Goal: Task Accomplishment & Management: Manage account settings

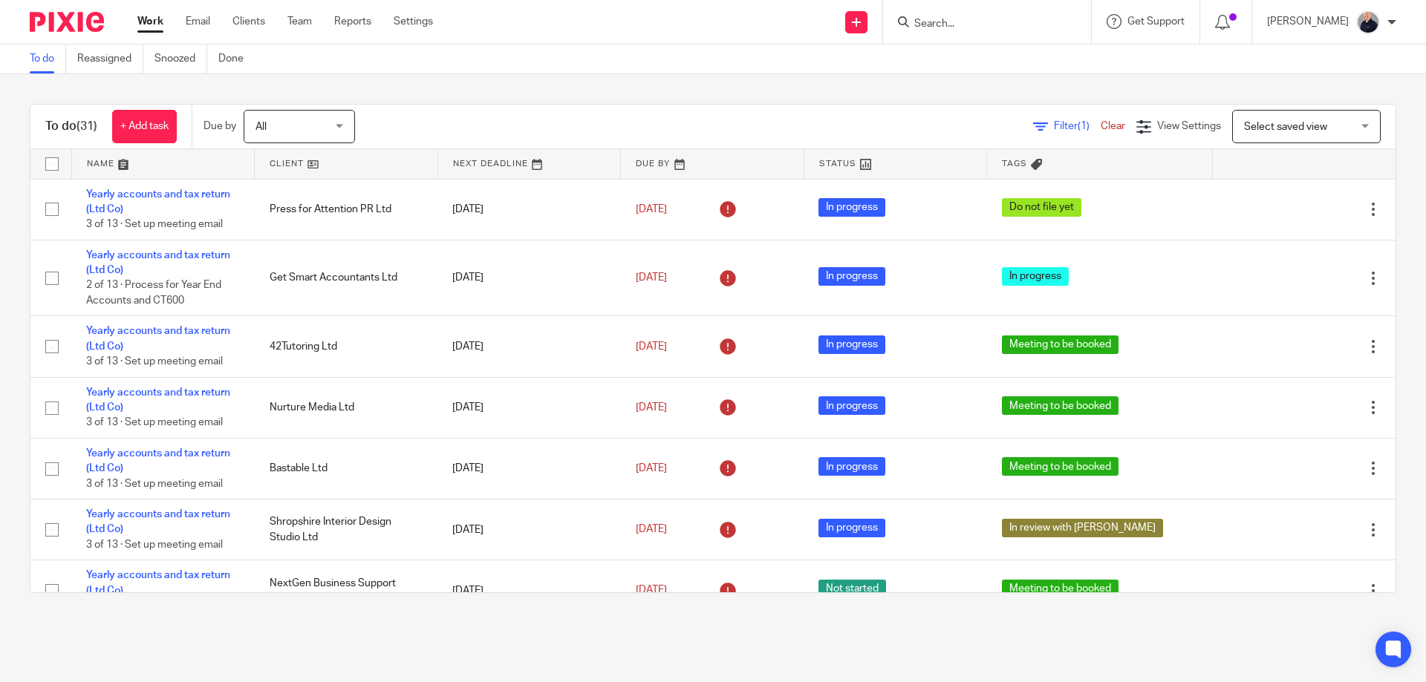
click at [544, 102] on div "To do (31) + Add task Due by All All Today Tomorrow This week Next week This mo…" at bounding box center [713, 348] width 1426 height 549
click at [544, 99] on div "To do (31) + Add task Due by All All Today Tomorrow This week Next week This mo…" at bounding box center [713, 348] width 1426 height 549
click at [108, 160] on link at bounding box center [163, 164] width 183 height 30
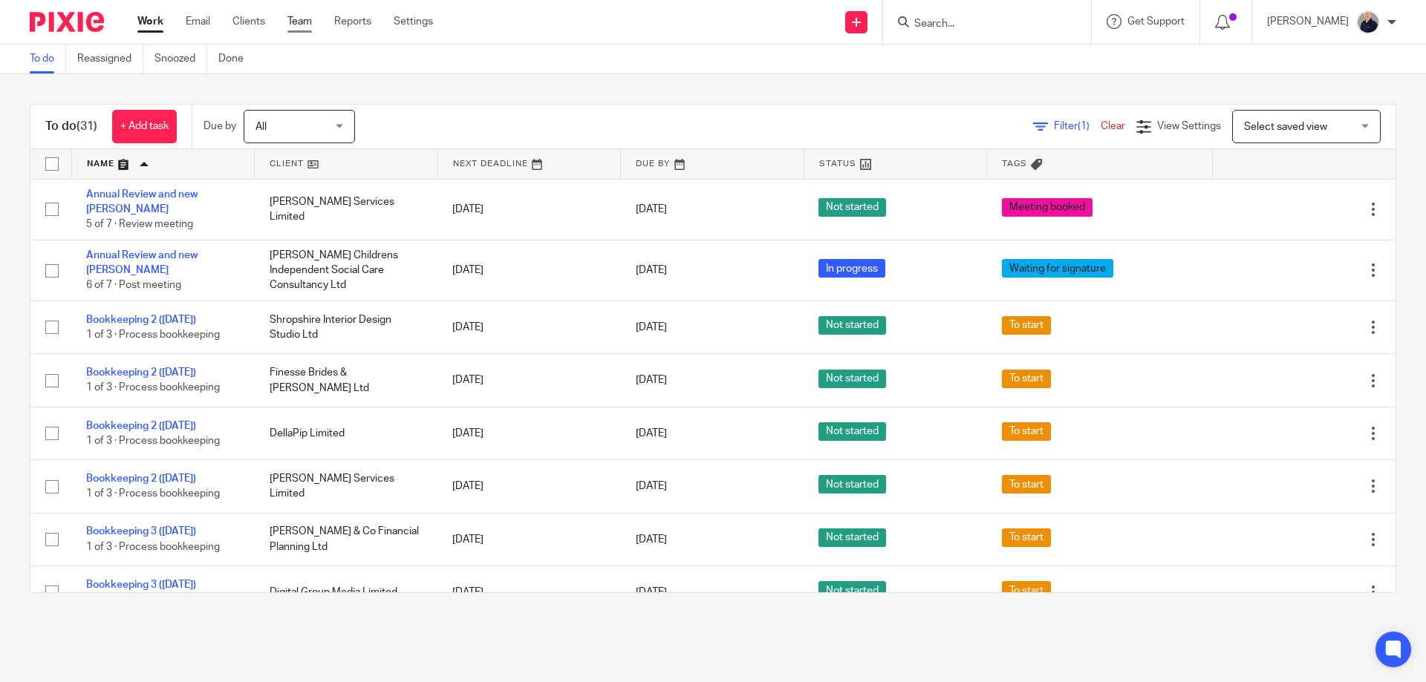
click at [289, 24] on link "Team" at bounding box center [299, 21] width 25 height 15
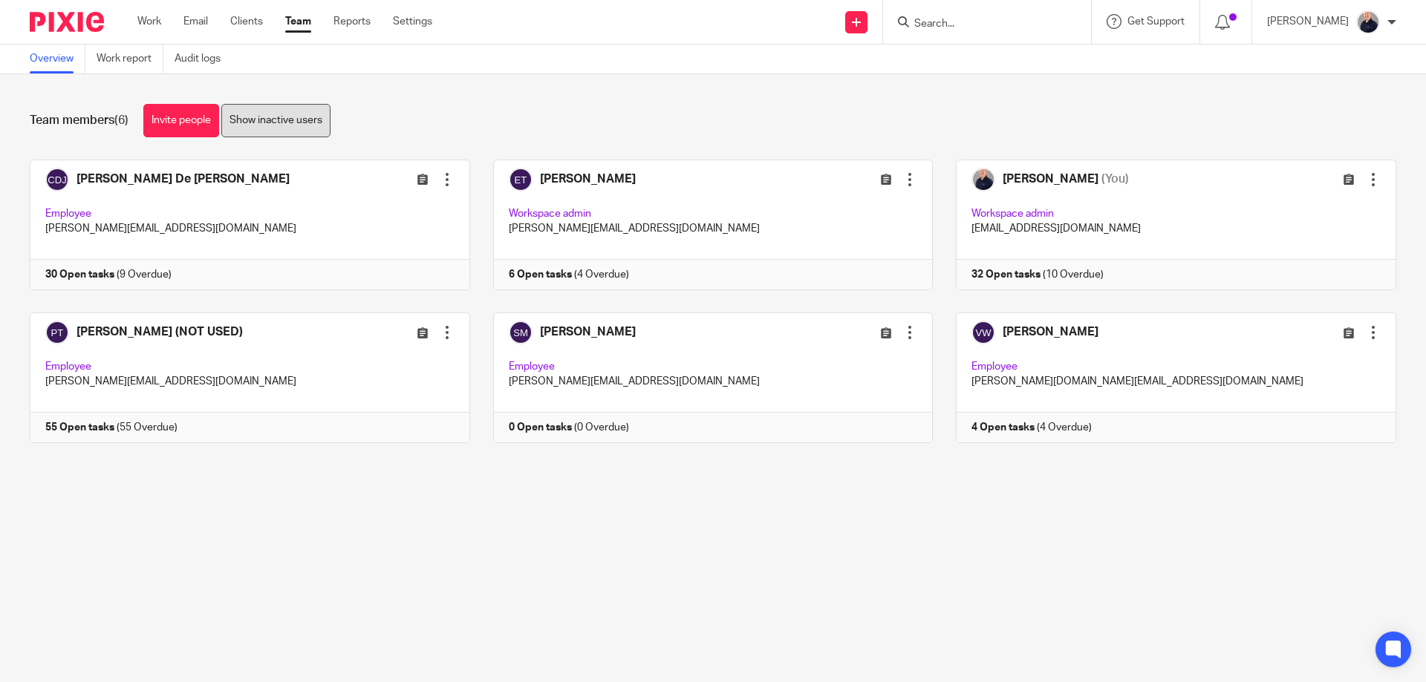
click at [305, 122] on link "Show inactive users" at bounding box center [275, 120] width 109 height 33
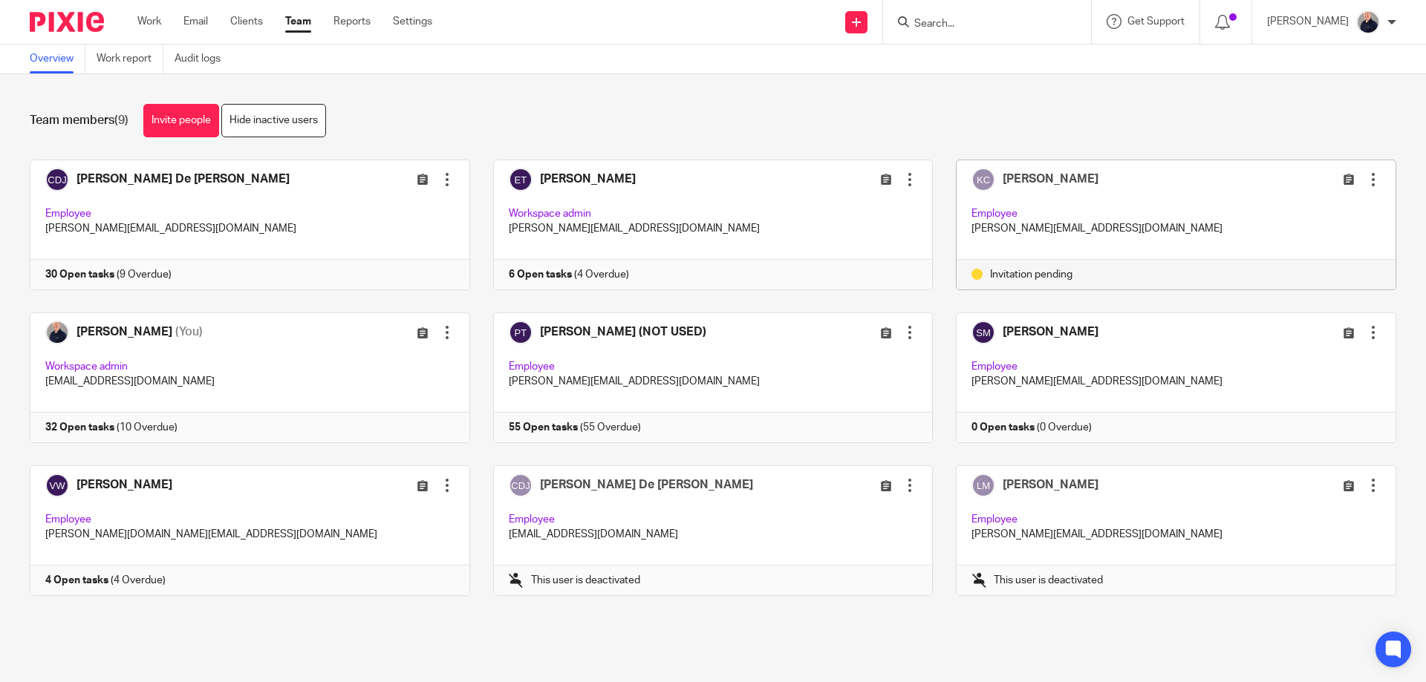
drag, startPoint x: 1099, startPoint y: 232, endPoint x: 1135, endPoint y: 233, distance: 36.4
click at [1100, 232] on p "[PERSON_NAME][EMAIL_ADDRESS][DOMAIN_NAME]" at bounding box center [1175, 228] width 409 height 15
click at [1274, 194] on div "[PERSON_NAME] Edit user Resend invitation Deactivate user Remove user Employee …" at bounding box center [1175, 209] width 439 height 99
click at [1365, 182] on div at bounding box center [1372, 179] width 15 height 15
click at [978, 121] on div "Team members (9) Invite people Hide inactive users" at bounding box center [713, 120] width 1366 height 33
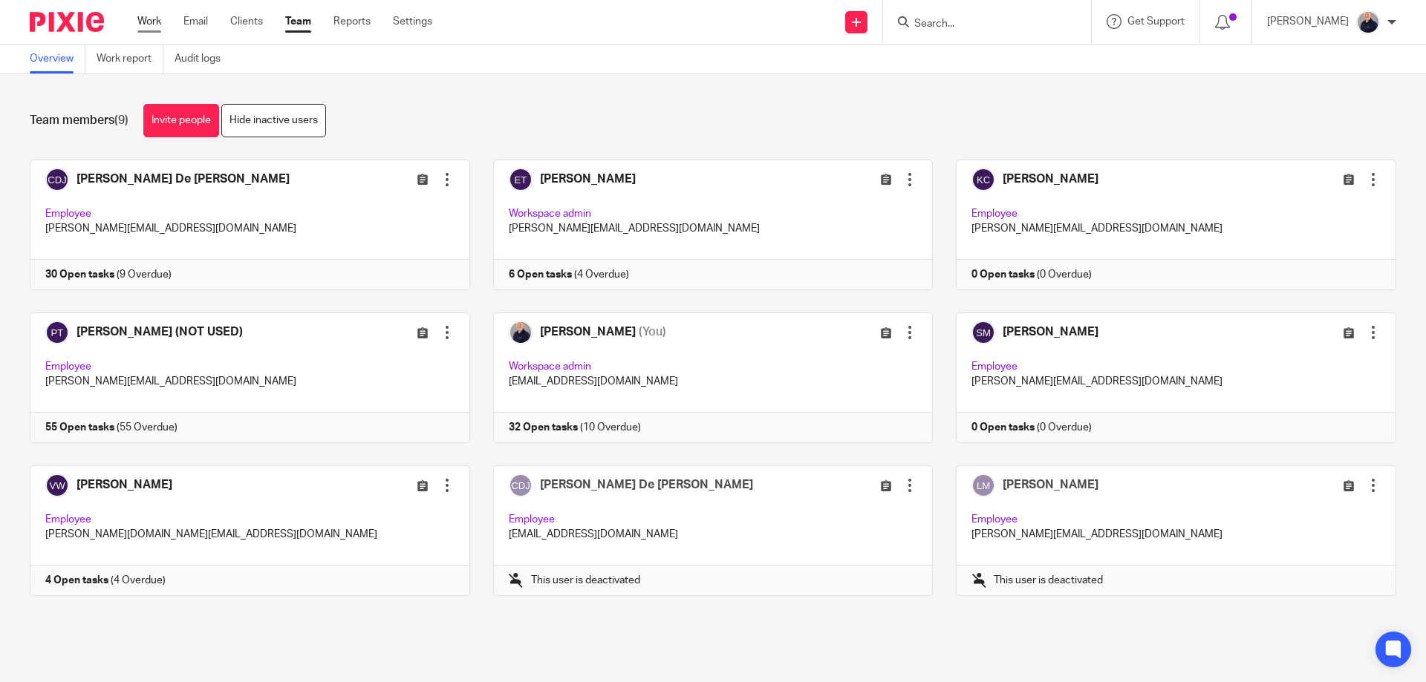
click at [143, 23] on link "Work" at bounding box center [149, 21] width 24 height 15
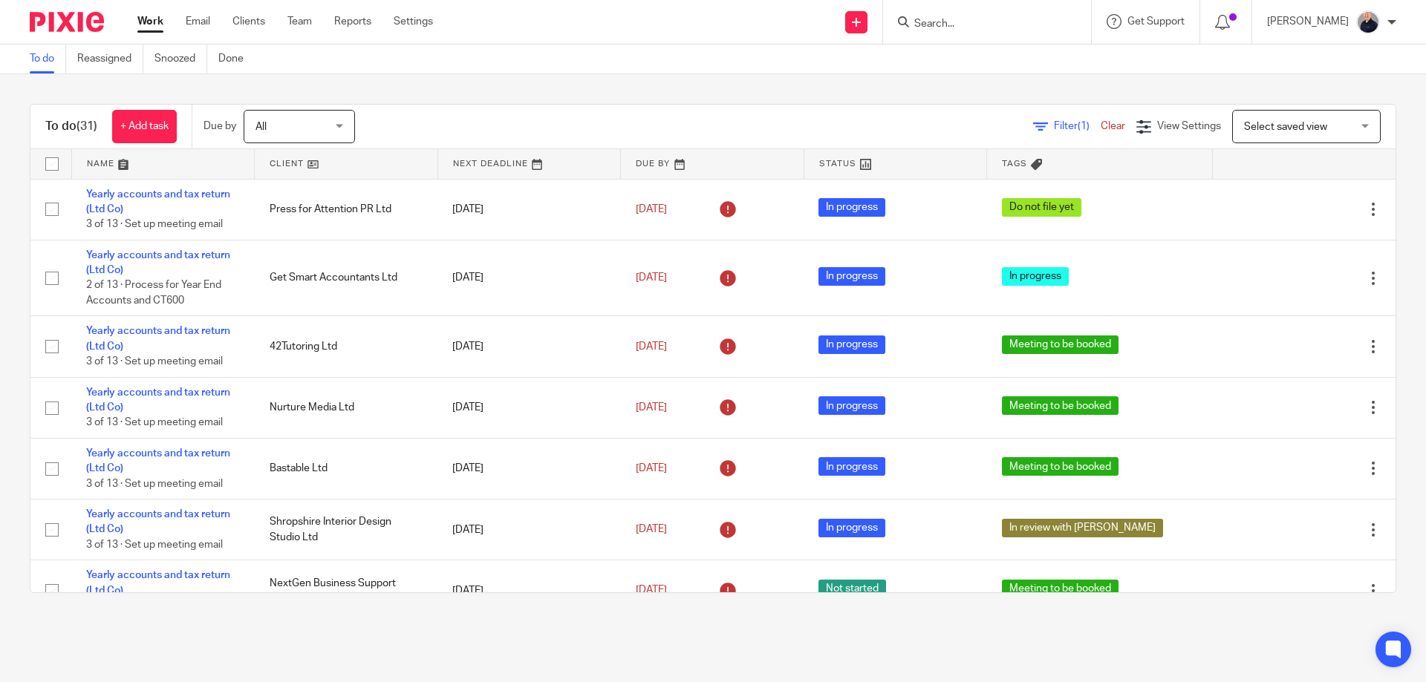
click at [94, 160] on link at bounding box center [163, 164] width 183 height 30
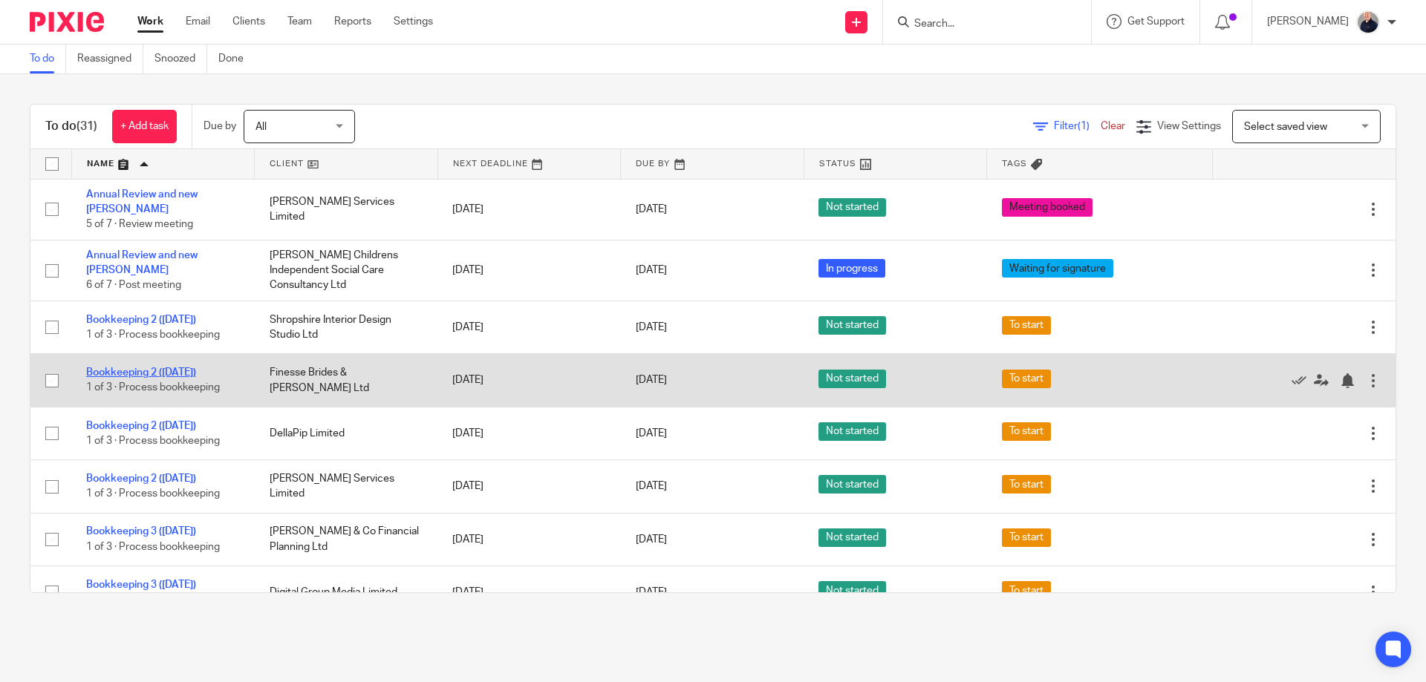
click at [168, 368] on link "Bookkeeping 2 ([DATE])" at bounding box center [141, 373] width 110 height 10
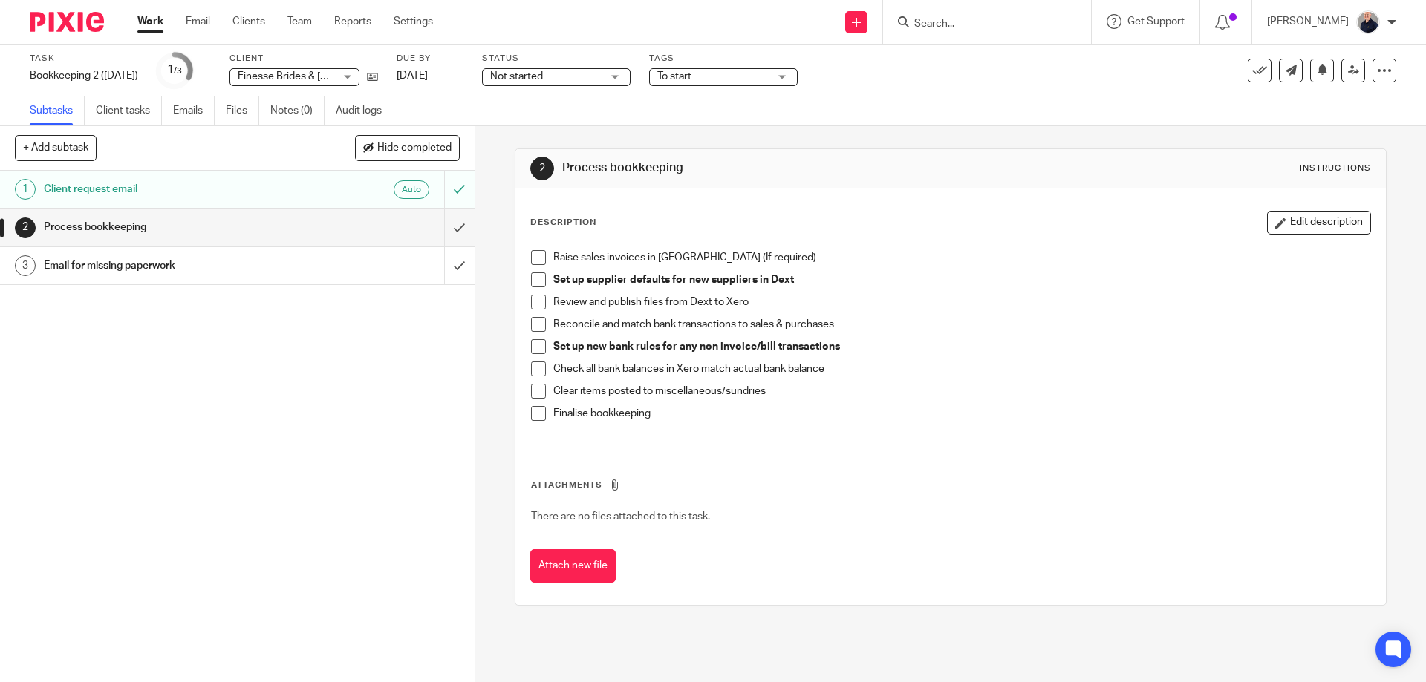
click at [177, 264] on h1 "Email for missing paperwork" at bounding box center [172, 266] width 257 height 22
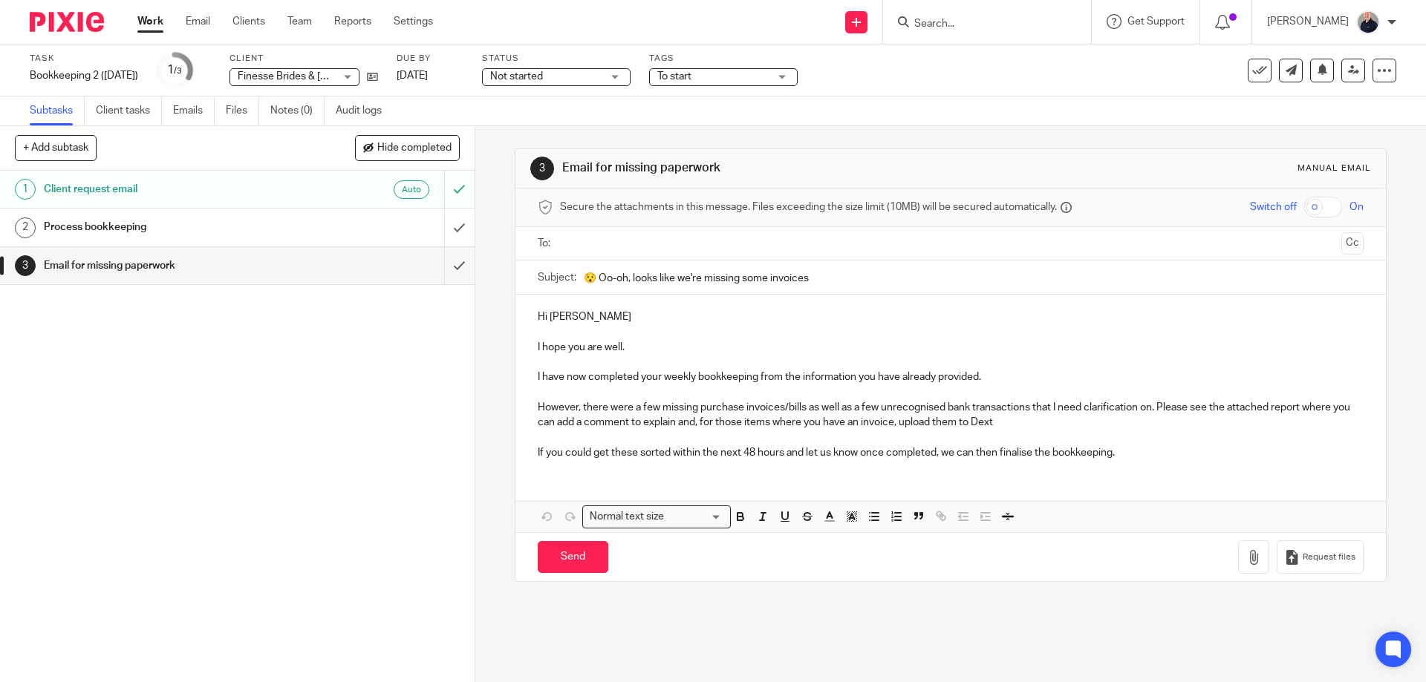
click at [573, 242] on input "text" at bounding box center [949, 243] width 769 height 17
click at [713, 628] on div "3 Email for missing paperwork Manual email Secure the attachments in this messa…" at bounding box center [950, 404] width 950 height 556
click at [664, 246] on span at bounding box center [669, 245] width 10 height 10
click at [713, 611] on div "3 Email for missing paperwork Manual email Secure the attachments in this messa…" at bounding box center [950, 404] width 950 height 556
click at [319, 451] on div "1 Client request email Auto 2 Process bookkeeping 3 Email for missing paperwork" at bounding box center [237, 427] width 474 height 512
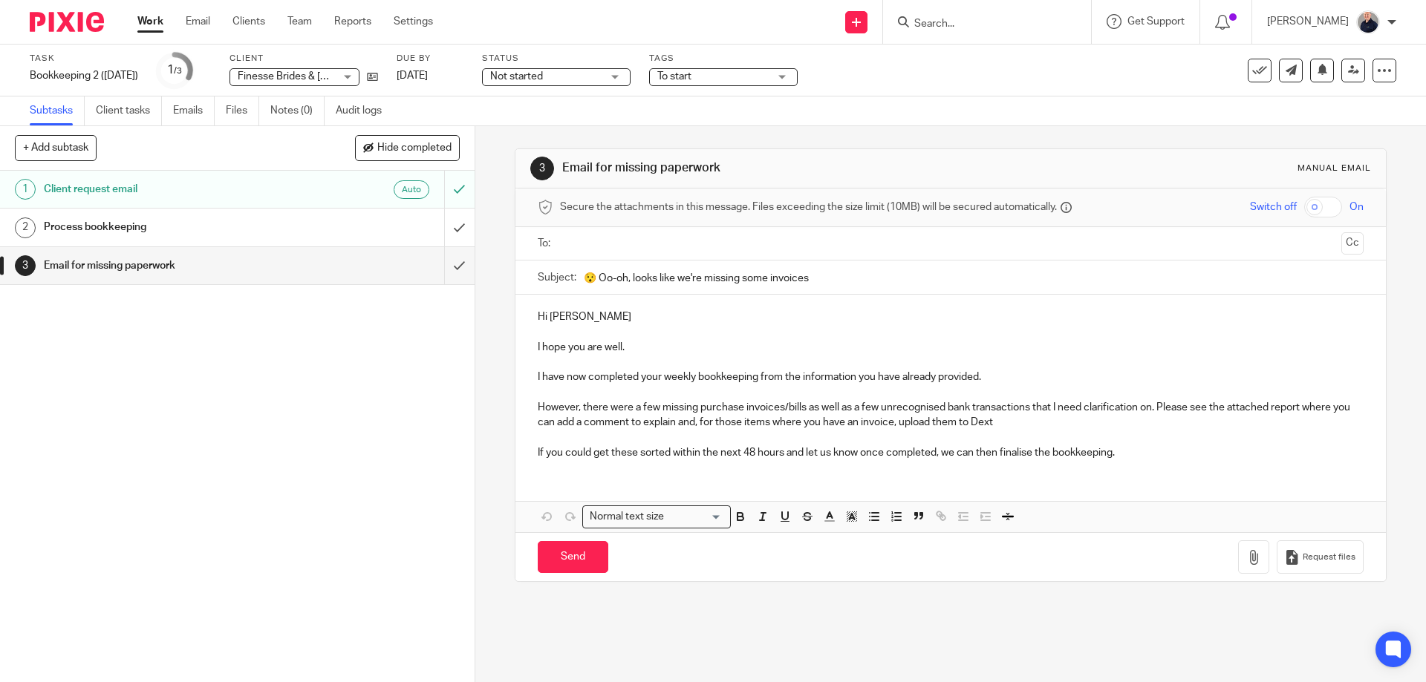
click at [140, 25] on link "Work" at bounding box center [150, 21] width 26 height 15
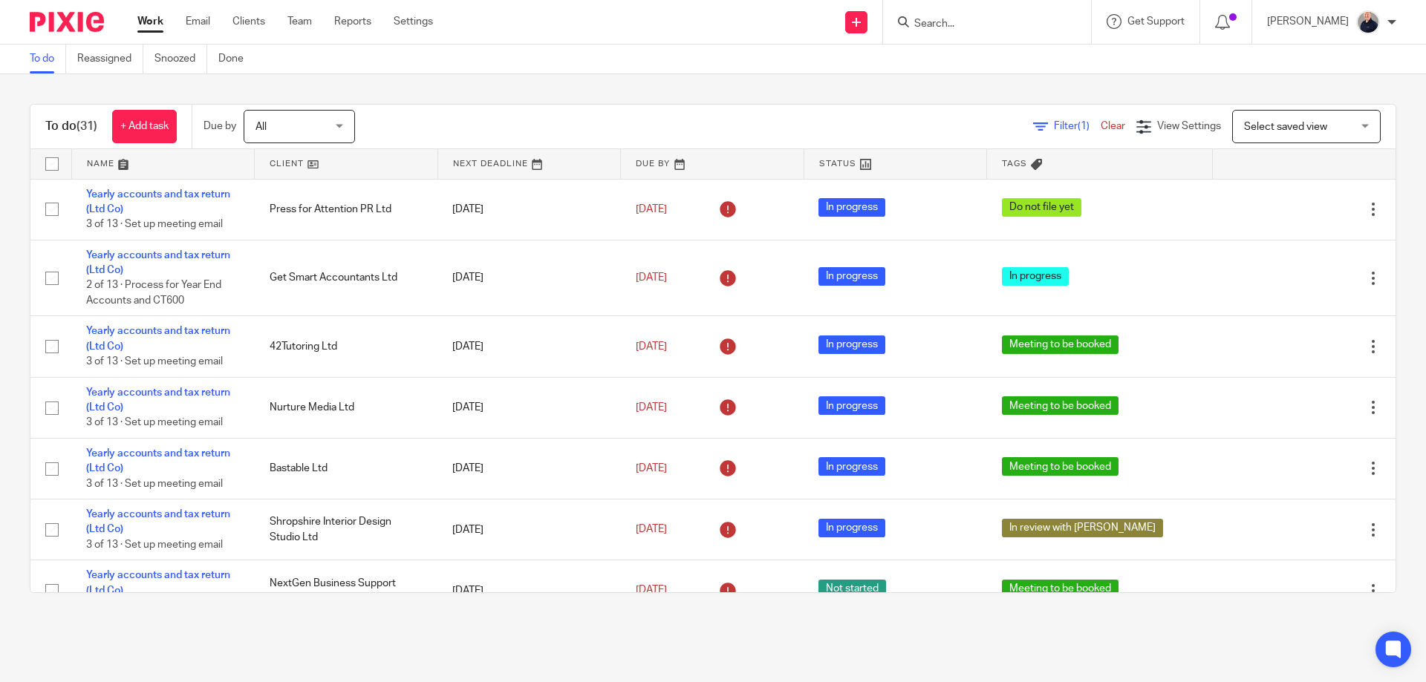
click at [238, 627] on main "To do Reassigned Snoozed Done To do (31) + Add task Due by All All [DATE] [DATE…" at bounding box center [713, 341] width 1426 height 682
click at [155, 25] on link "Work" at bounding box center [150, 21] width 26 height 15
click at [105, 162] on link at bounding box center [163, 164] width 183 height 30
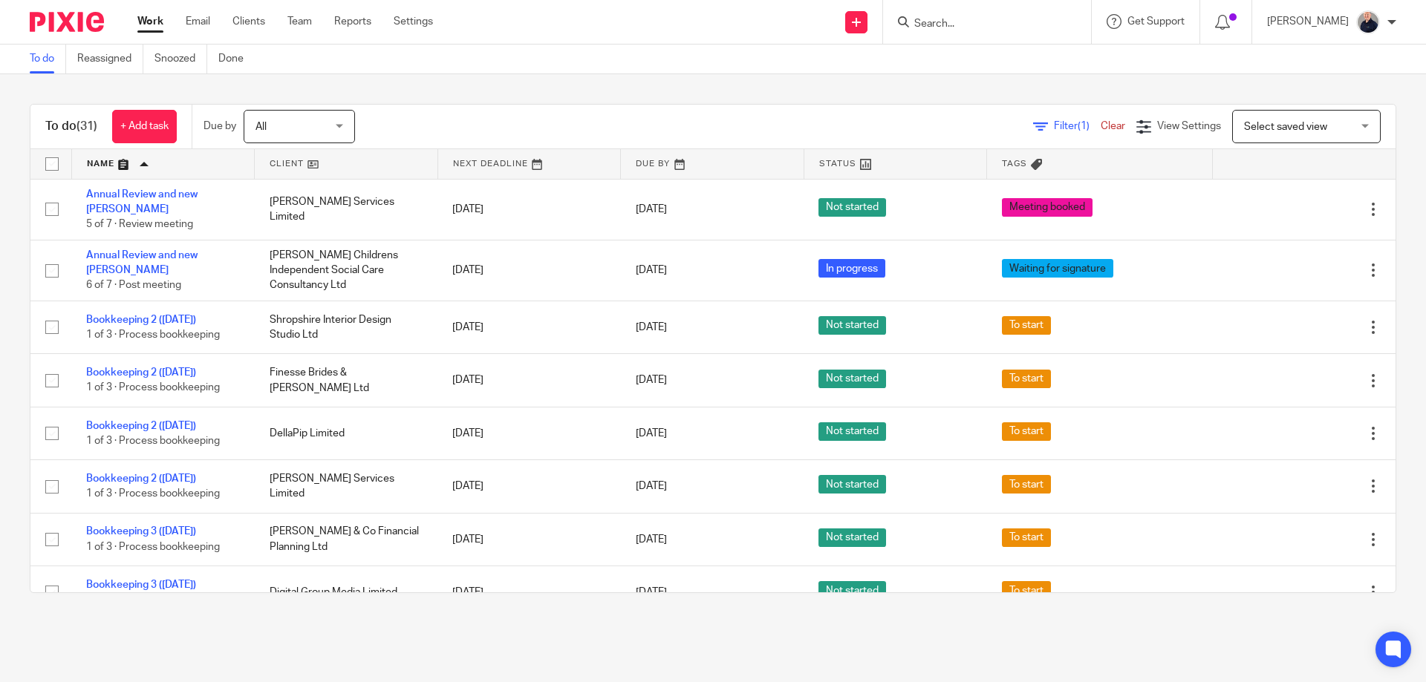
click at [231, 647] on main "To do Reassigned Snoozed Done To do (31) + Add task Due by All All Today Tomorr…" at bounding box center [713, 341] width 1426 height 682
click at [402, 24] on link "Settings" at bounding box center [413, 21] width 39 height 15
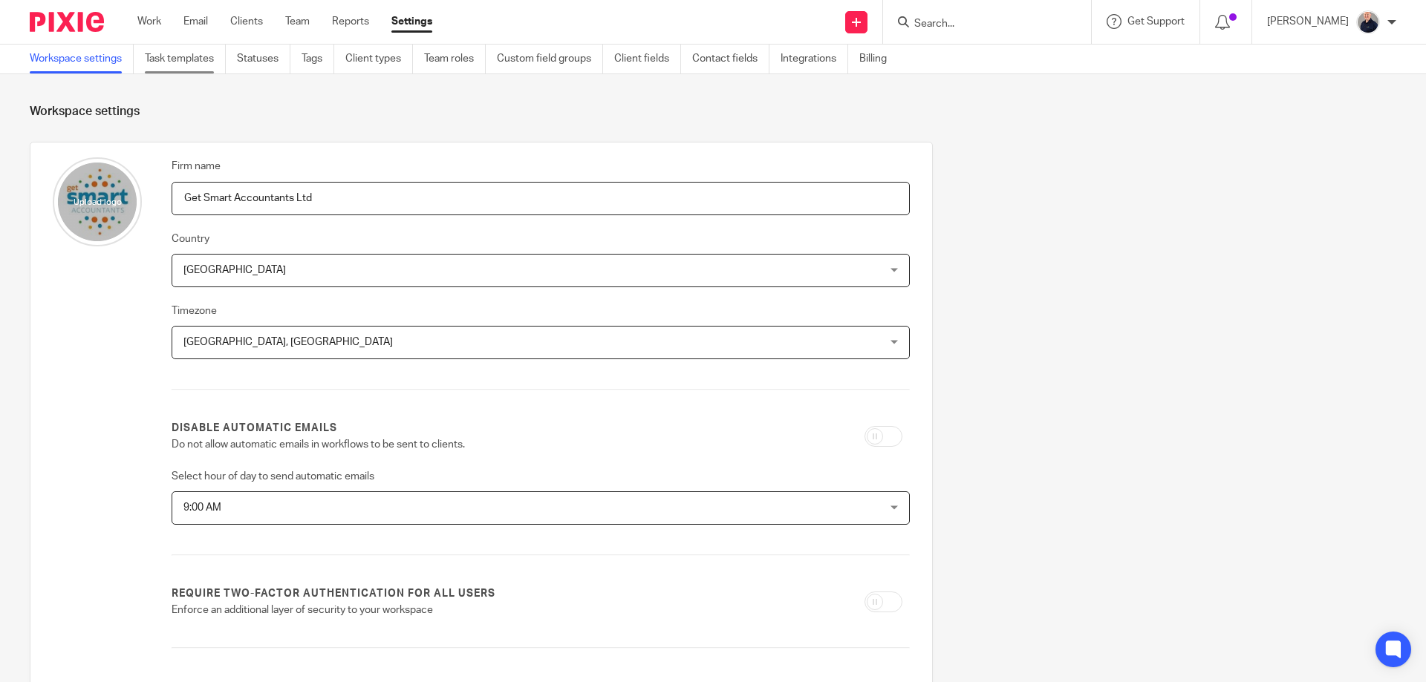
click at [193, 61] on link "Task templates" at bounding box center [185, 59] width 81 height 29
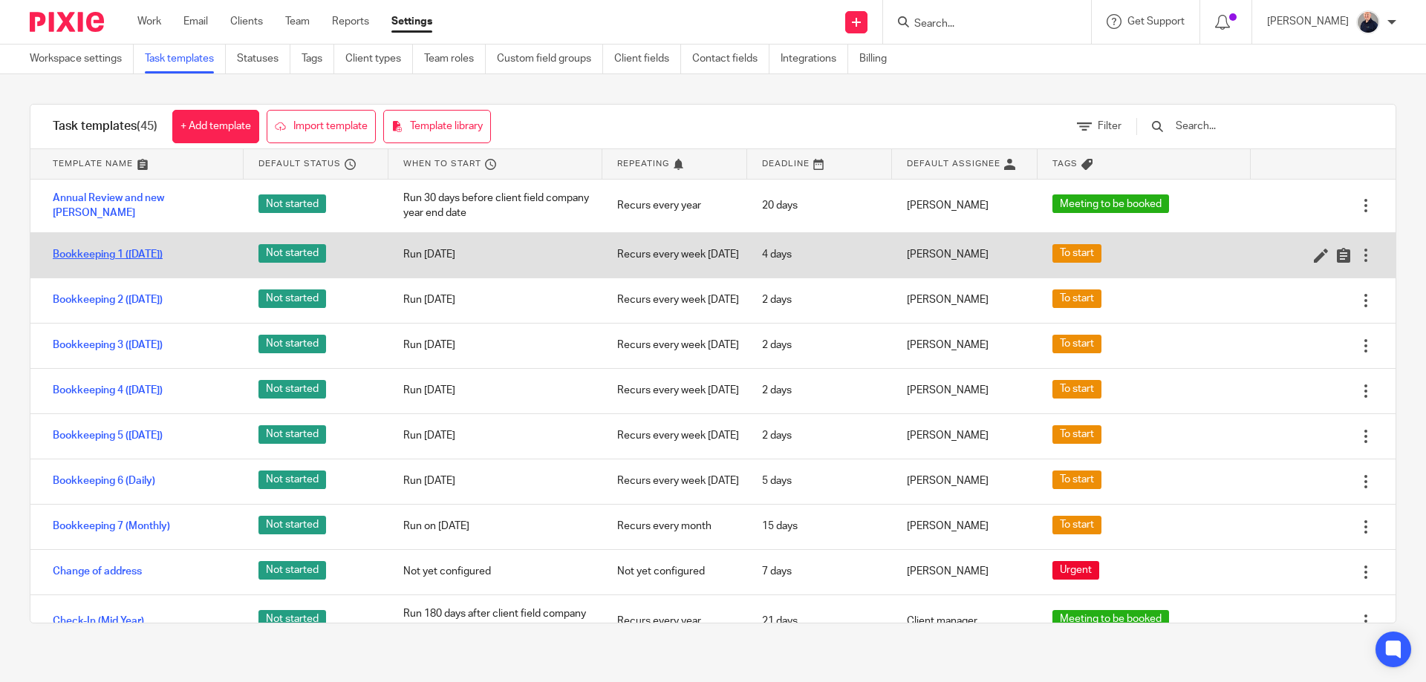
click at [125, 260] on link "Bookkeeping 1 ([DATE])" at bounding box center [108, 254] width 110 height 15
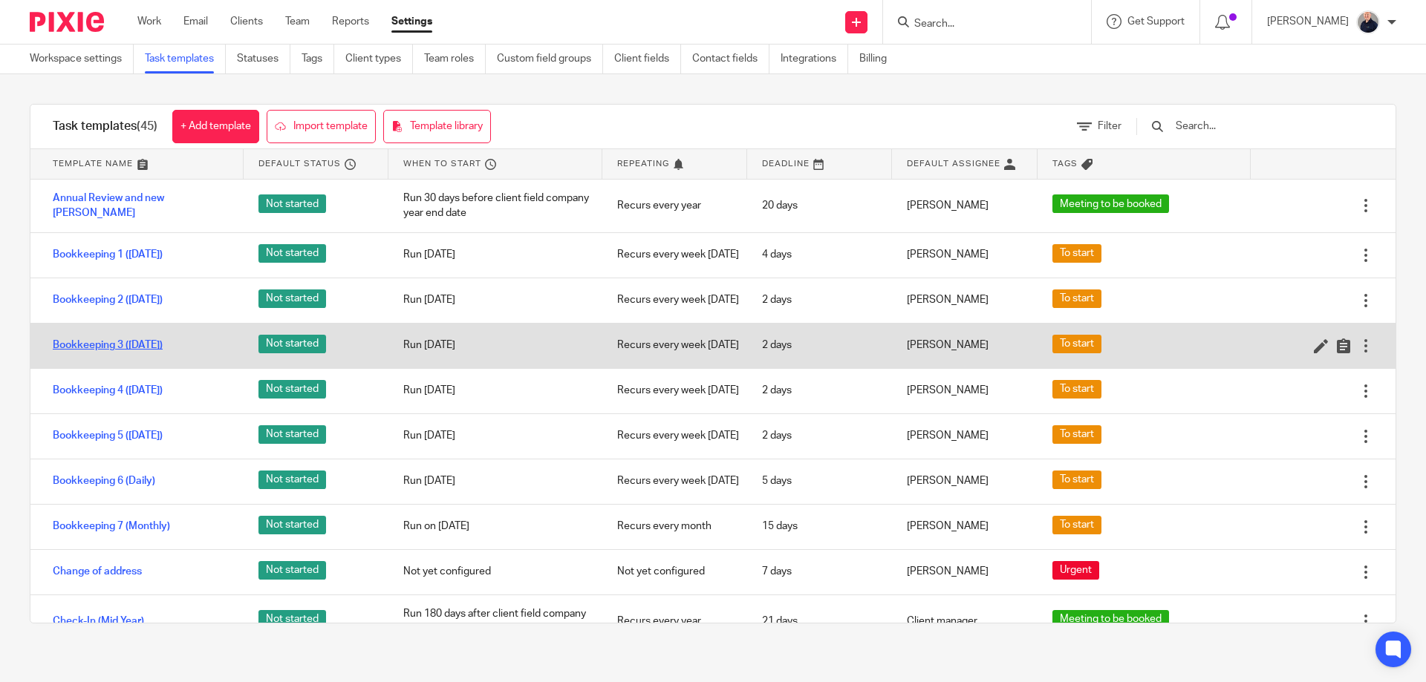
click at [123, 353] on link "Bookkeeping 3 ([DATE])" at bounding box center [108, 345] width 110 height 15
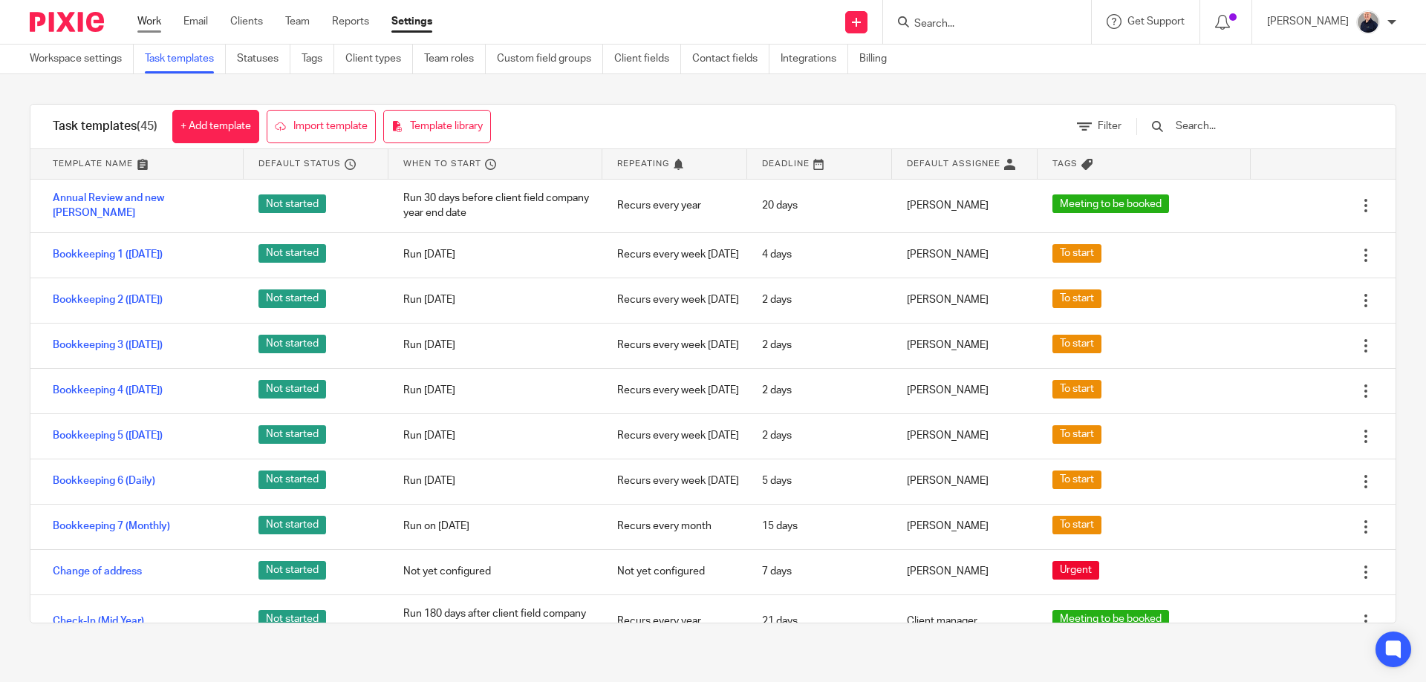
click at [148, 19] on link "Work" at bounding box center [149, 21] width 24 height 15
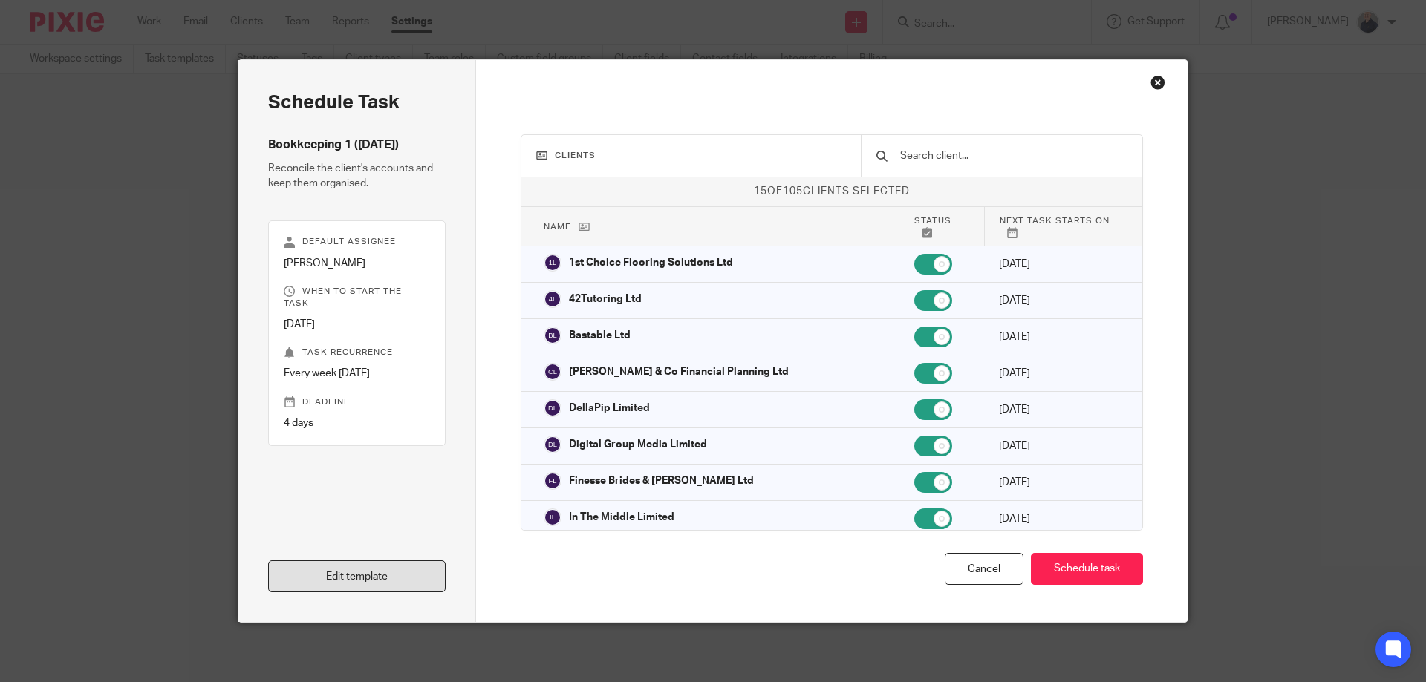
click at [370, 577] on link "Edit template" at bounding box center [356, 577] width 177 height 32
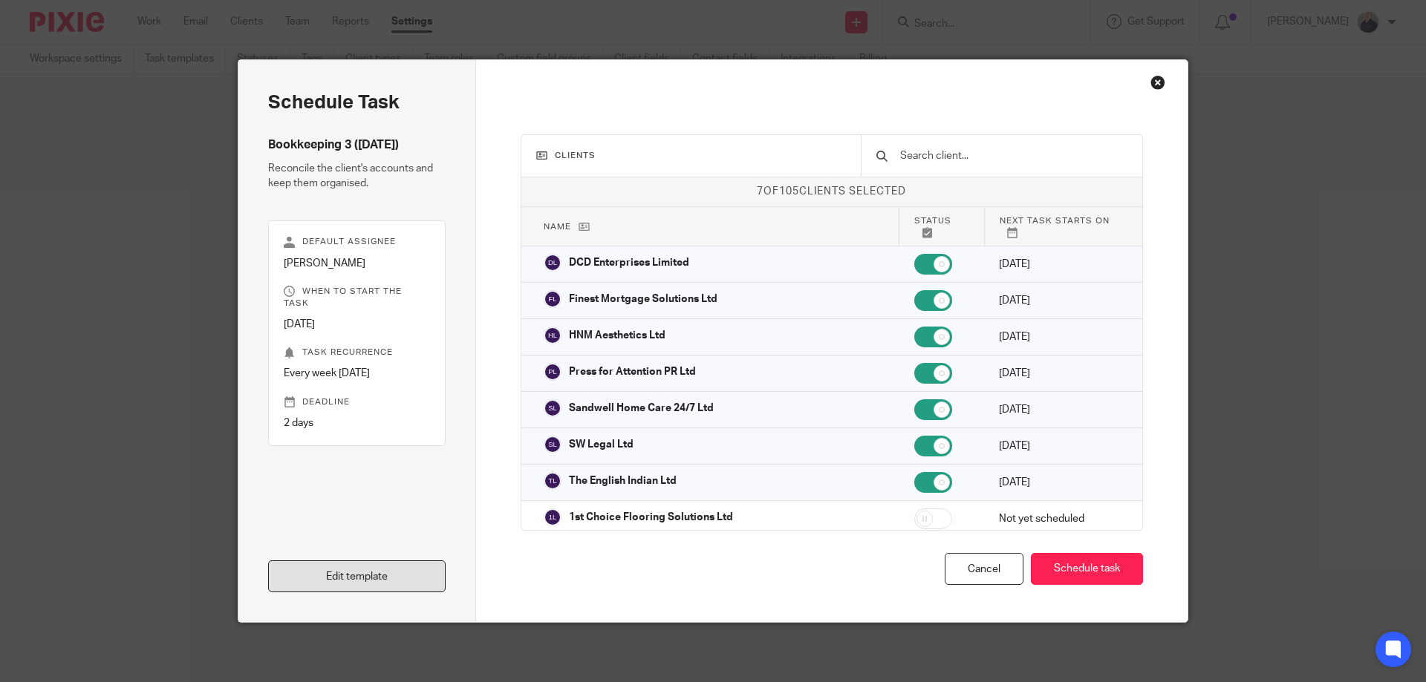
click at [356, 578] on link "Edit template" at bounding box center [356, 577] width 177 height 32
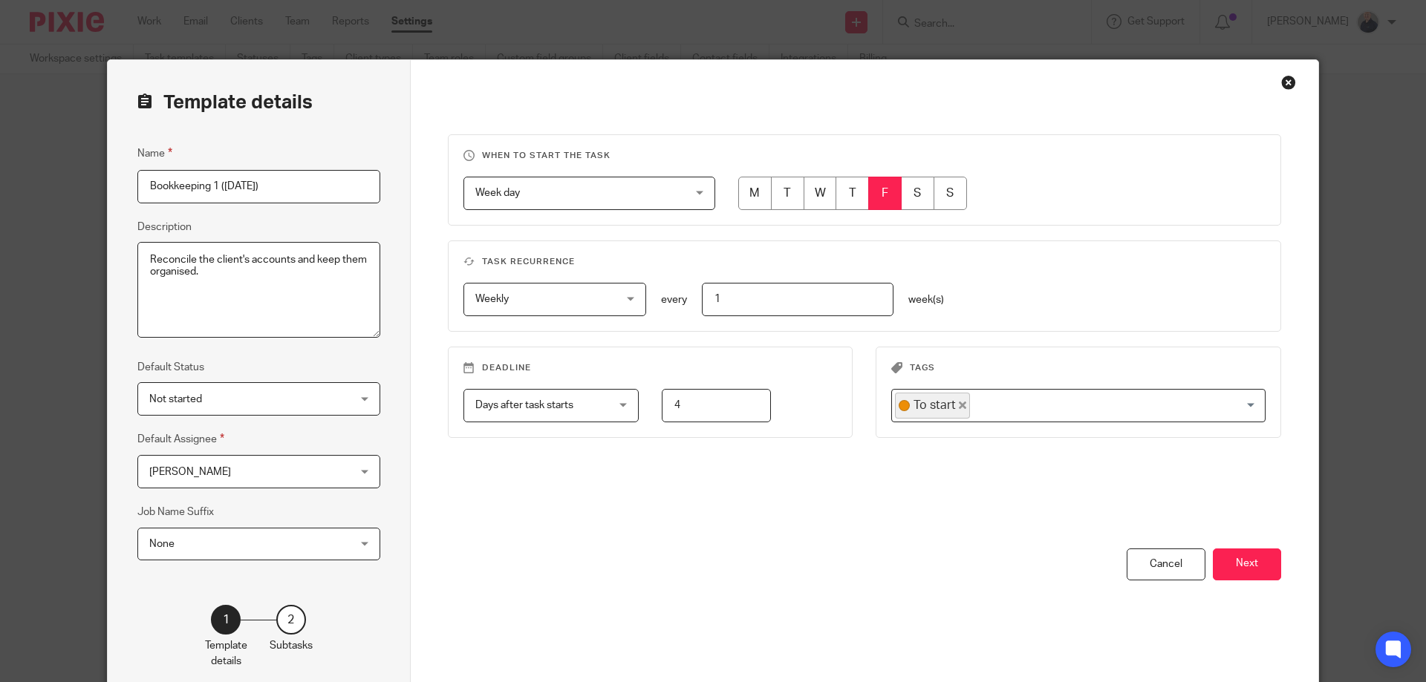
click at [255, 471] on span "[PERSON_NAME]" at bounding box center [241, 471] width 184 height 31
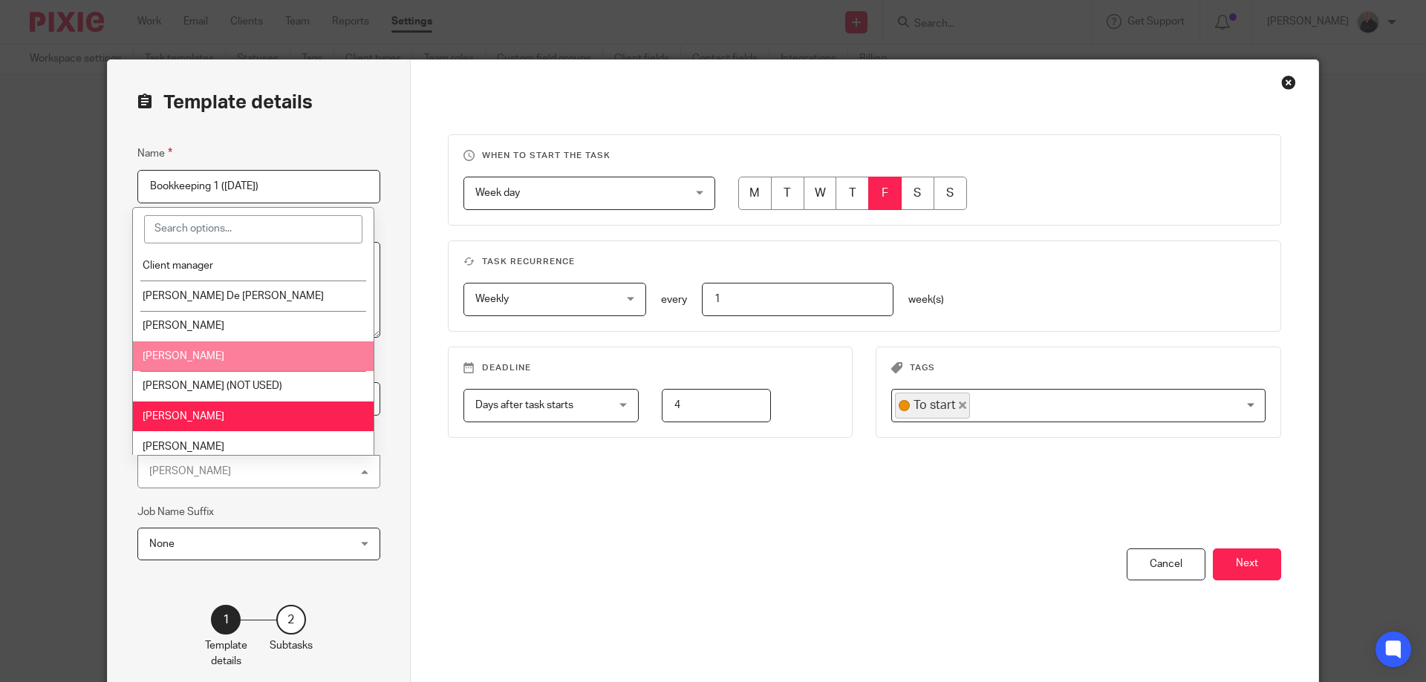
click at [180, 347] on li "Kerry Clark" at bounding box center [253, 357] width 241 height 30
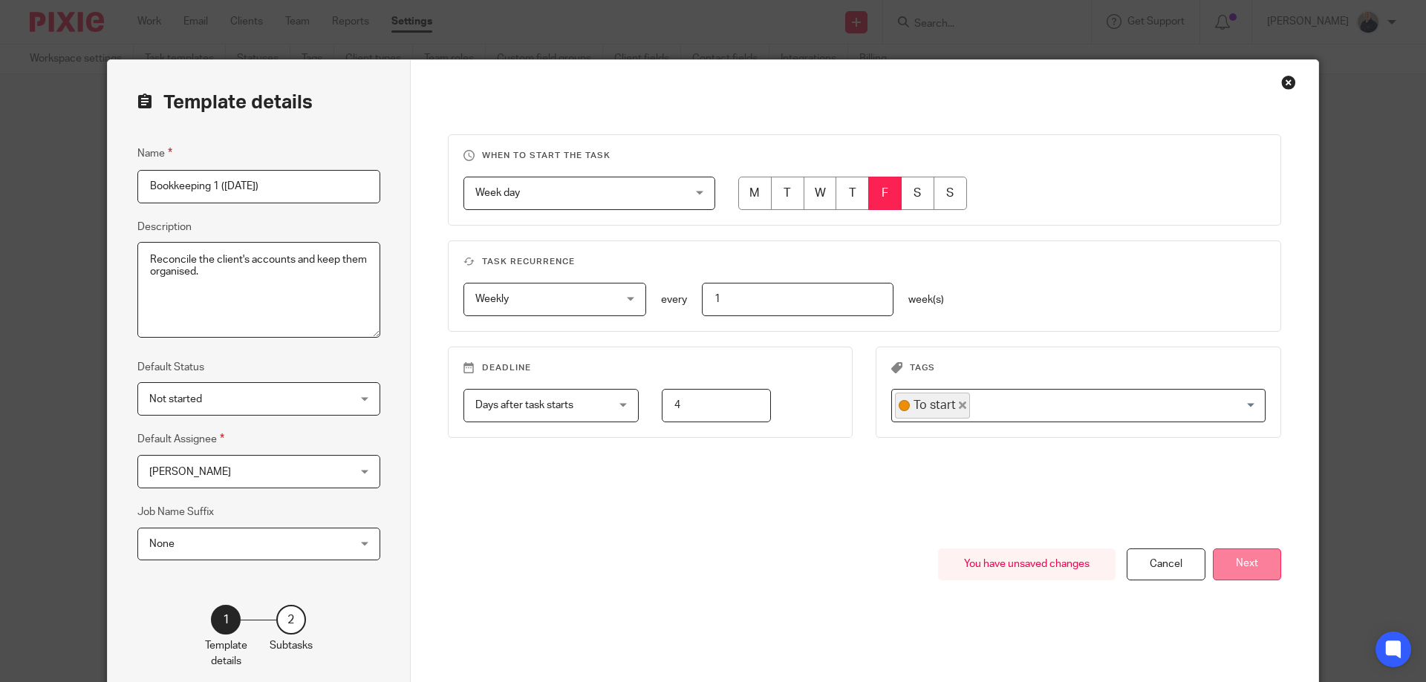
click at [1243, 568] on button "Next" at bounding box center [1246, 565] width 68 height 32
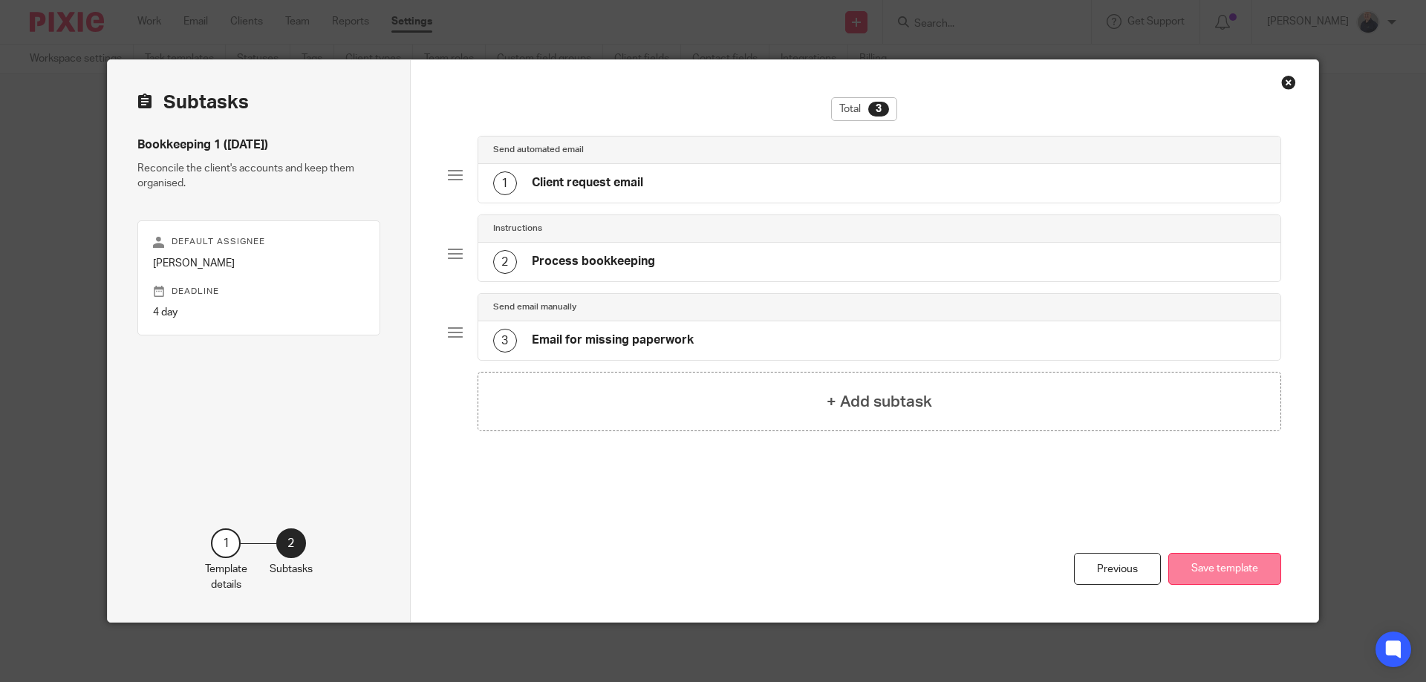
click at [1232, 569] on button "Save template" at bounding box center [1224, 569] width 113 height 32
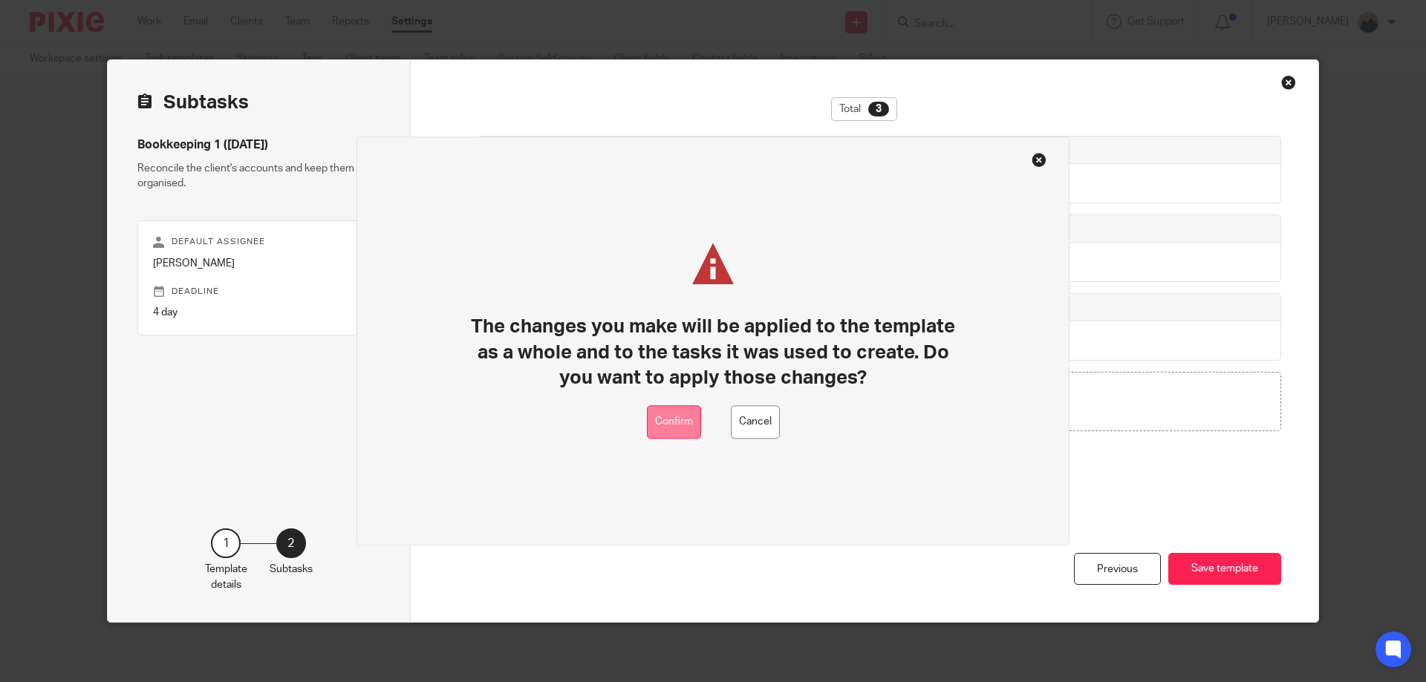
click at [675, 417] on button "Confirm" at bounding box center [674, 421] width 54 height 33
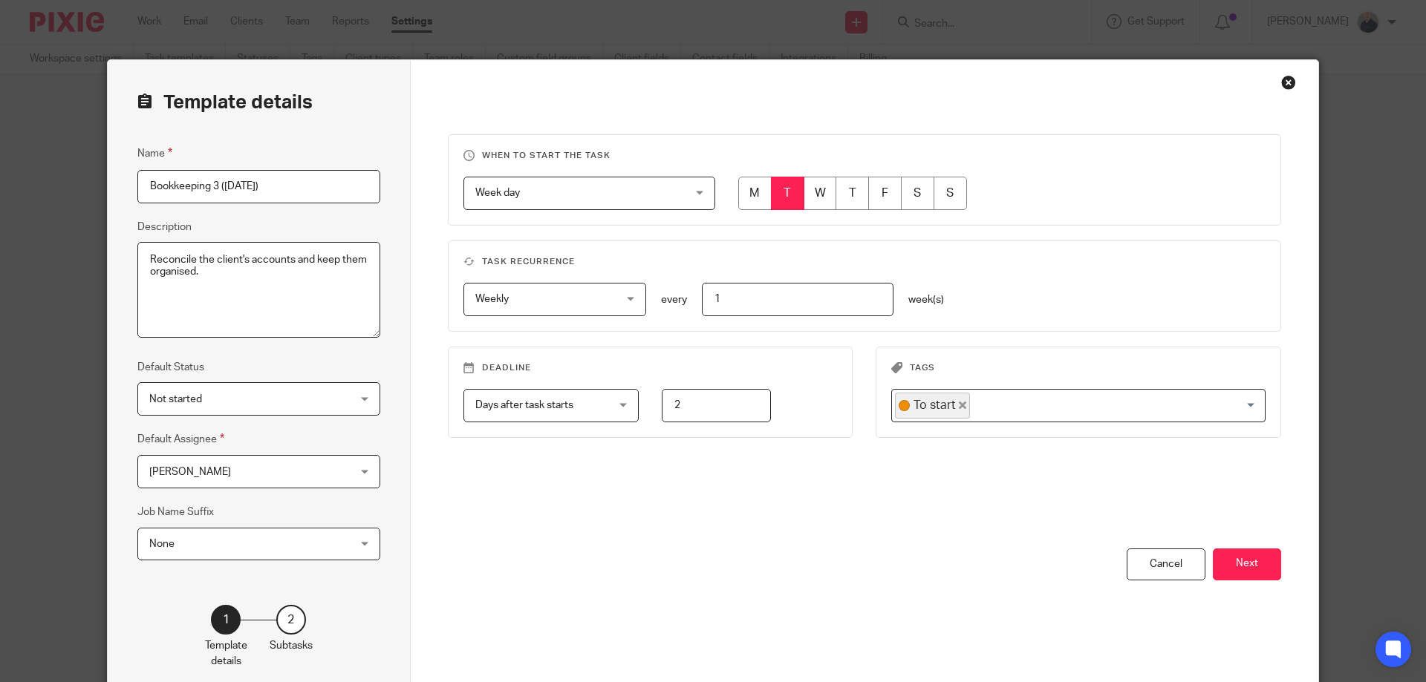
click at [305, 468] on span "[PERSON_NAME]" at bounding box center [241, 471] width 184 height 31
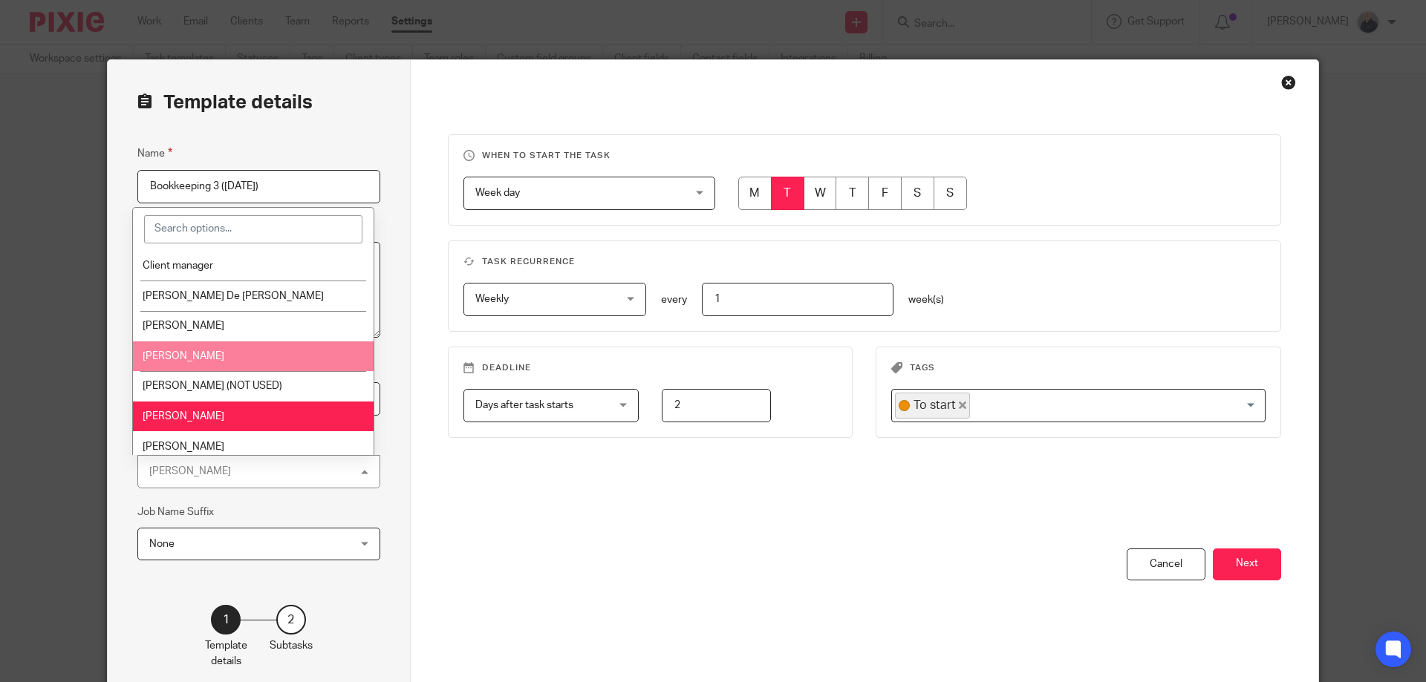
click at [203, 346] on li "[PERSON_NAME]" at bounding box center [253, 357] width 241 height 30
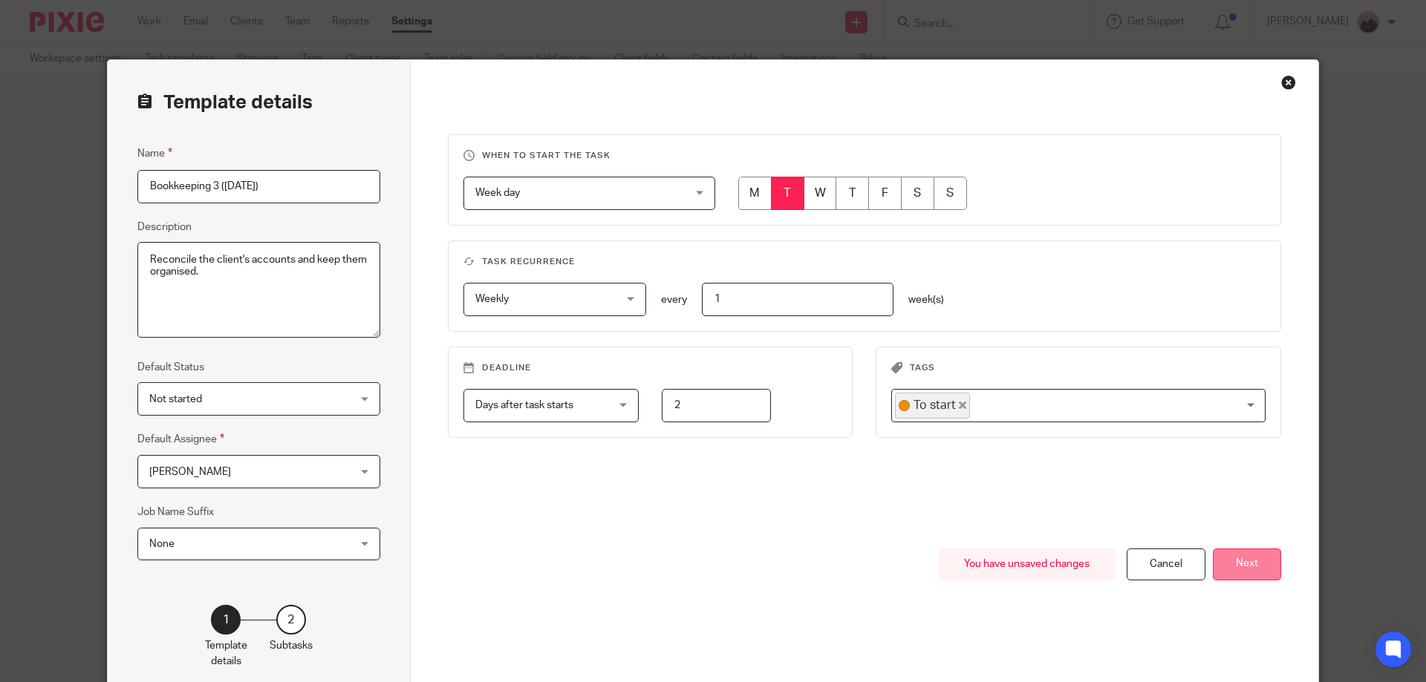
click at [1228, 565] on button "Next" at bounding box center [1246, 565] width 68 height 32
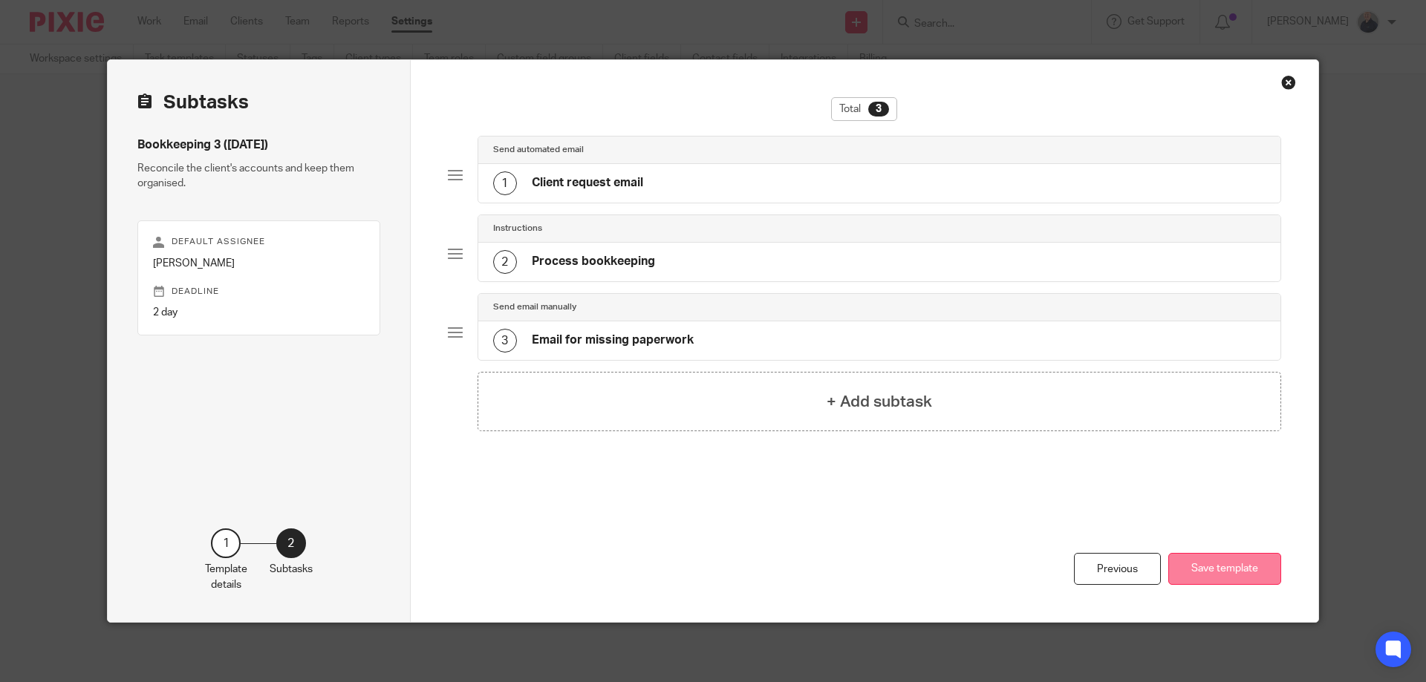
click at [1242, 566] on button "Save template" at bounding box center [1224, 569] width 113 height 32
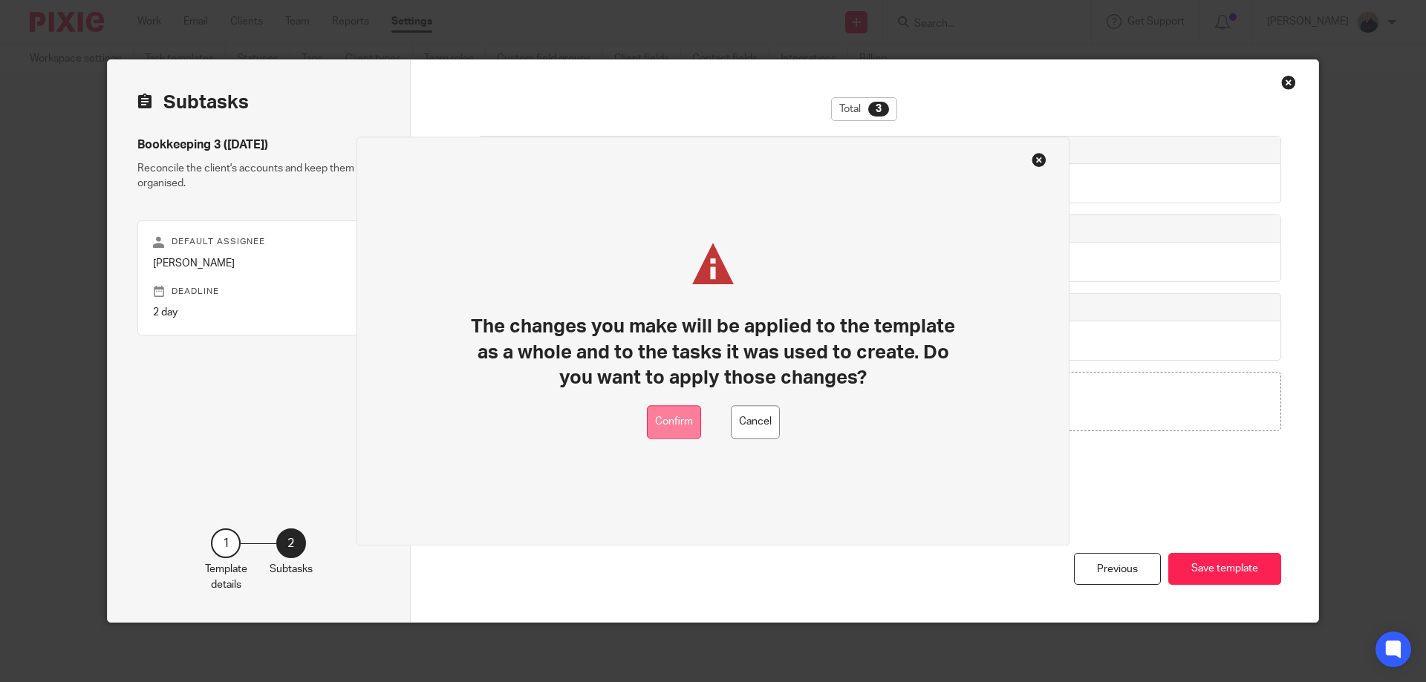
click at [682, 414] on button "Confirm" at bounding box center [674, 421] width 54 height 33
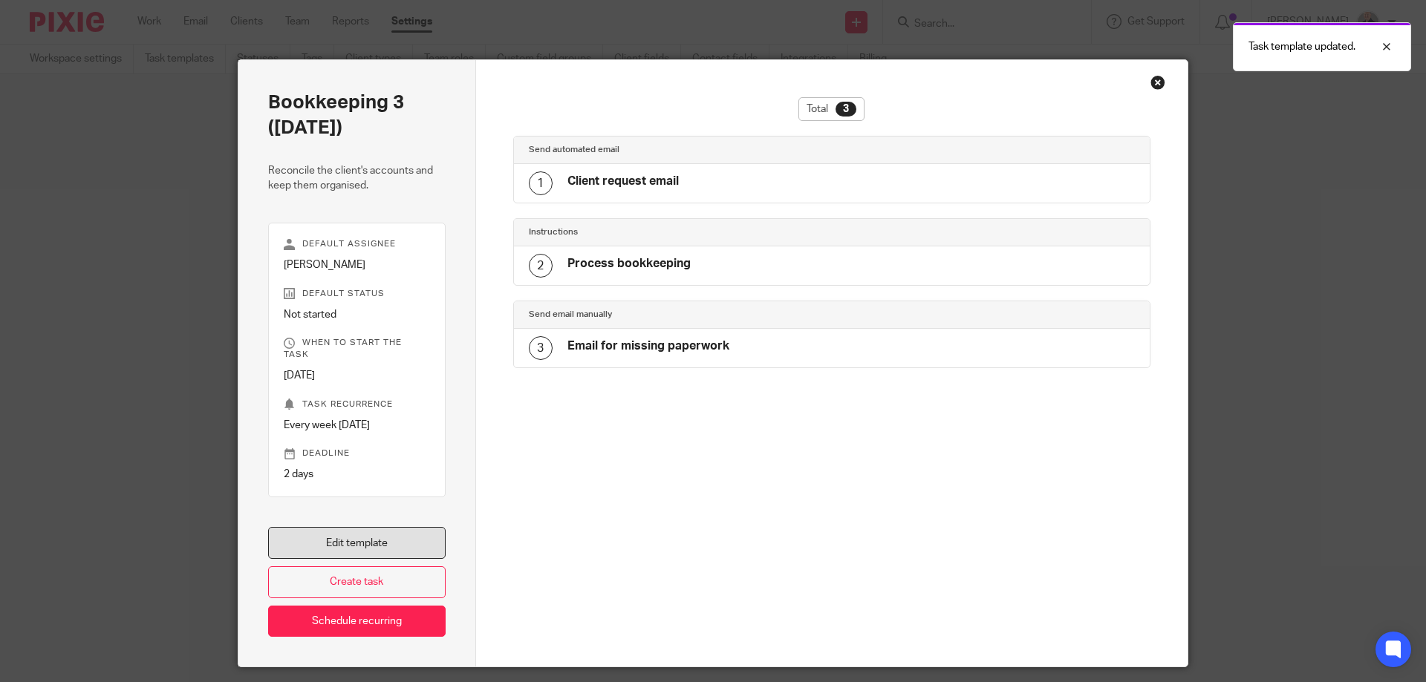
click at [337, 527] on link "Edit template" at bounding box center [356, 543] width 177 height 32
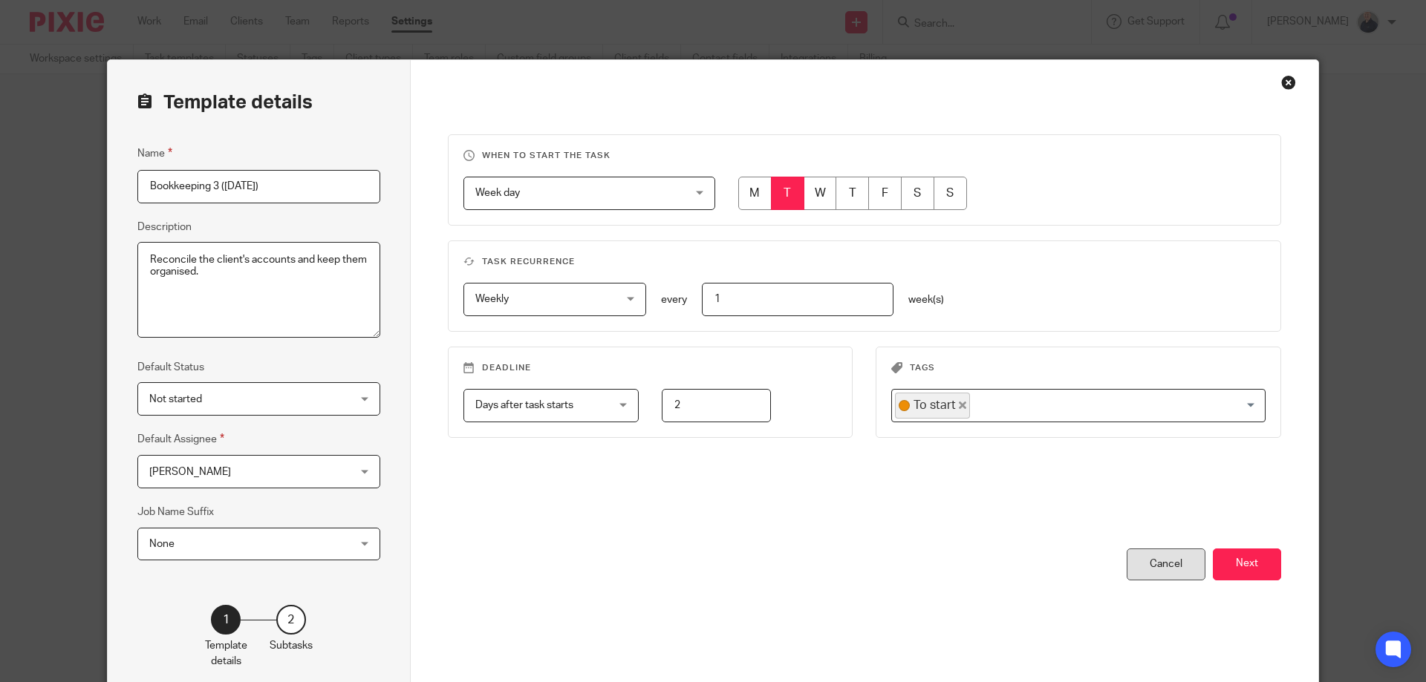
click at [1166, 566] on div "Cancel" at bounding box center [1165, 565] width 79 height 32
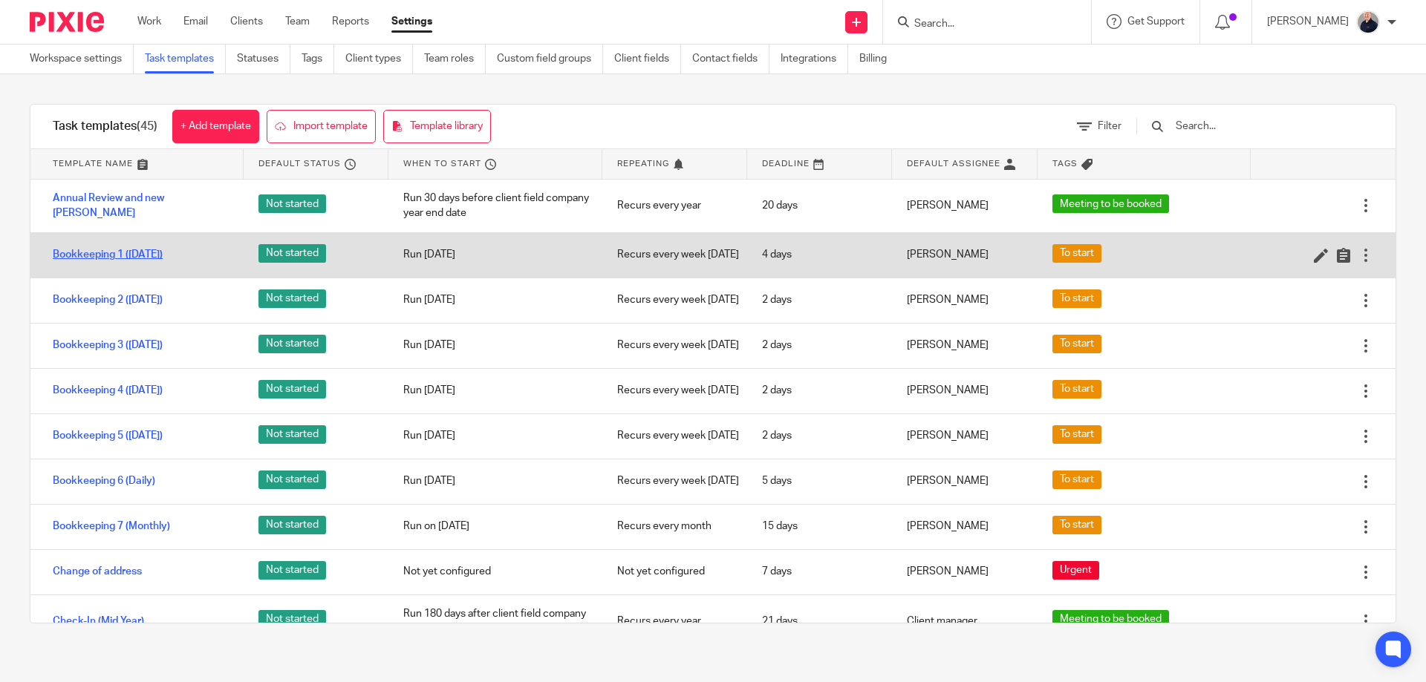
click at [134, 261] on link "Bookkeeping 1 ([DATE])" at bounding box center [108, 254] width 110 height 15
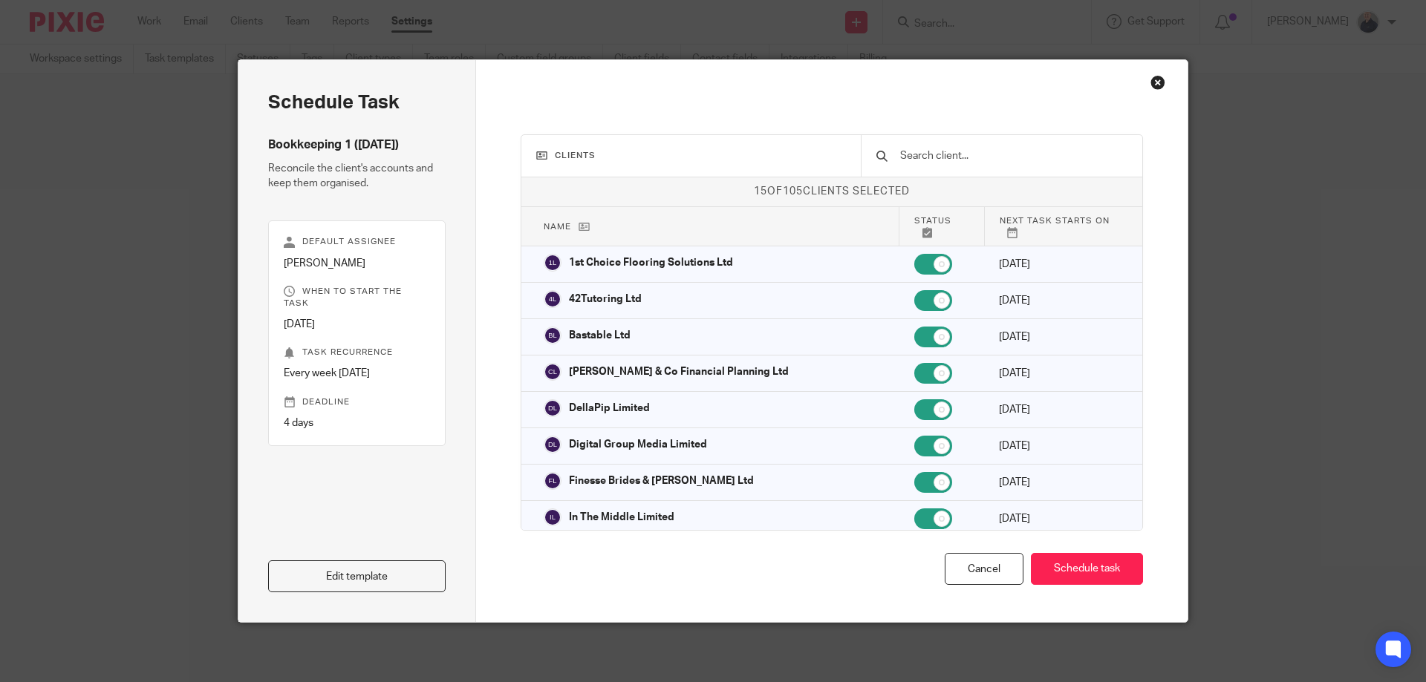
drag, startPoint x: 984, startPoint y: 576, endPoint x: 953, endPoint y: 552, distance: 39.2
click at [984, 576] on div "Cancel" at bounding box center [983, 569] width 79 height 32
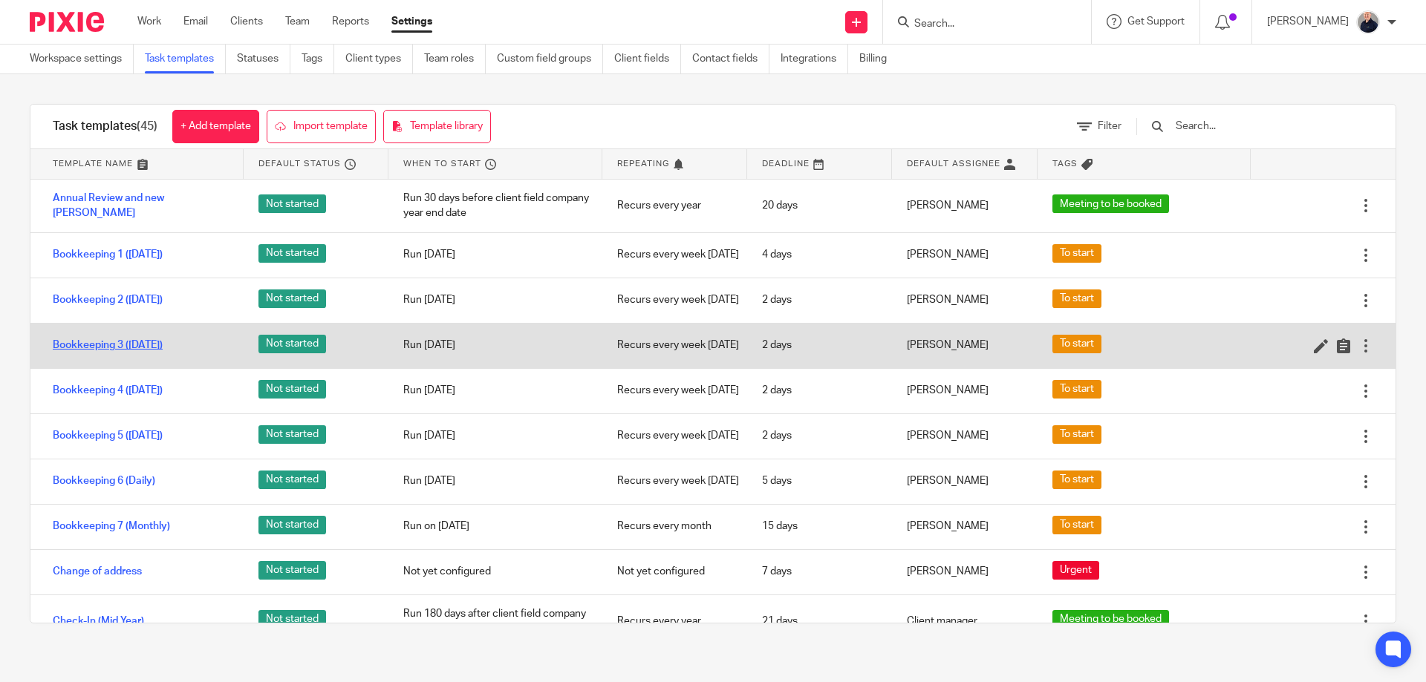
click at [139, 353] on link "Bookkeeping 3 ([DATE])" at bounding box center [108, 345] width 110 height 15
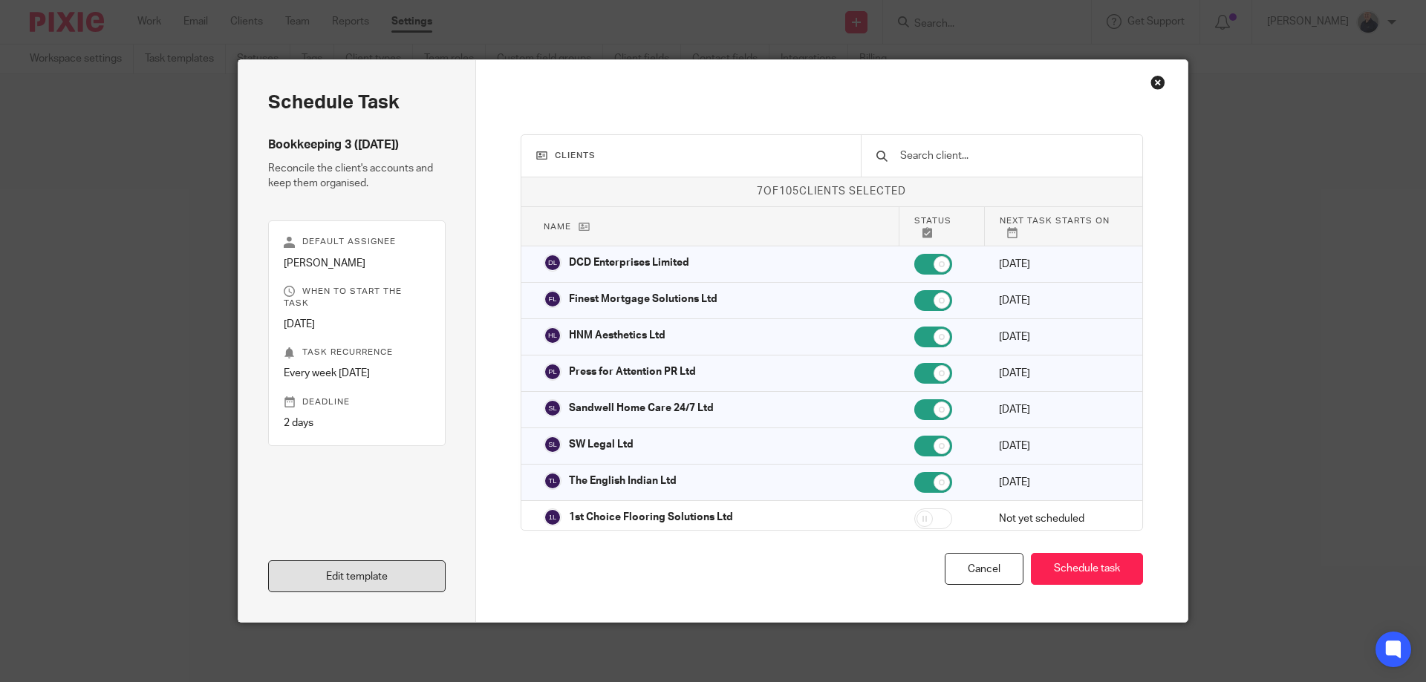
click at [357, 578] on link "Edit template" at bounding box center [356, 577] width 177 height 32
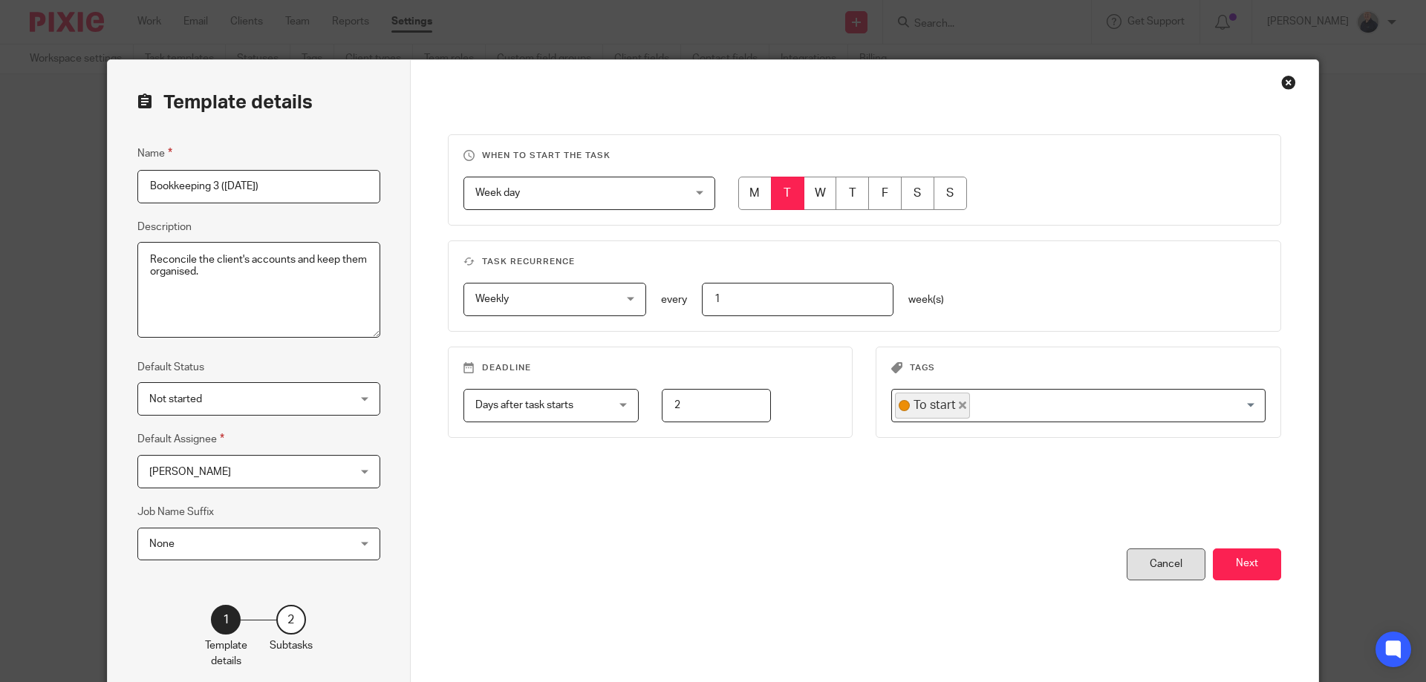
click at [1152, 564] on div "Cancel" at bounding box center [1165, 565] width 79 height 32
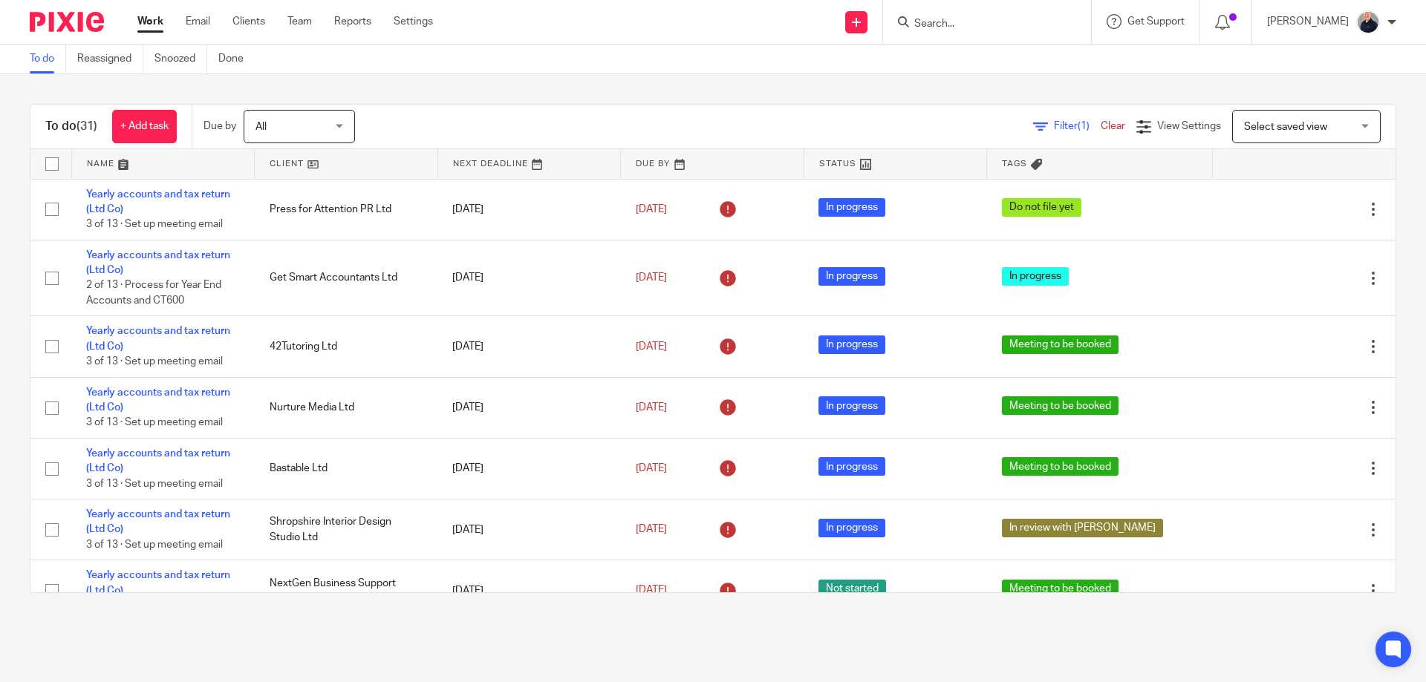
click at [97, 164] on link at bounding box center [163, 164] width 183 height 30
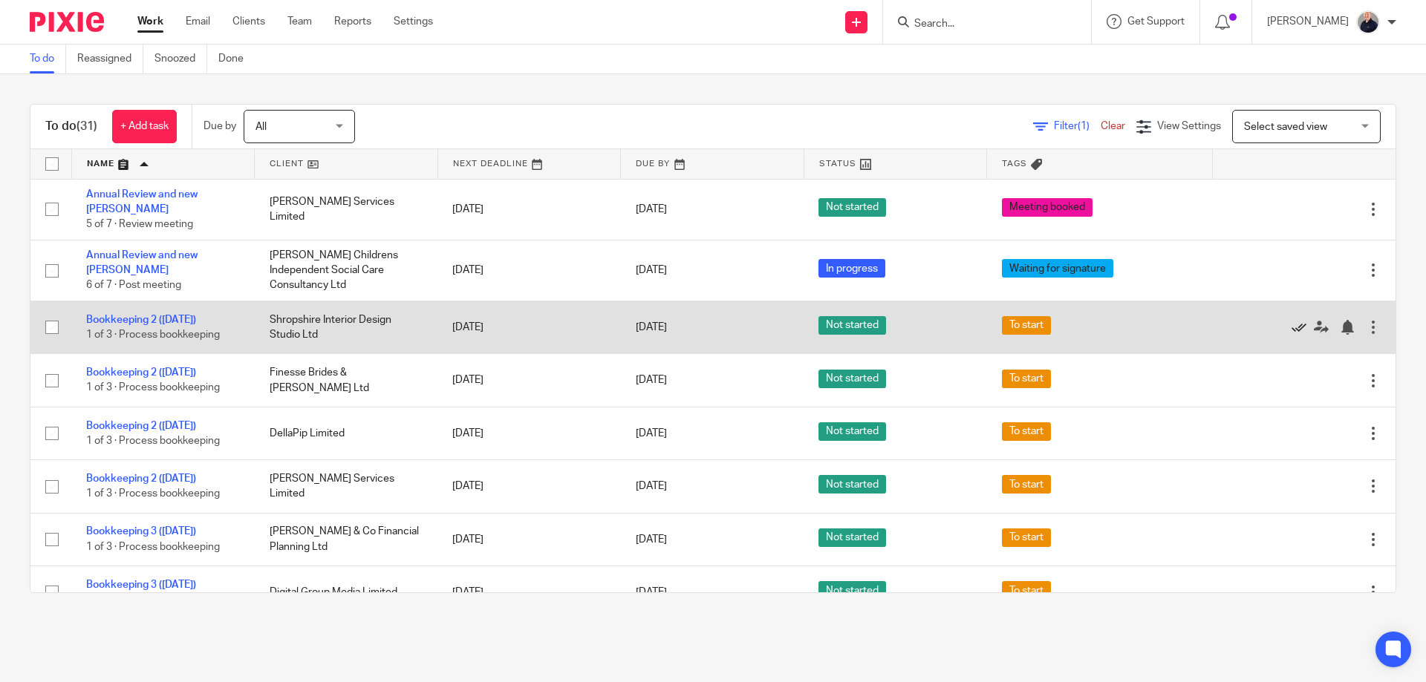
click at [1291, 320] on icon at bounding box center [1298, 327] width 15 height 15
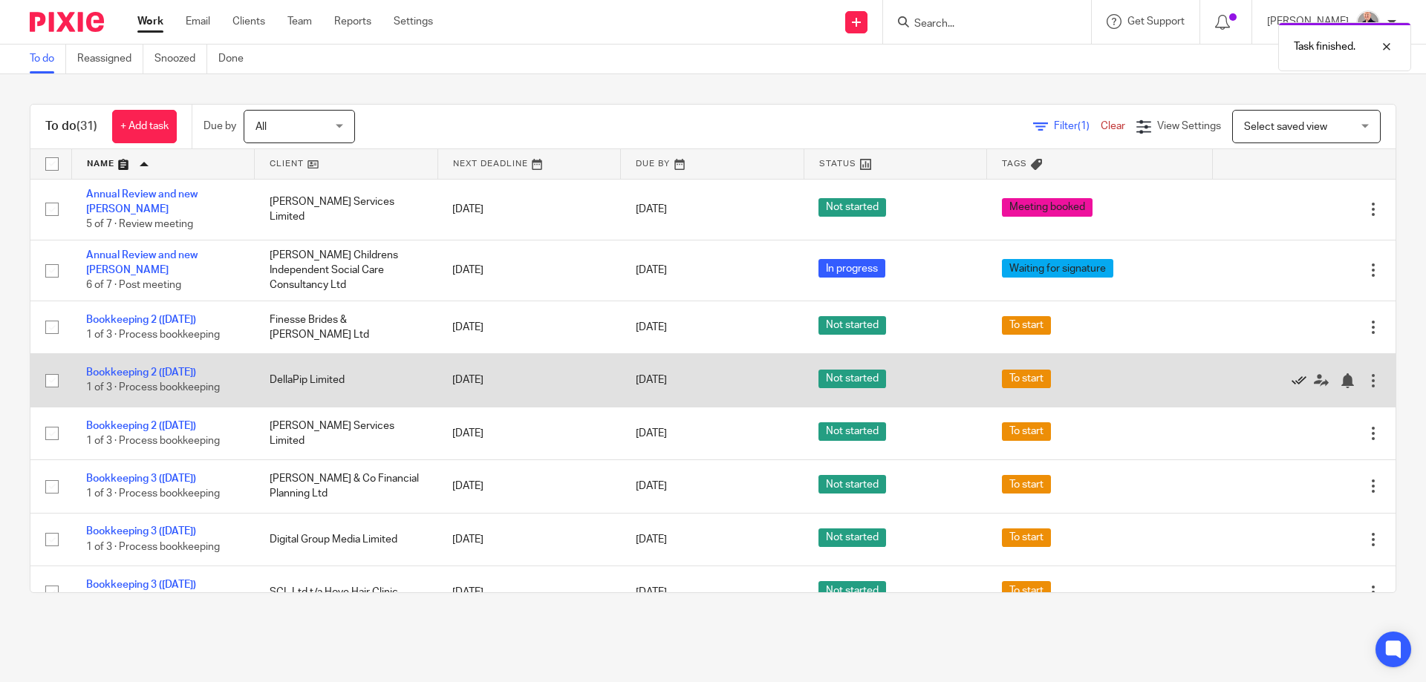
click at [1291, 373] on icon at bounding box center [1298, 380] width 15 height 15
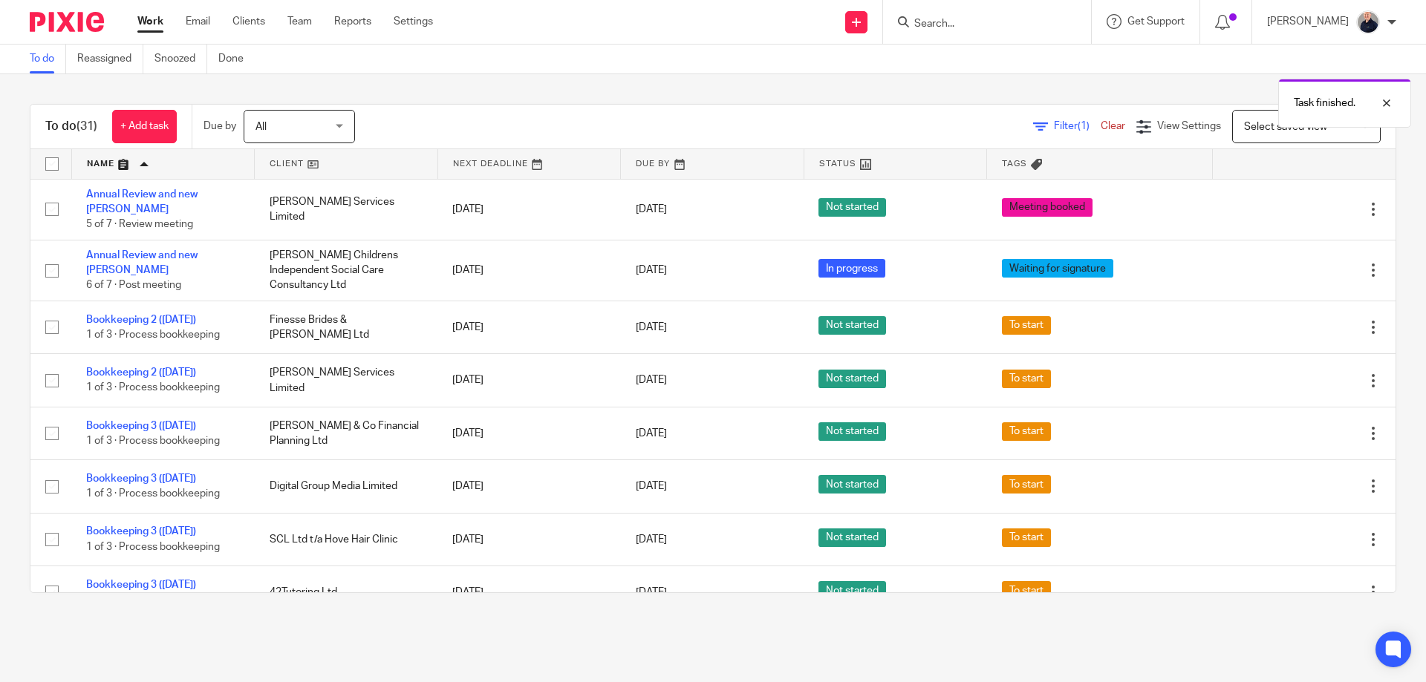
click at [1291, 373] on icon at bounding box center [1298, 380] width 15 height 15
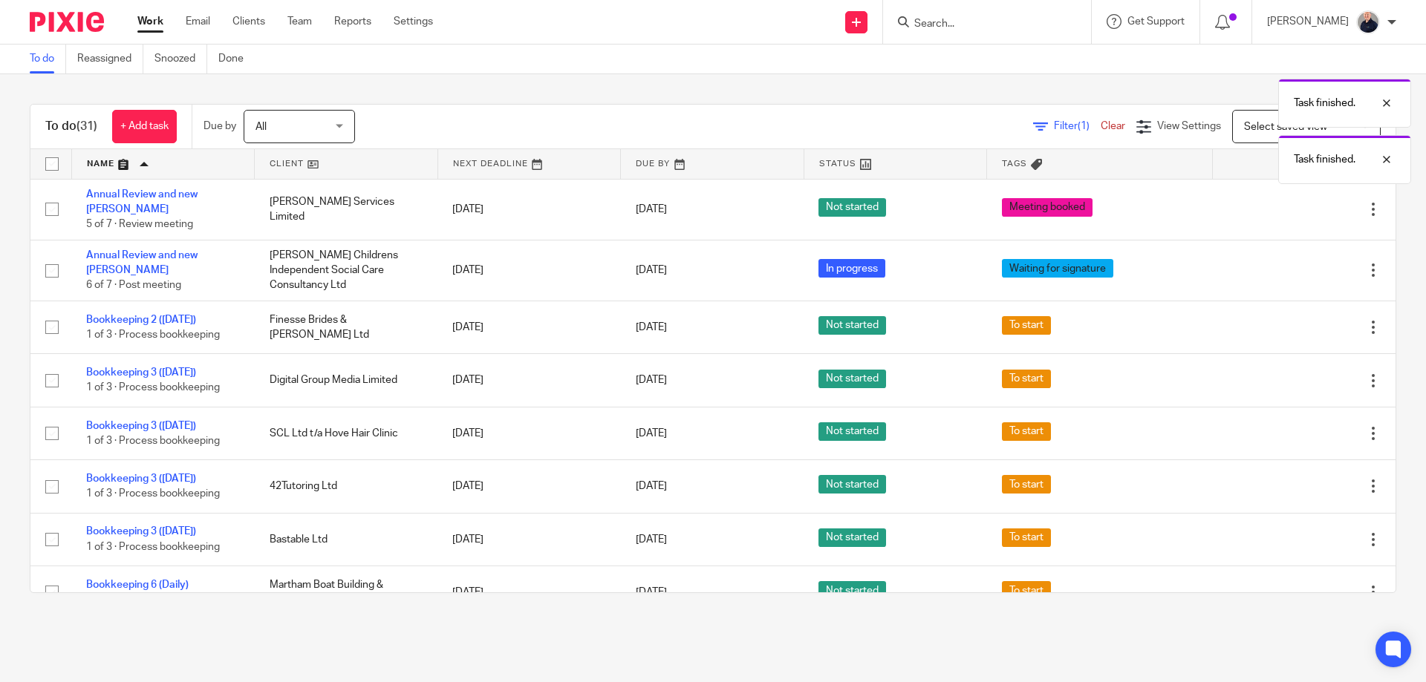
click at [1291, 373] on icon at bounding box center [1298, 380] width 15 height 15
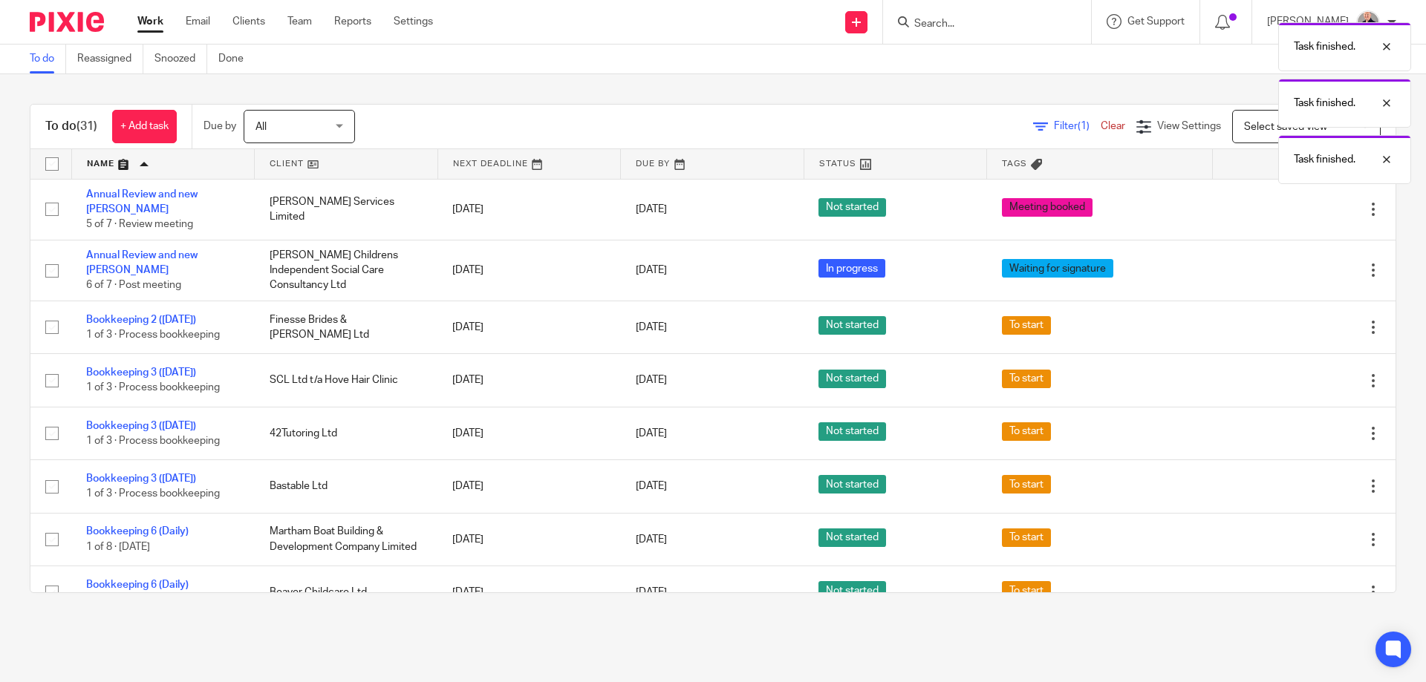
click at [1291, 373] on icon at bounding box center [1298, 380] width 15 height 15
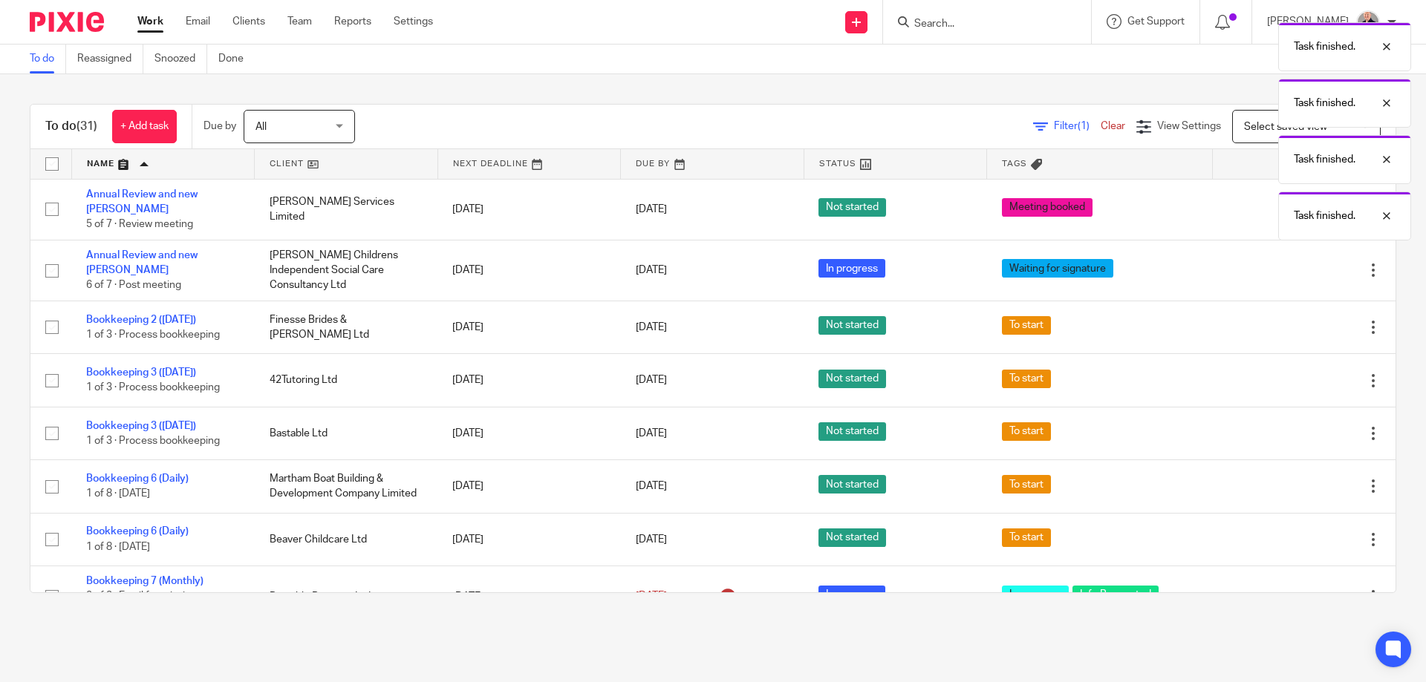
click at [1291, 373] on icon at bounding box center [1298, 380] width 15 height 15
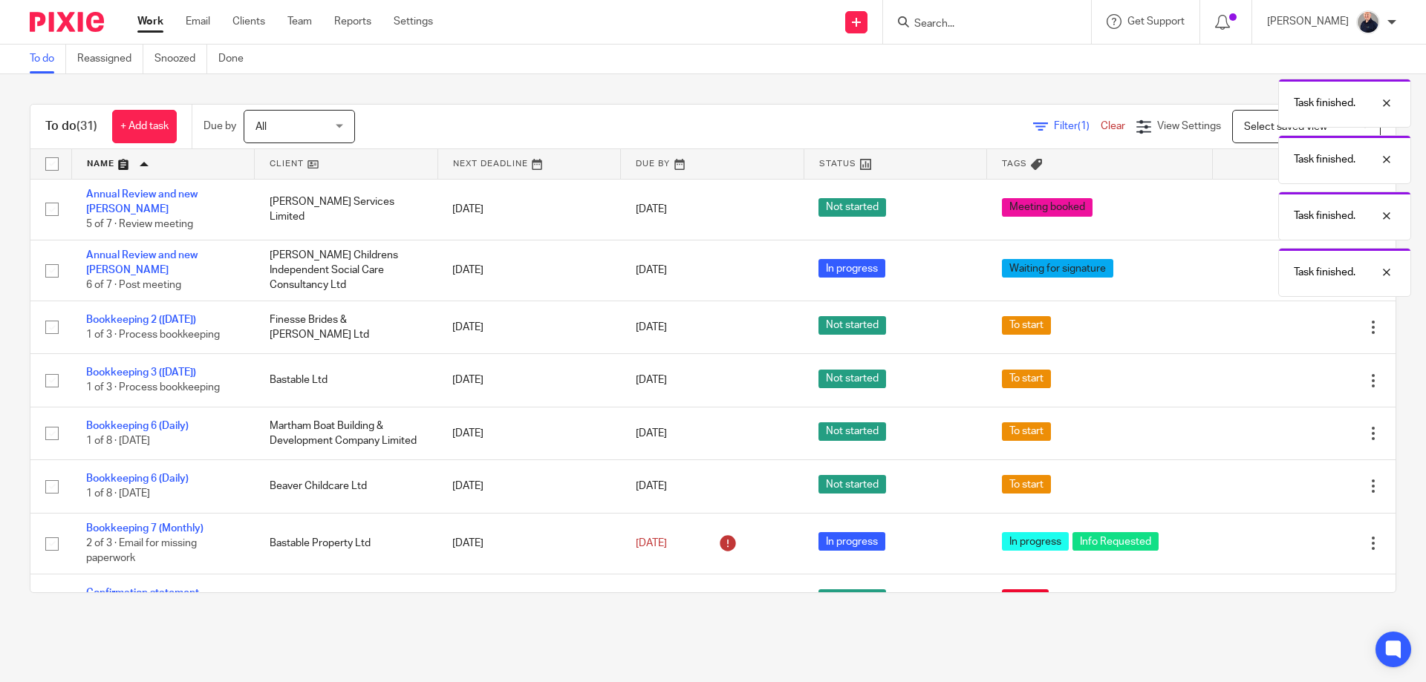
click at [1291, 373] on icon at bounding box center [1298, 380] width 15 height 15
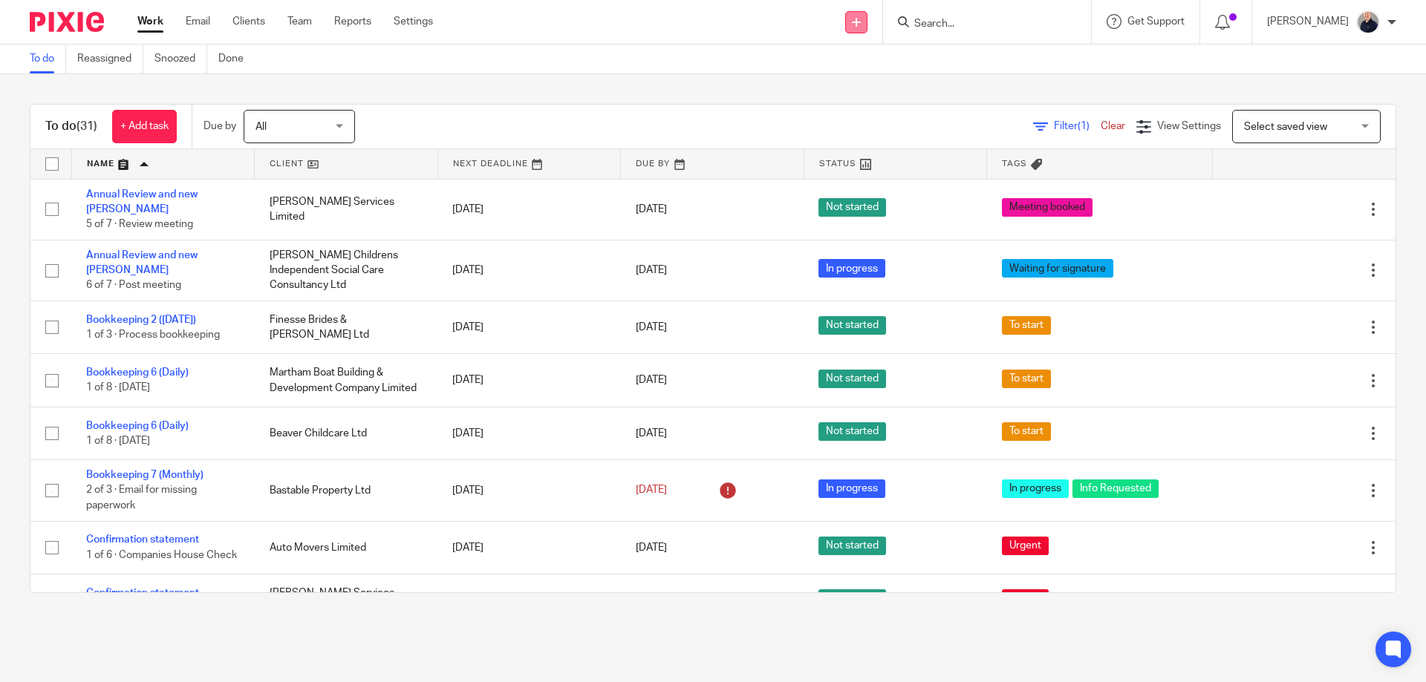
click at [861, 22] on icon at bounding box center [856, 22] width 9 height 9
click at [138, 120] on link "+ Add task" at bounding box center [144, 126] width 65 height 33
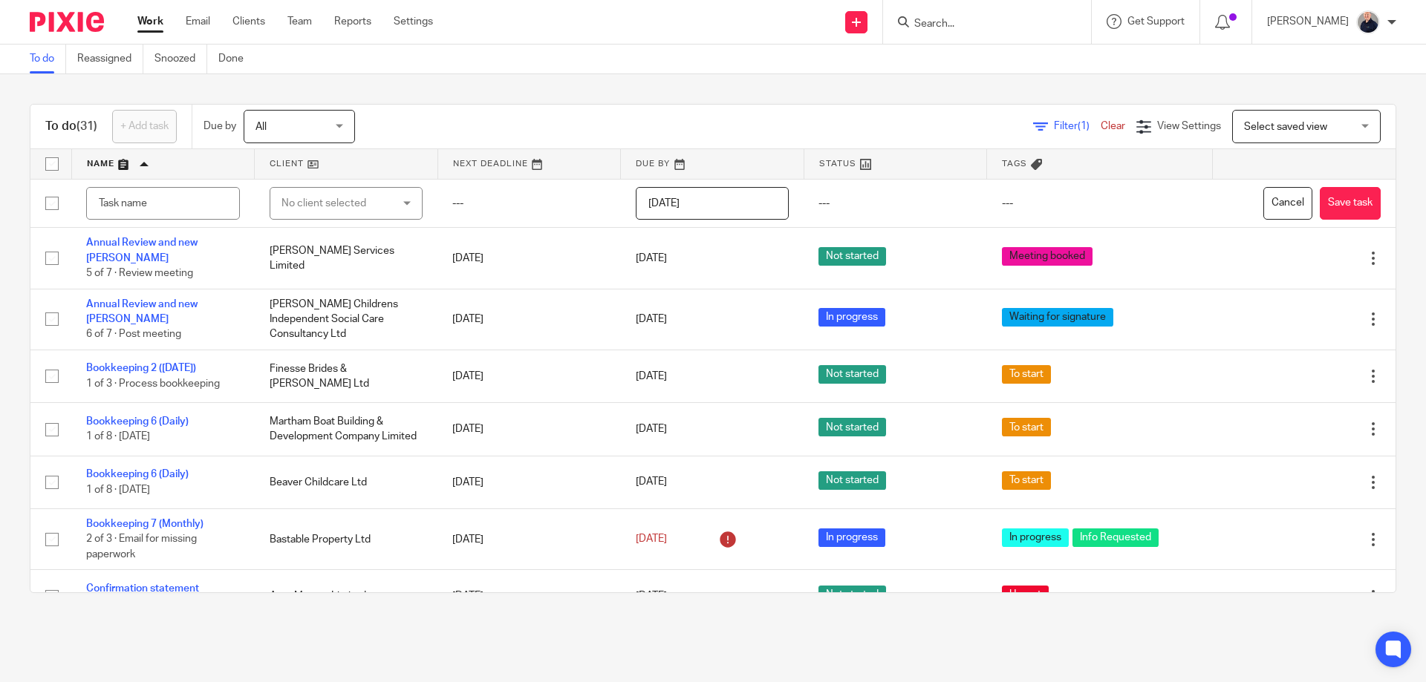
click at [437, 115] on div "Filter (1) Clear View Settings View Settings (1) Filters Clear Save Manage save…" at bounding box center [888, 126] width 1014 height 33
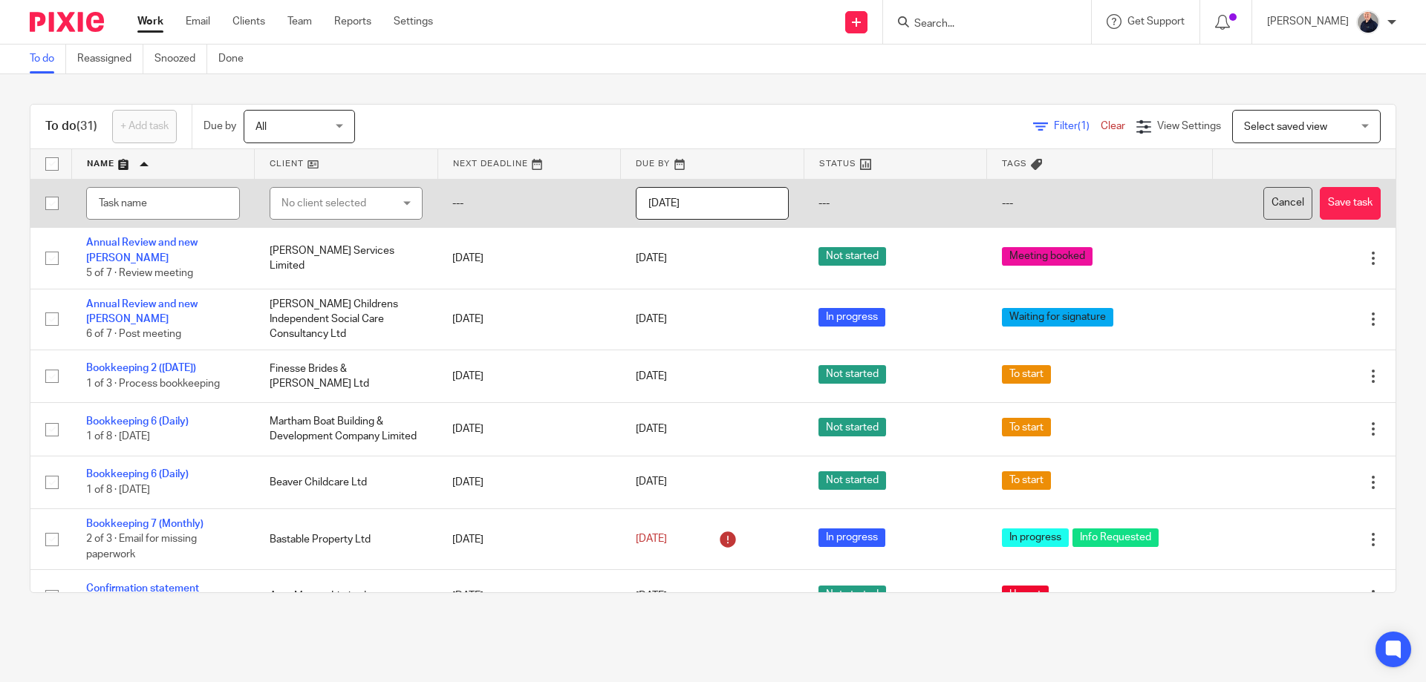
click at [1263, 205] on button "Cancel" at bounding box center [1287, 203] width 49 height 33
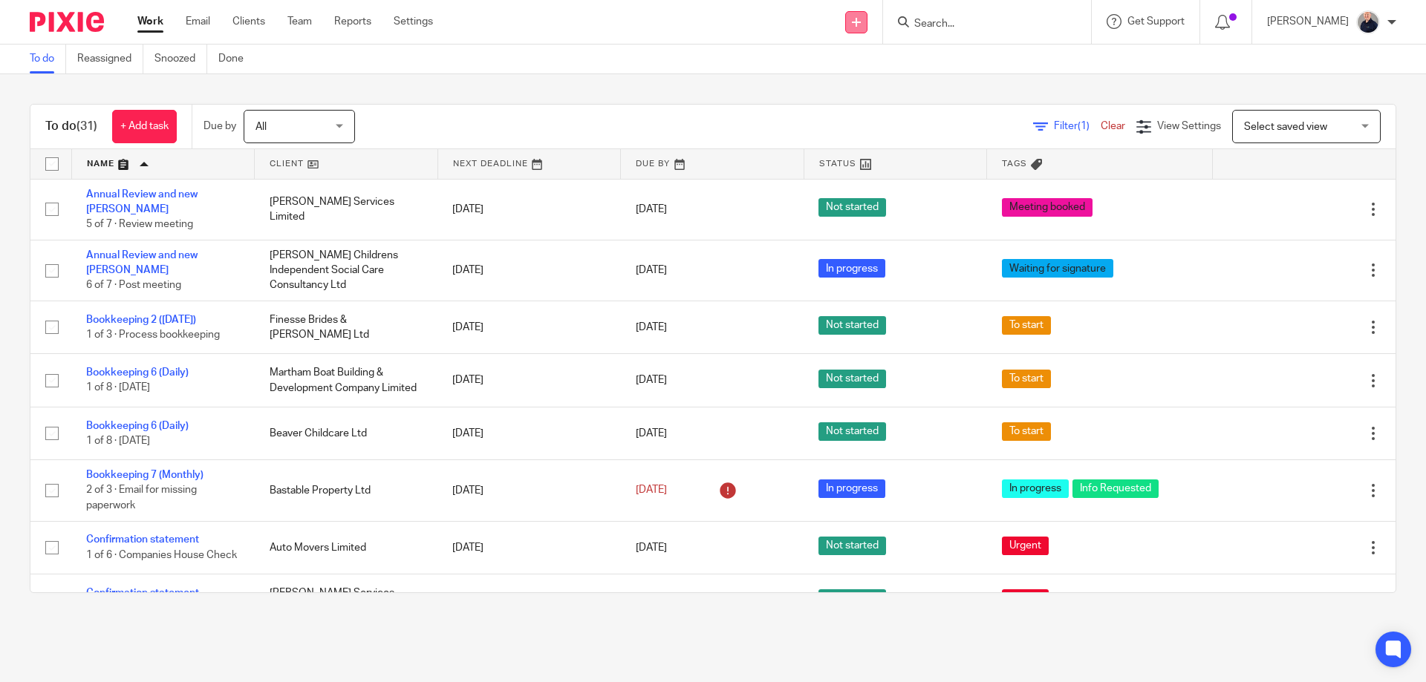
click at [861, 26] on icon at bounding box center [856, 22] width 9 height 9
click at [849, 88] on link "Create task" at bounding box center [865, 91] width 104 height 22
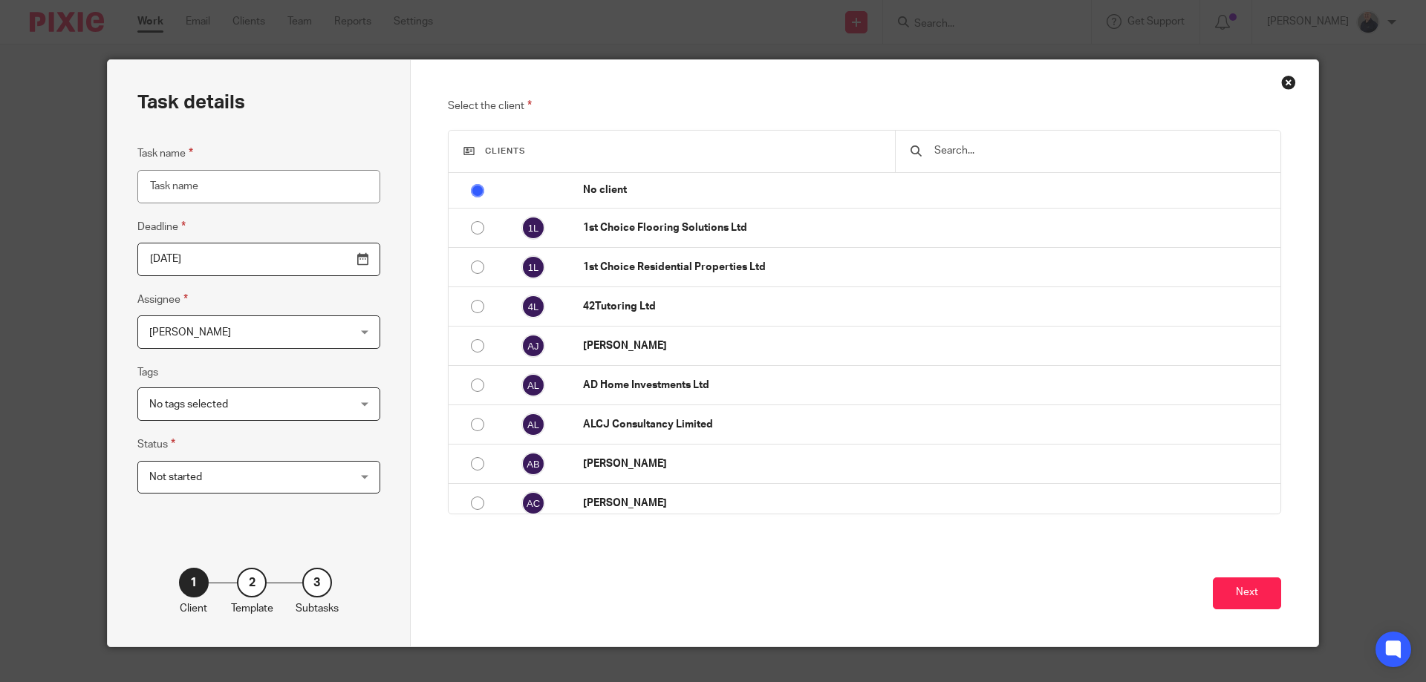
click at [250, 189] on input "Task name" at bounding box center [258, 186] width 243 height 33
click at [1281, 85] on div "Close this dialog window" at bounding box center [1288, 82] width 15 height 15
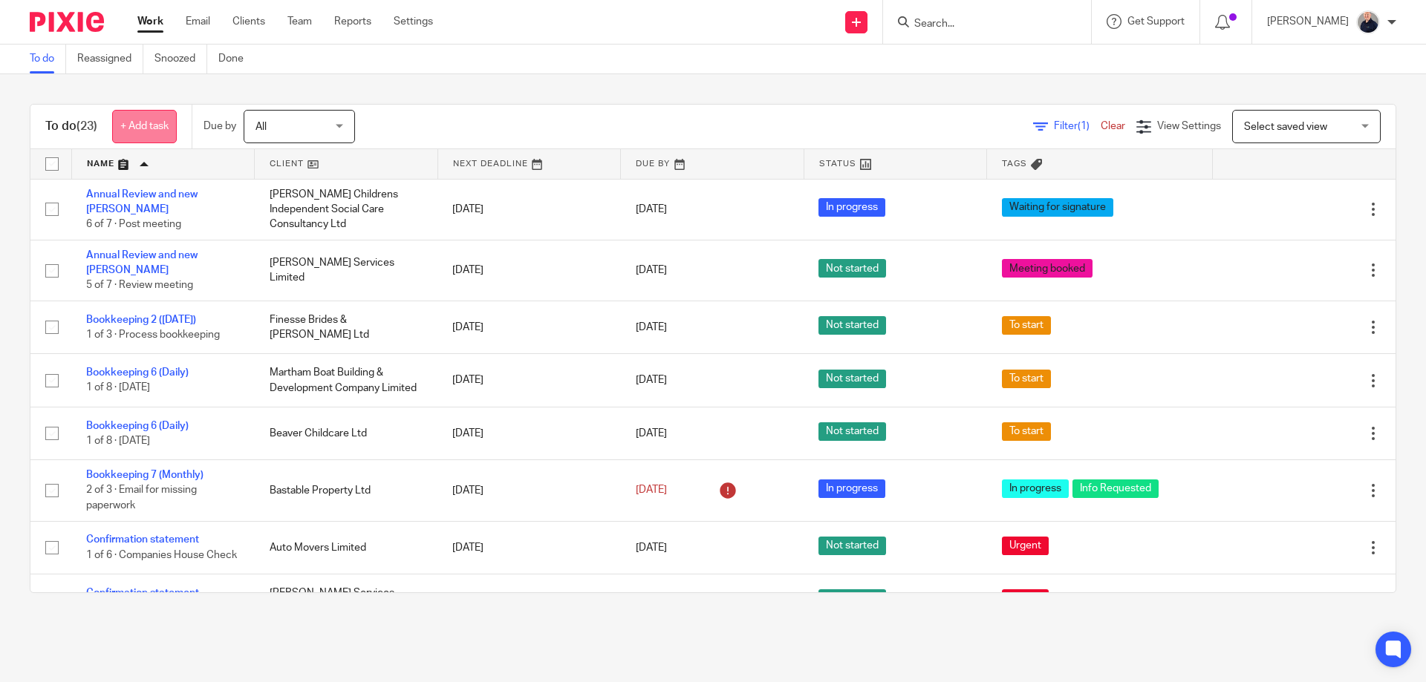
click at [162, 125] on link "+ Add task" at bounding box center [144, 126] width 65 height 33
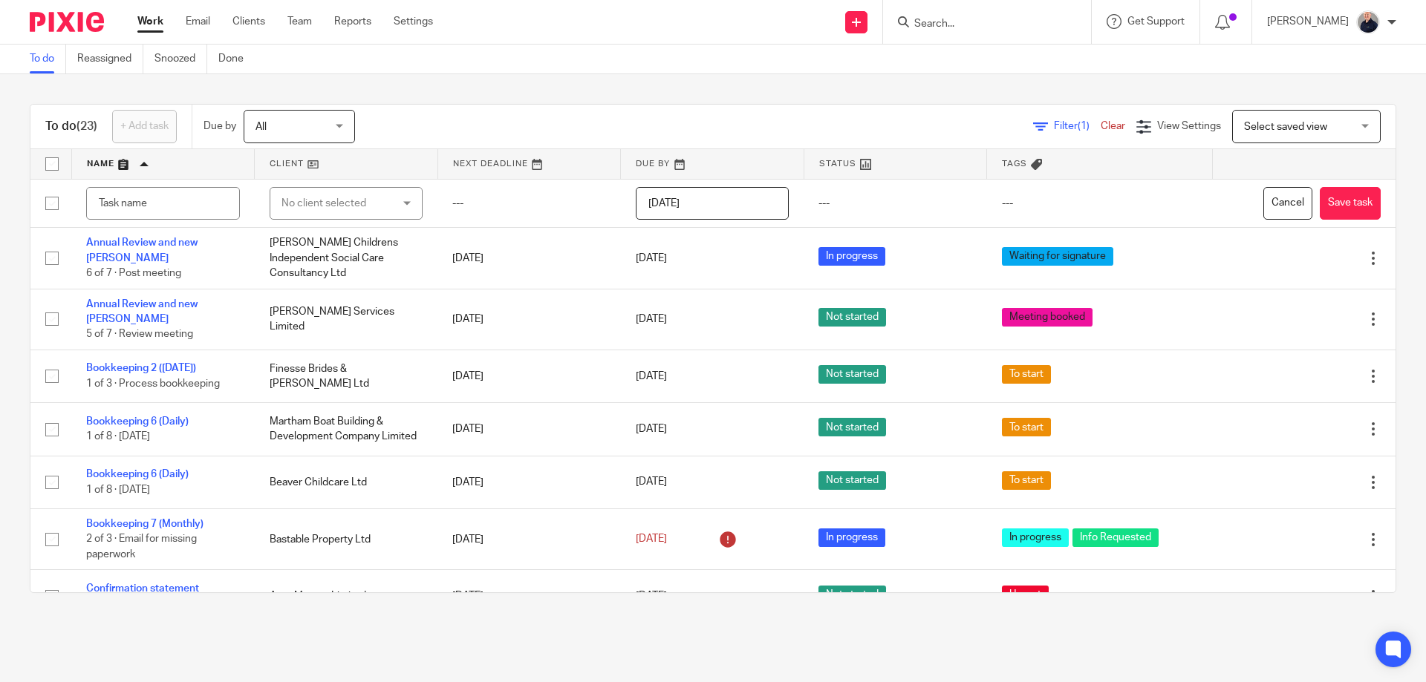
click at [258, 80] on div "To do (23) + Add task Due by All All Today Tomorrow This week Next week This mo…" at bounding box center [713, 348] width 1426 height 549
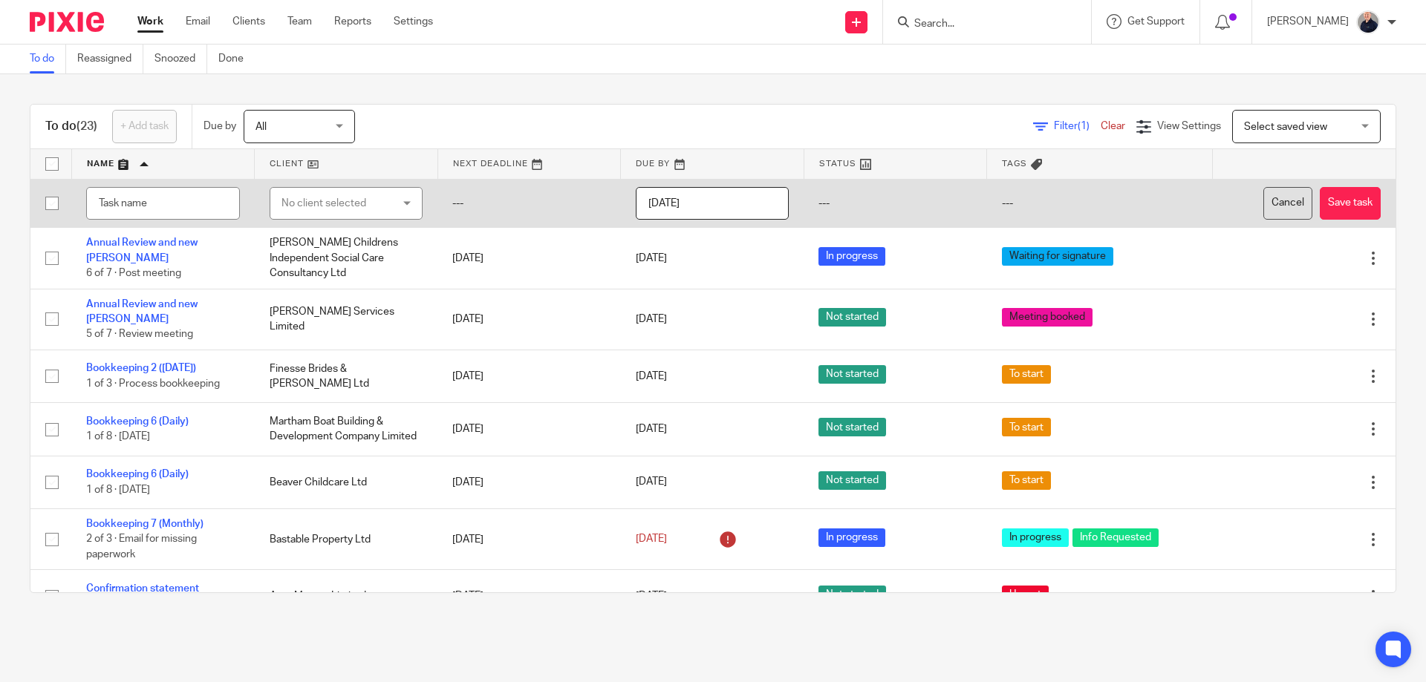
click at [1267, 203] on button "Cancel" at bounding box center [1287, 203] width 49 height 33
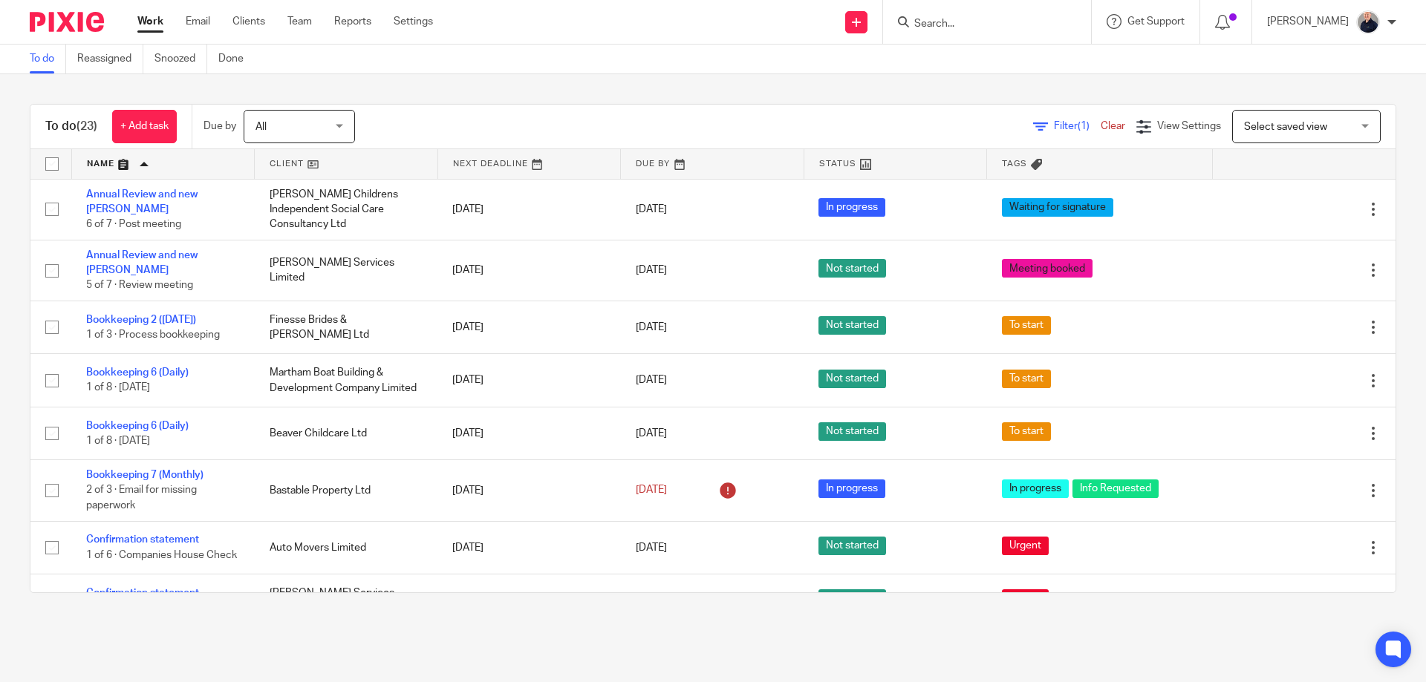
click at [142, 20] on link "Work" at bounding box center [150, 21] width 26 height 15
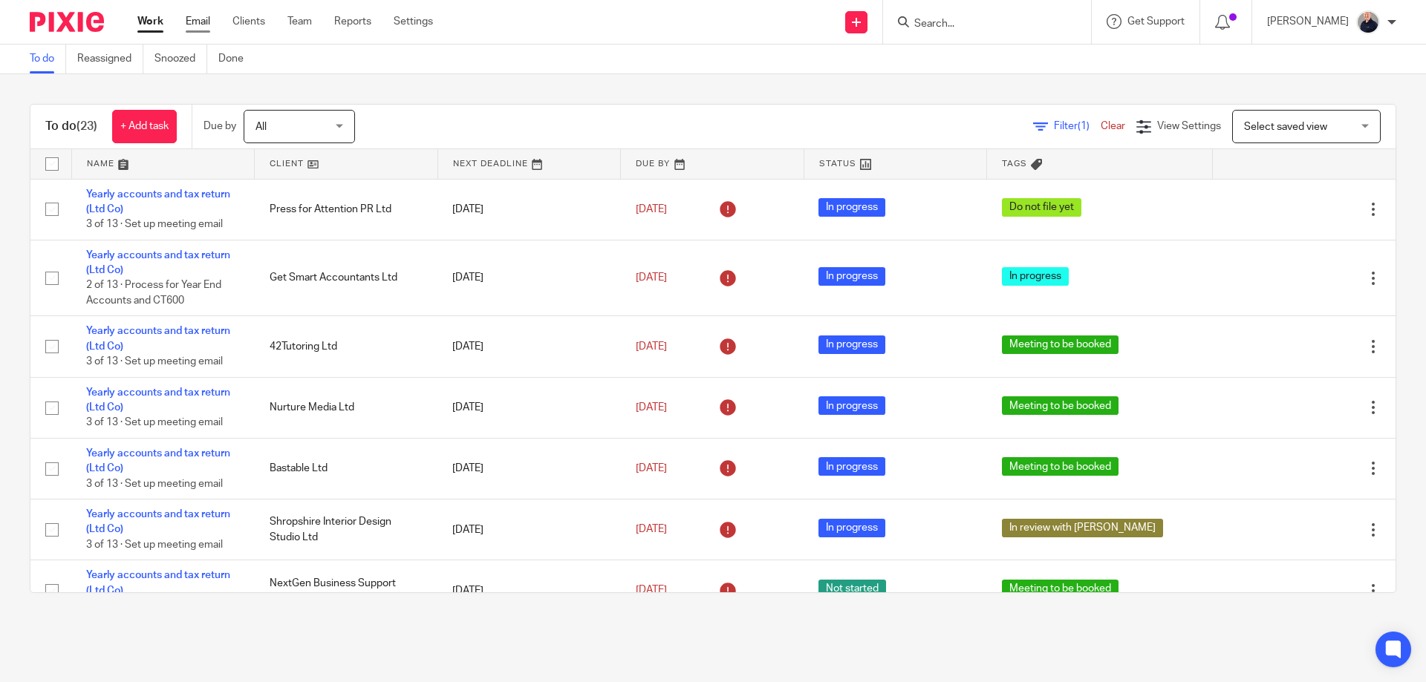
click at [203, 21] on link "Email" at bounding box center [198, 21] width 25 height 15
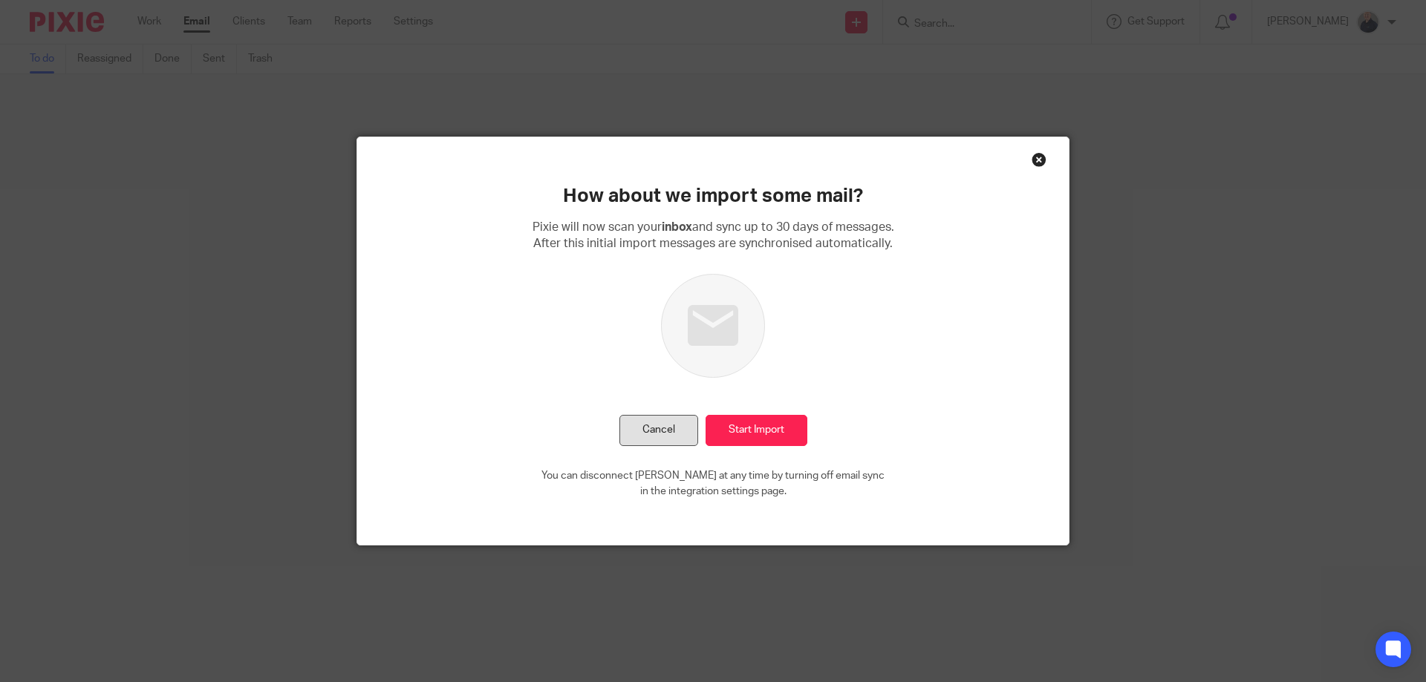
click at [664, 423] on button "Cancel" at bounding box center [658, 431] width 79 height 32
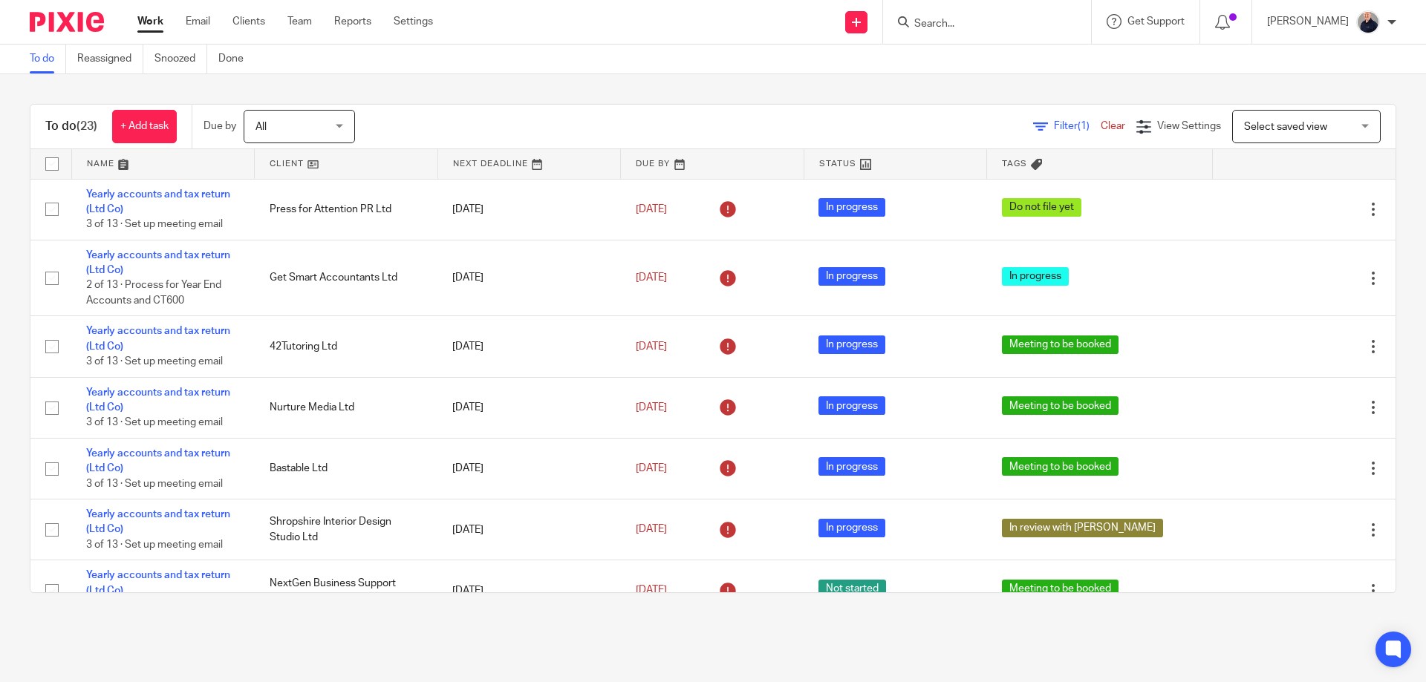
click at [258, 30] on div "Work Email Clients Team Reports Settings Work Email Clients Team Reports Settin…" at bounding box center [289, 22] width 333 height 44
click at [255, 23] on link "Clients" at bounding box center [248, 21] width 33 height 15
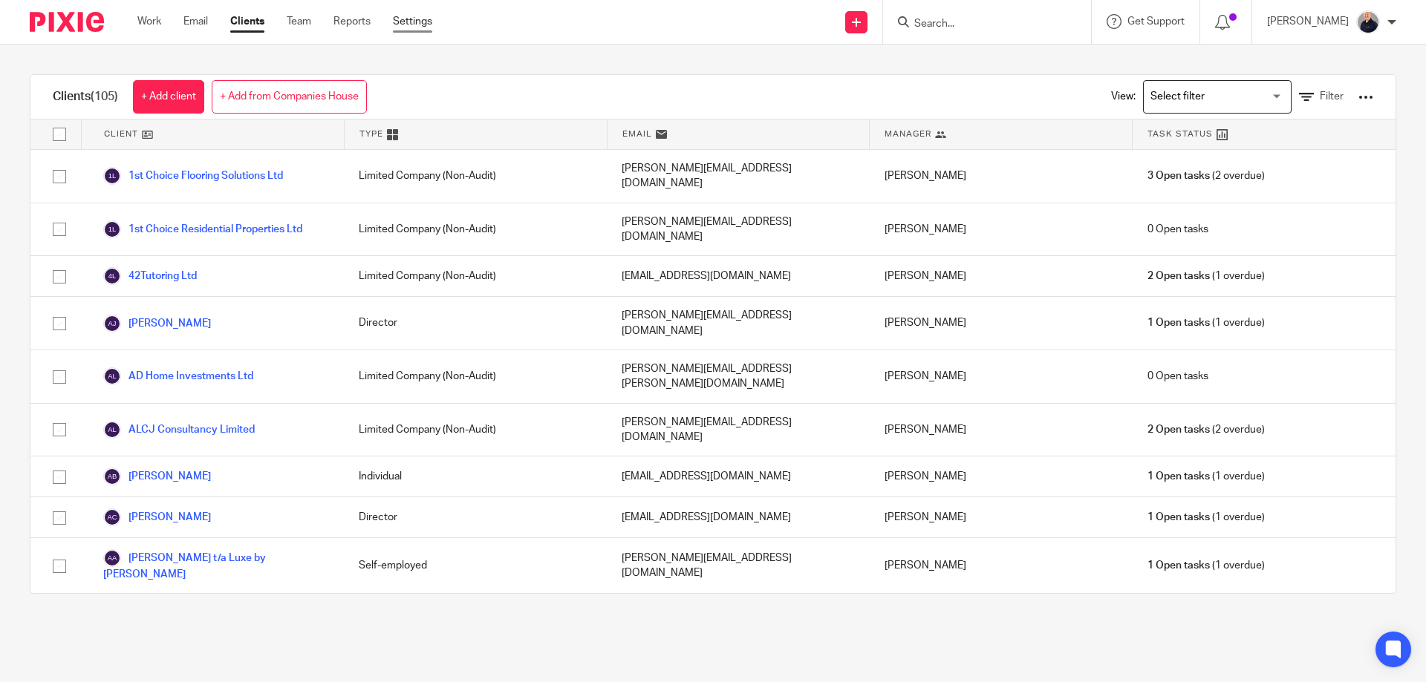
click at [419, 25] on link "Settings" at bounding box center [412, 21] width 39 height 15
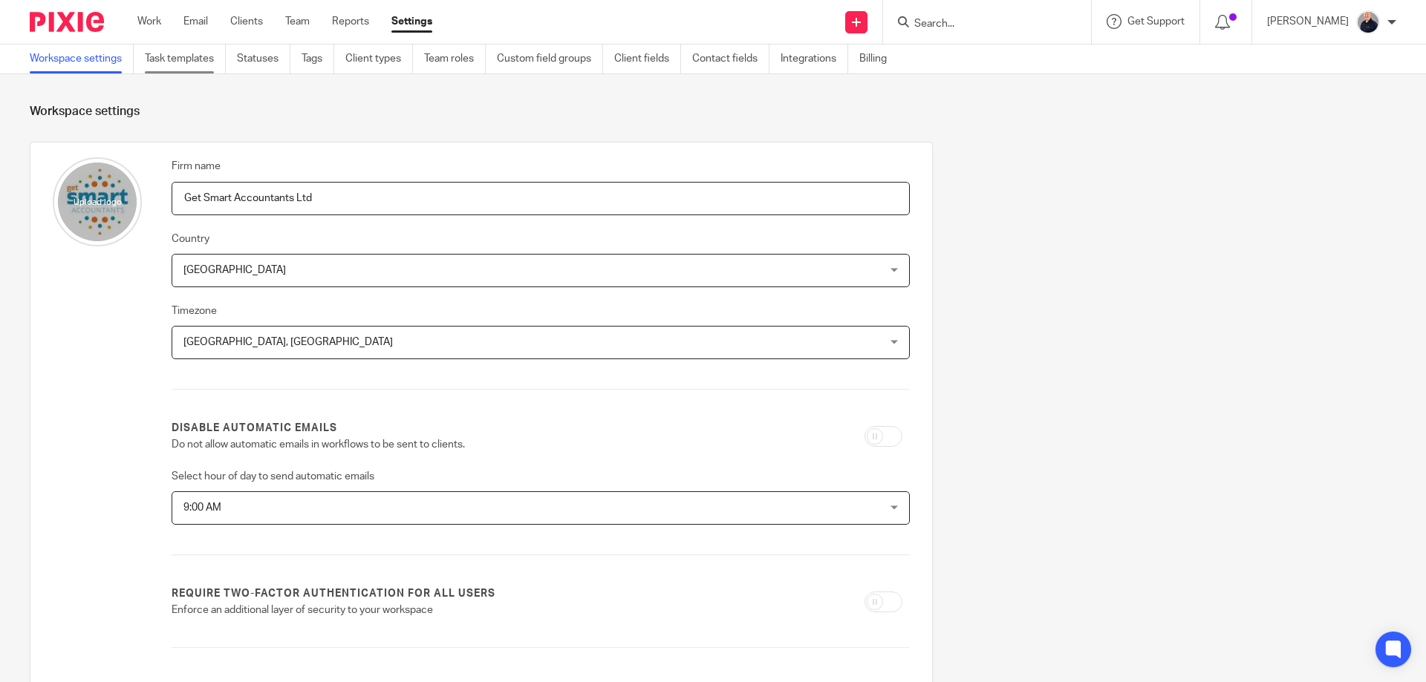
click at [209, 60] on link "Task templates" at bounding box center [185, 59] width 81 height 29
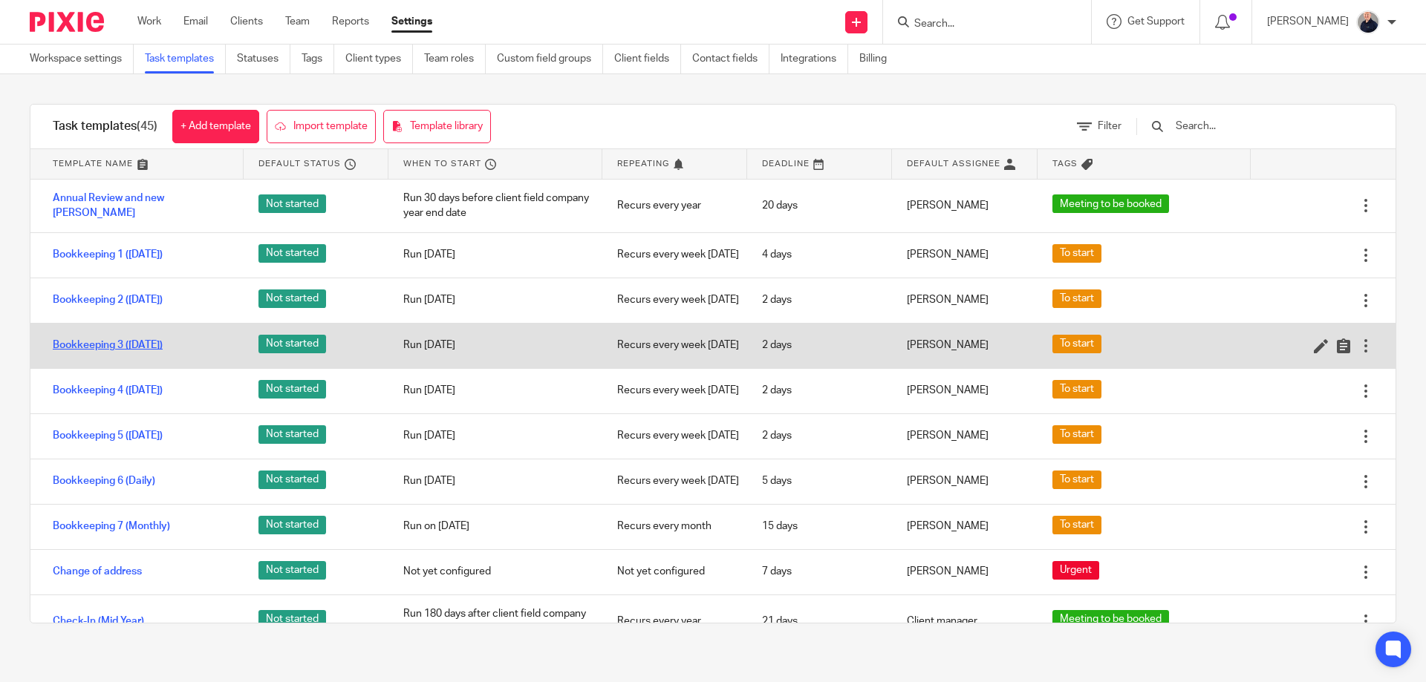
click at [146, 353] on link "Bookkeeping 3 ([DATE])" at bounding box center [108, 345] width 110 height 15
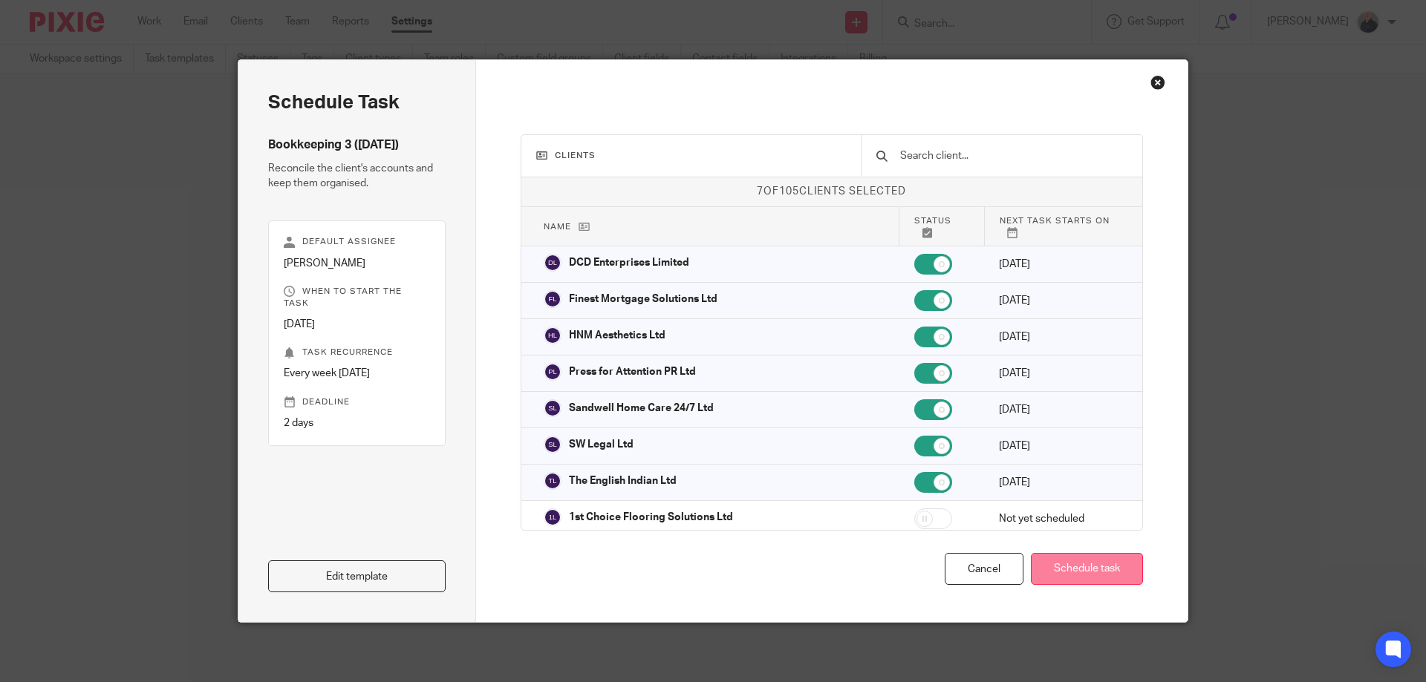
click at [1073, 564] on button "Schedule task" at bounding box center [1087, 569] width 112 height 32
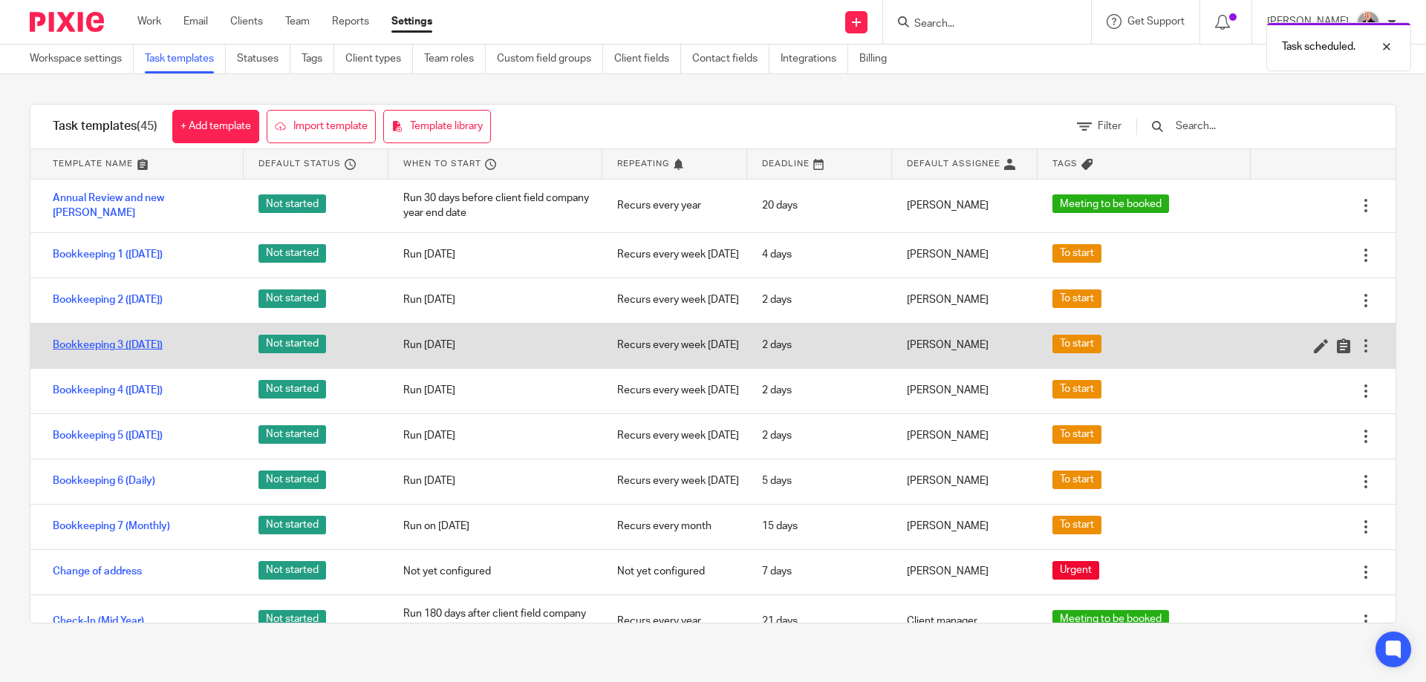
click at [150, 353] on link "Bookkeeping 3 ([DATE])" at bounding box center [108, 345] width 110 height 15
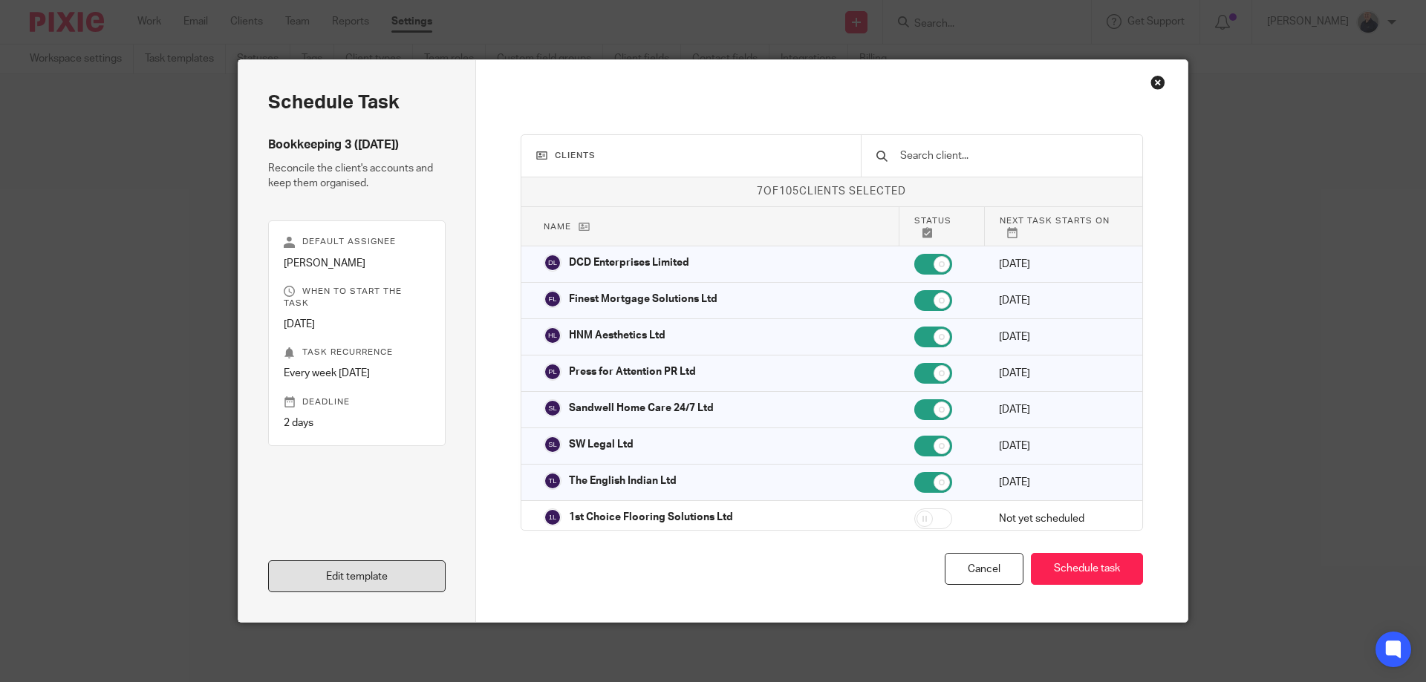
click at [362, 581] on link "Edit template" at bounding box center [356, 577] width 177 height 32
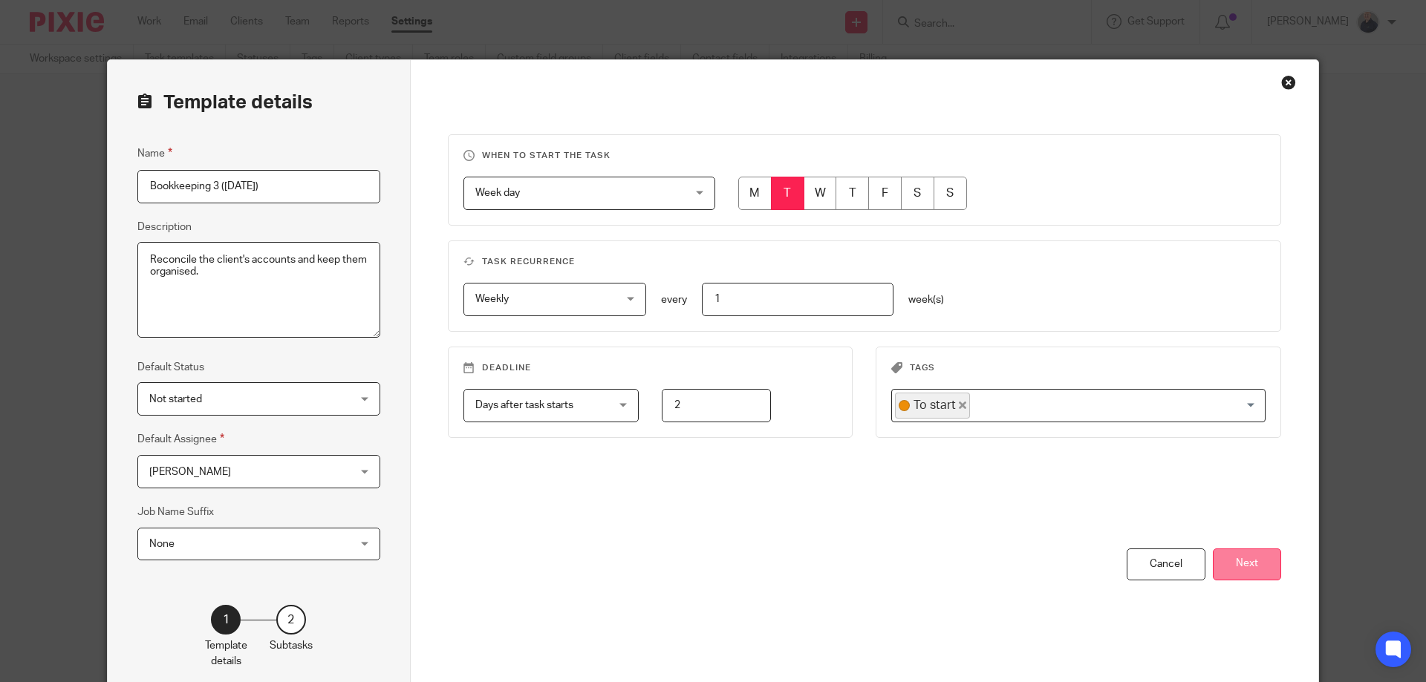
click at [1228, 568] on button "Next" at bounding box center [1246, 565] width 68 height 32
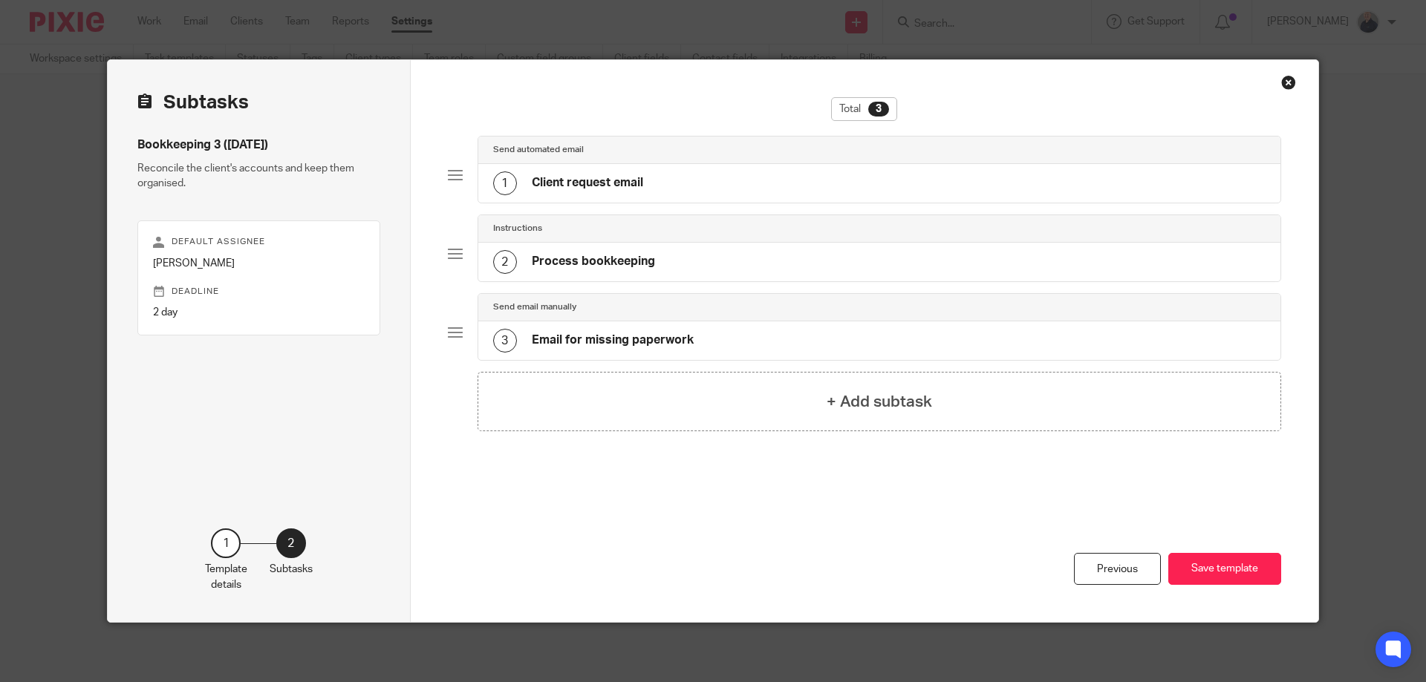
click at [1283, 84] on div "Close this dialog window" at bounding box center [1288, 82] width 15 height 15
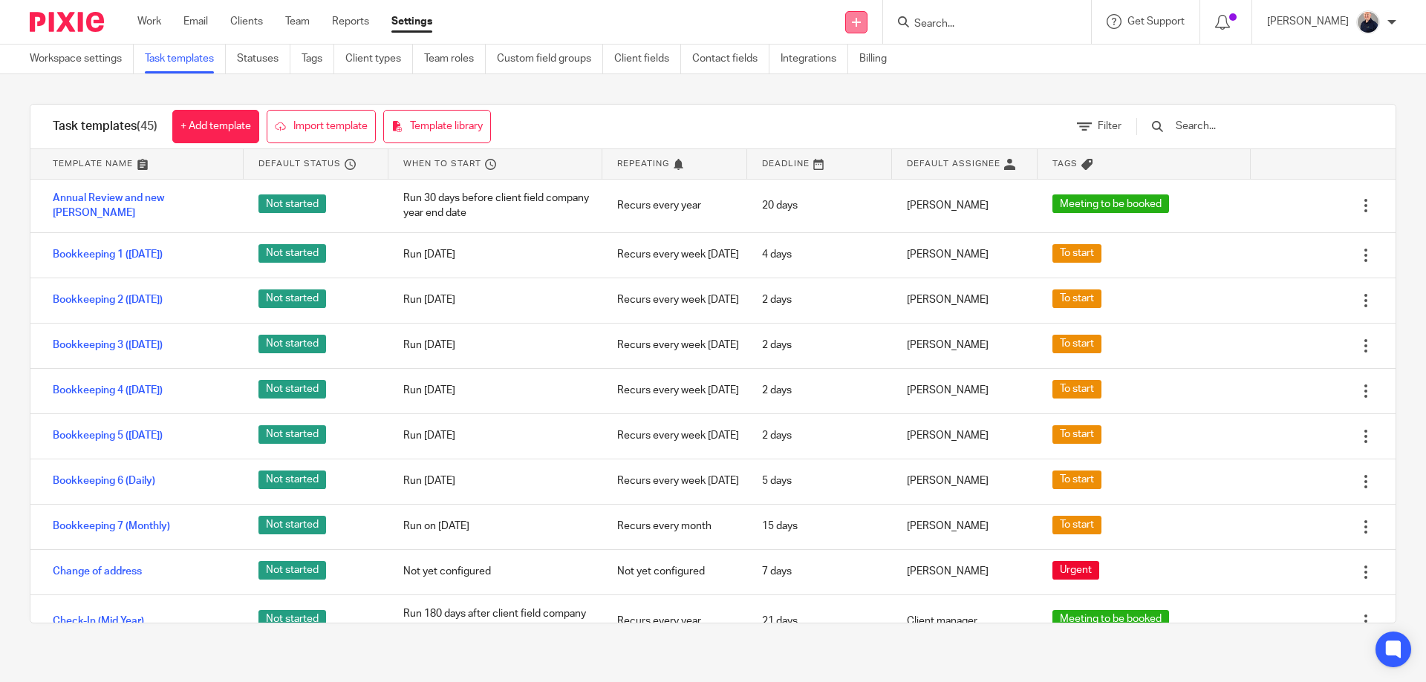
click at [867, 25] on link at bounding box center [856, 22] width 22 height 22
click at [863, 85] on link "Create task" at bounding box center [865, 91] width 104 height 22
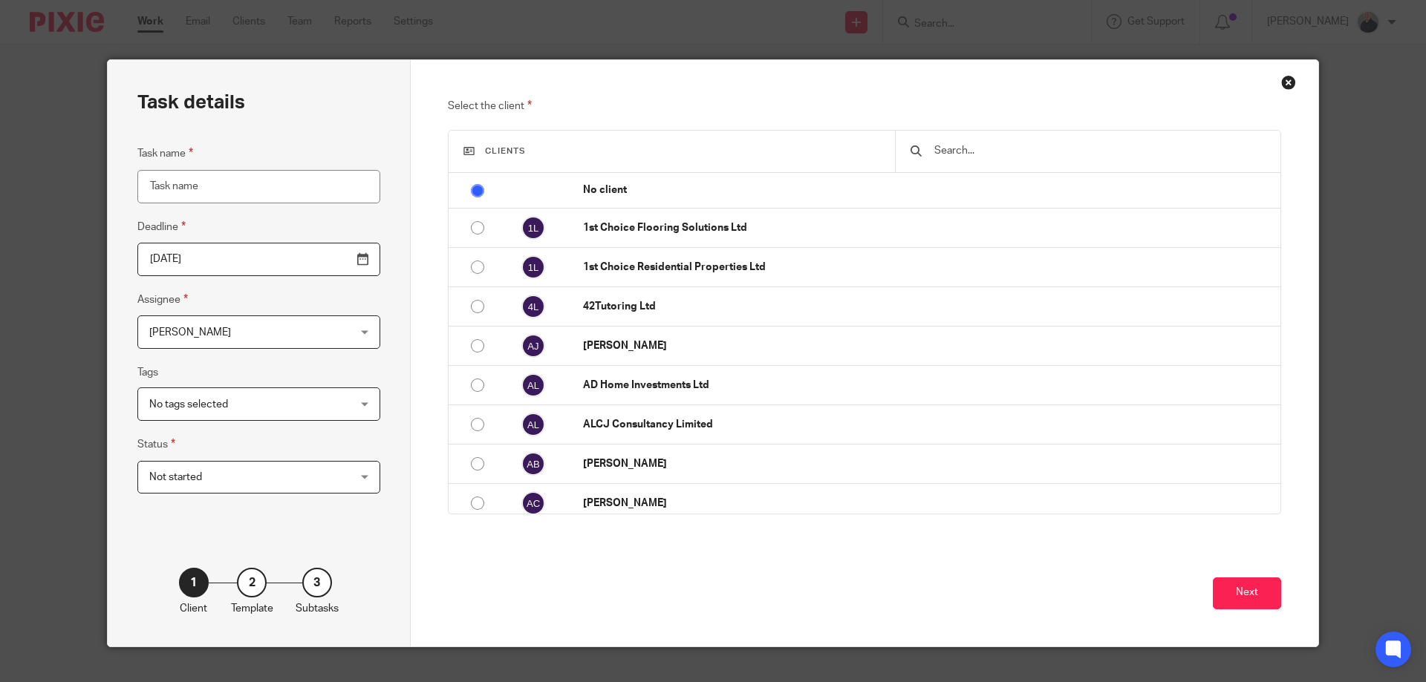
click at [215, 183] on input "Task name" at bounding box center [258, 186] width 243 height 33
type input "b"
type input "Bookk"
click at [1281, 80] on div "Close this dialog window" at bounding box center [1288, 82] width 15 height 15
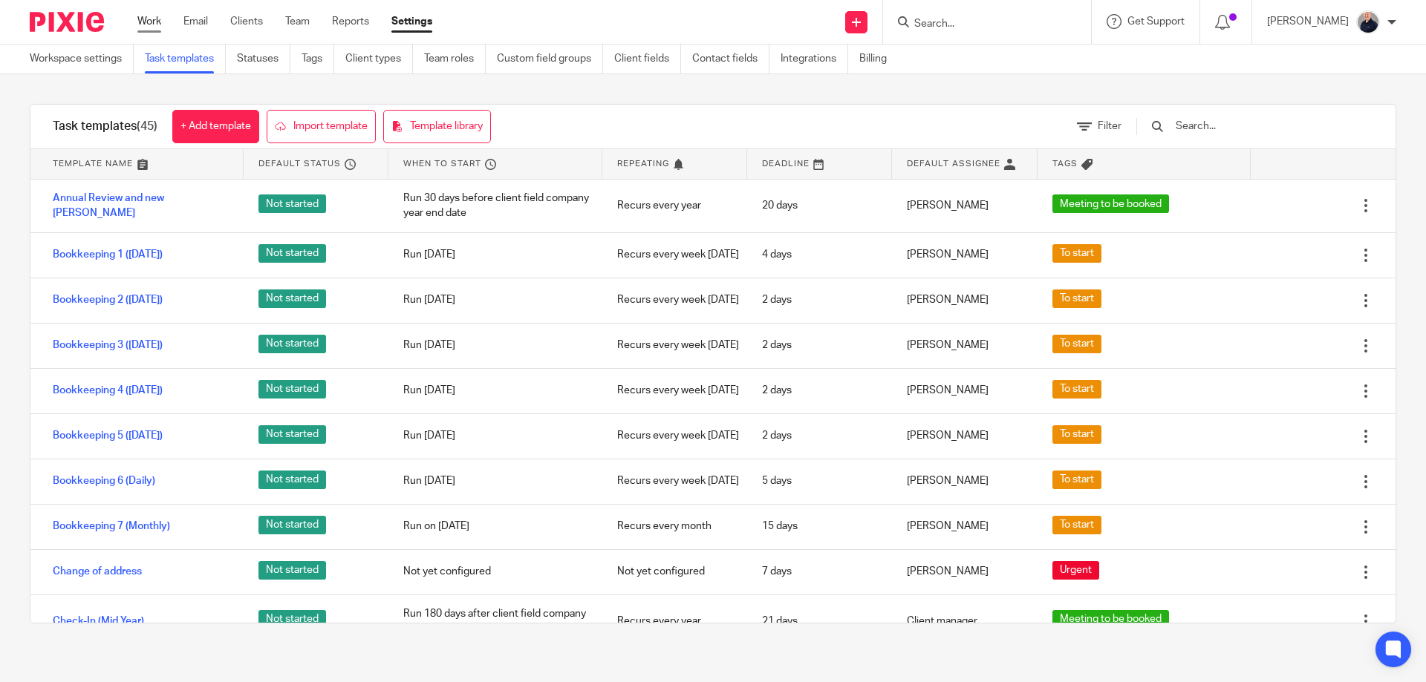
click at [143, 19] on link "Work" at bounding box center [149, 21] width 24 height 15
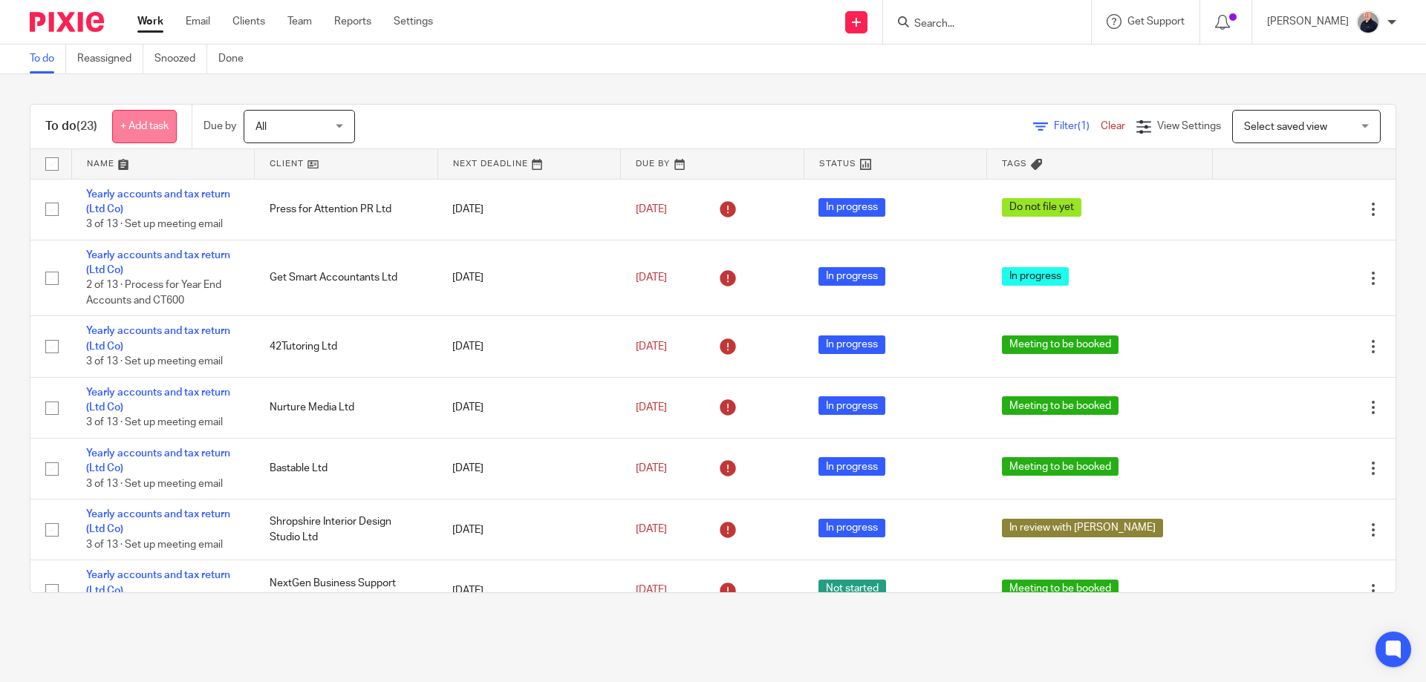
click at [154, 127] on link "+ Add task" at bounding box center [144, 126] width 65 height 33
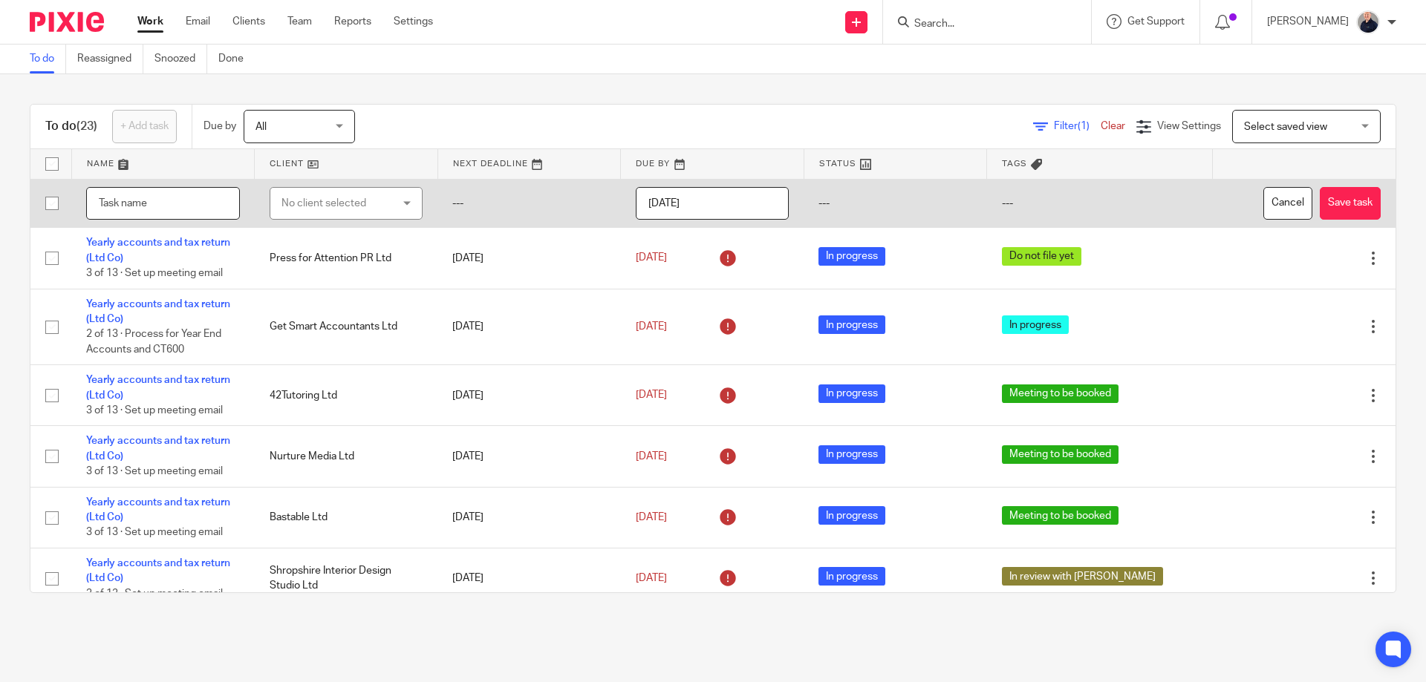
click at [159, 205] on input "text" at bounding box center [163, 203] width 154 height 33
type input "b"
click at [1263, 204] on button "Cancel" at bounding box center [1287, 203] width 49 height 33
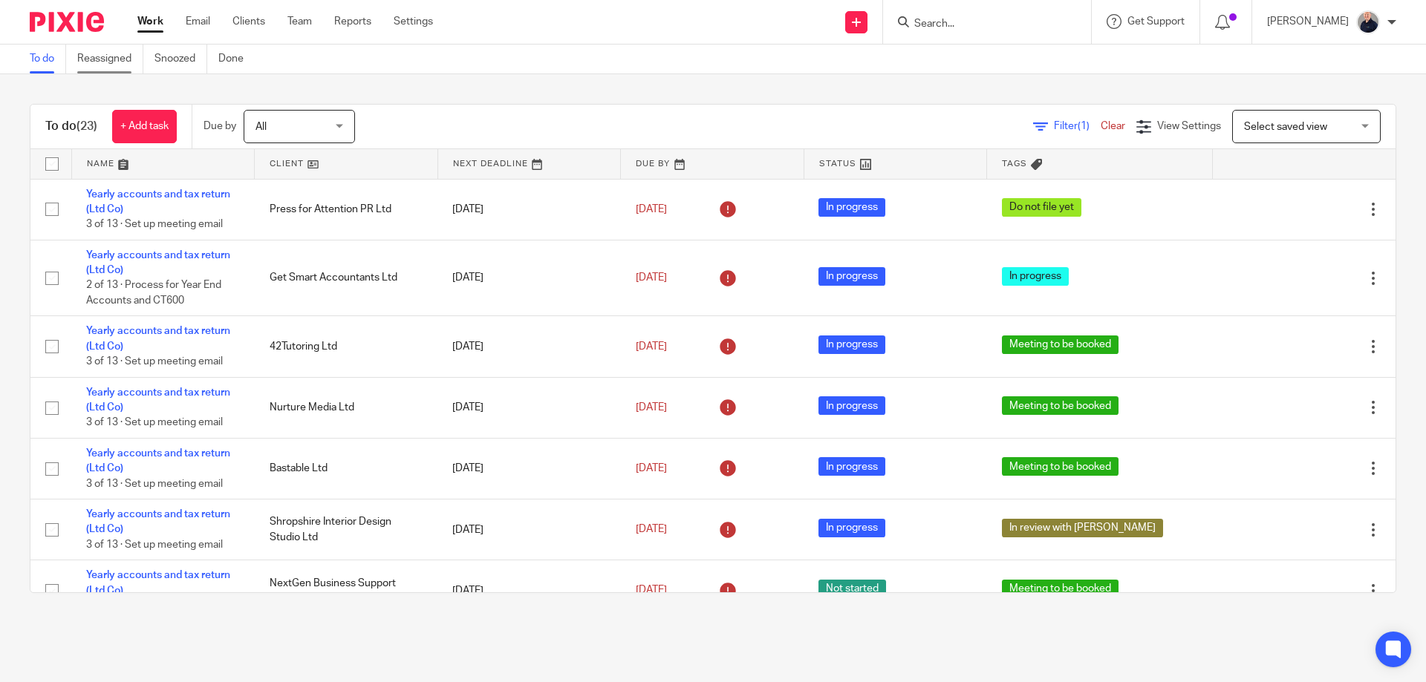
click at [118, 59] on link "Reassigned" at bounding box center [110, 59] width 66 height 29
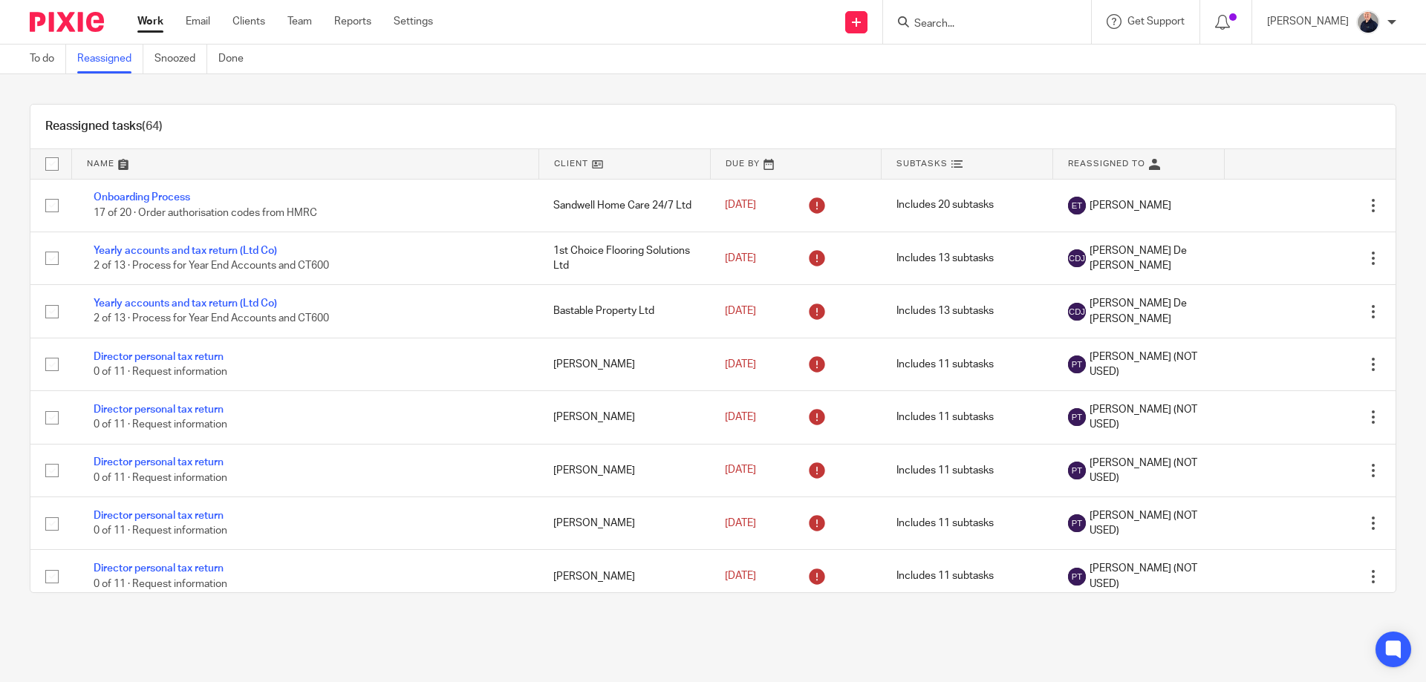
click at [45, 61] on link "To do" at bounding box center [48, 59] width 36 height 29
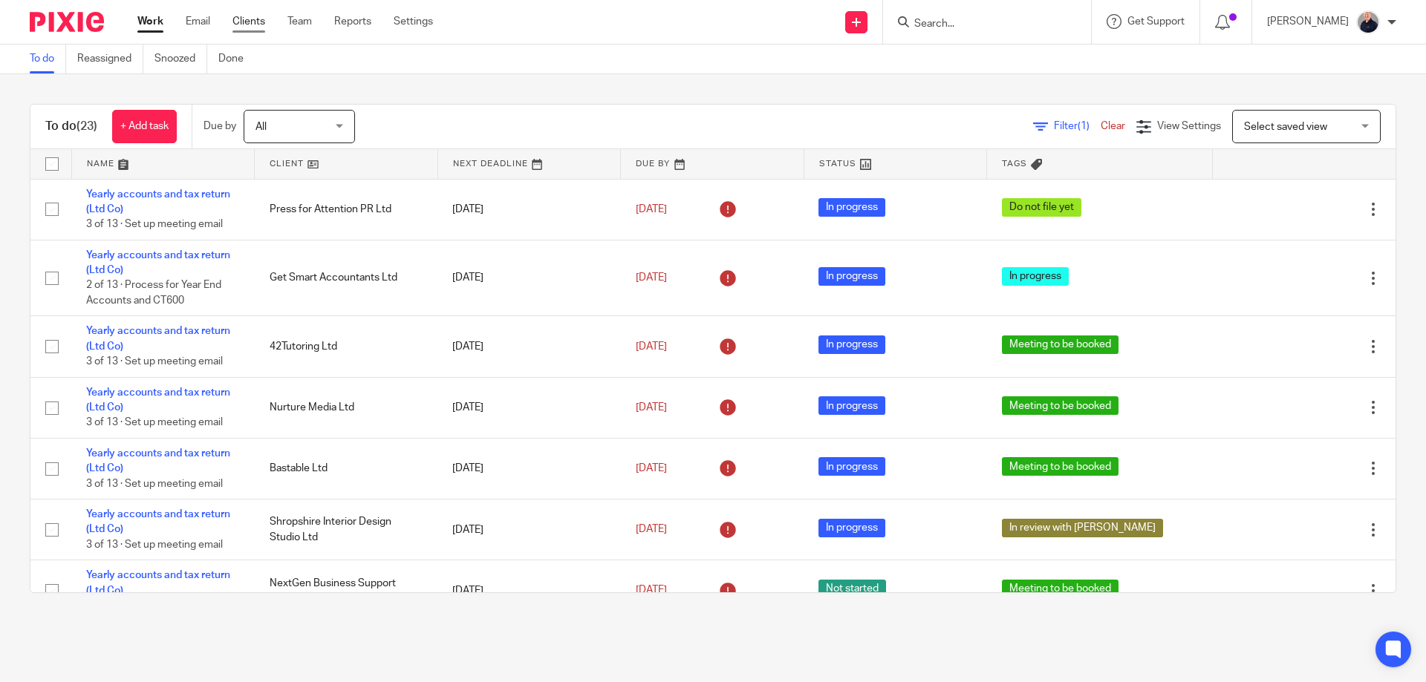
click at [261, 21] on link "Clients" at bounding box center [248, 21] width 33 height 15
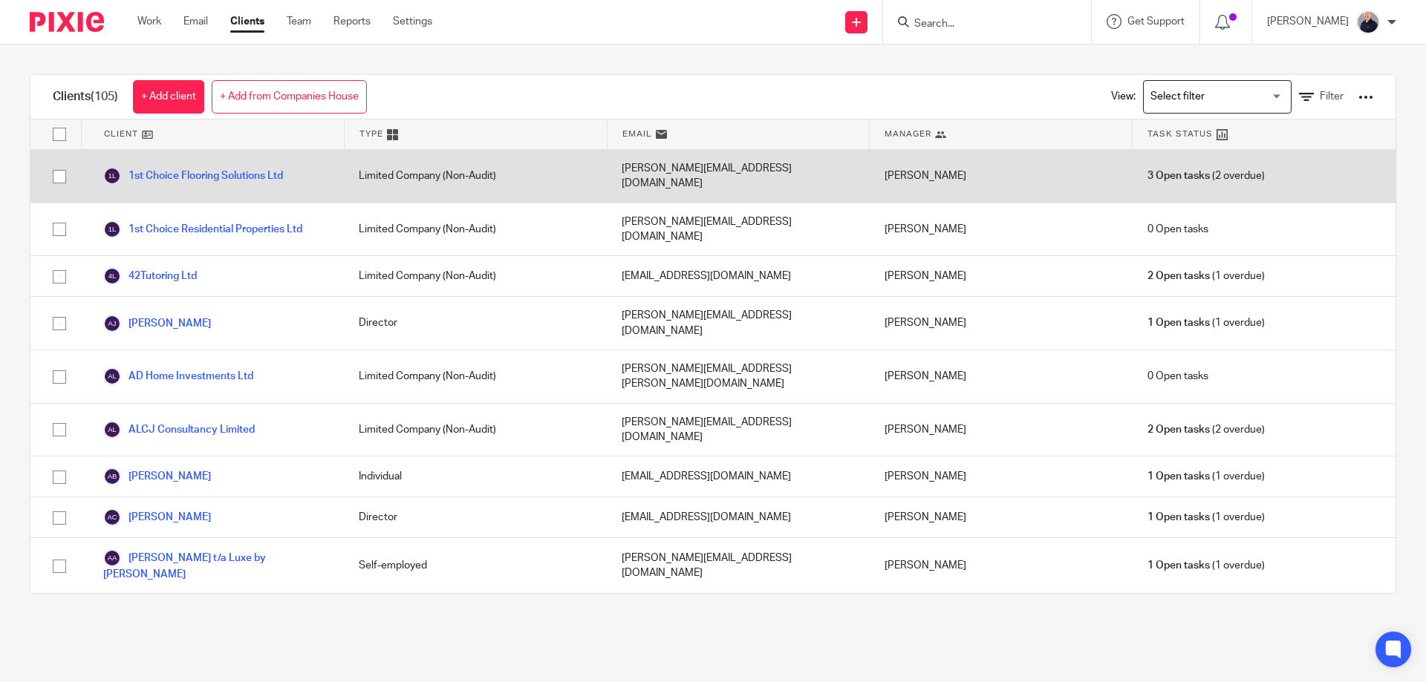
click at [62, 169] on input "checkbox" at bounding box center [59, 177] width 28 height 28
checkbox input "true"
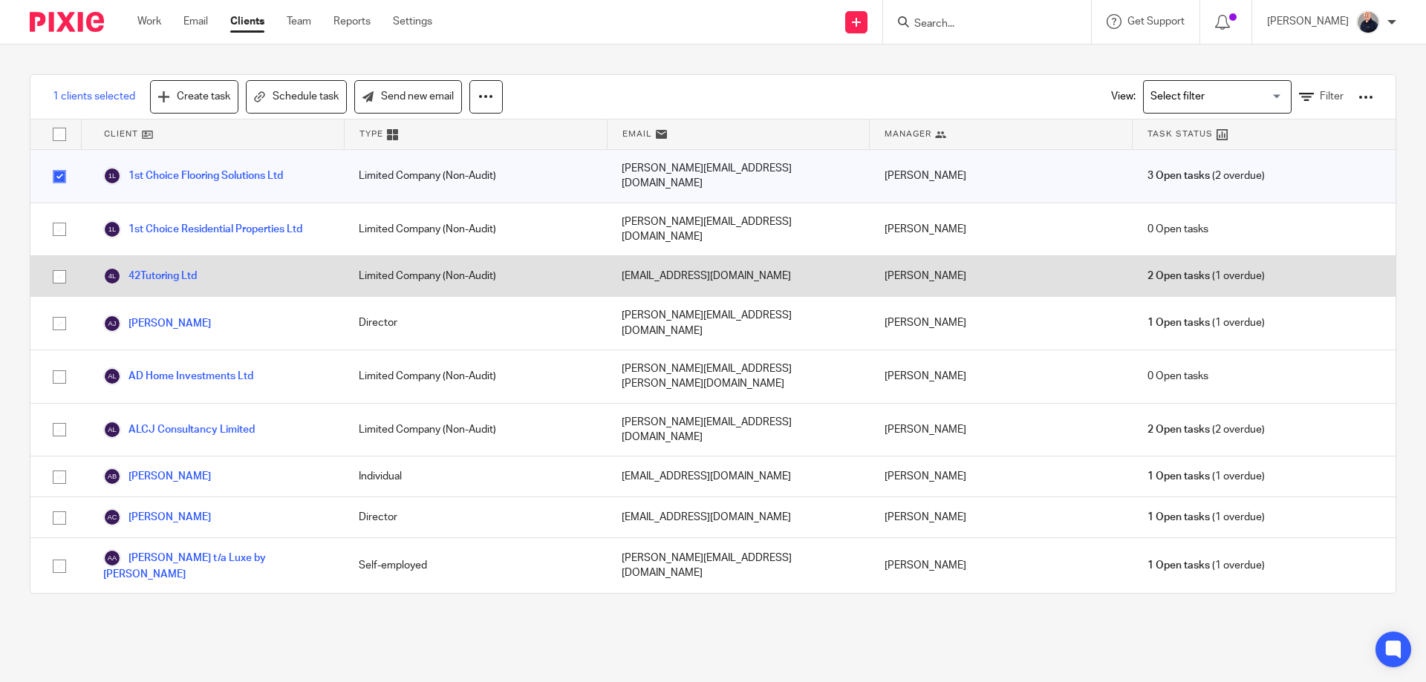
click at [61, 263] on input "checkbox" at bounding box center [59, 277] width 28 height 28
checkbox input "true"
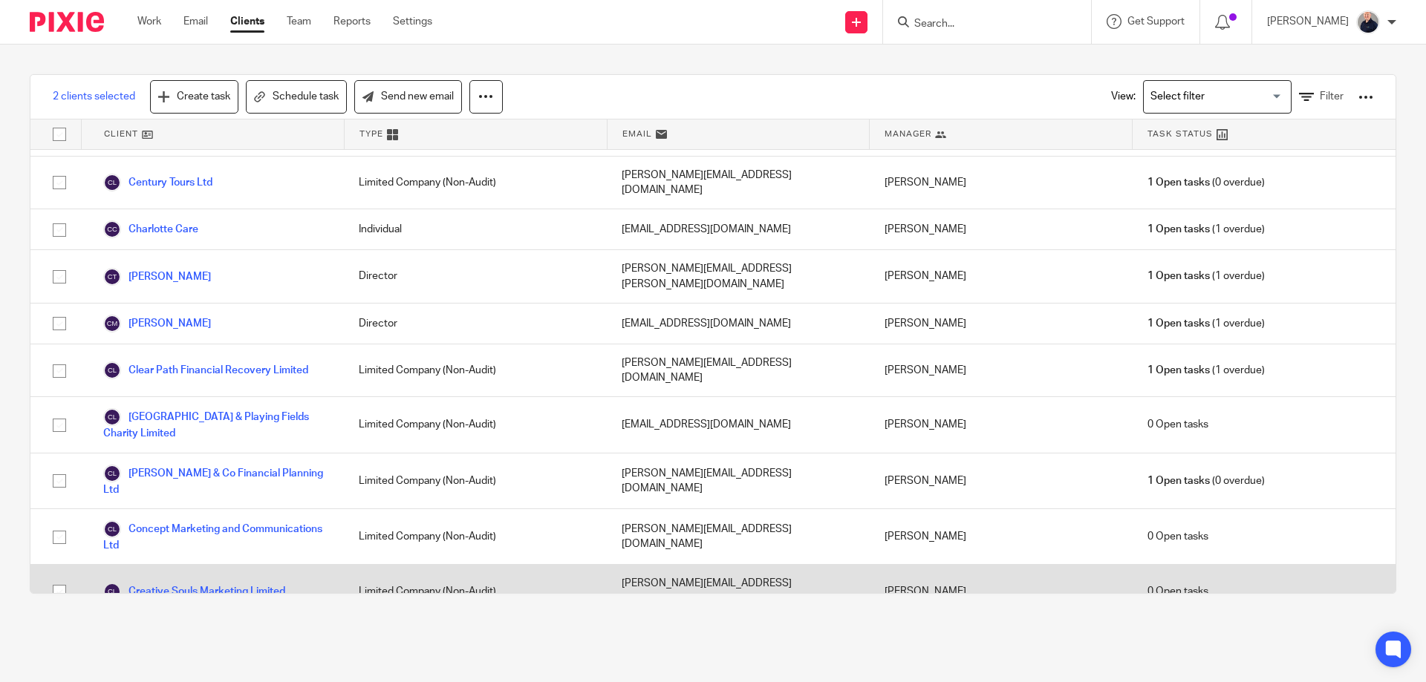
scroll to position [1188, 0]
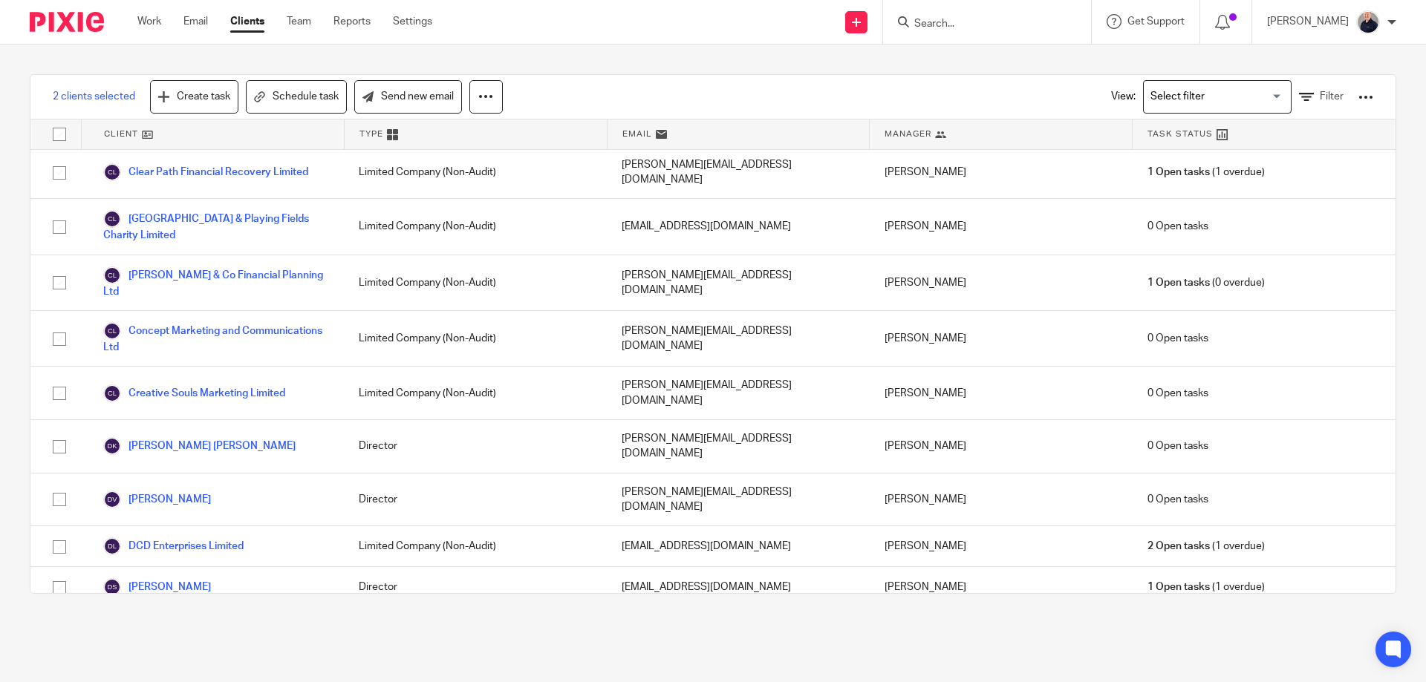
checkbox input "true"
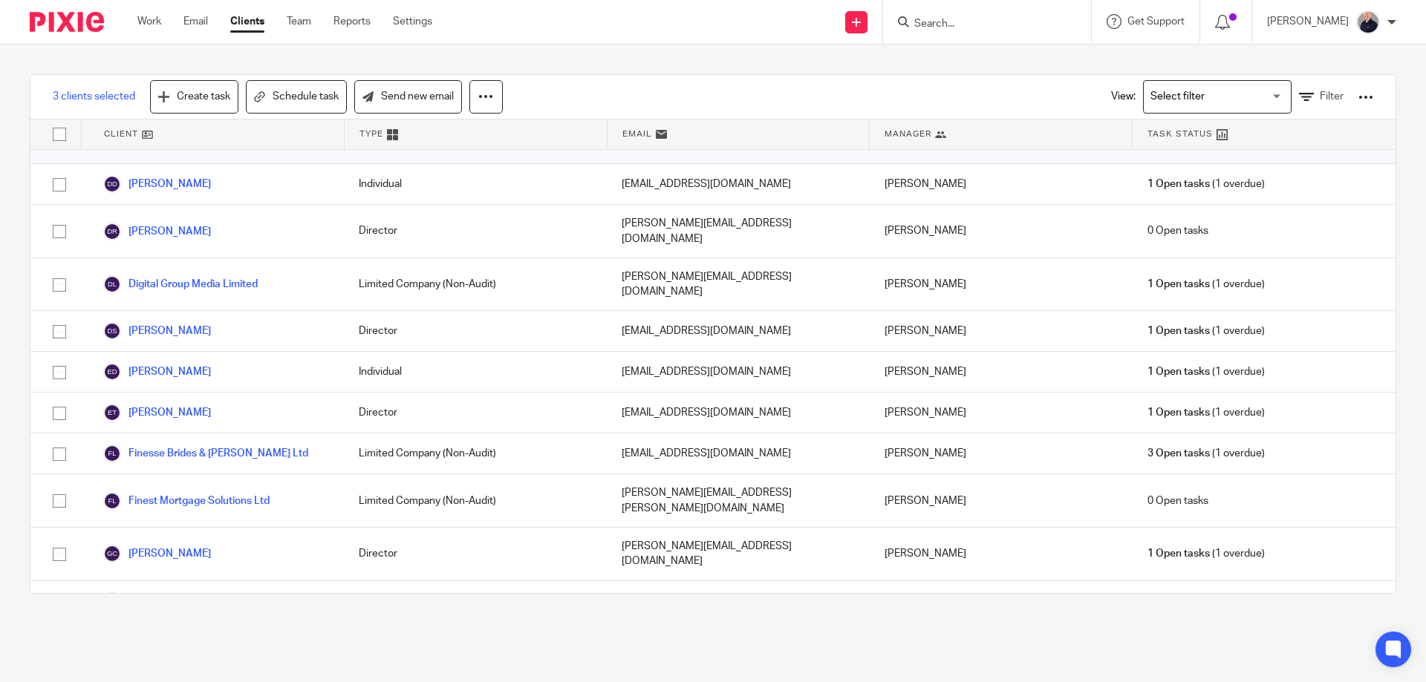
scroll to position [1980, 0]
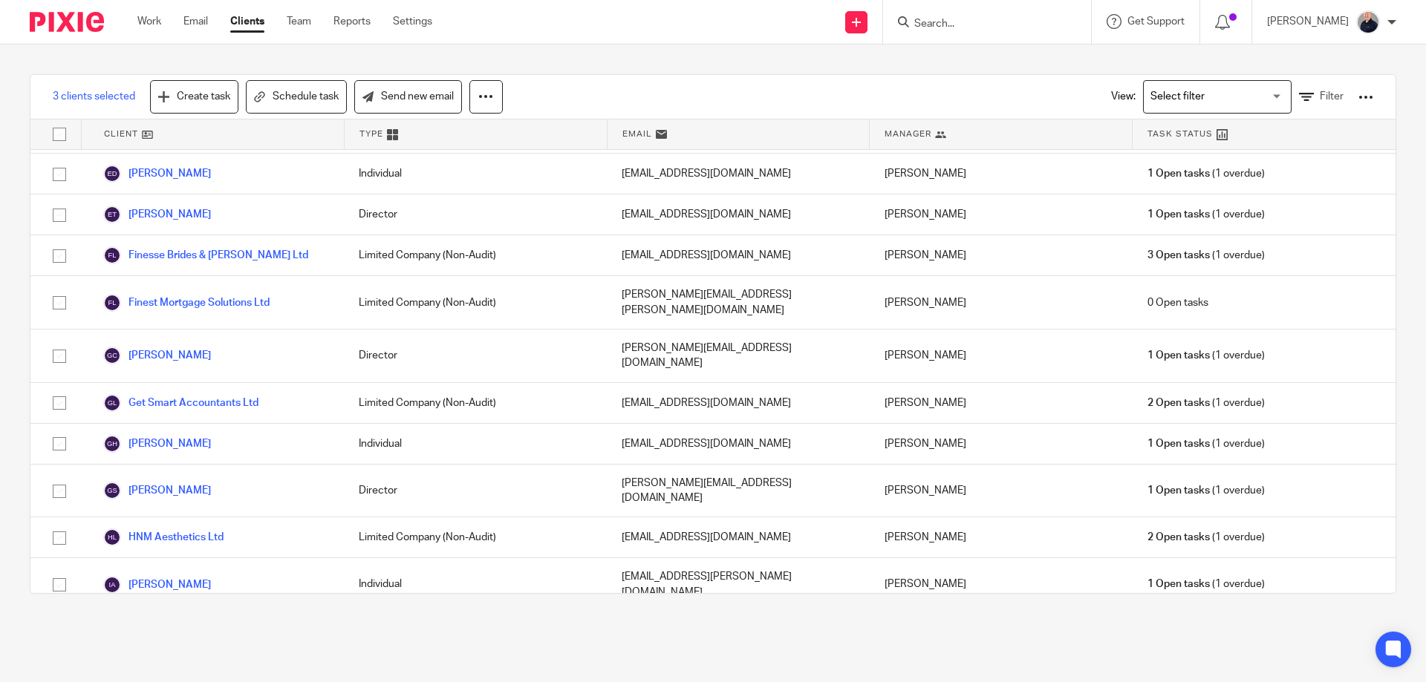
click at [59, 677] on input "checkbox" at bounding box center [59, 691] width 28 height 28
checkbox input "true"
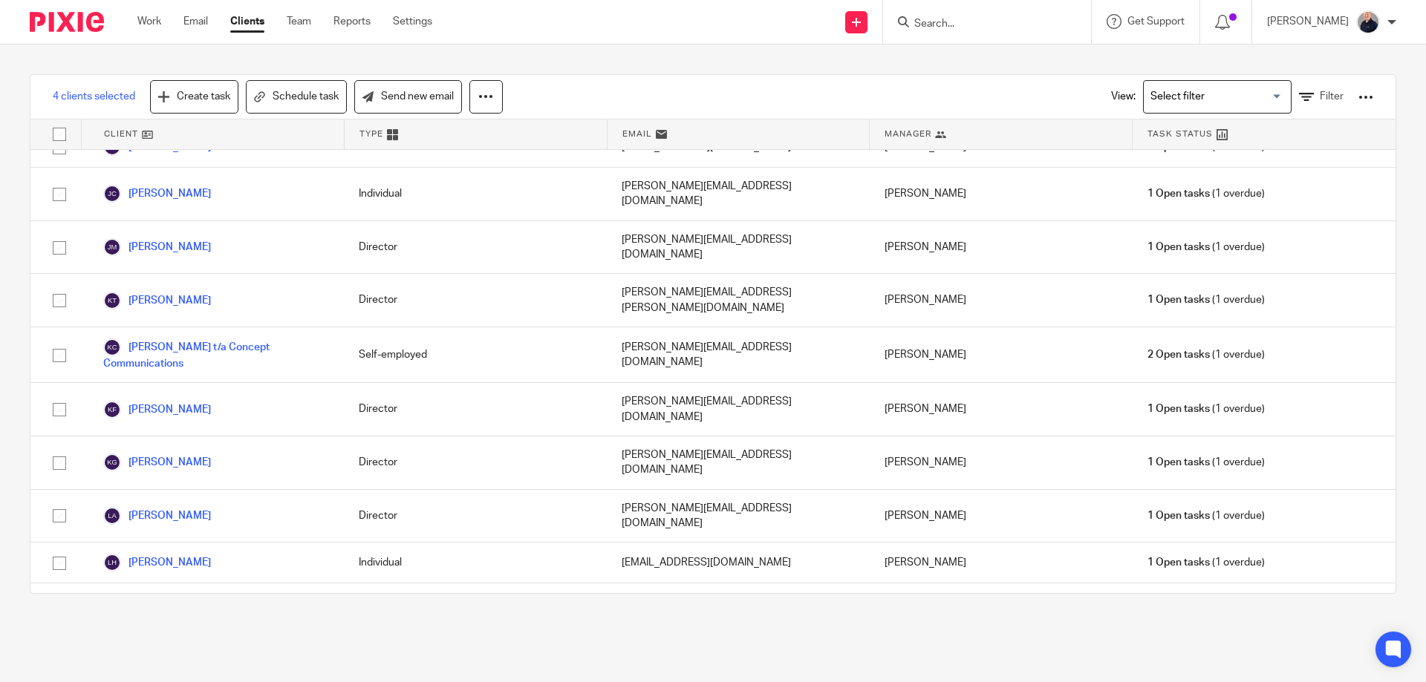
scroll to position [2970, 0]
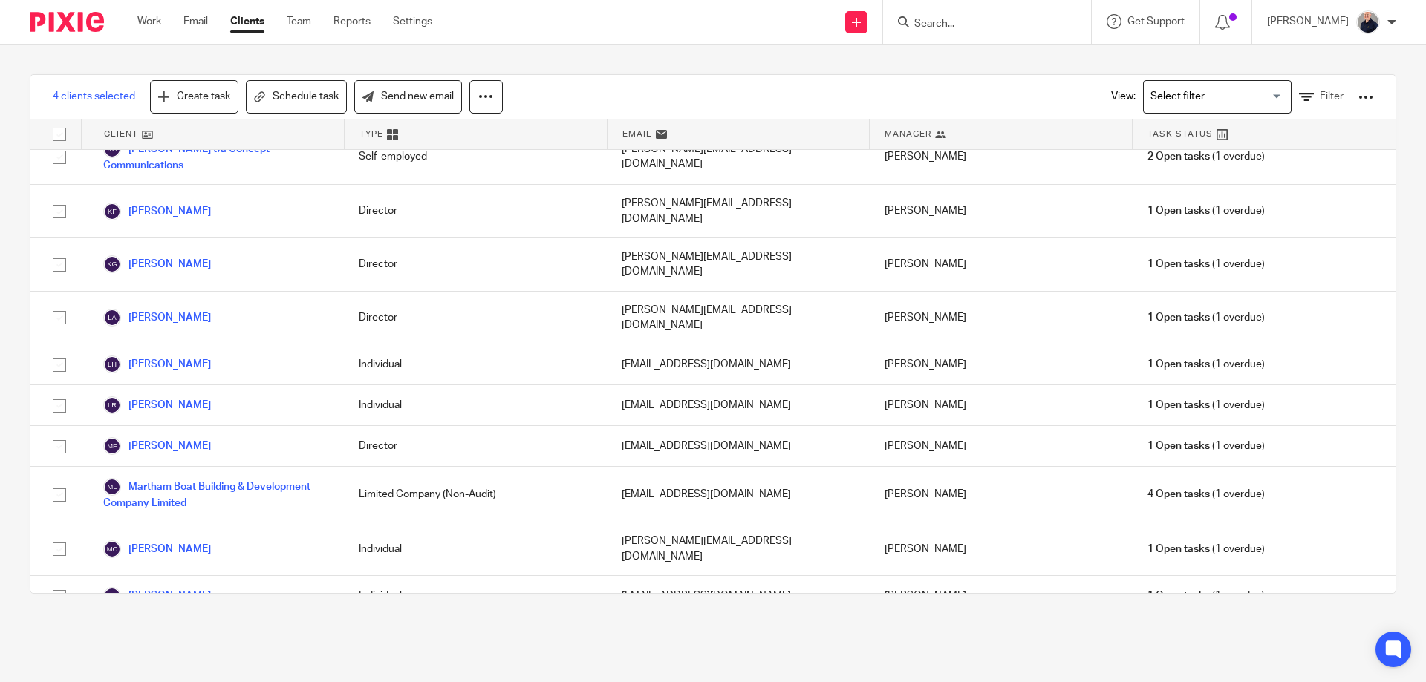
checkbox input "true"
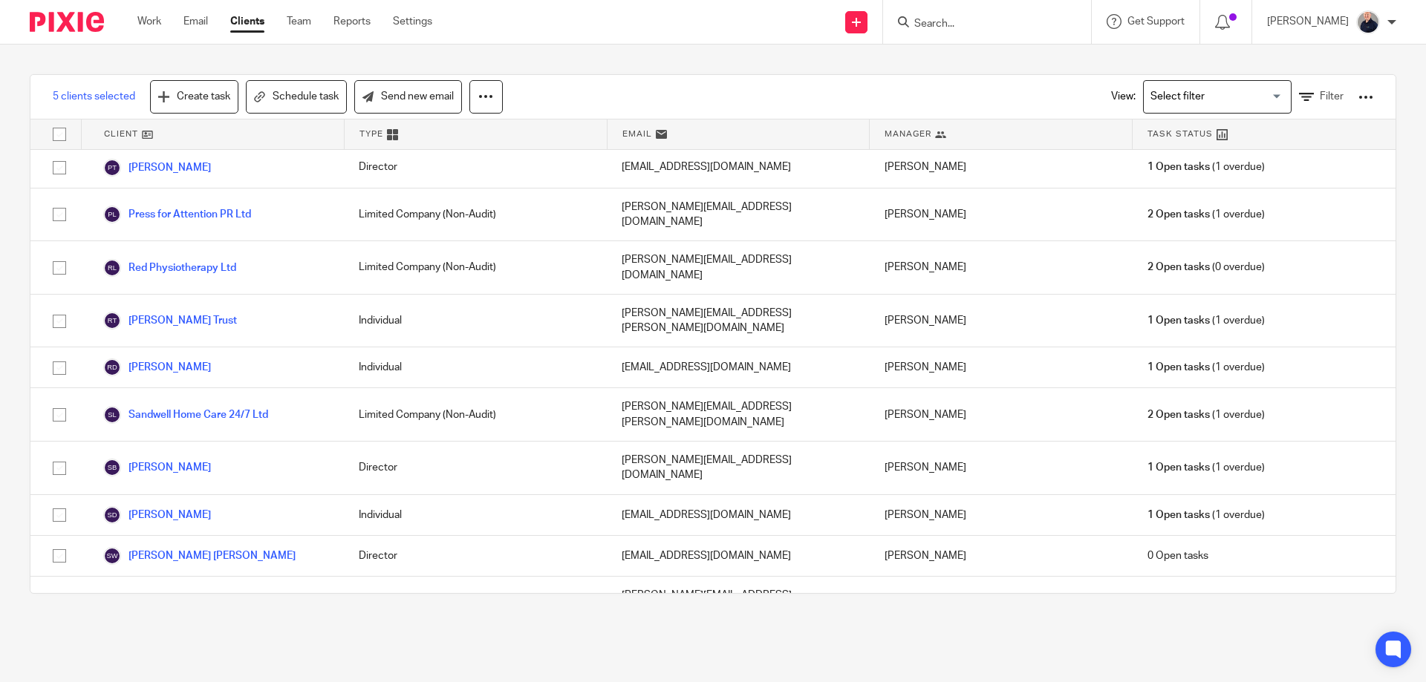
scroll to position [3762, 0]
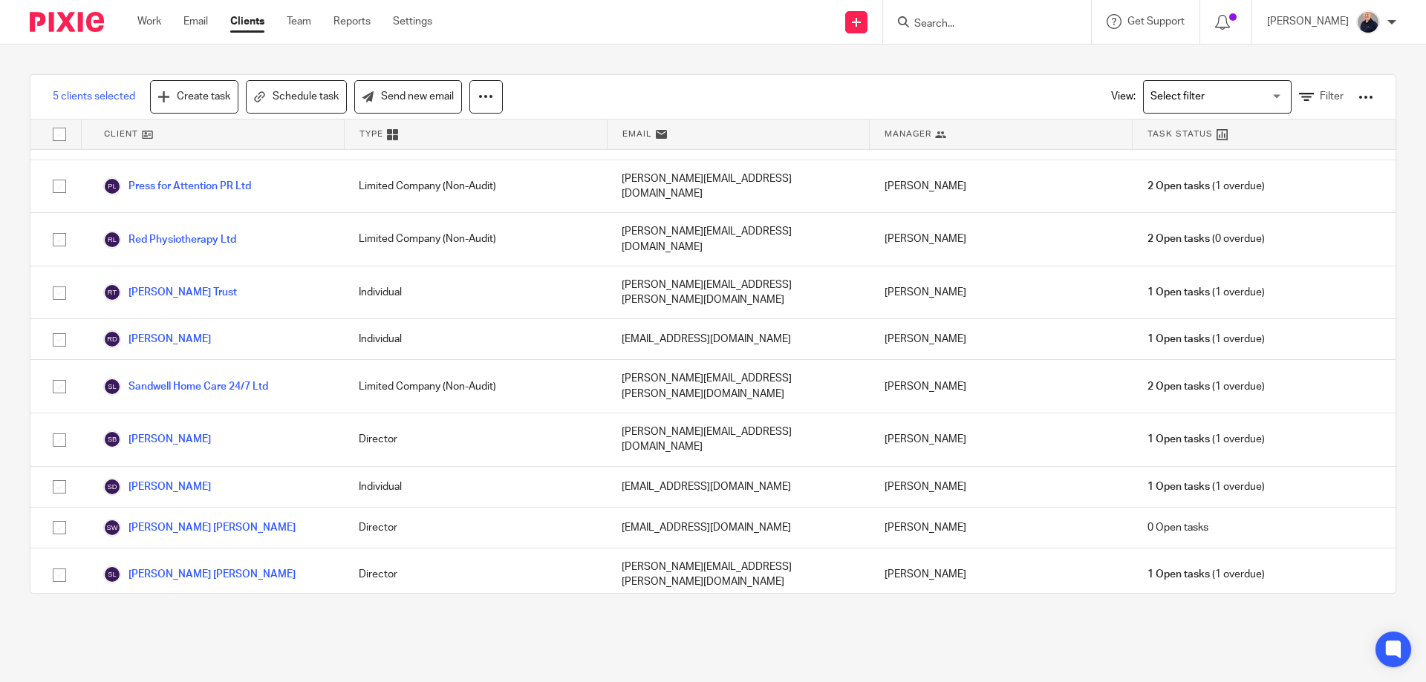
checkbox input "true"
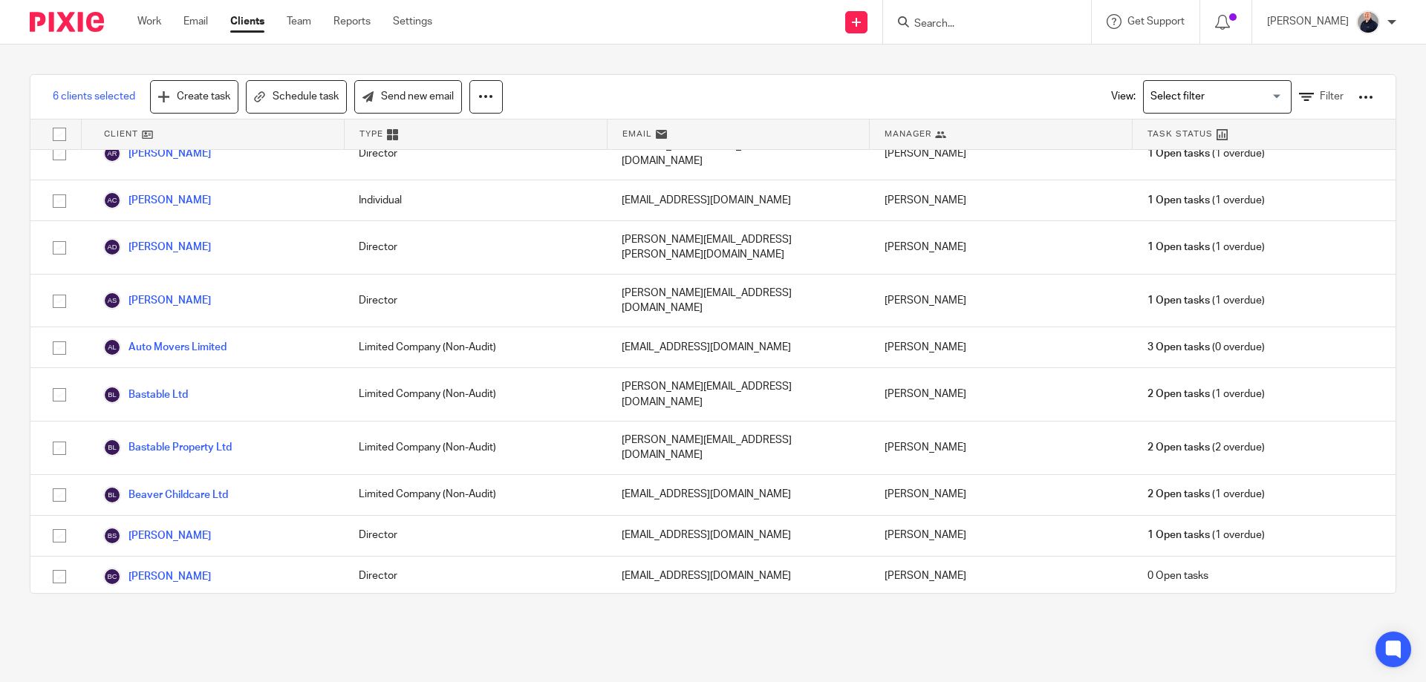
scroll to position [594, 0]
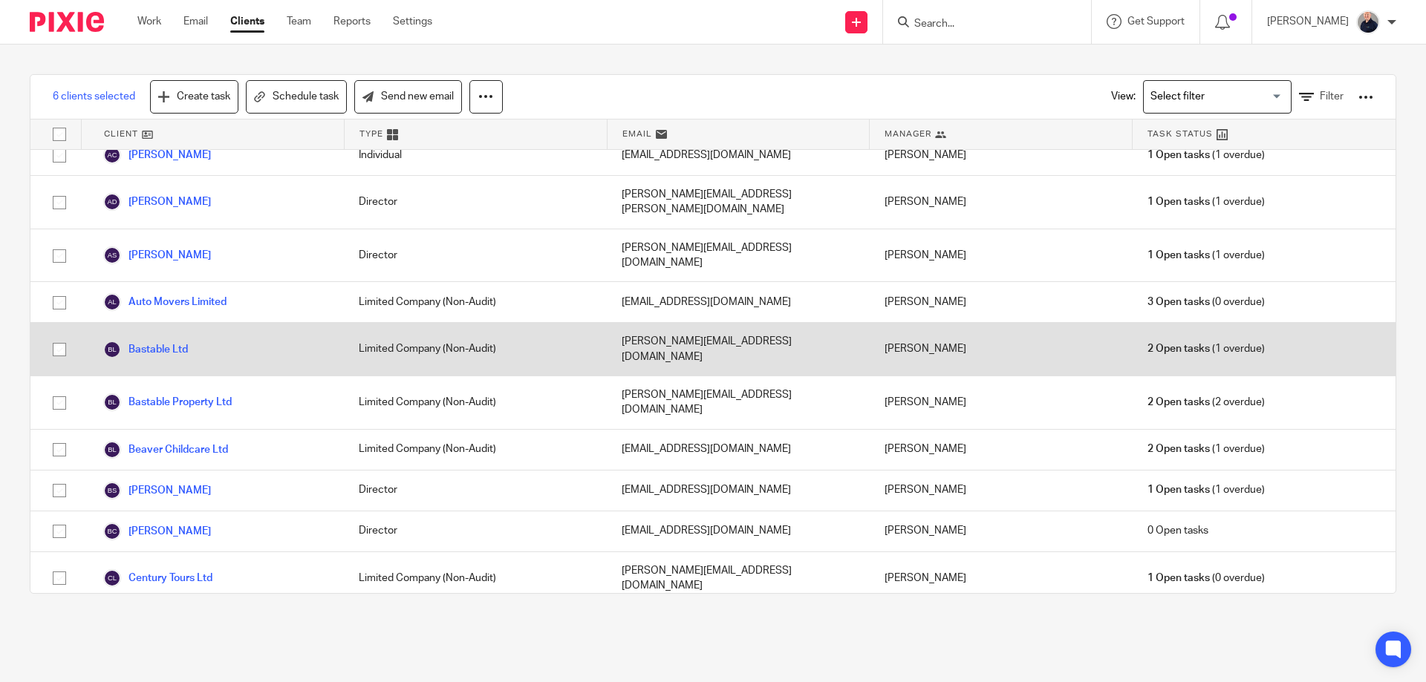
click at [61, 336] on input "checkbox" at bounding box center [59, 350] width 28 height 28
checkbox input "true"
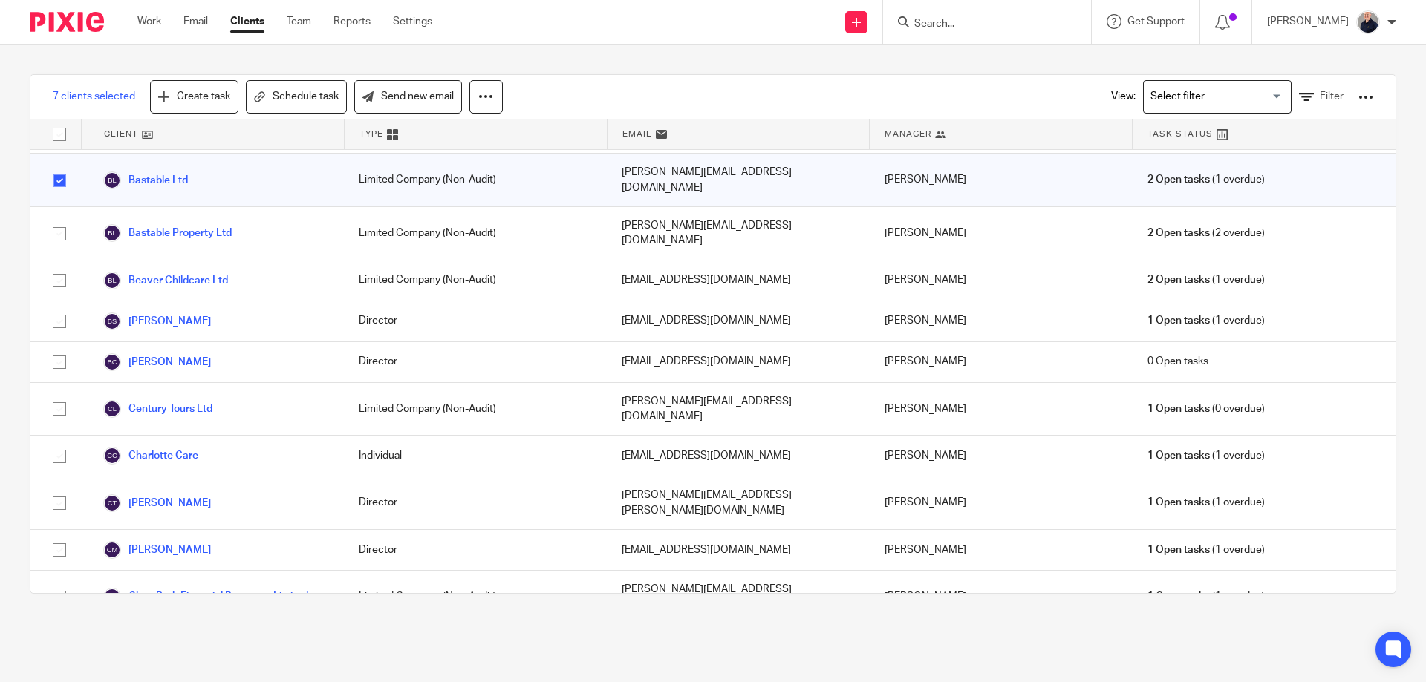
scroll to position [792, 0]
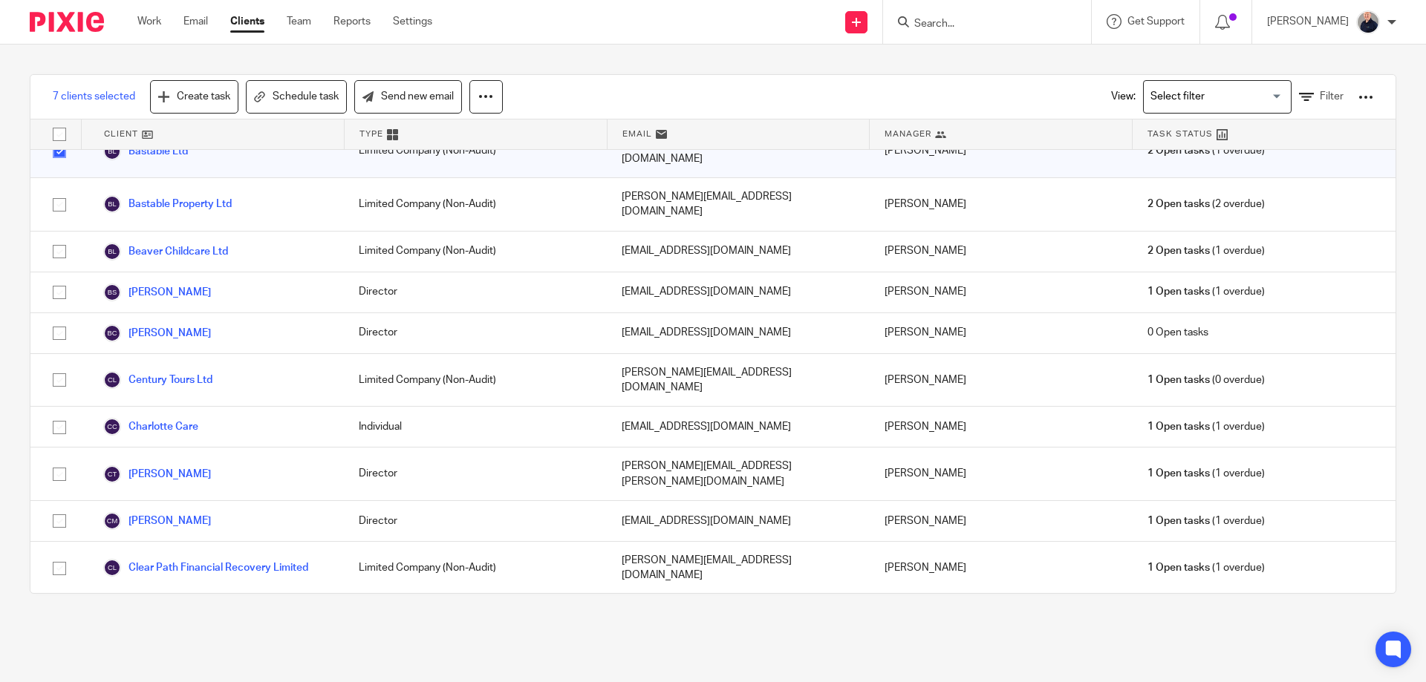
click at [59, 664] on input "checkbox" at bounding box center [59, 678] width 28 height 28
checkbox input "true"
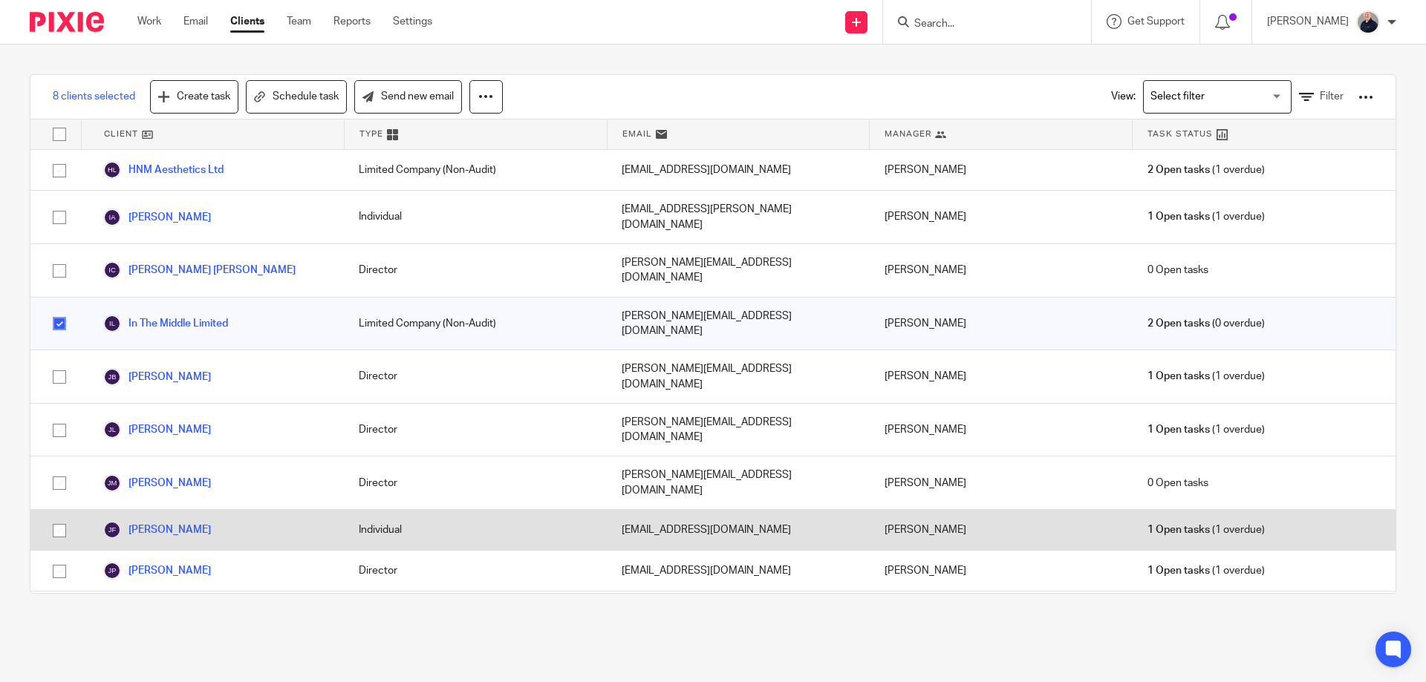
scroll to position [2376, 0]
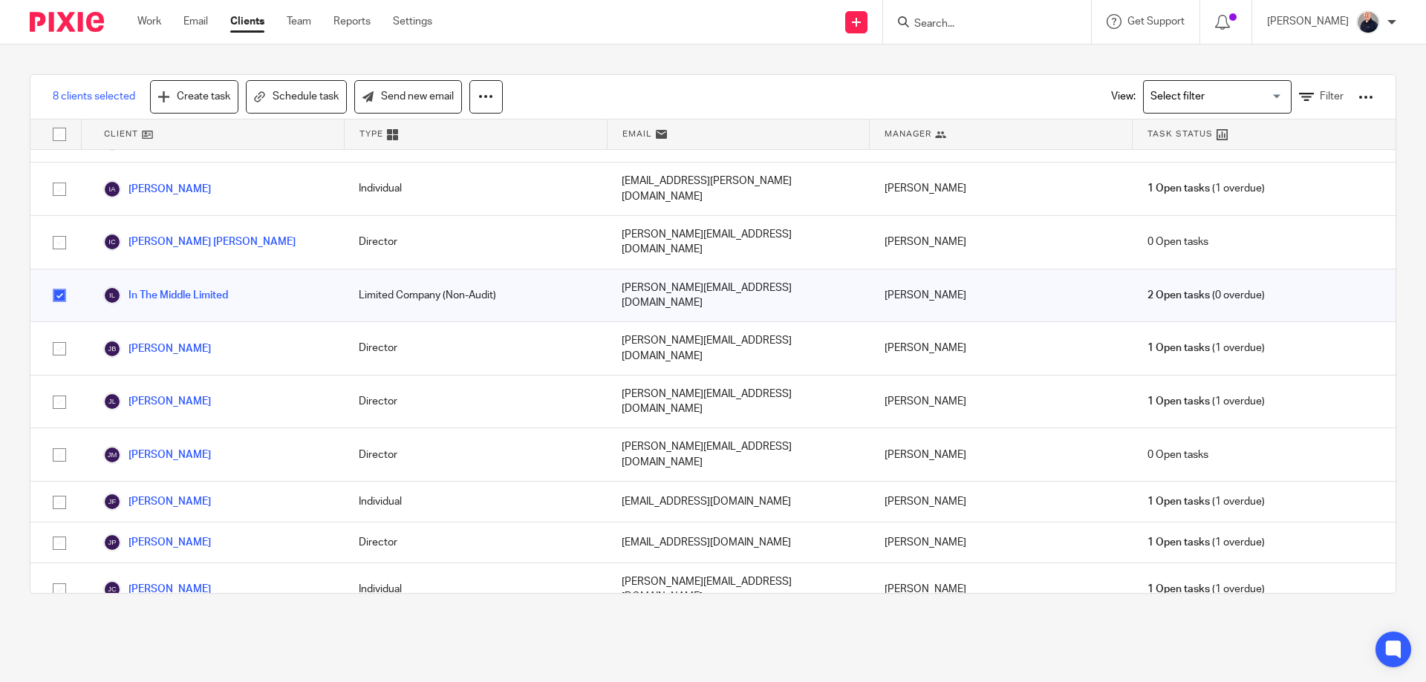
checkbox input "true"
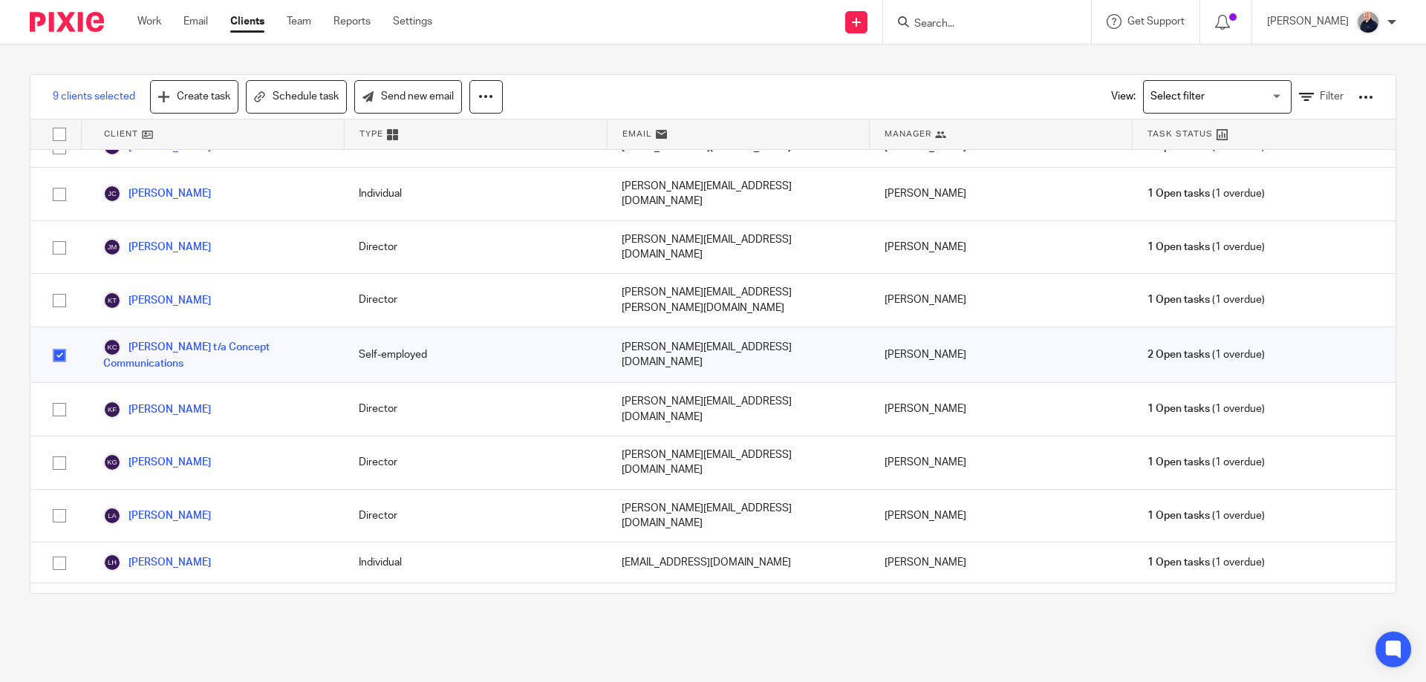
scroll to position [2970, 0]
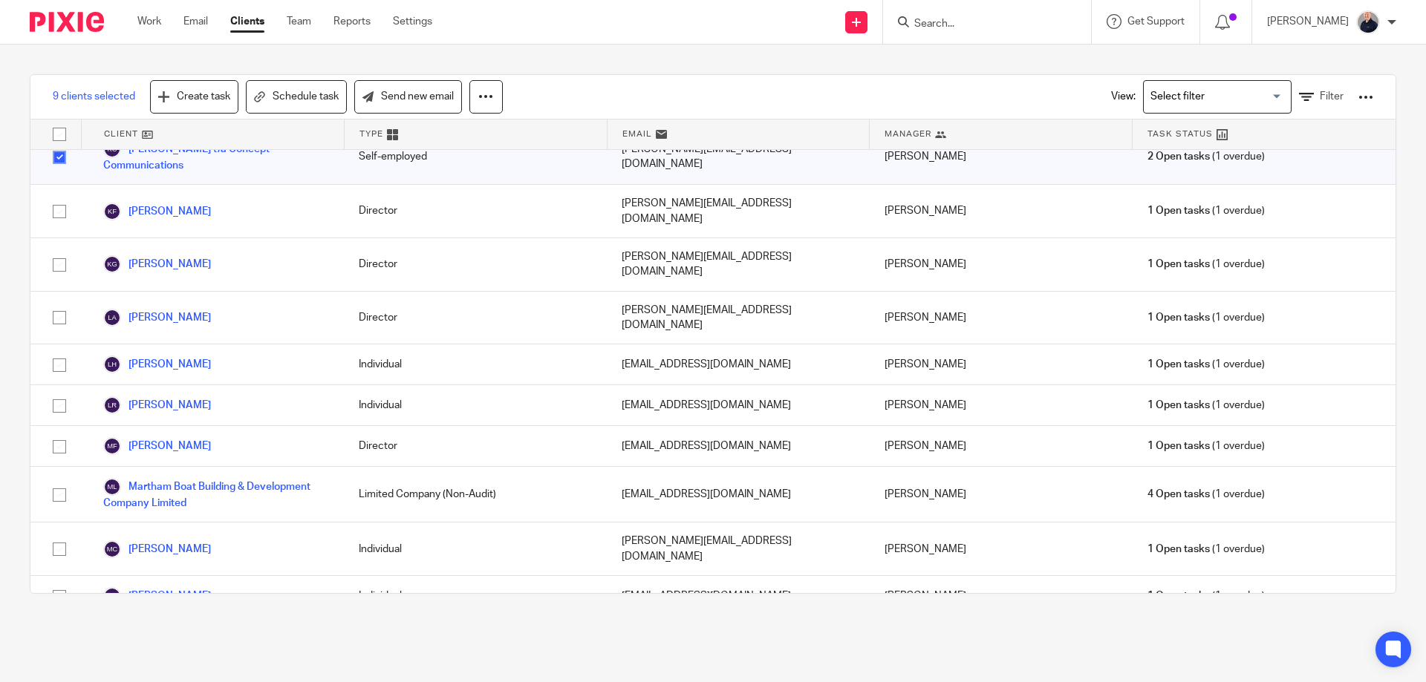
click at [60, 630] on input "checkbox" at bounding box center [59, 644] width 28 height 28
checkbox input "true"
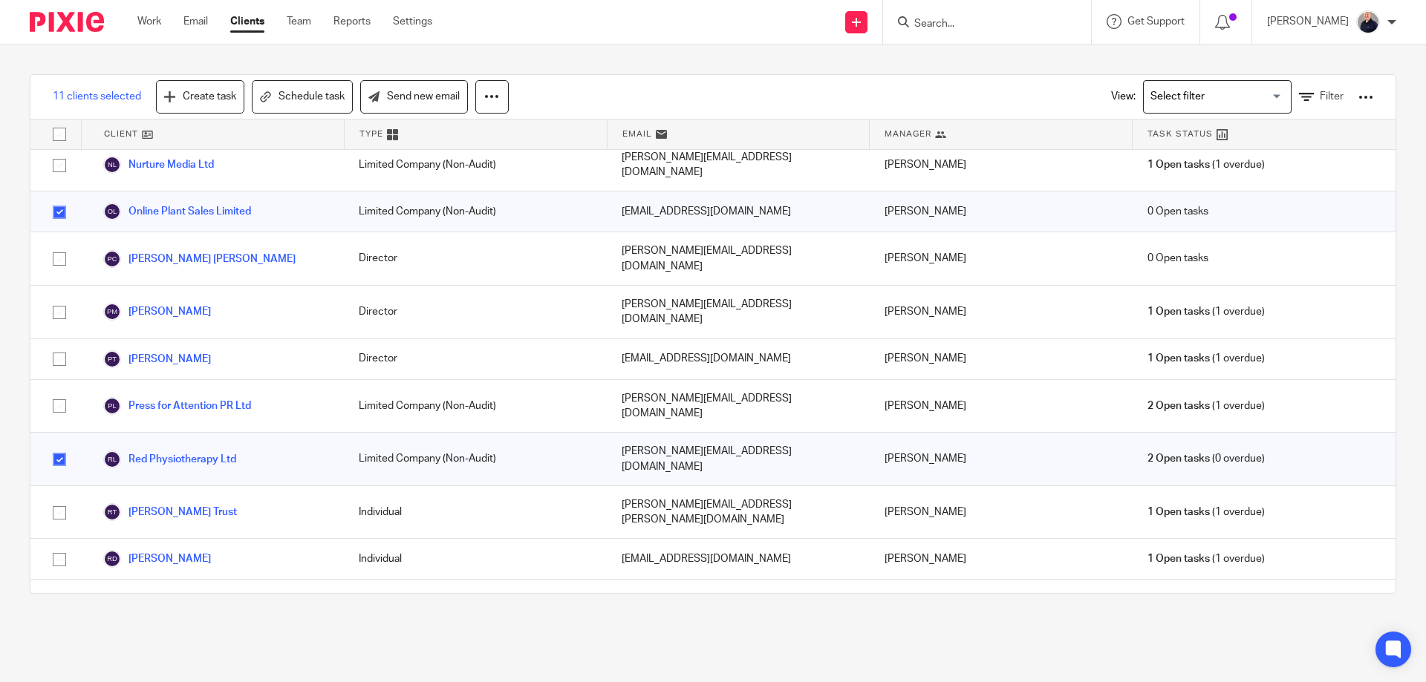
scroll to position [3564, 0]
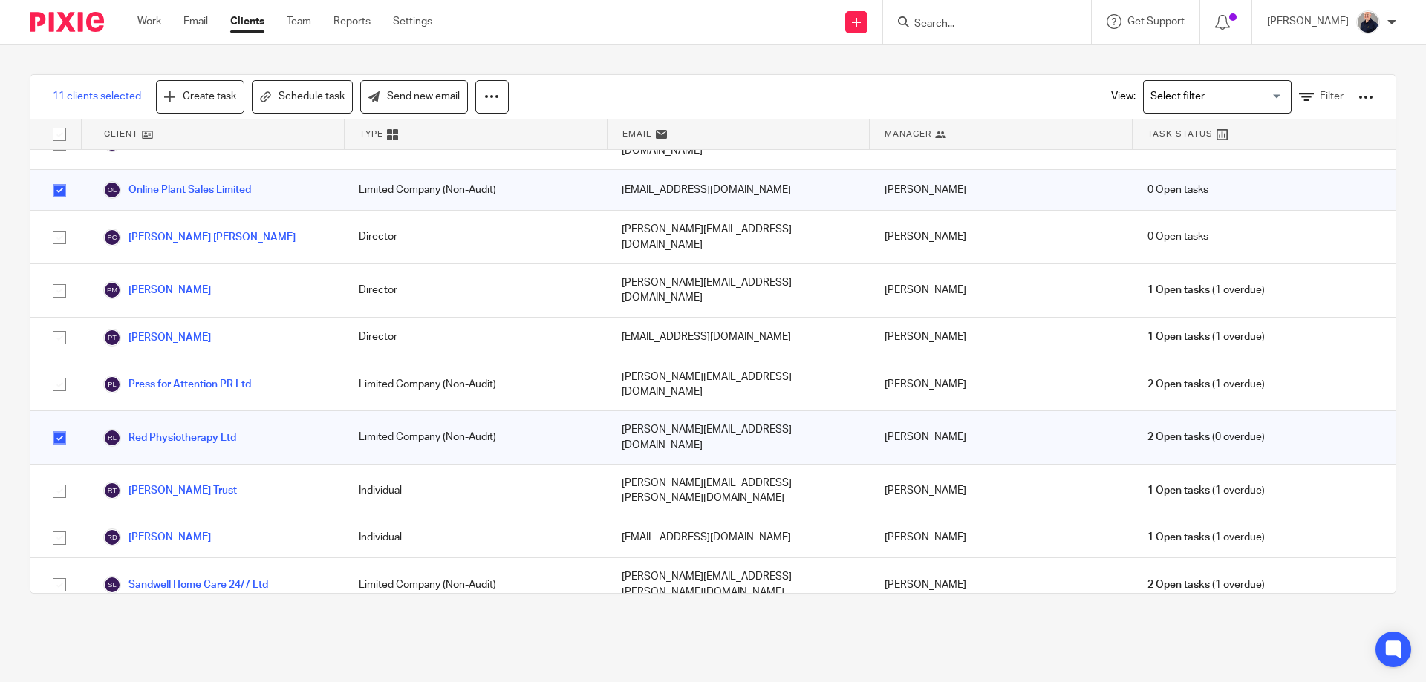
checkbox input "true"
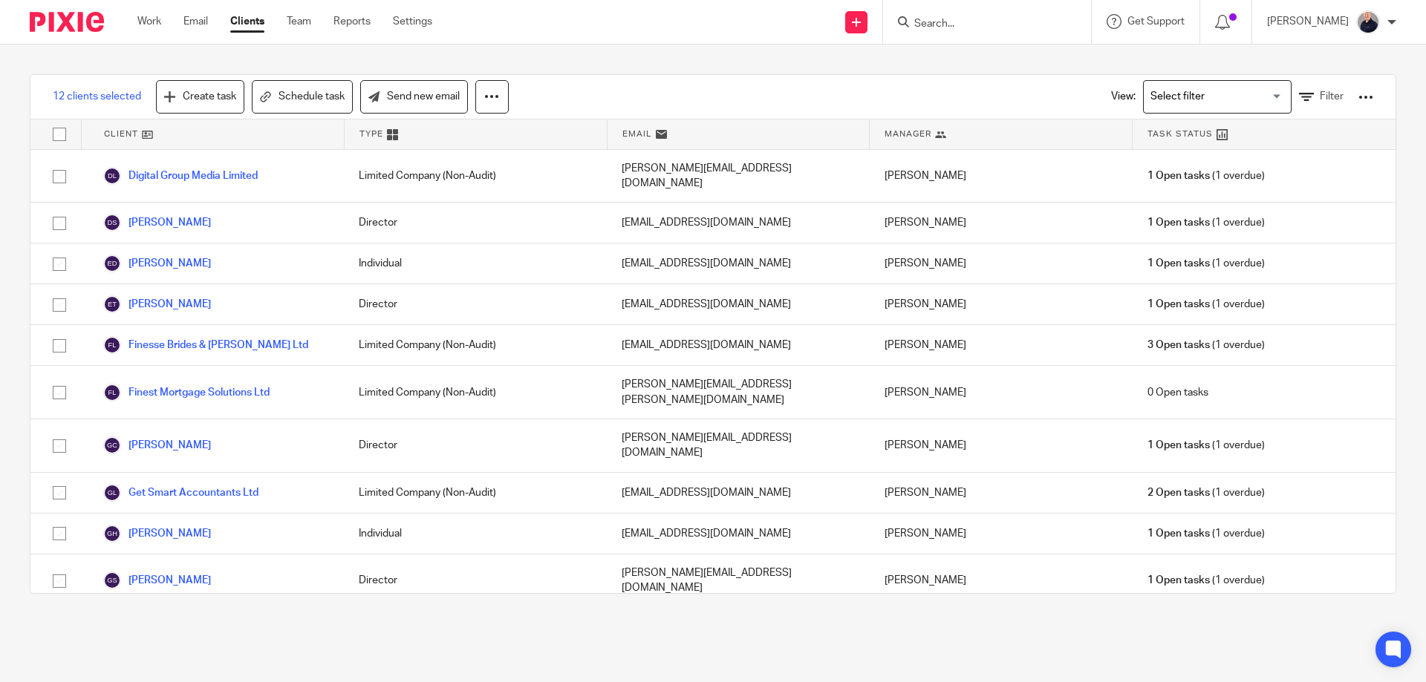
scroll to position [1584, 0]
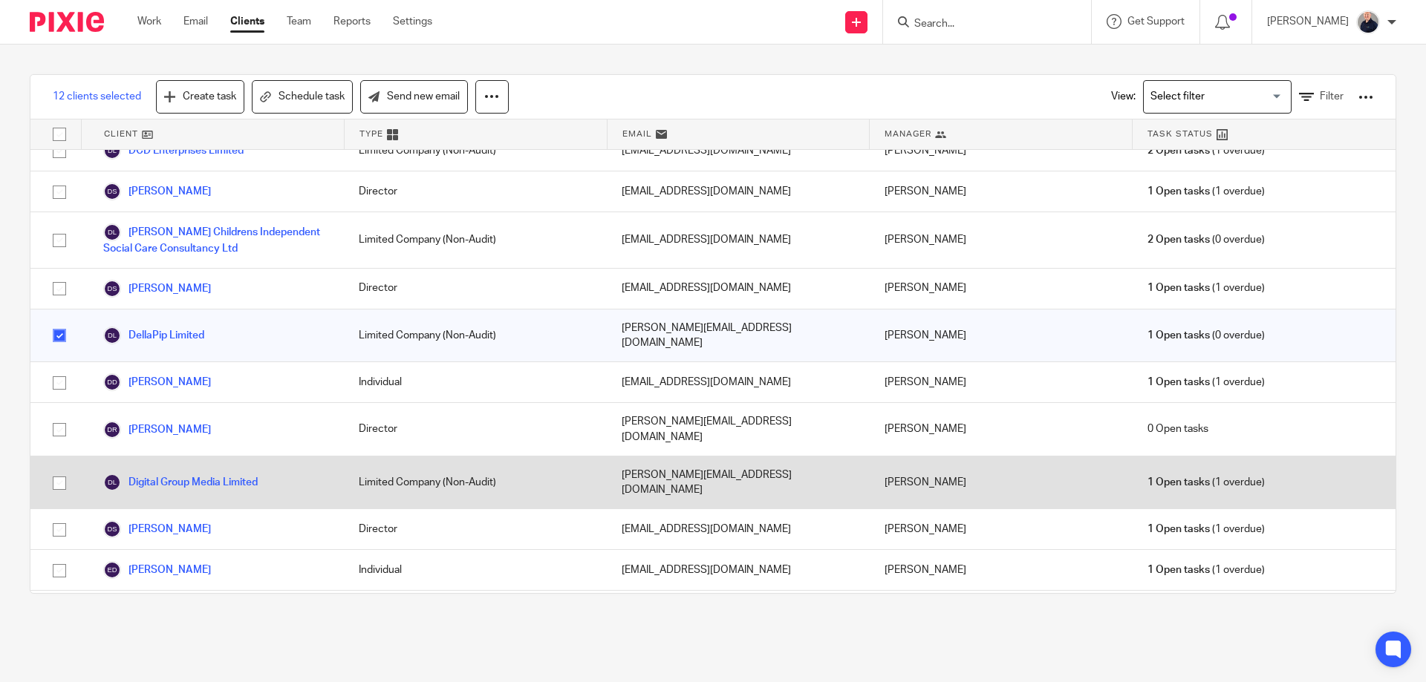
click at [53, 469] on input "checkbox" at bounding box center [59, 483] width 28 height 28
checkbox input "true"
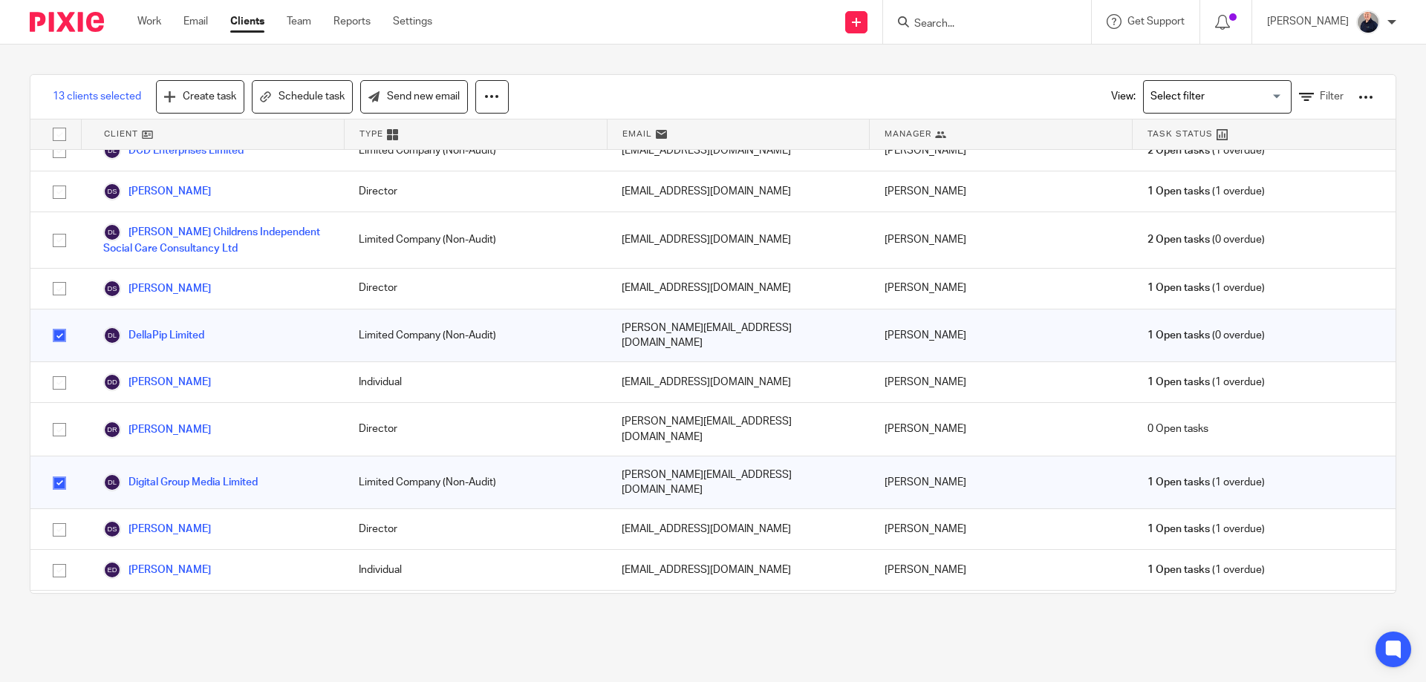
click at [61, 639] on input "checkbox" at bounding box center [59, 653] width 28 height 28
checkbox input "true"
click at [59, 137] on input "checkbox" at bounding box center [59, 134] width 28 height 28
checkbox input "true"
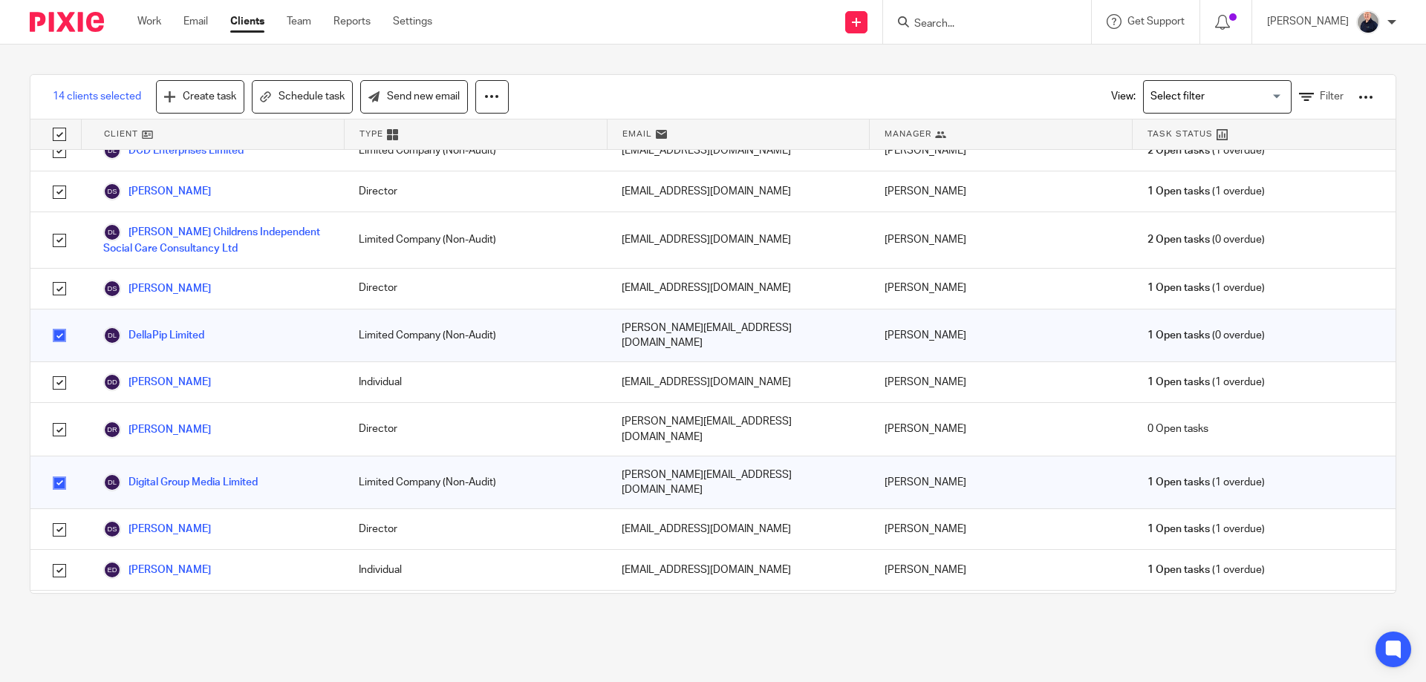
checkbox input "true"
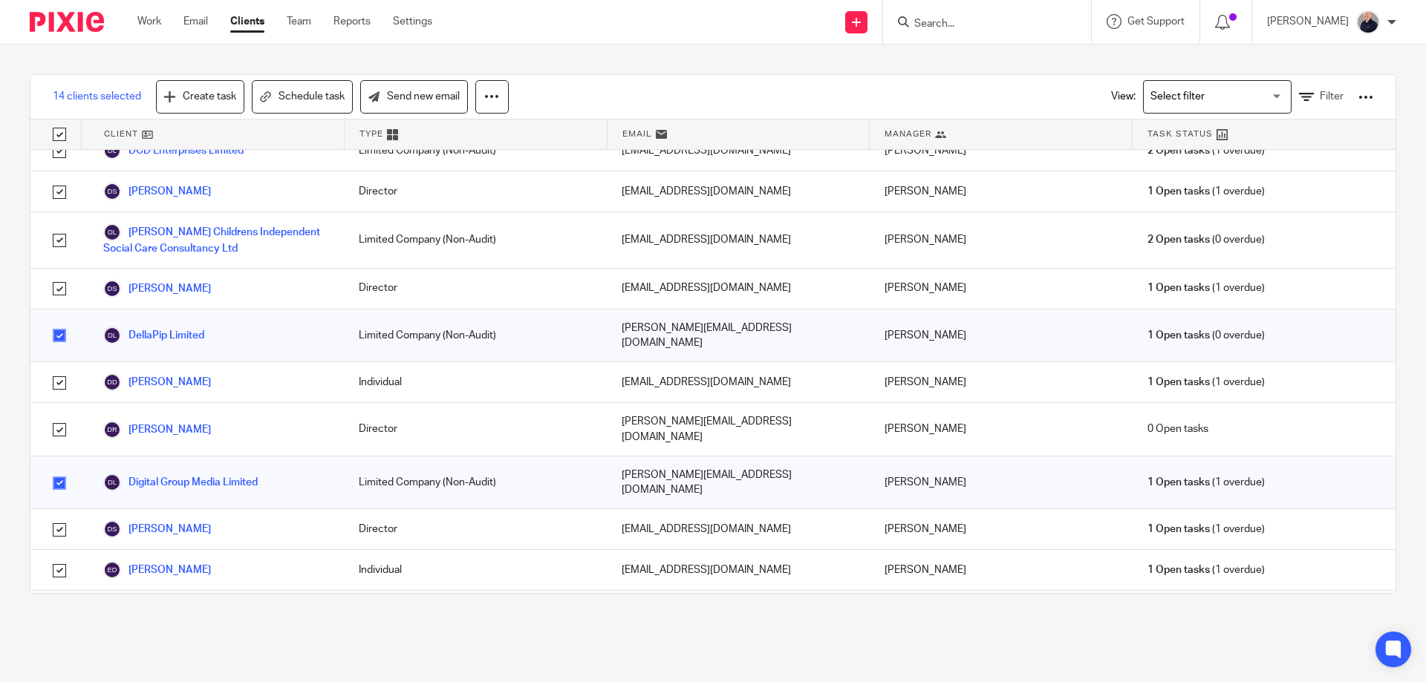
checkbox input "true"
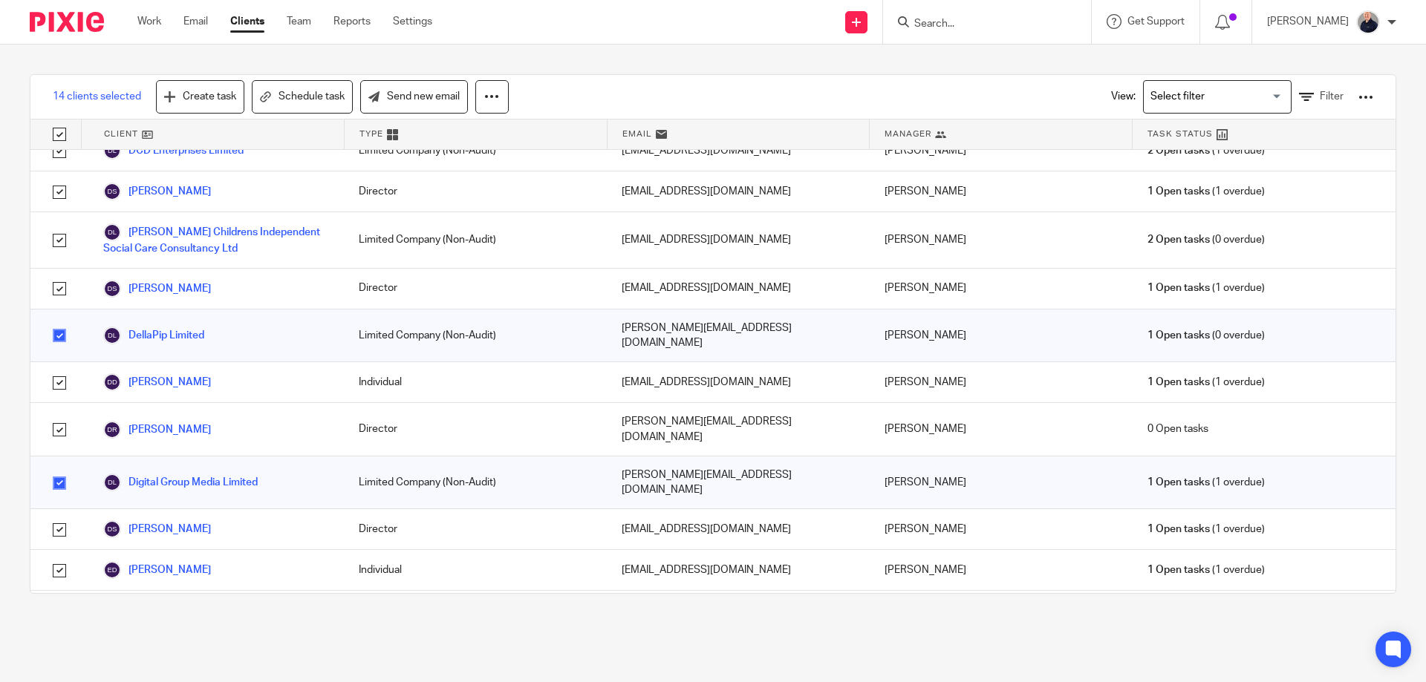
checkbox input "true"
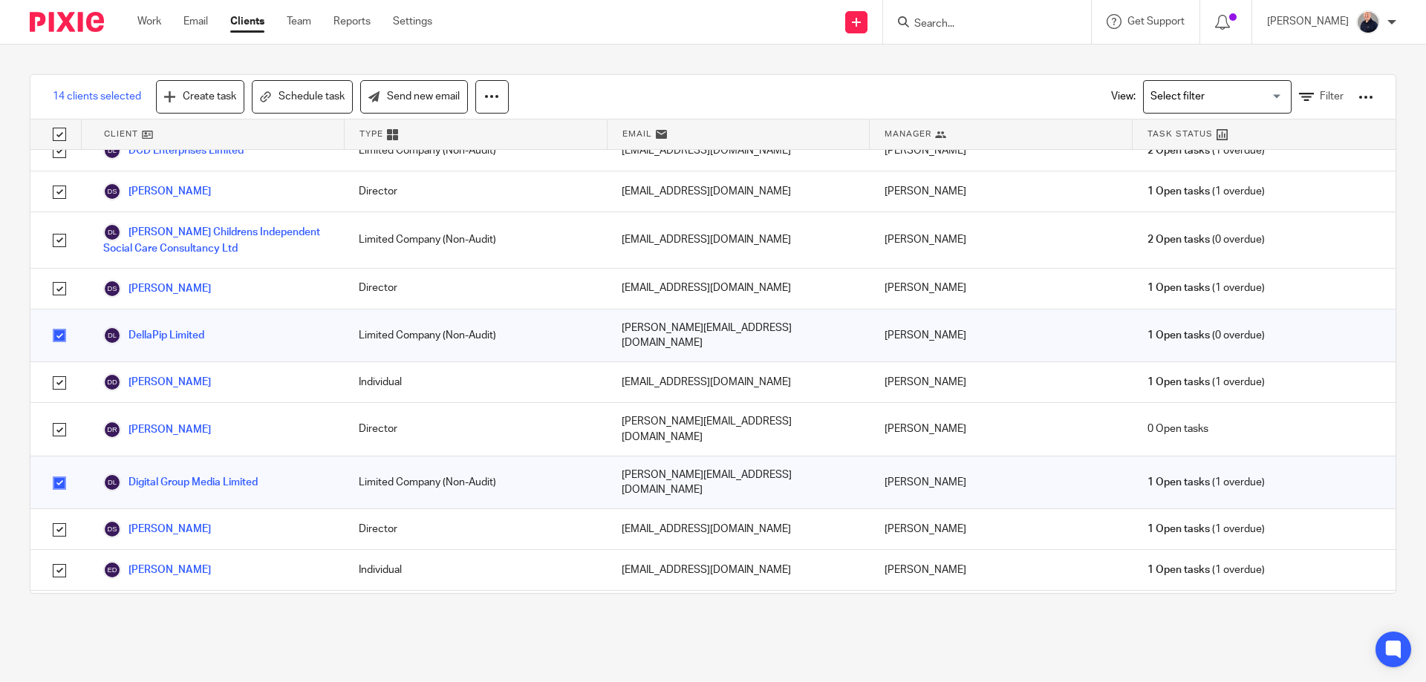
checkbox input "true"
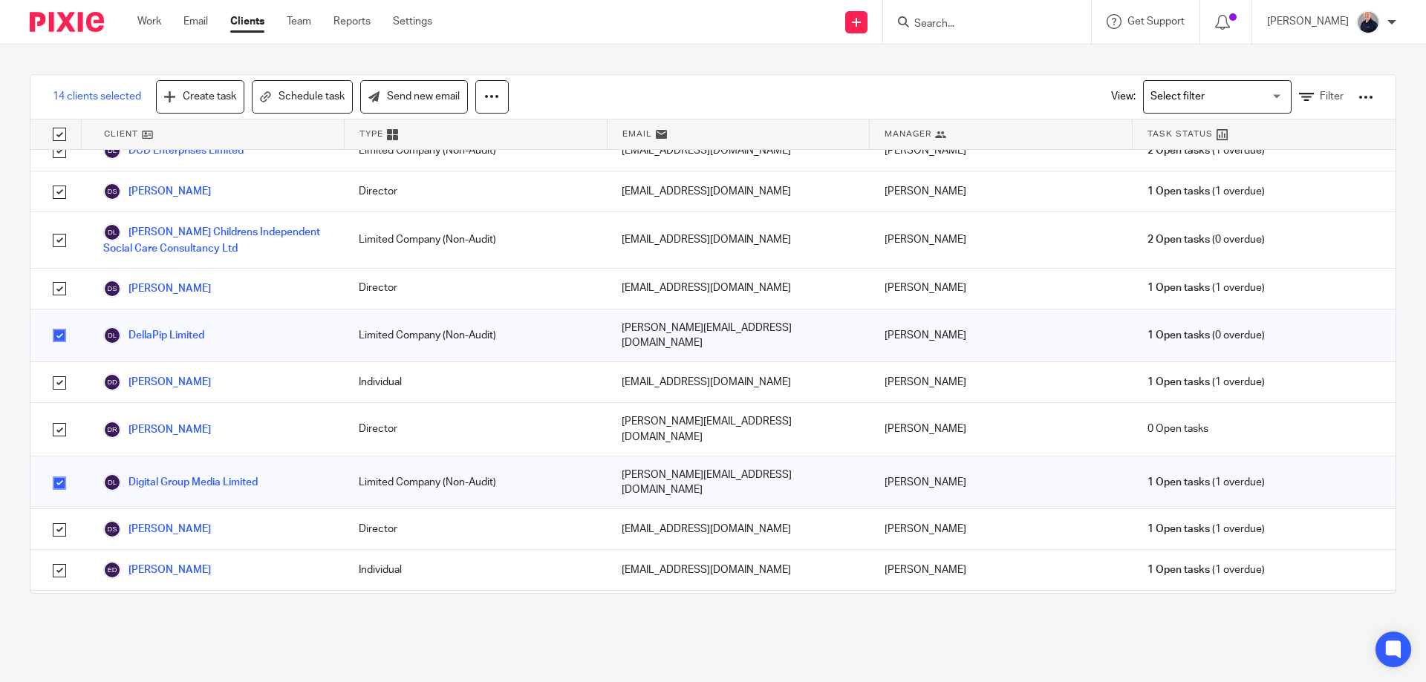
checkbox input "true"
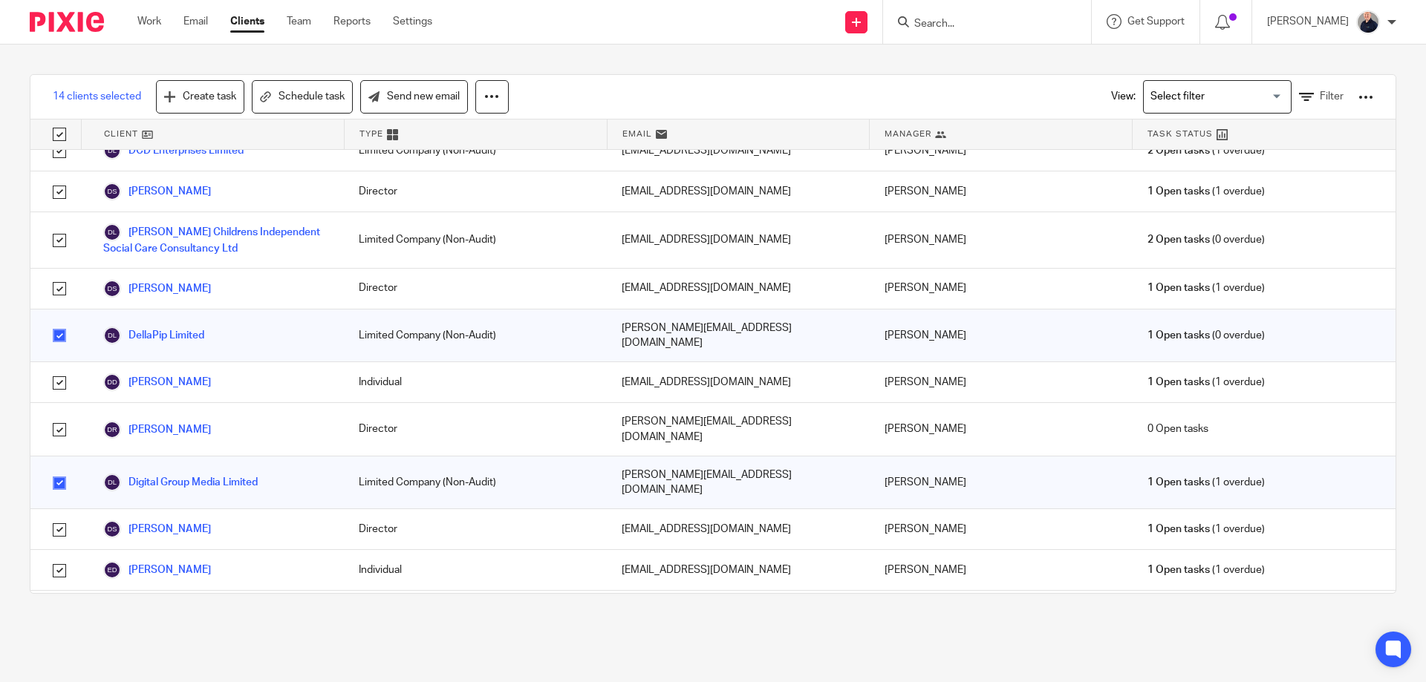
checkbox input "true"
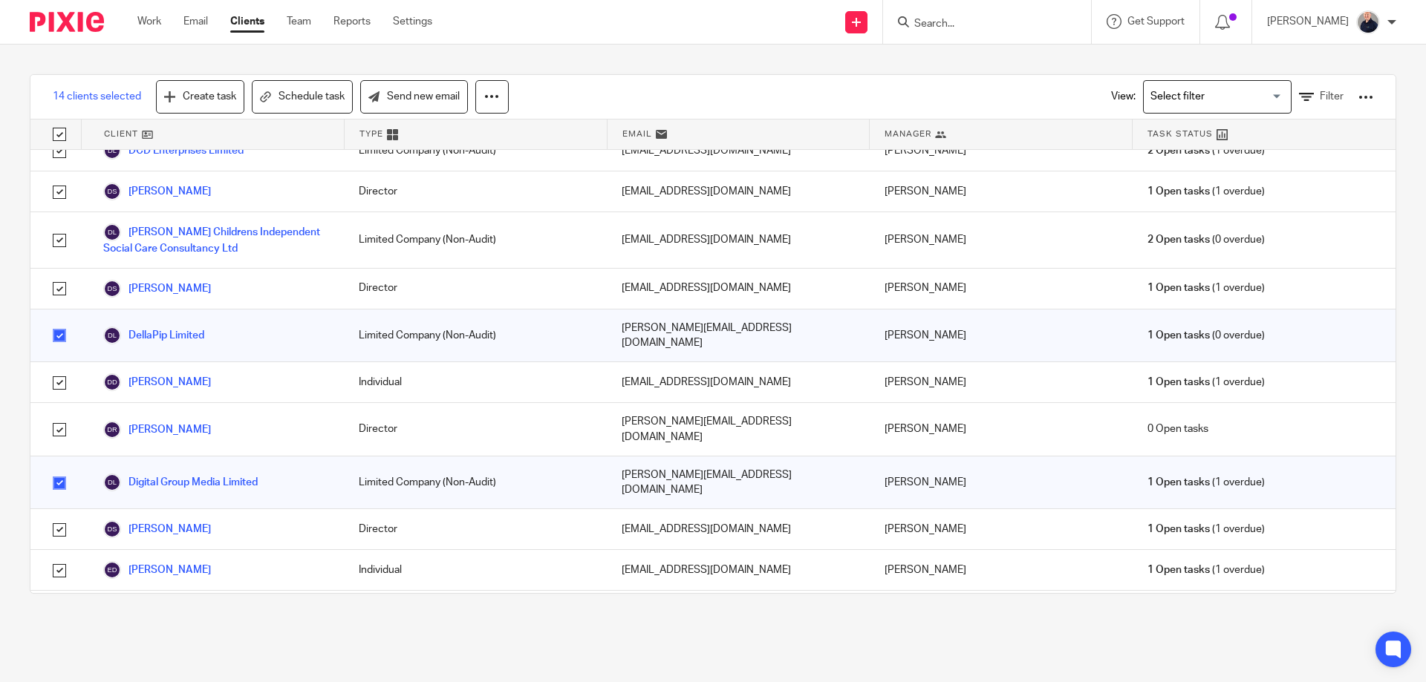
checkbox input "true"
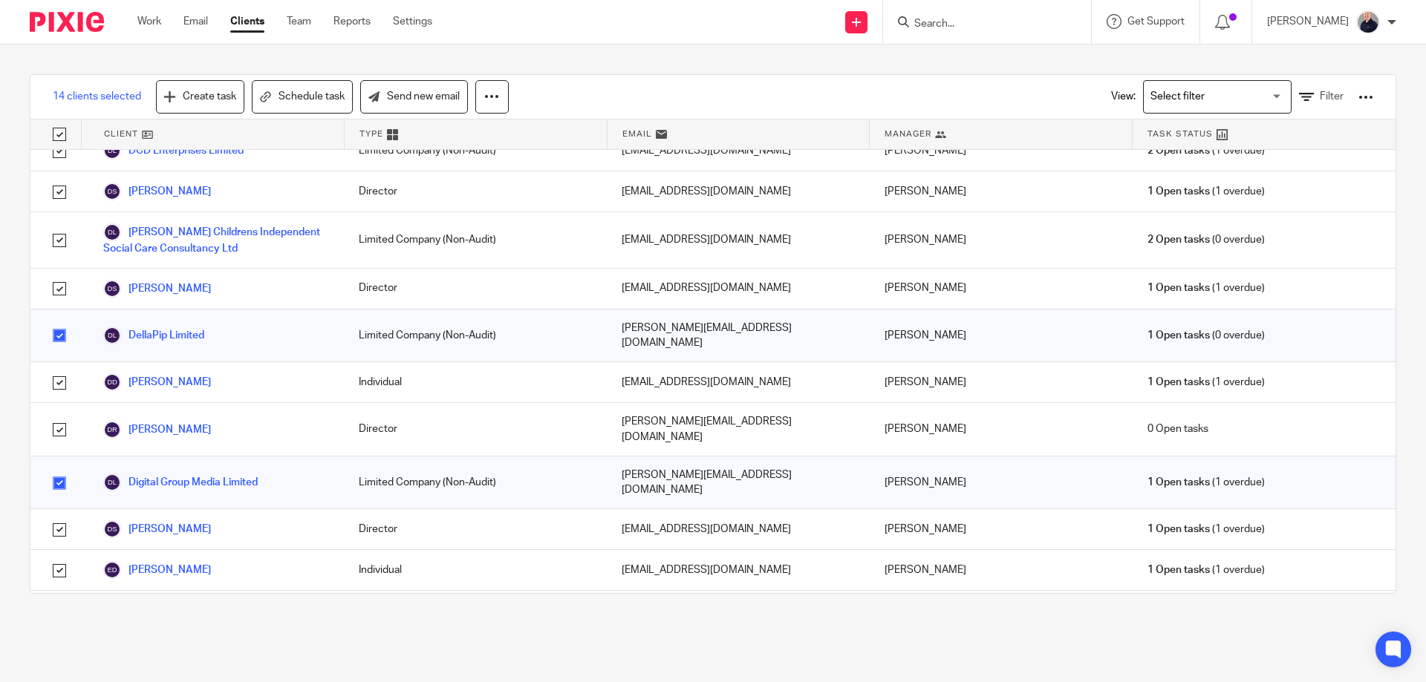
checkbox input "true"
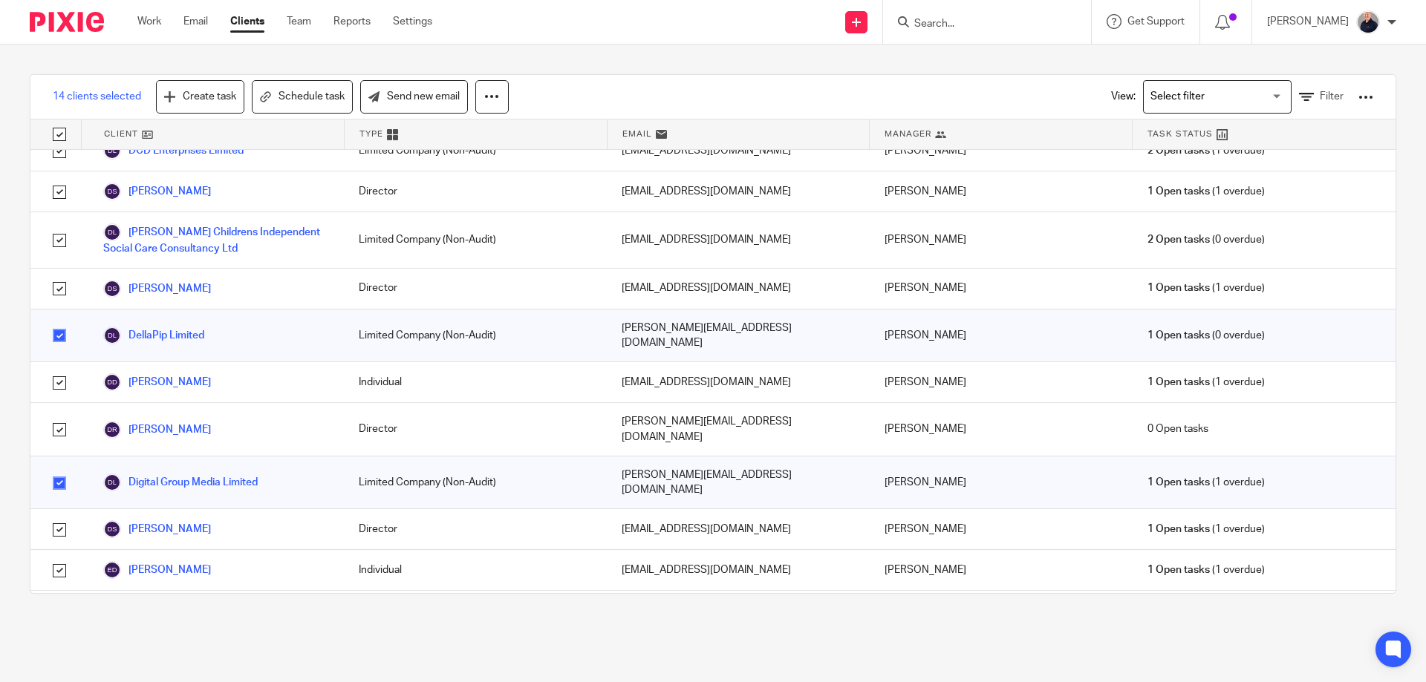
checkbox input "true"
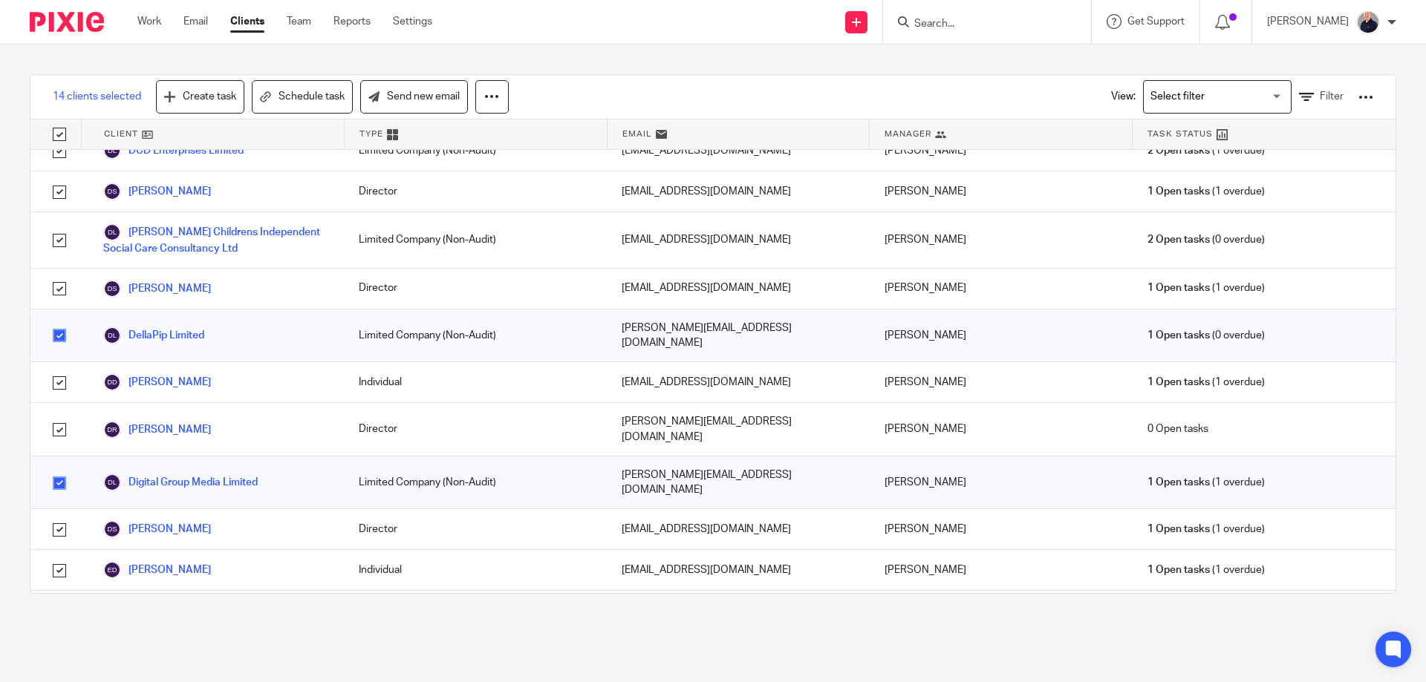
checkbox input "true"
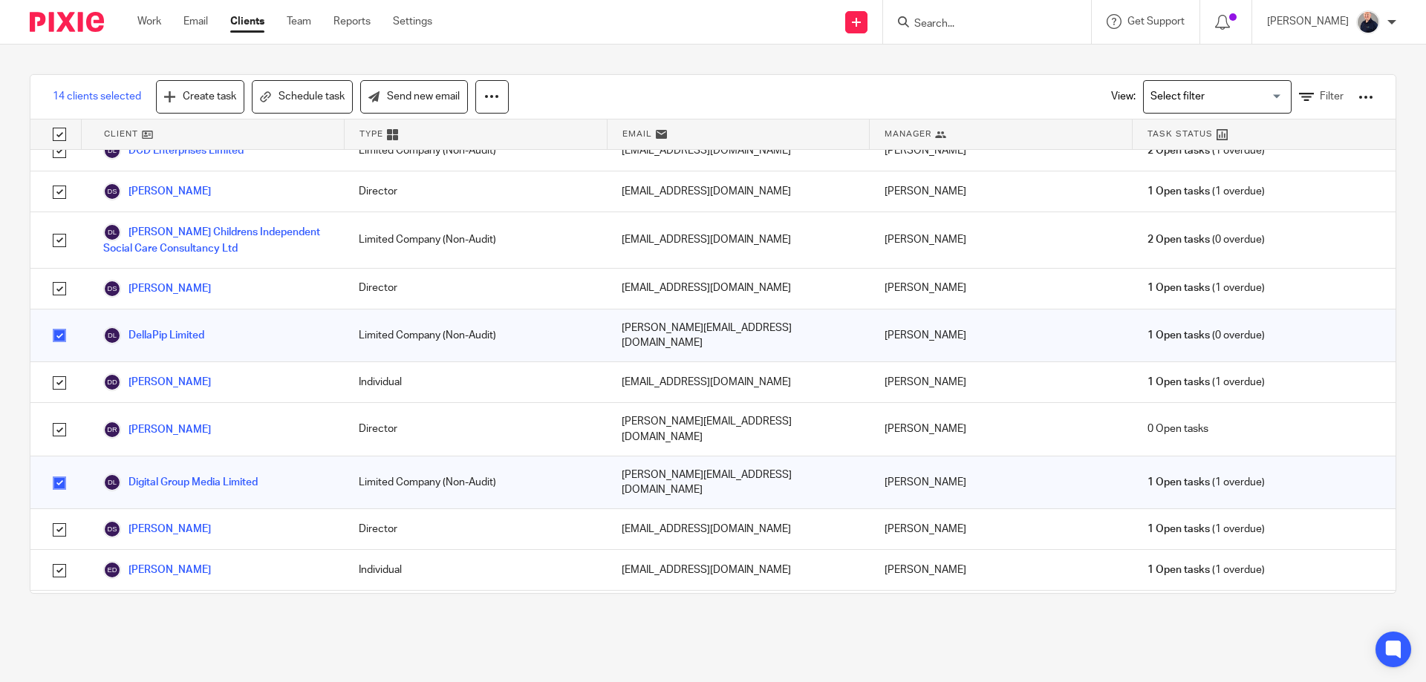
checkbox input "true"
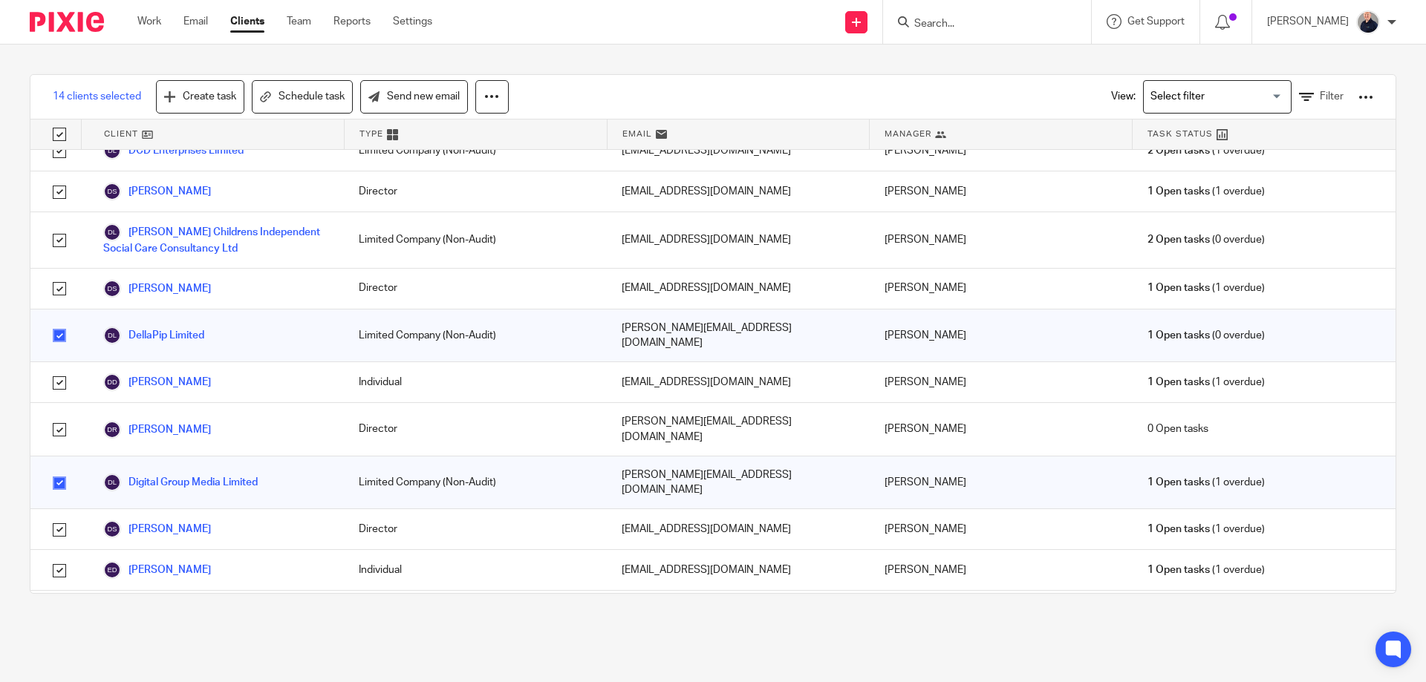
checkbox input "true"
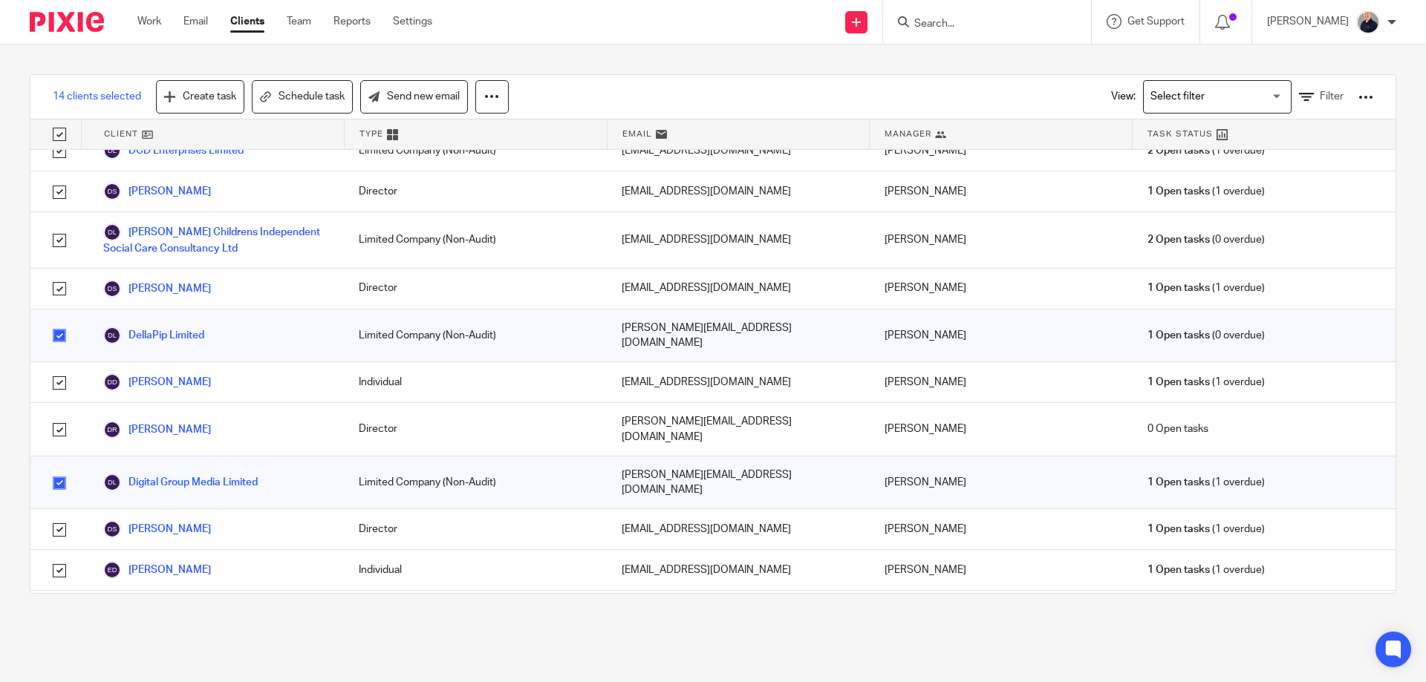
checkbox input "true"
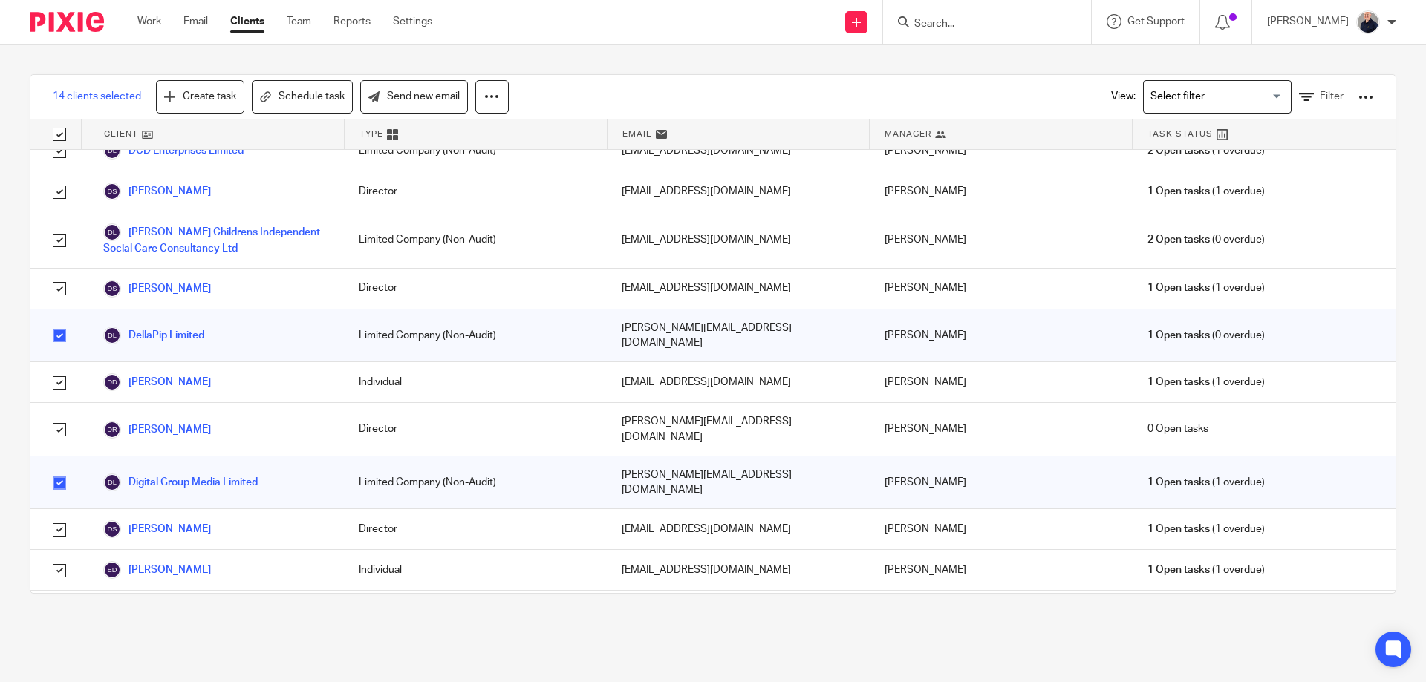
checkbox input "true"
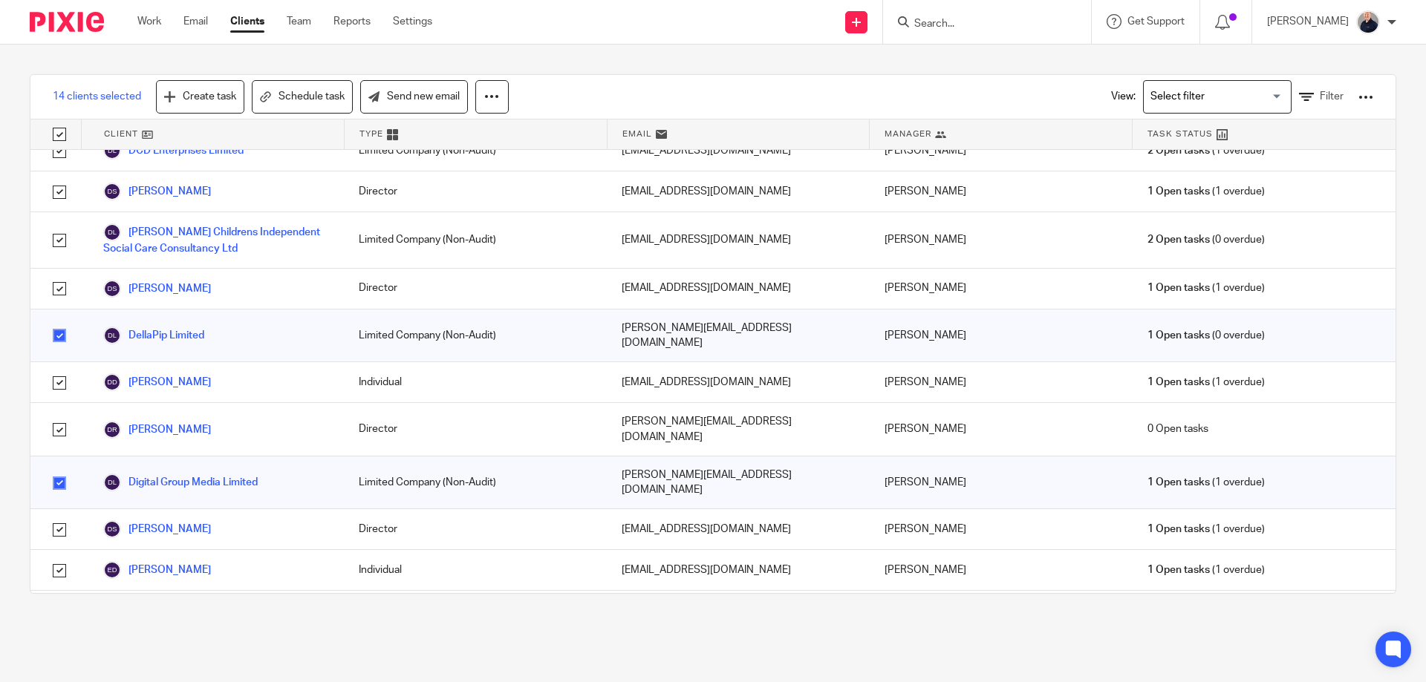
checkbox input "true"
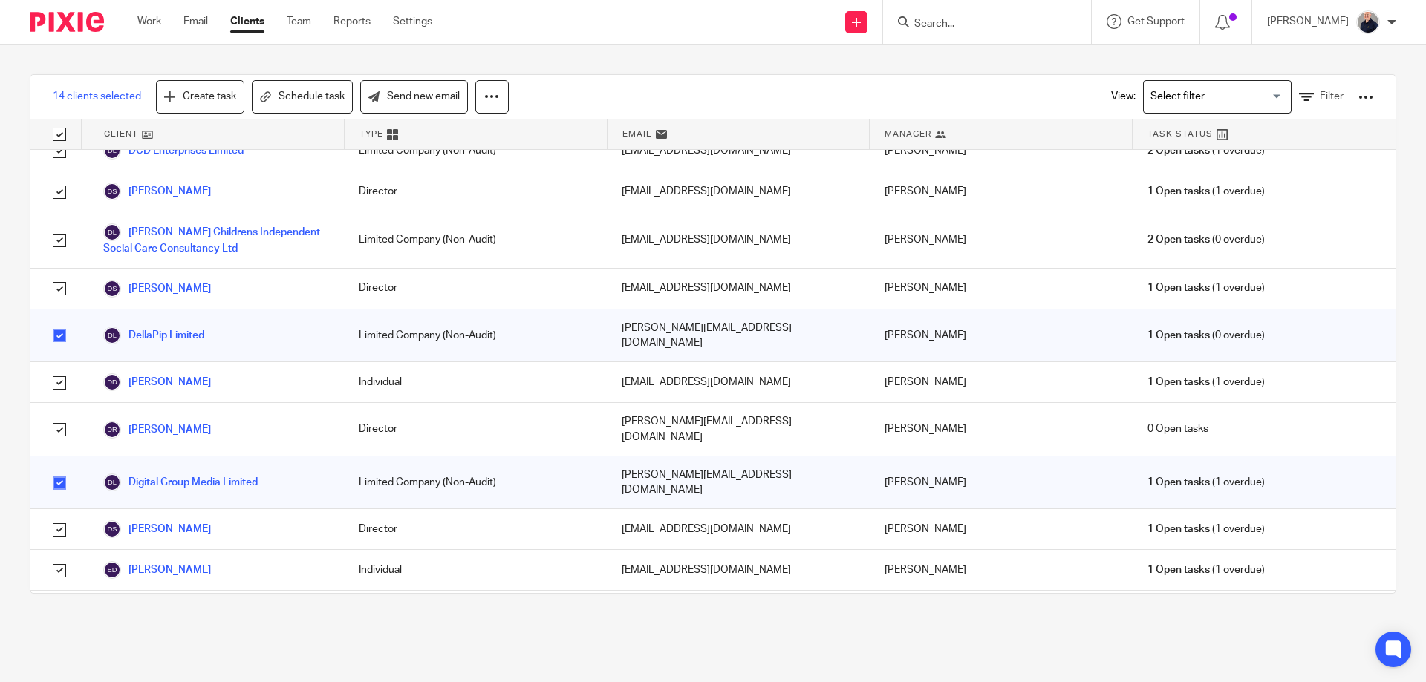
checkbox input "true"
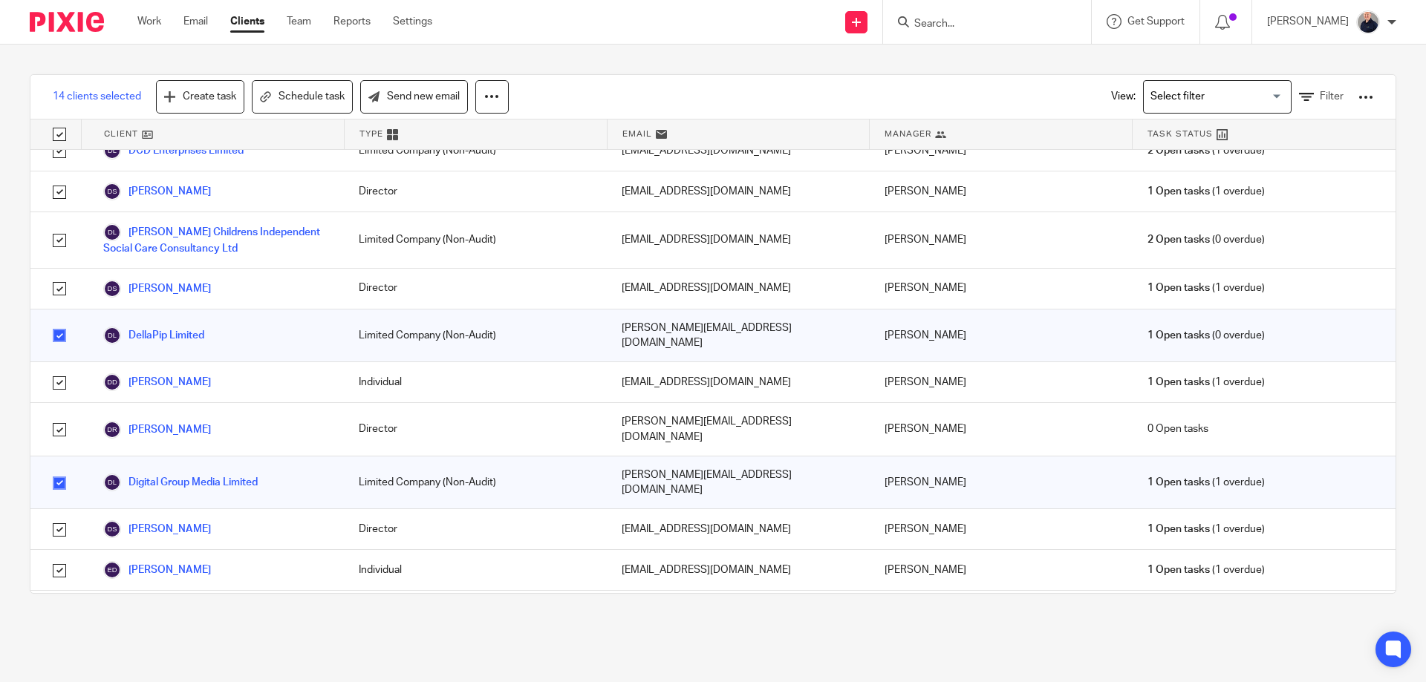
checkbox input "true"
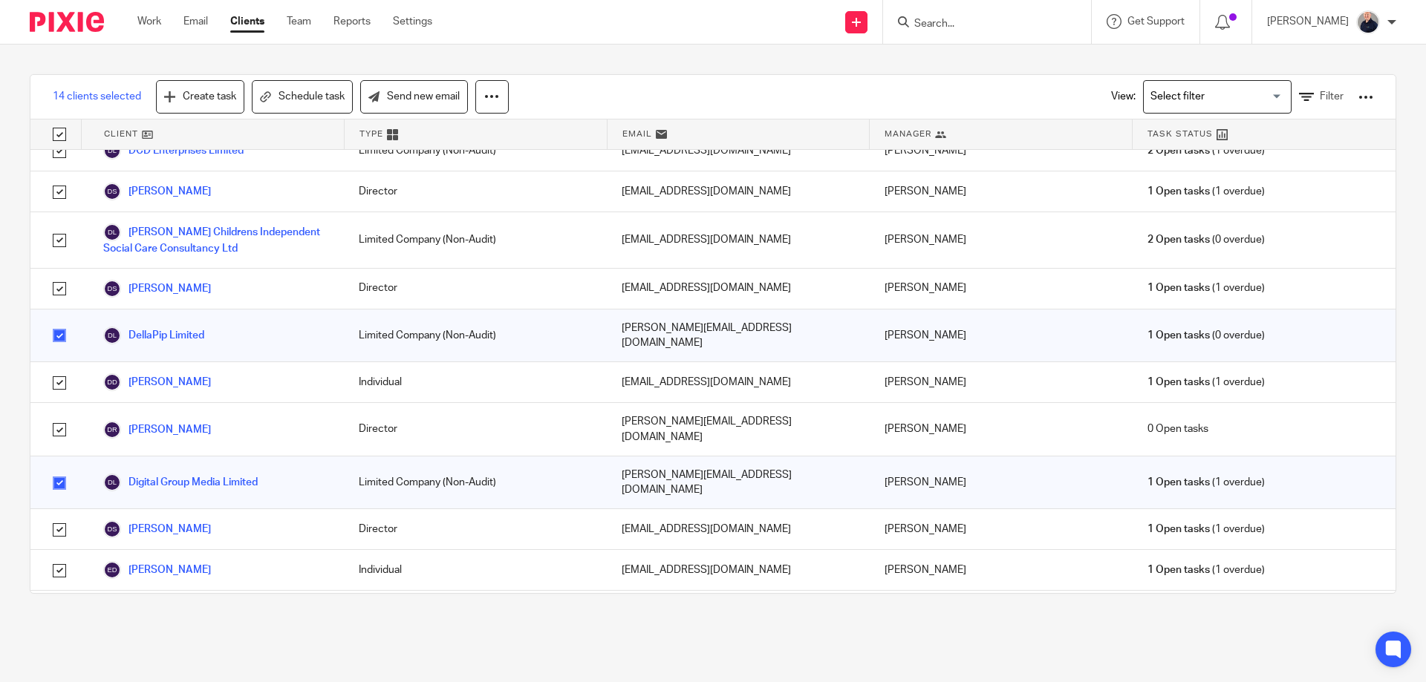
checkbox input "true"
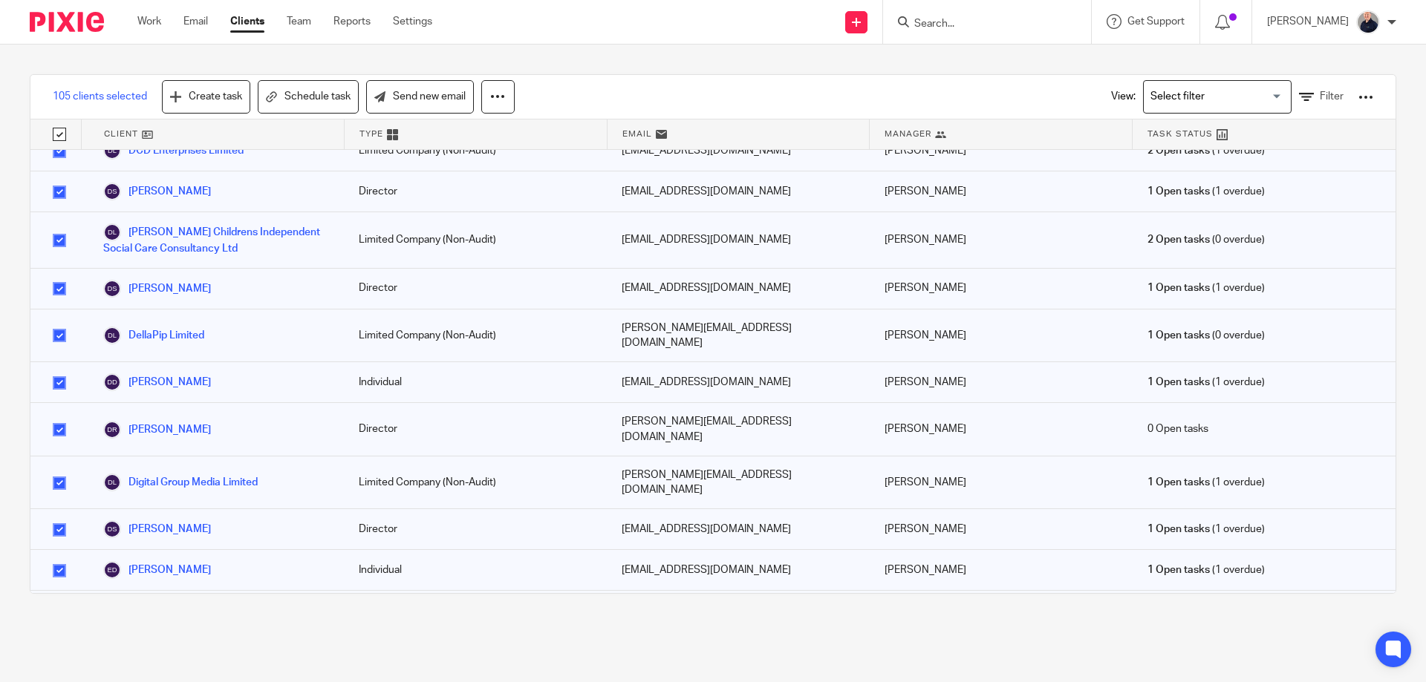
click at [59, 137] on input "checkbox" at bounding box center [59, 134] width 28 height 28
checkbox input "false"
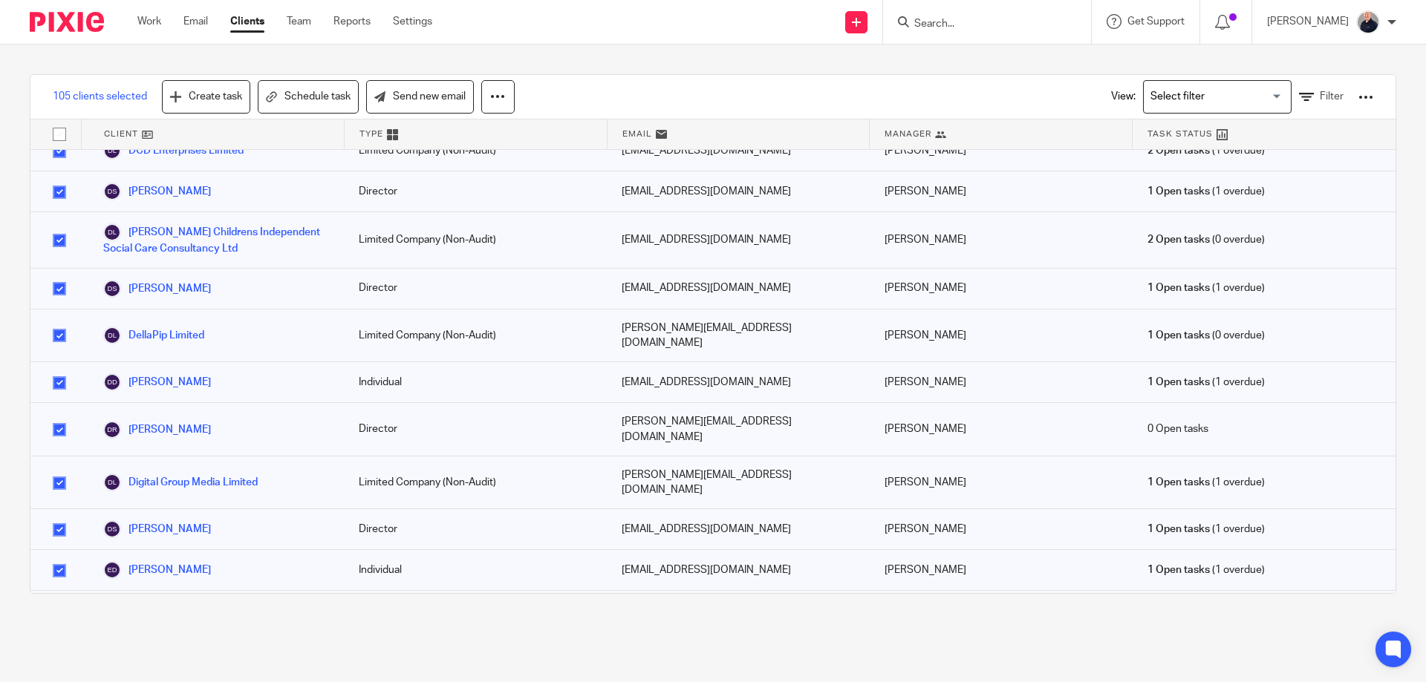
checkbox input "false"
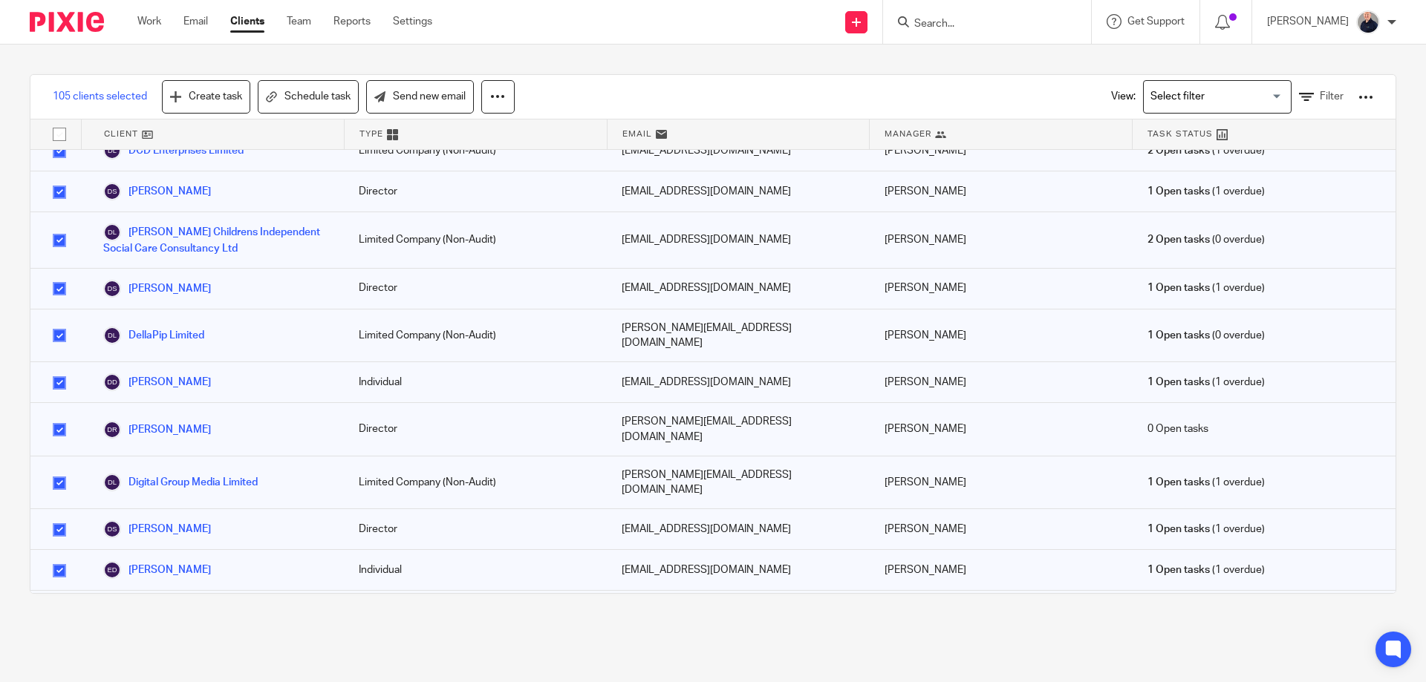
checkbox input "false"
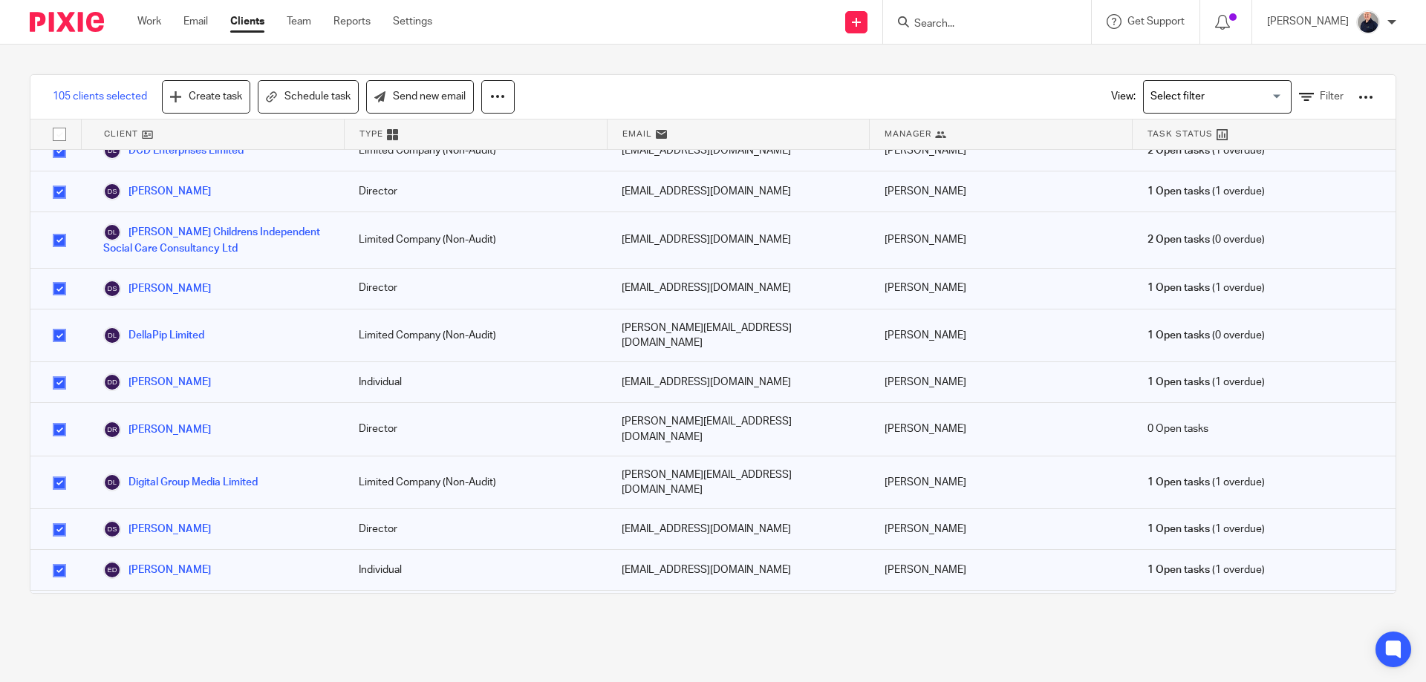
checkbox input "false"
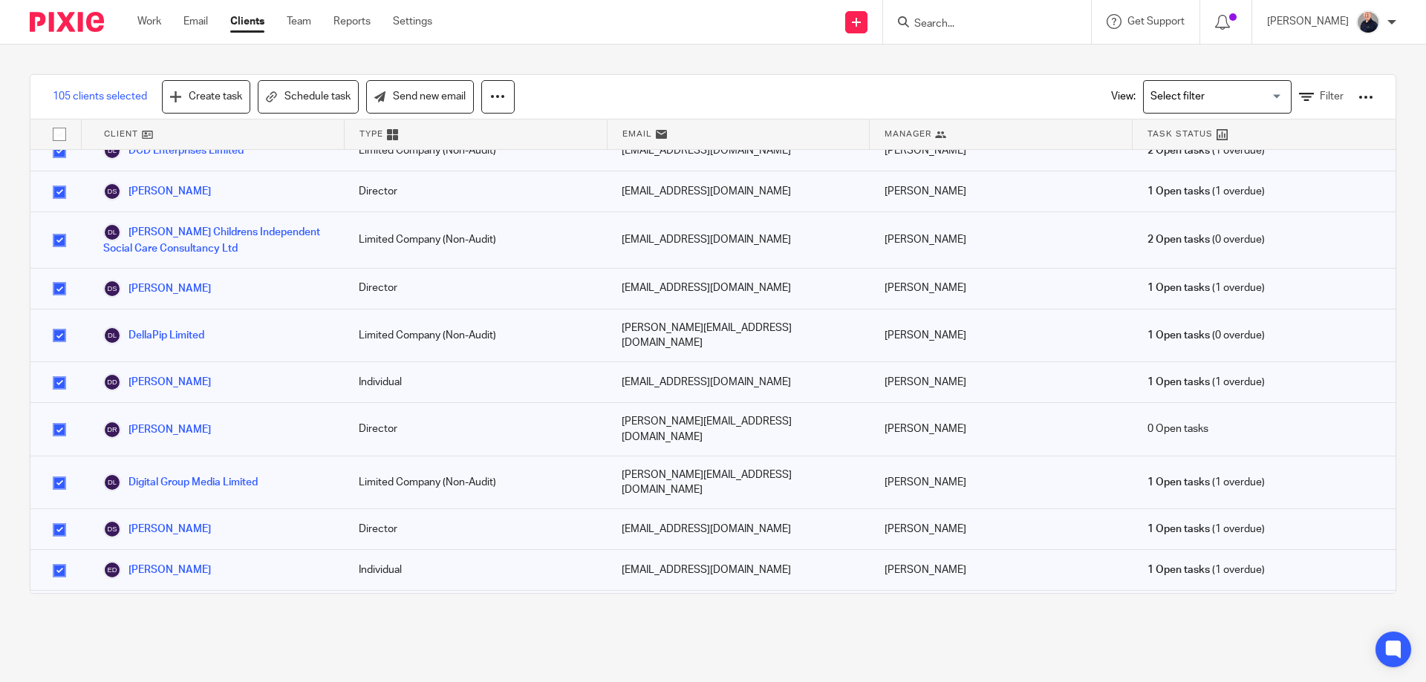
checkbox input "false"
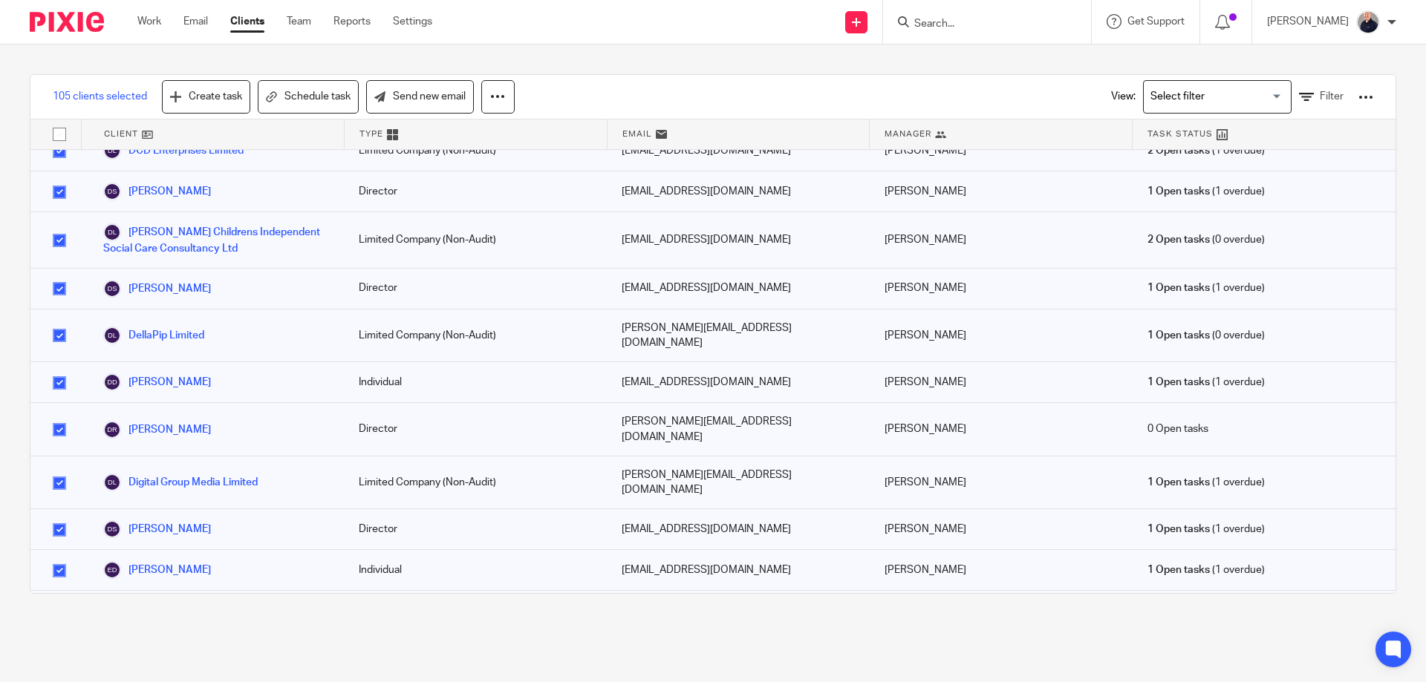
checkbox input "false"
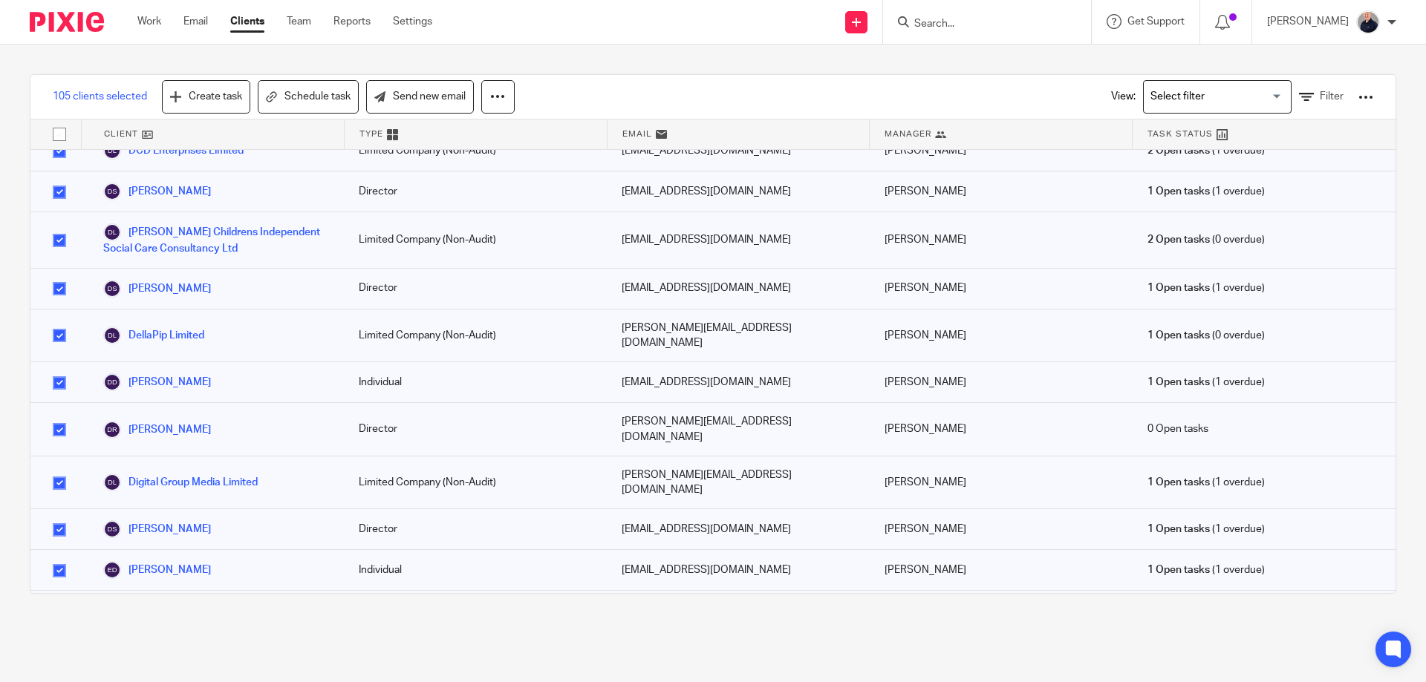
checkbox input "false"
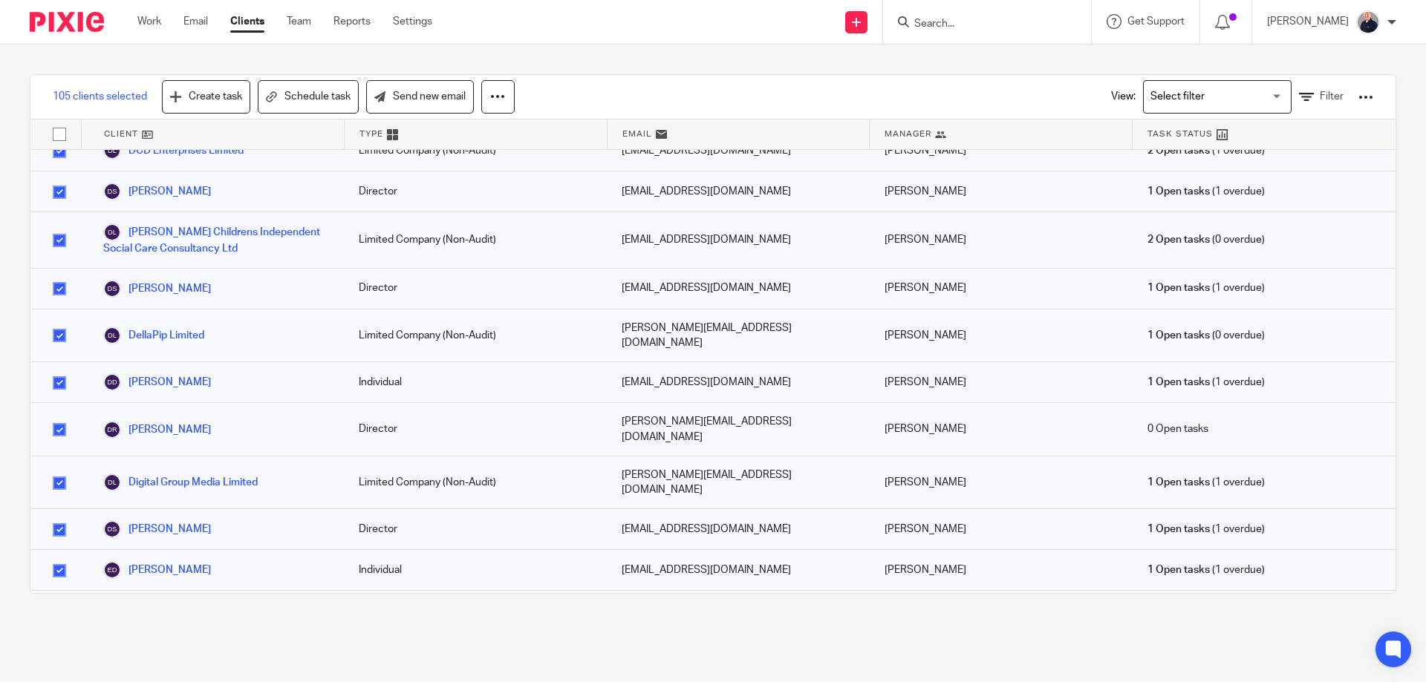
checkbox input "false"
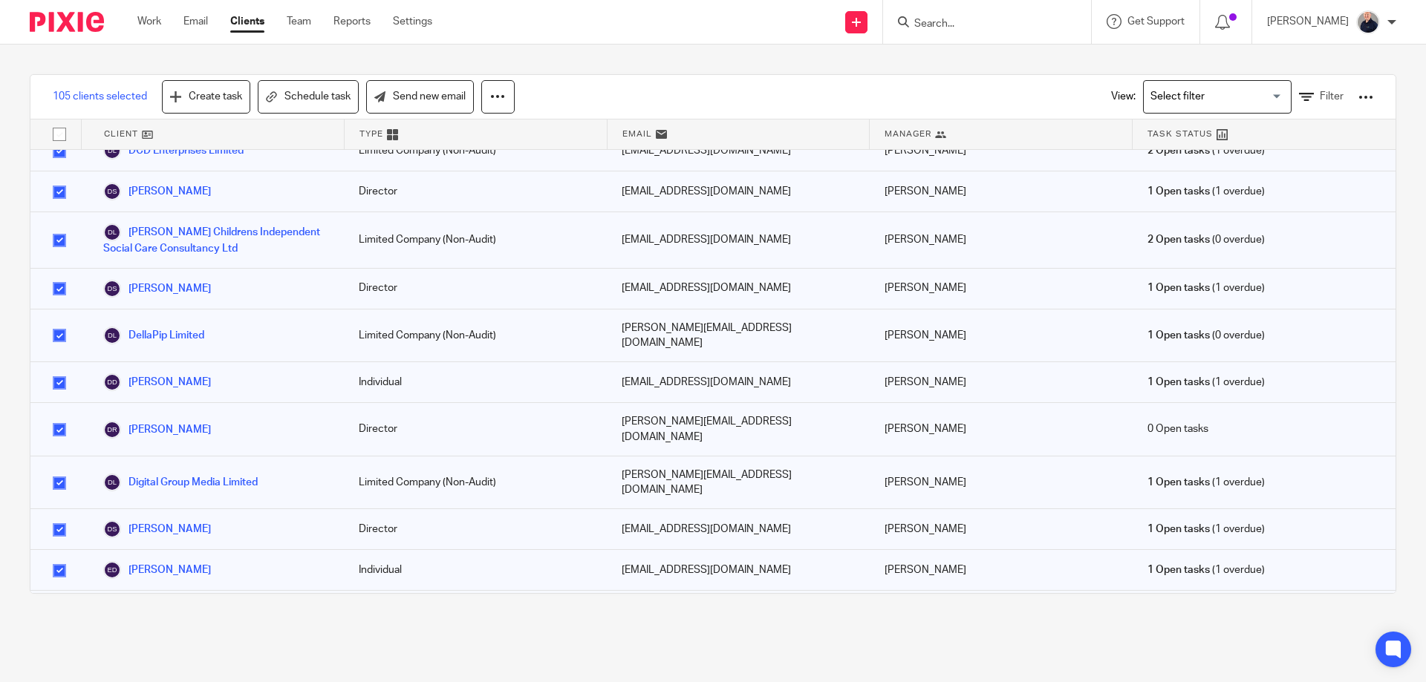
checkbox input "false"
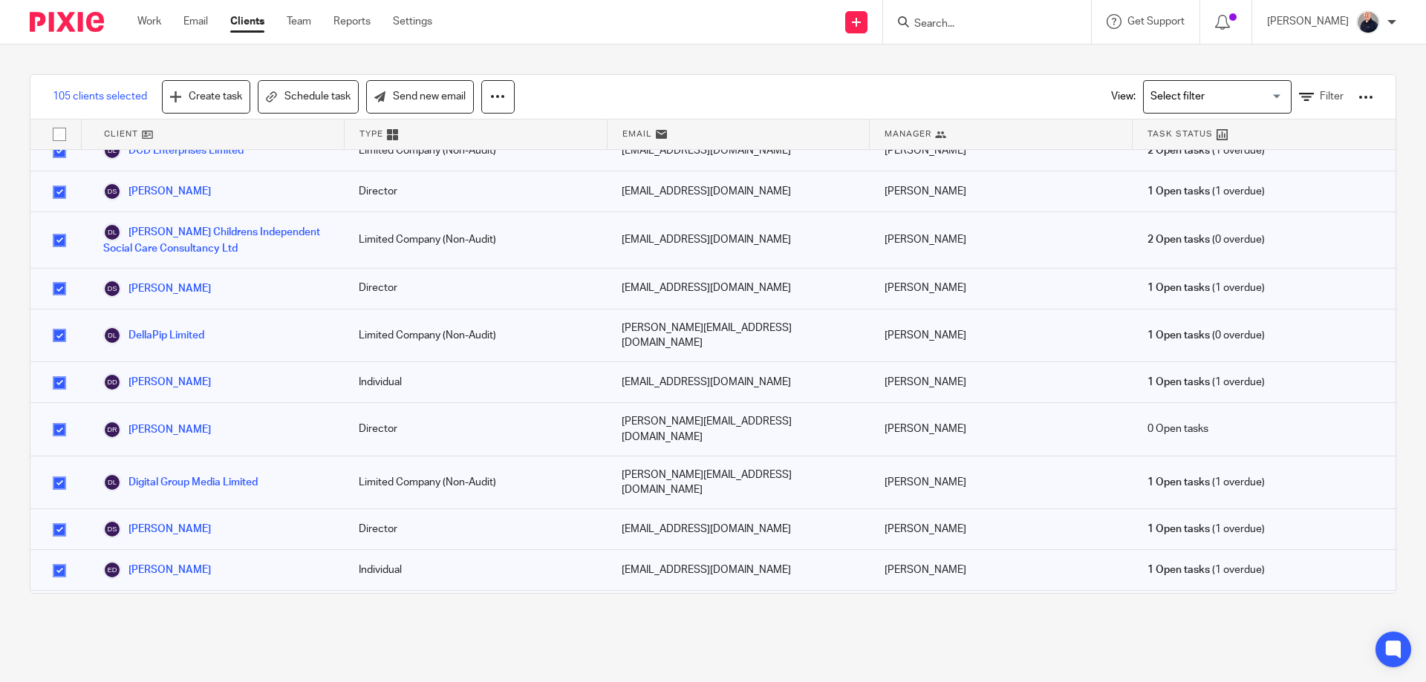
checkbox input "false"
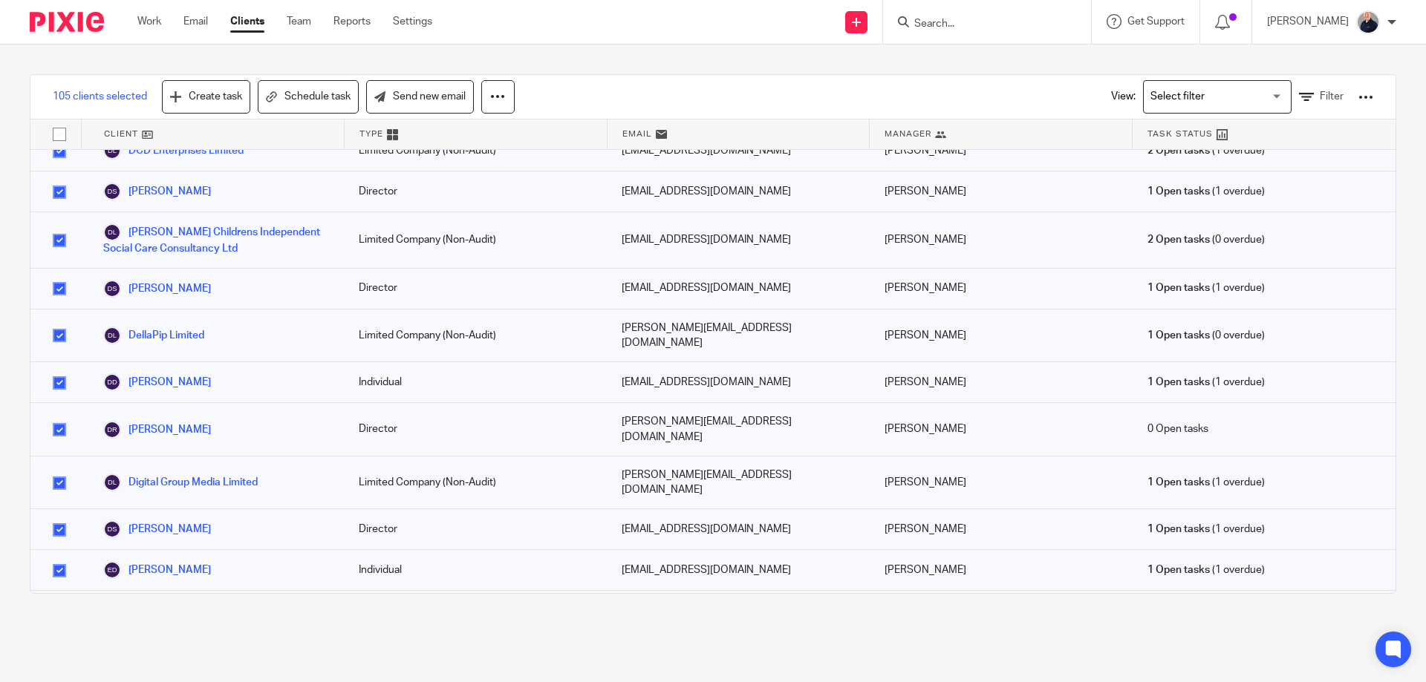
checkbox input "false"
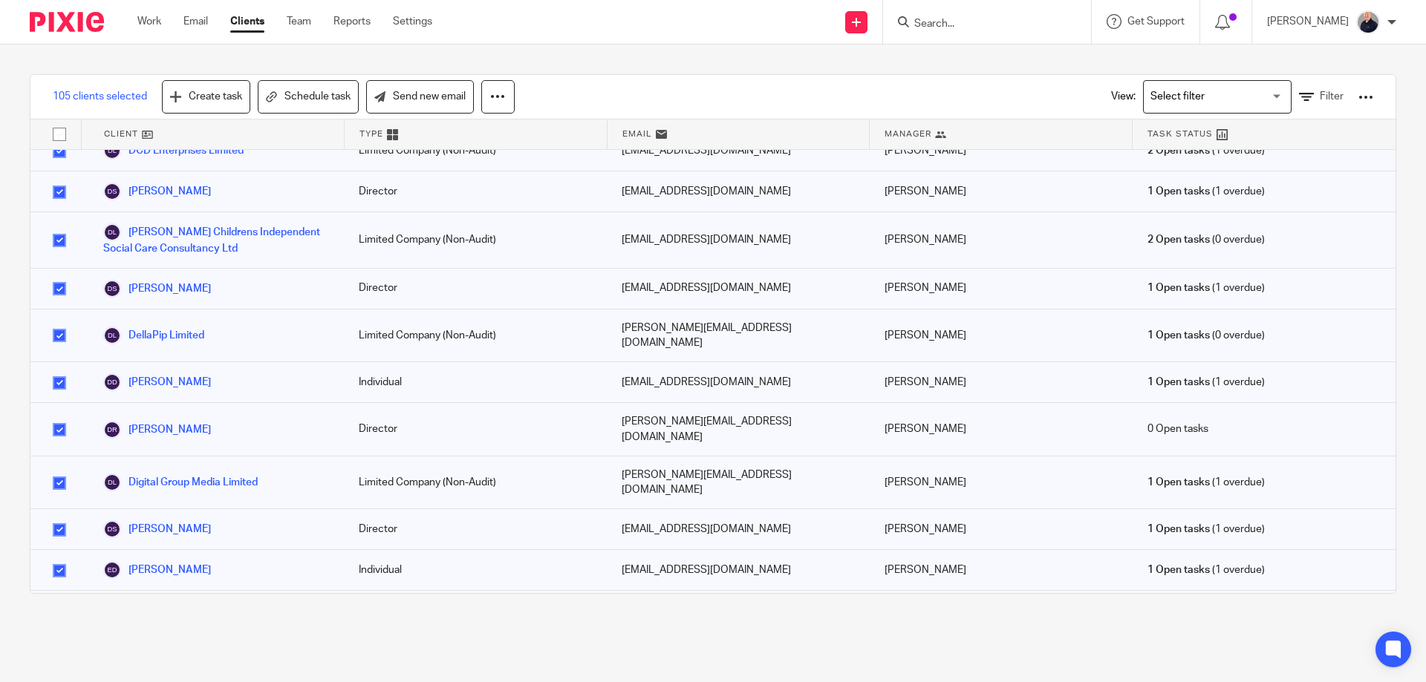
checkbox input "false"
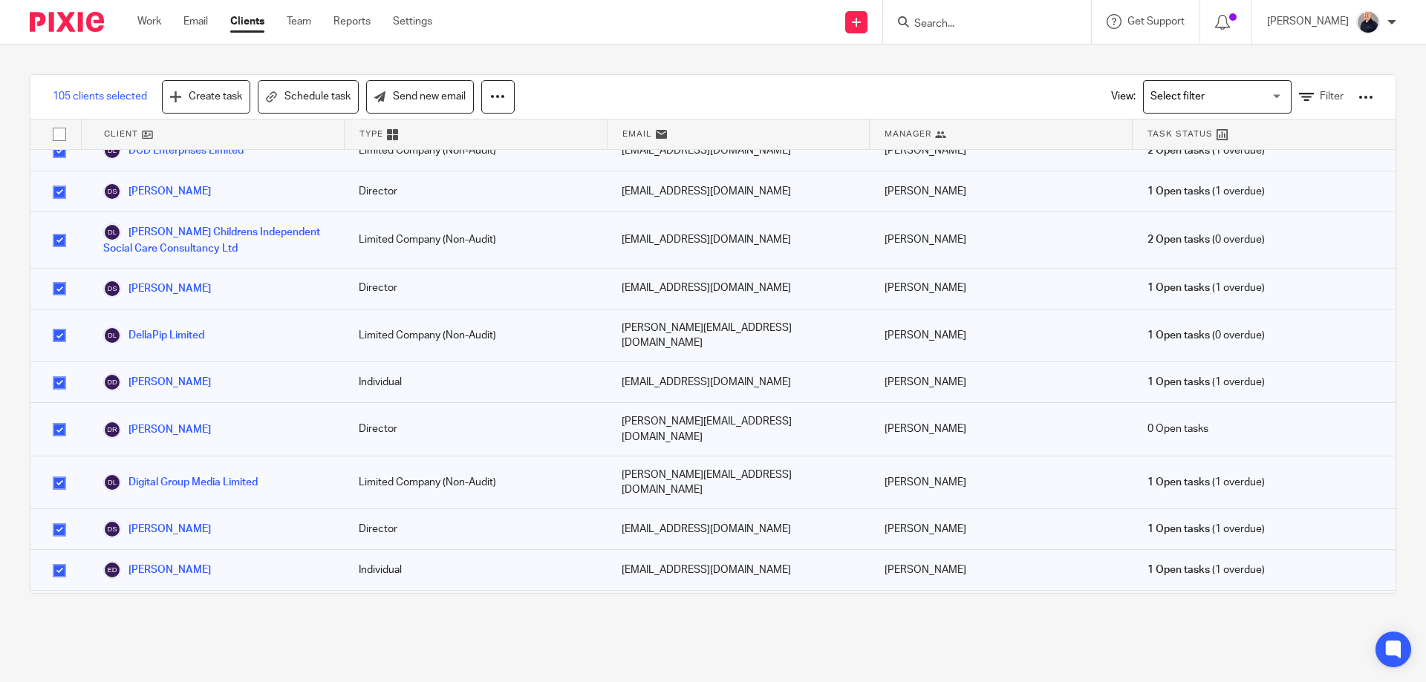
checkbox input "false"
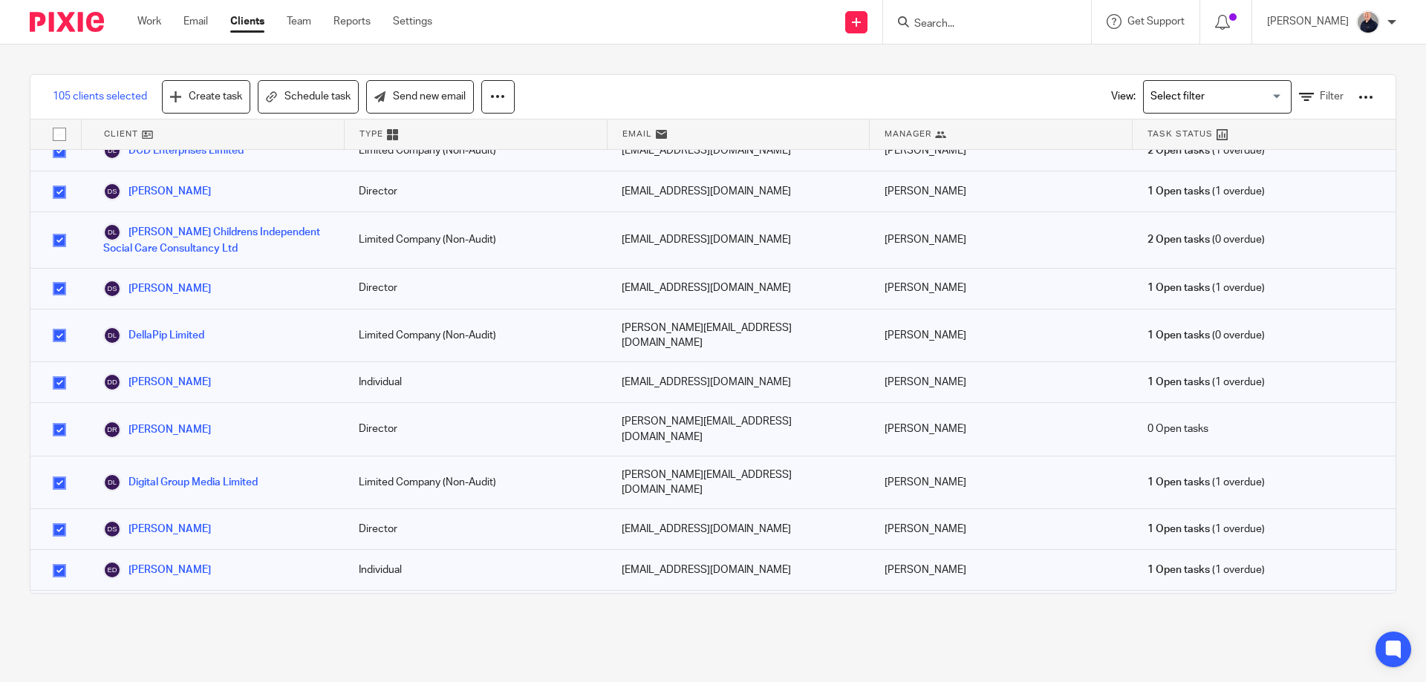
checkbox input "false"
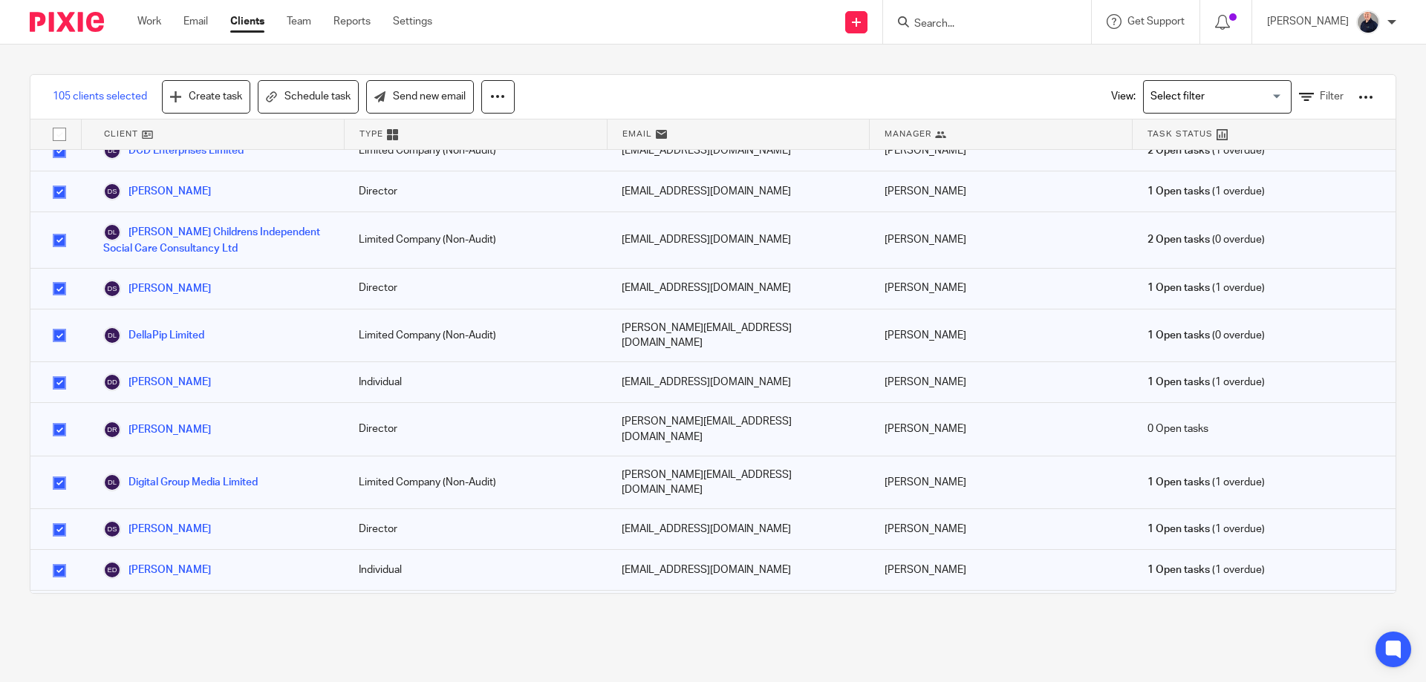
checkbox input "false"
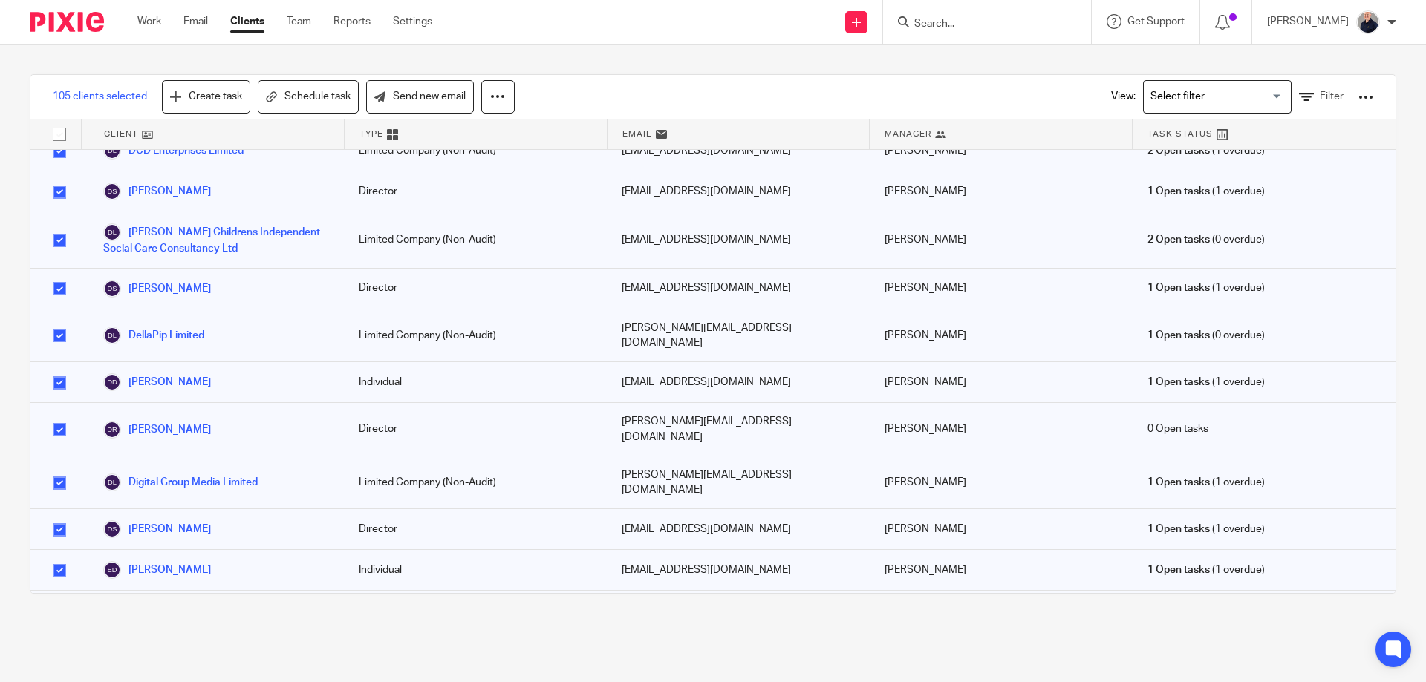
checkbox input "false"
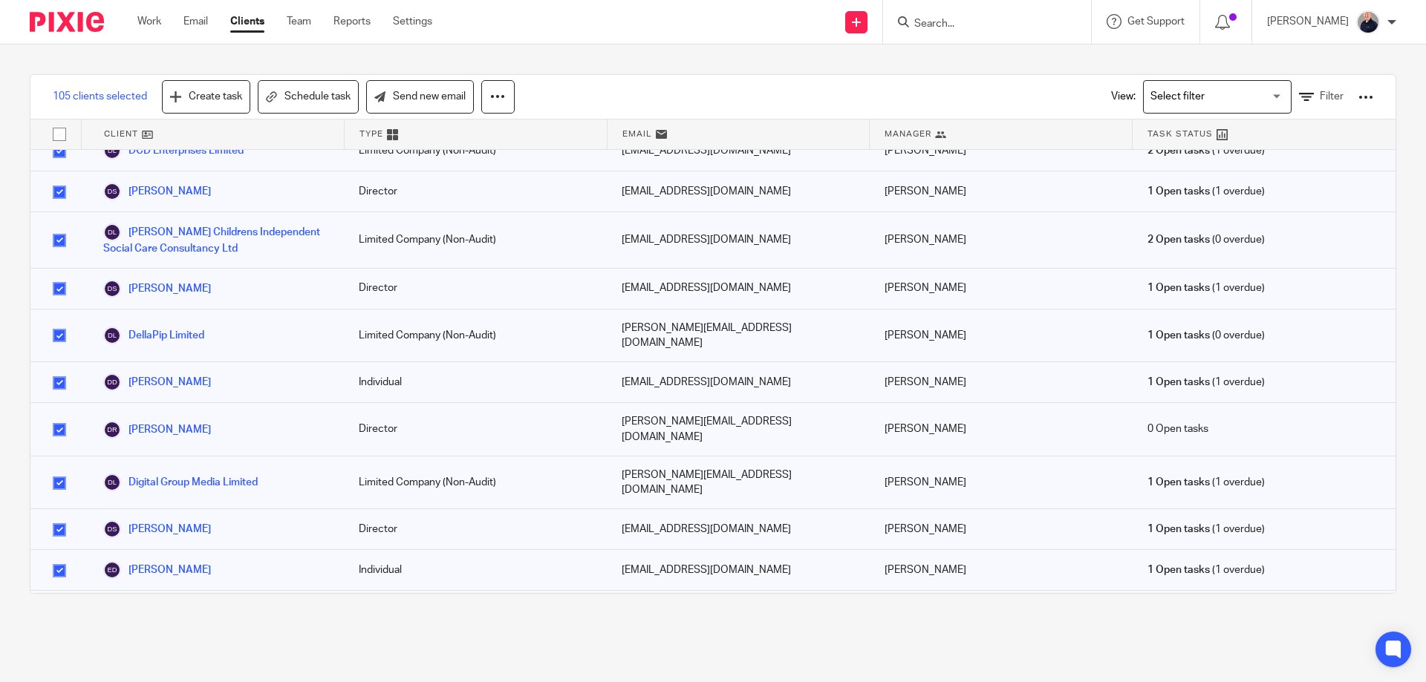
checkbox input "false"
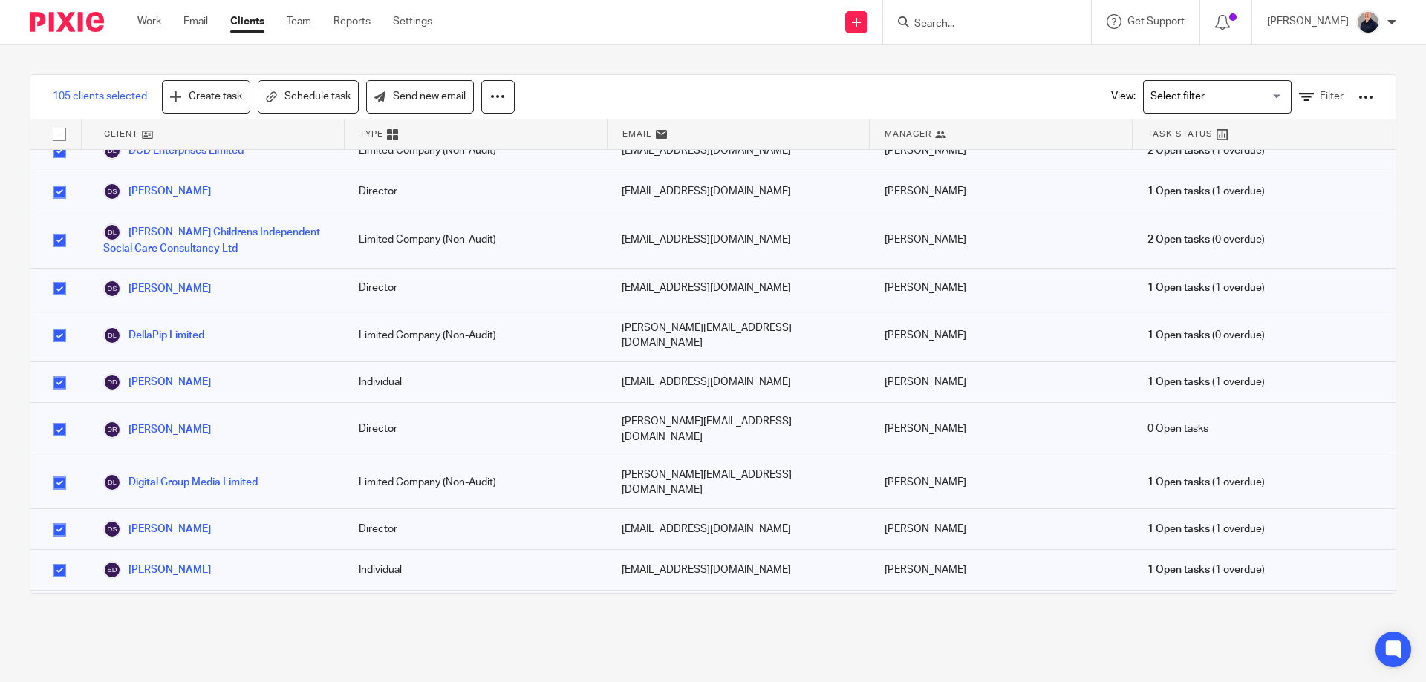
checkbox input "false"
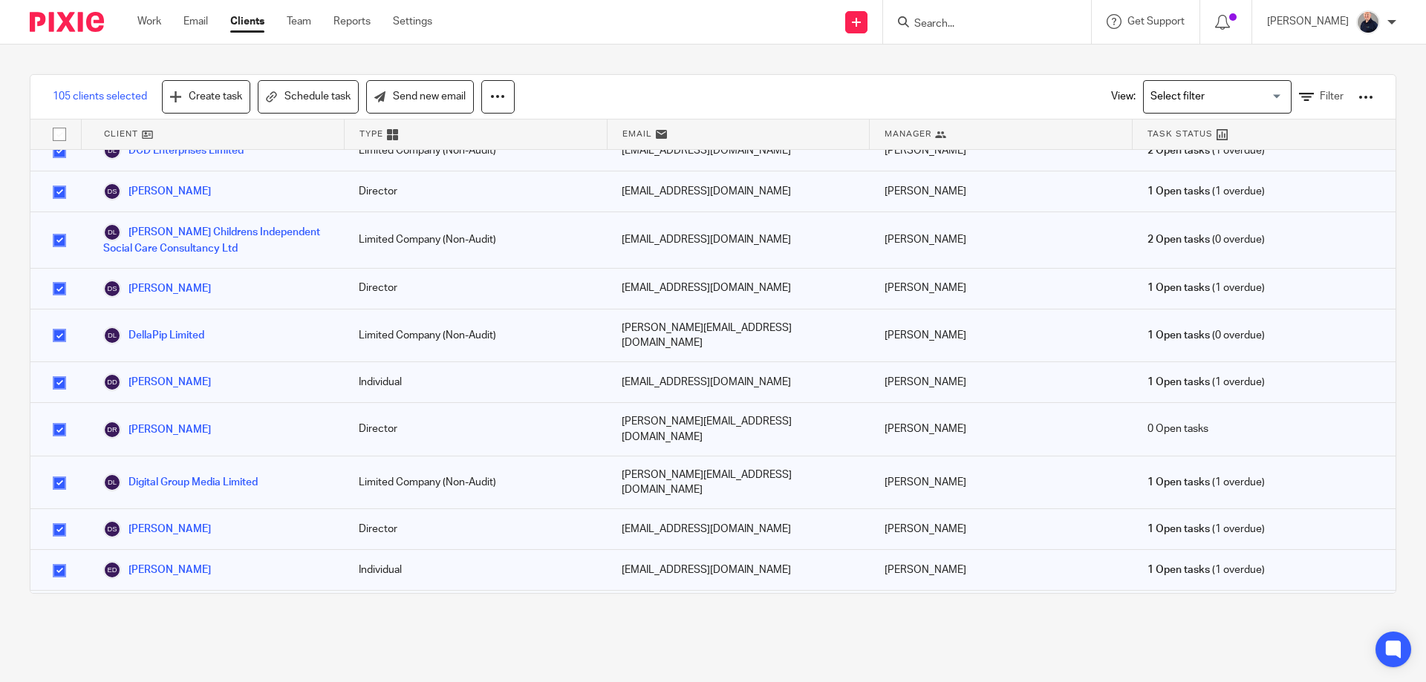
checkbox input "false"
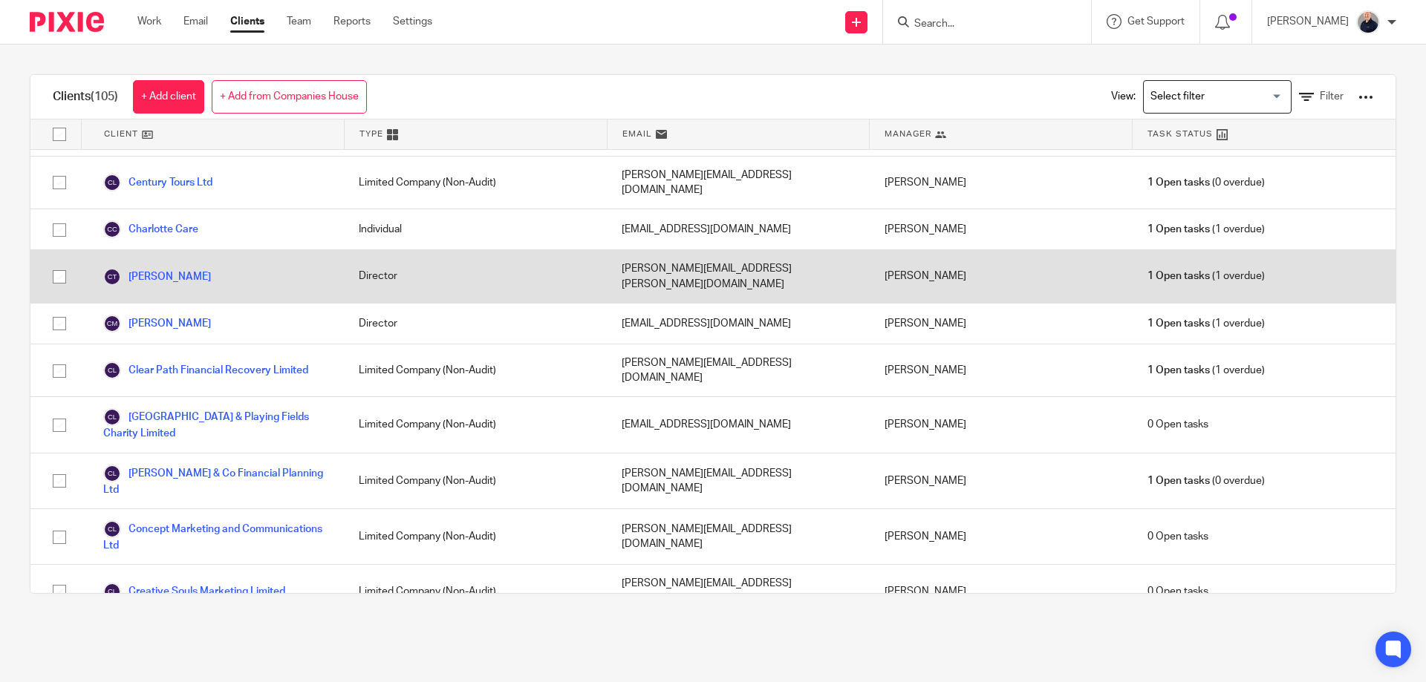
scroll to position [1188, 0]
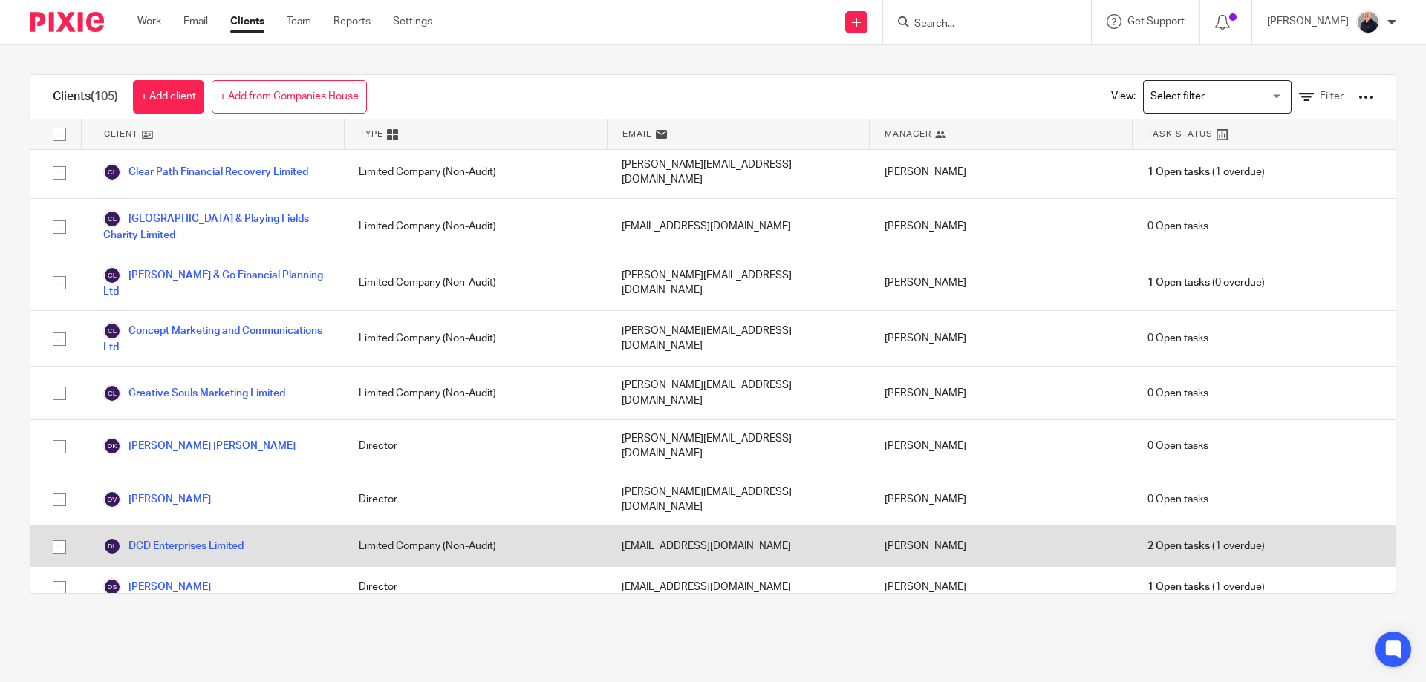
click at [58, 533] on input "checkbox" at bounding box center [59, 547] width 28 height 28
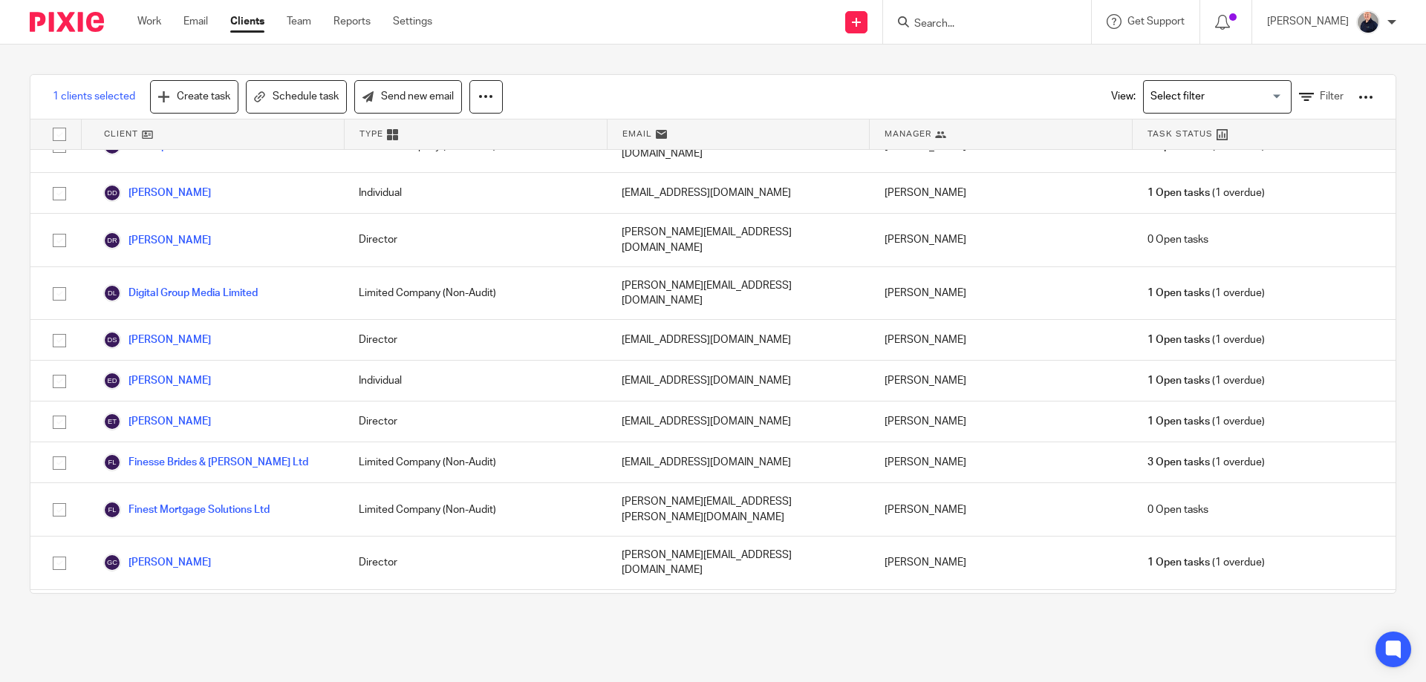
scroll to position [1782, 0]
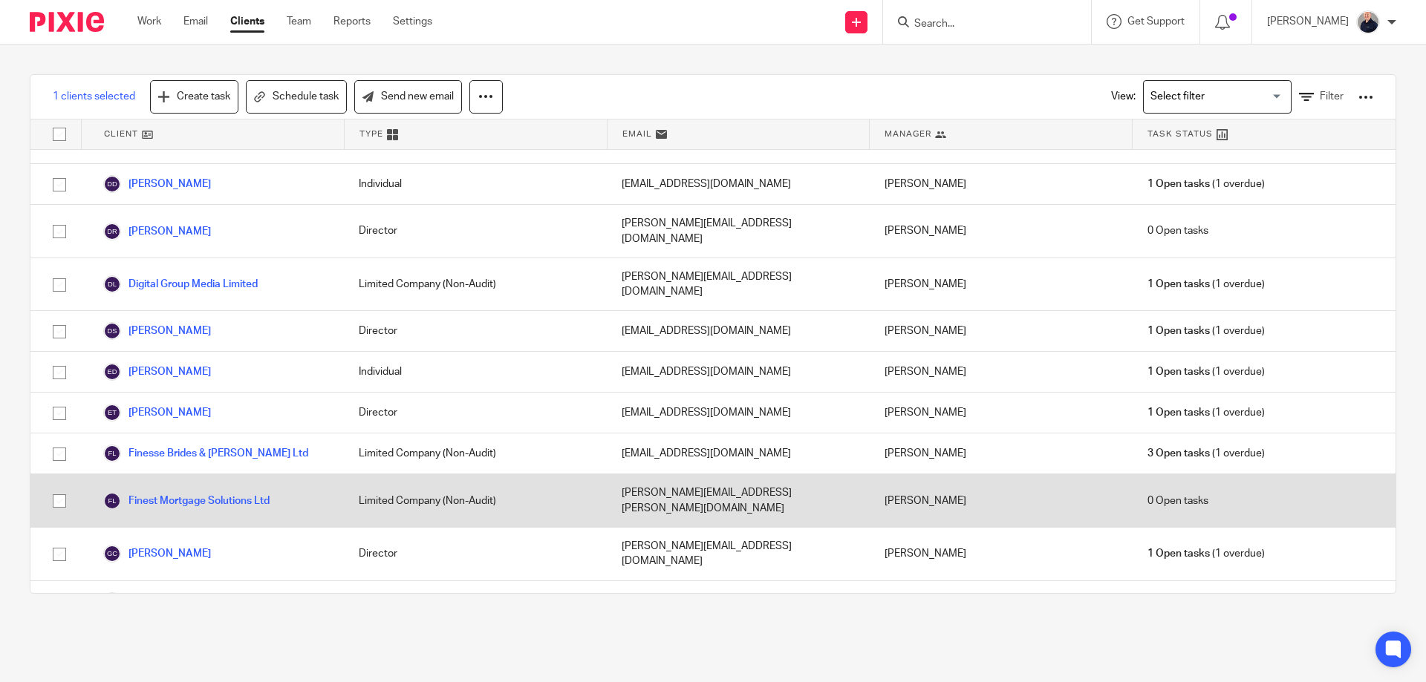
click at [56, 487] on input "checkbox" at bounding box center [59, 501] width 28 height 28
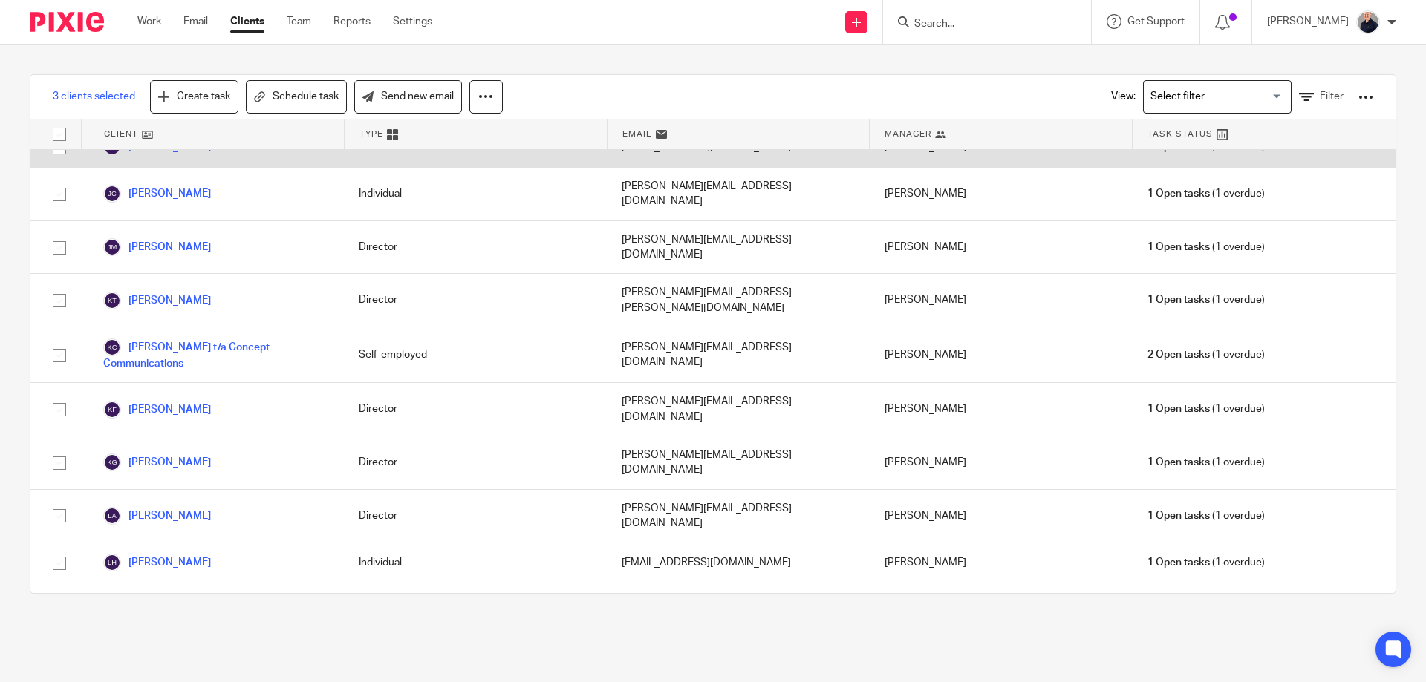
scroll to position [2970, 0]
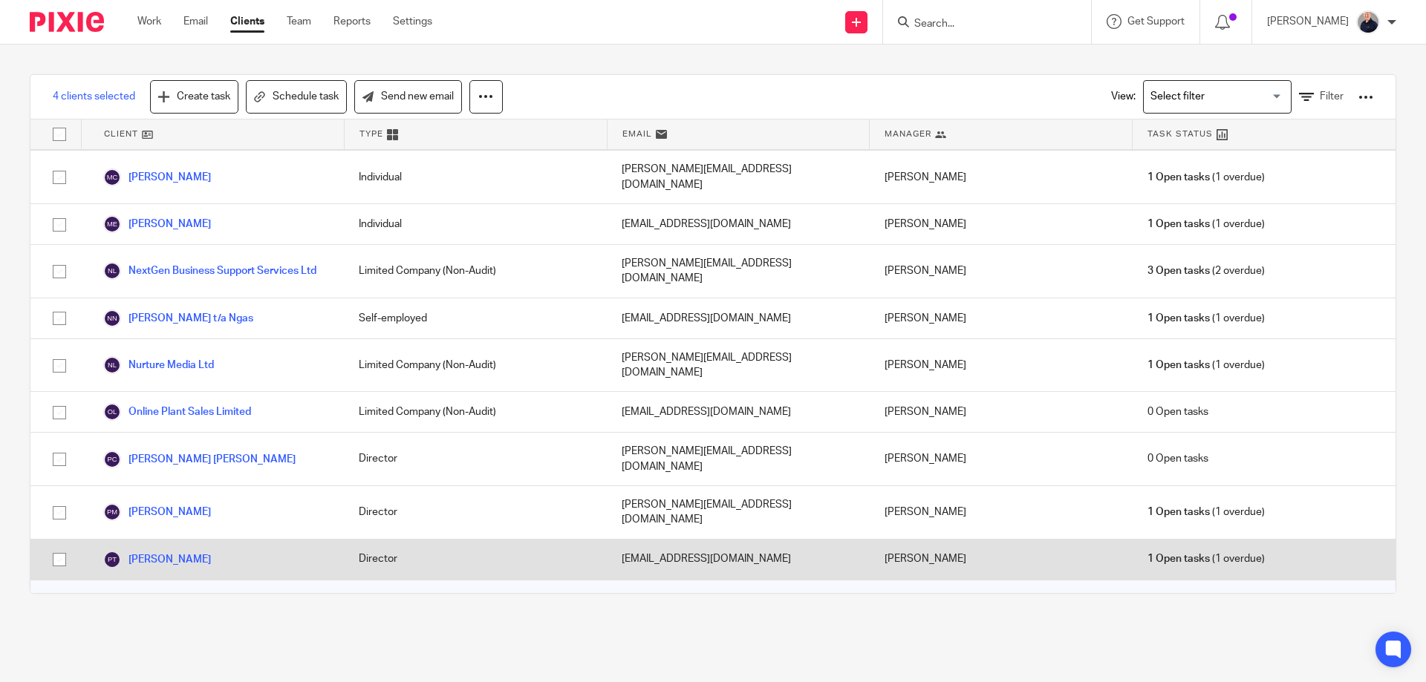
scroll to position [3366, 0]
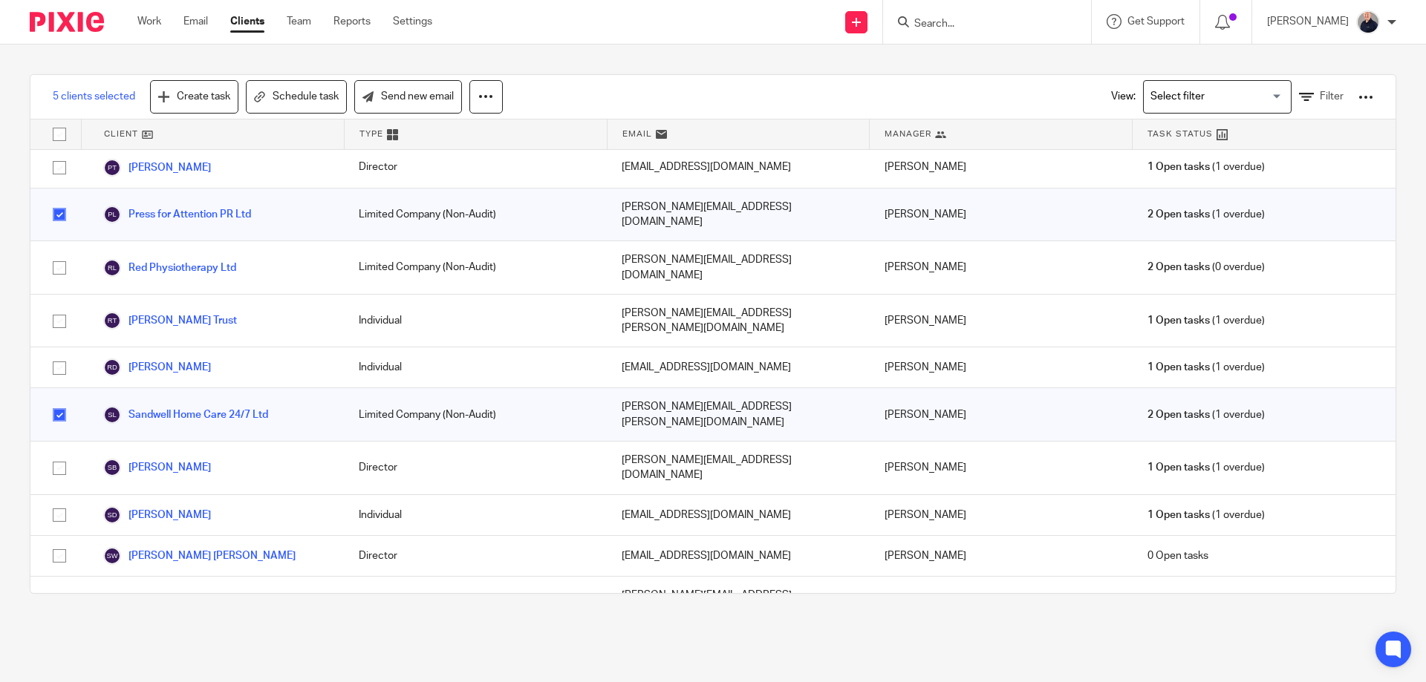
scroll to position [3762, 0]
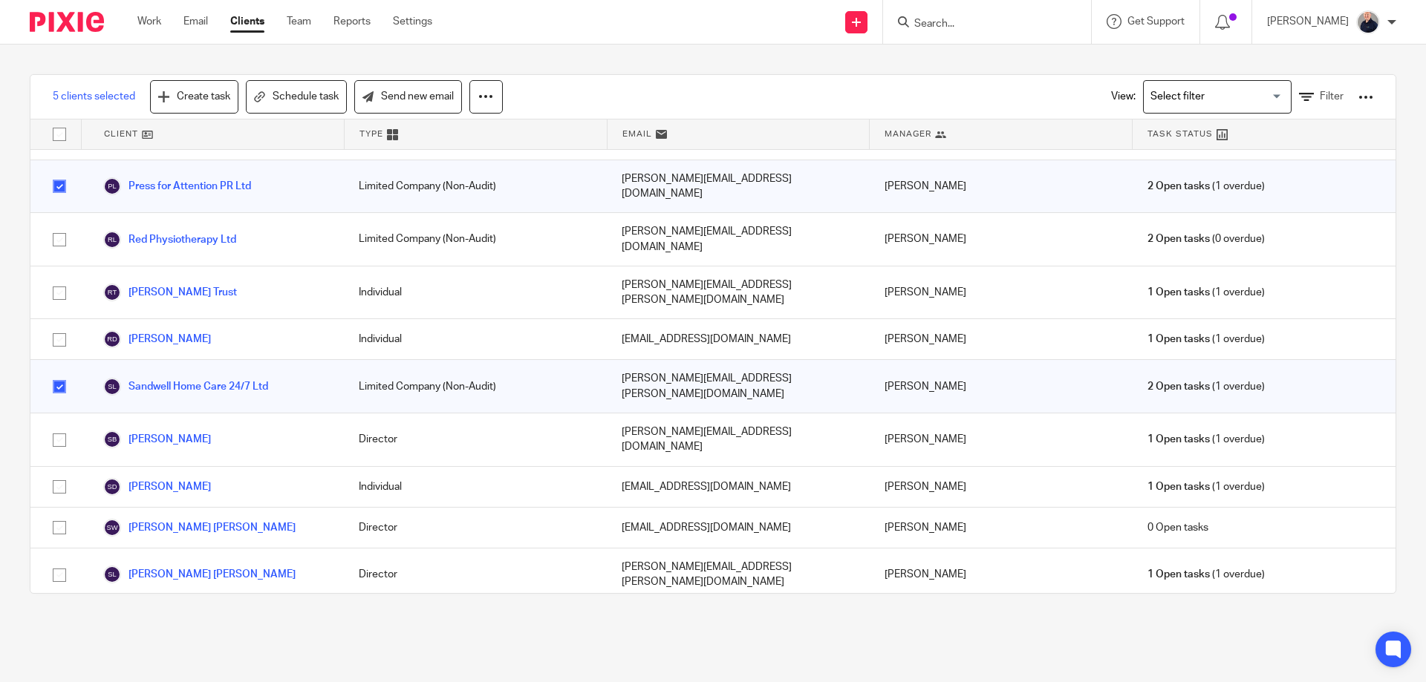
drag, startPoint x: 59, startPoint y: 567, endPoint x: 68, endPoint y: 558, distance: 12.6
click at [296, 93] on link "Schedule task" at bounding box center [296, 96] width 101 height 33
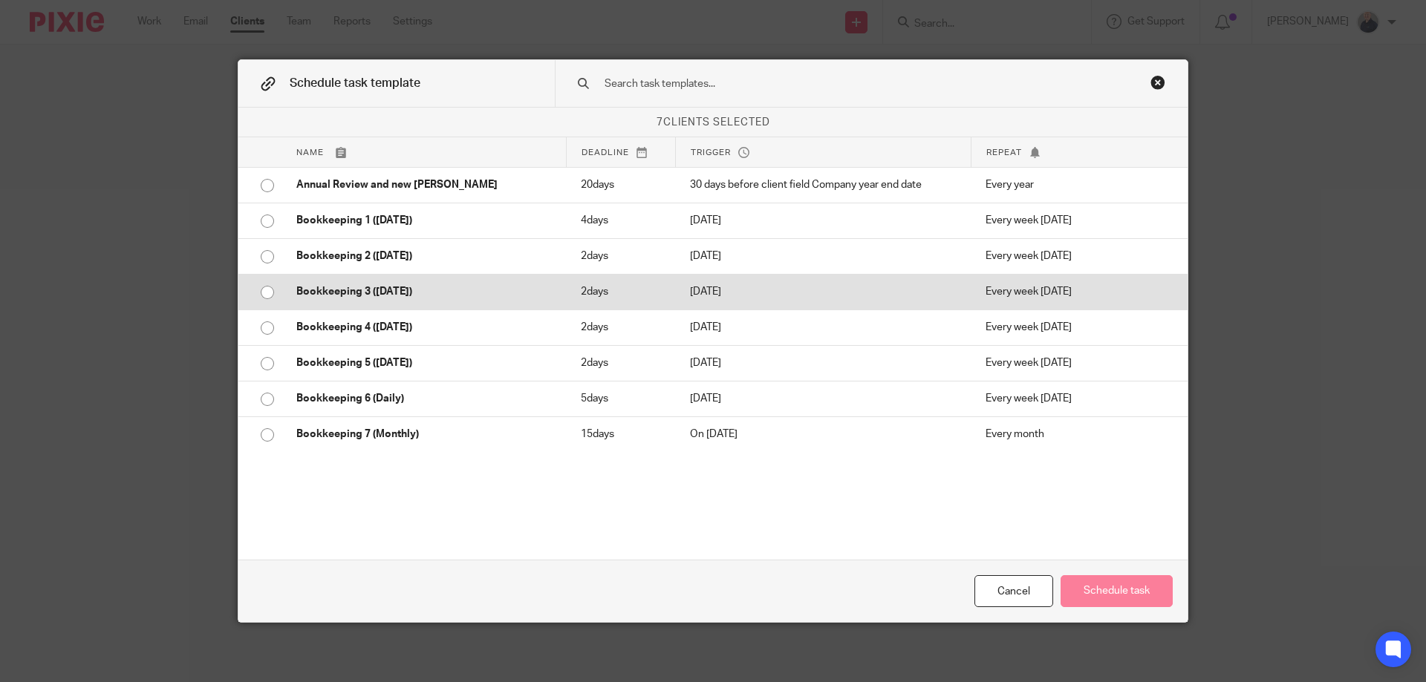
click at [259, 290] on input "radio" at bounding box center [267, 292] width 28 height 28
radio input "true"
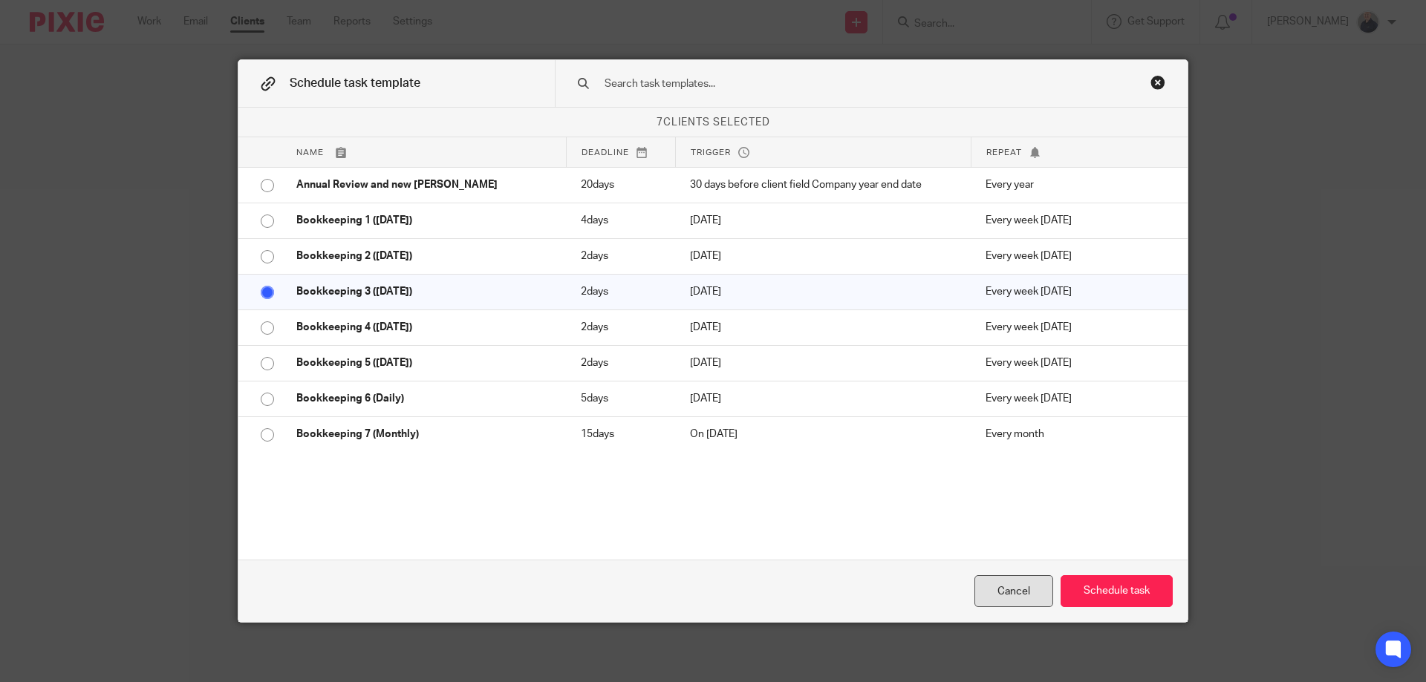
click at [1031, 595] on div "Cancel" at bounding box center [1013, 591] width 79 height 32
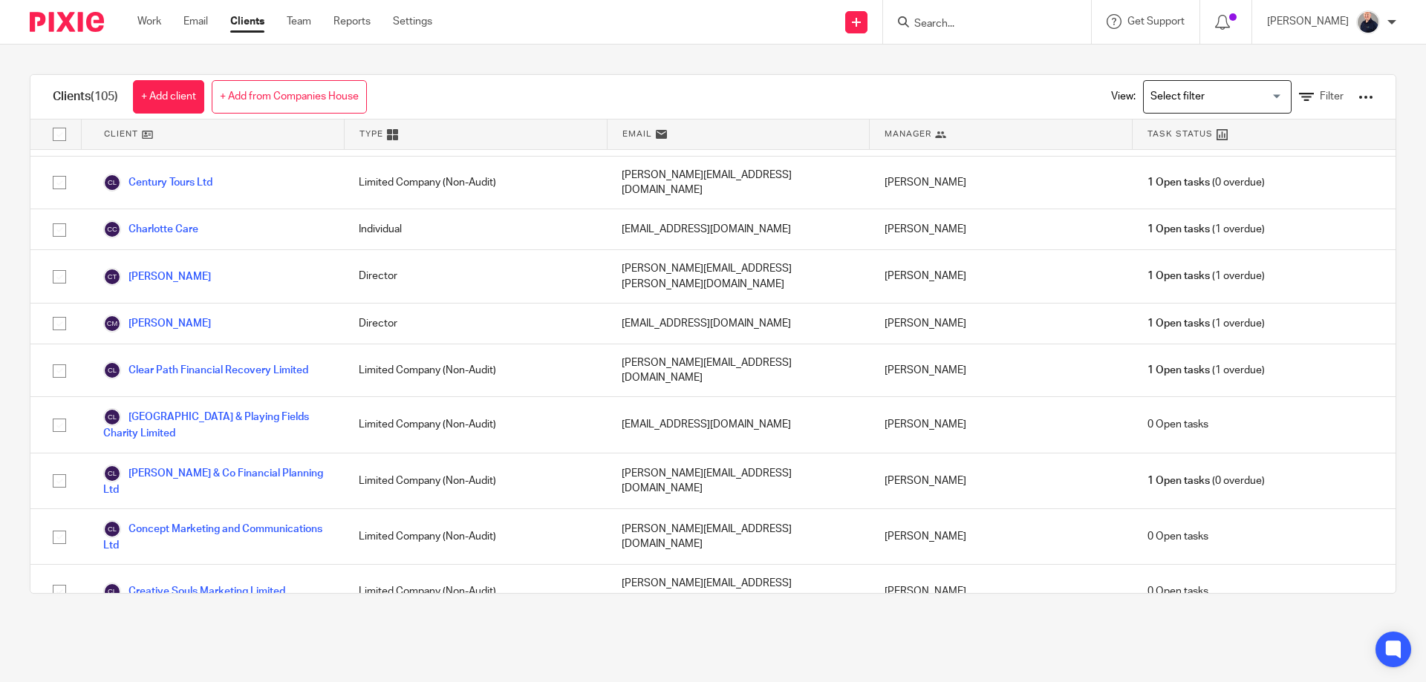
scroll to position [1188, 0]
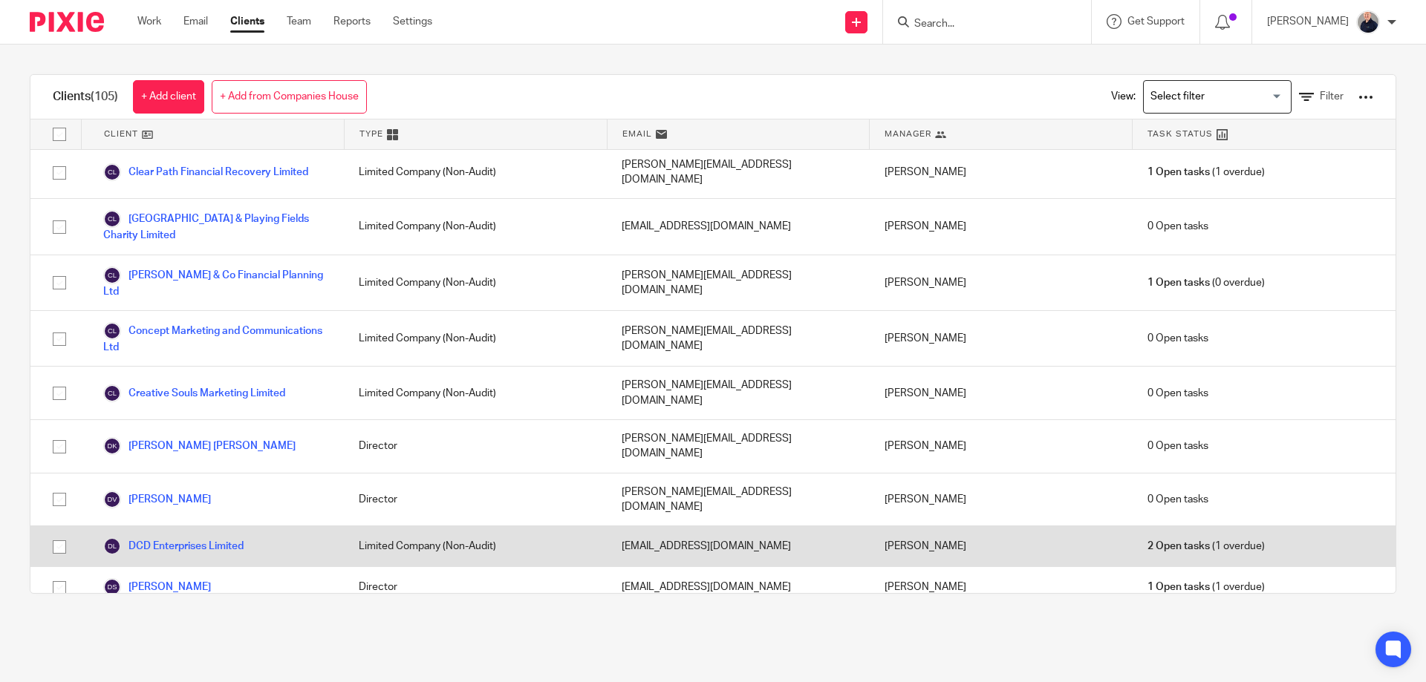
click at [61, 533] on input "checkbox" at bounding box center [59, 547] width 28 height 28
checkbox input "true"
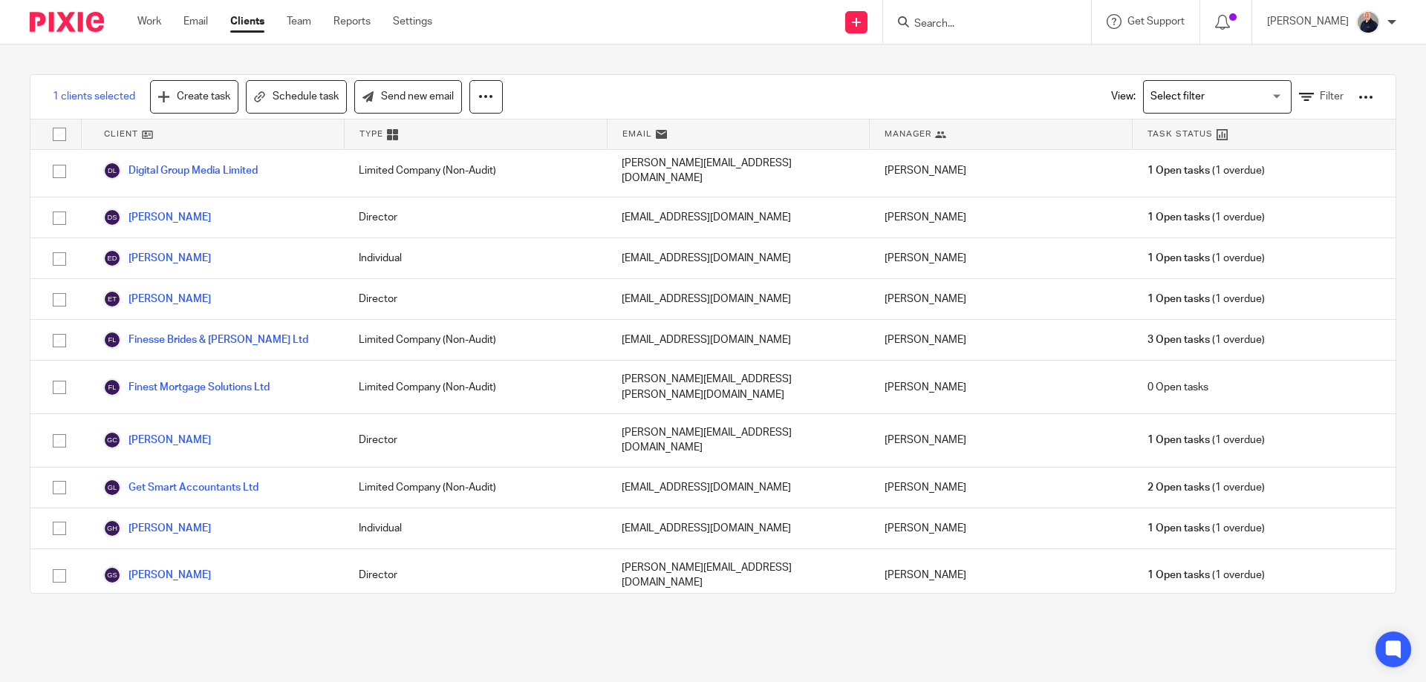
scroll to position [1782, 0]
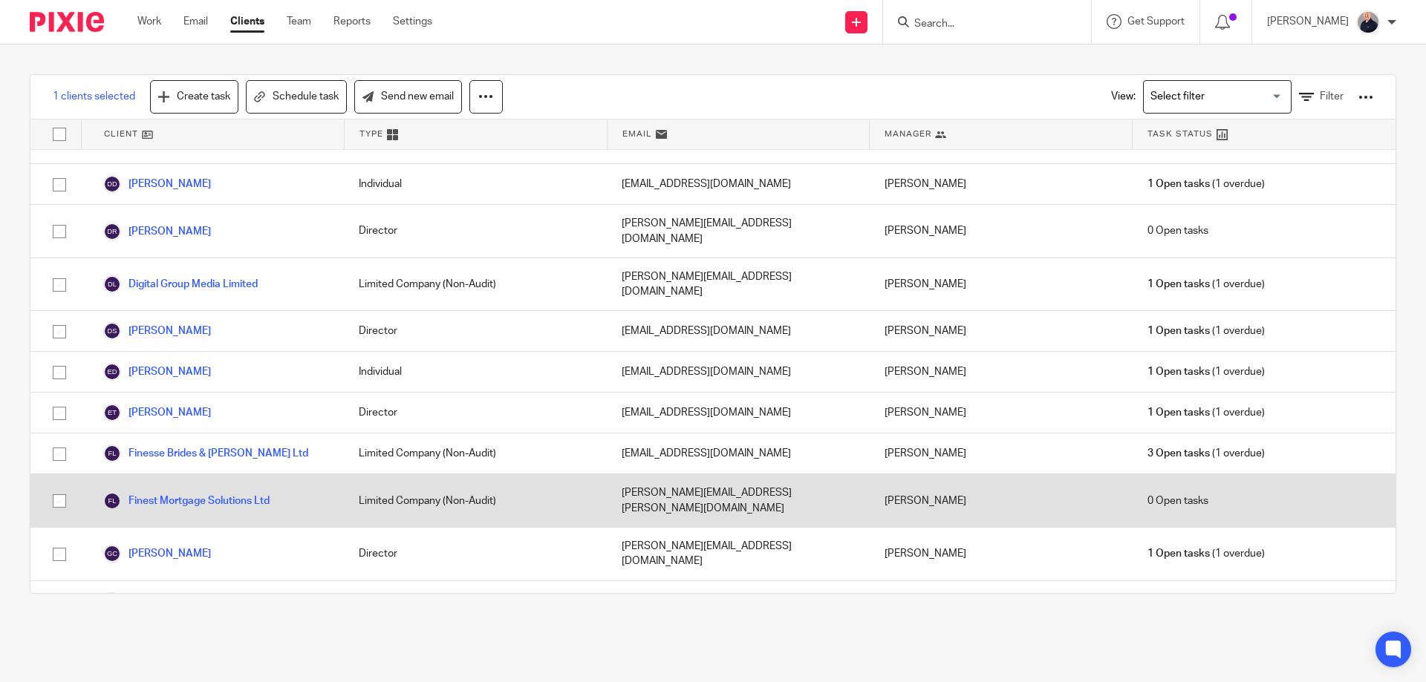
click at [56, 487] on input "checkbox" at bounding box center [59, 501] width 28 height 28
checkbox input "true"
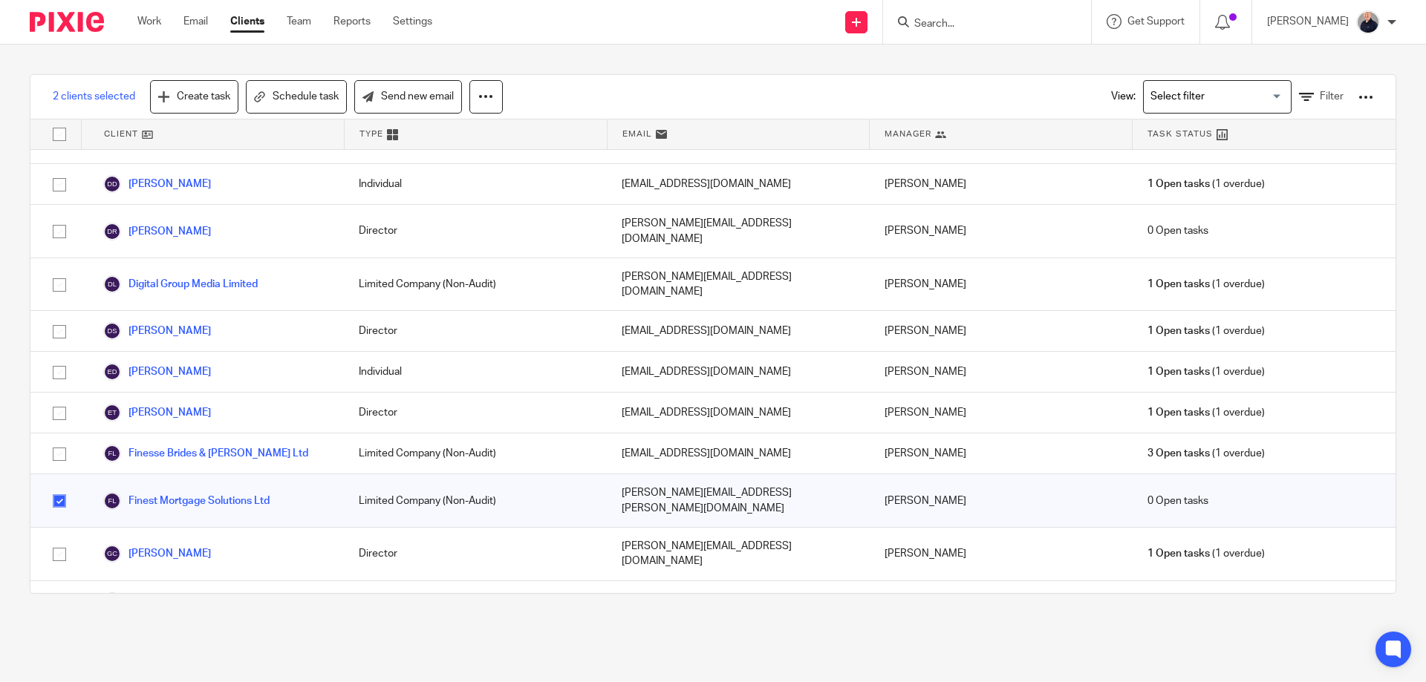
checkbox input "true"
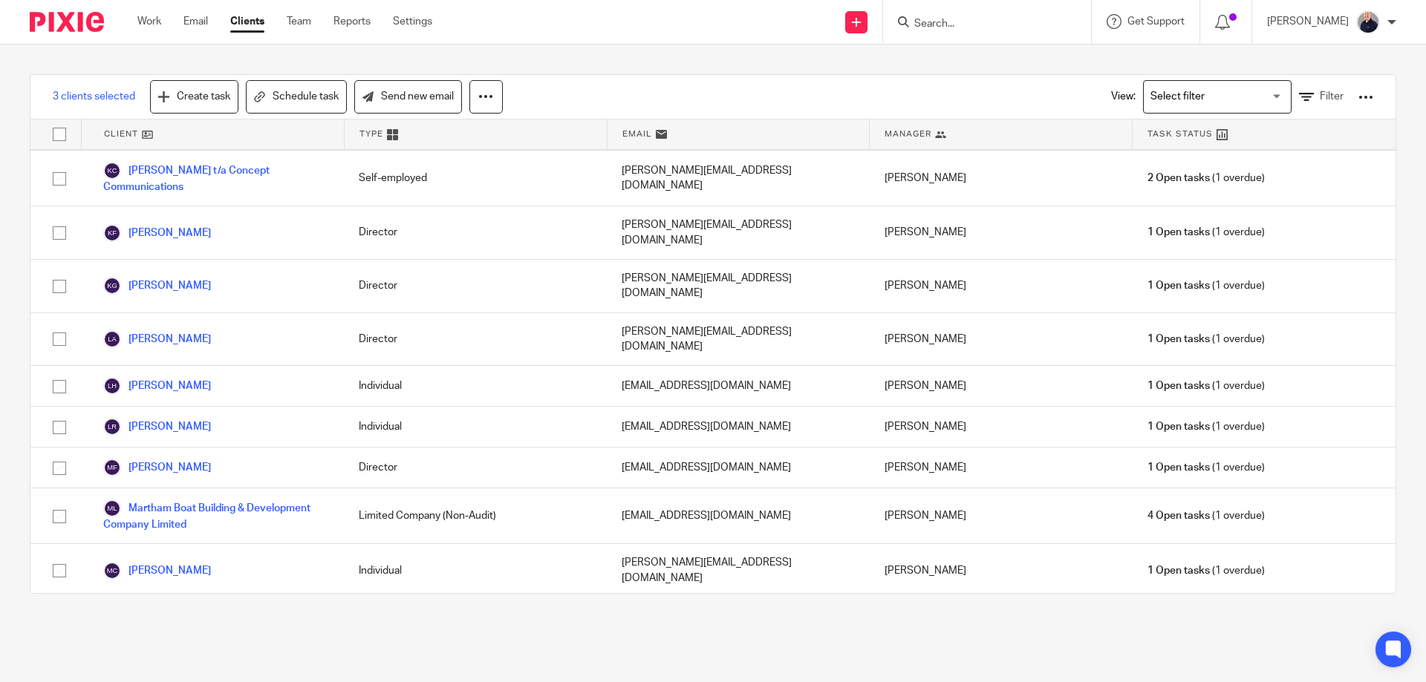
scroll to position [2970, 0]
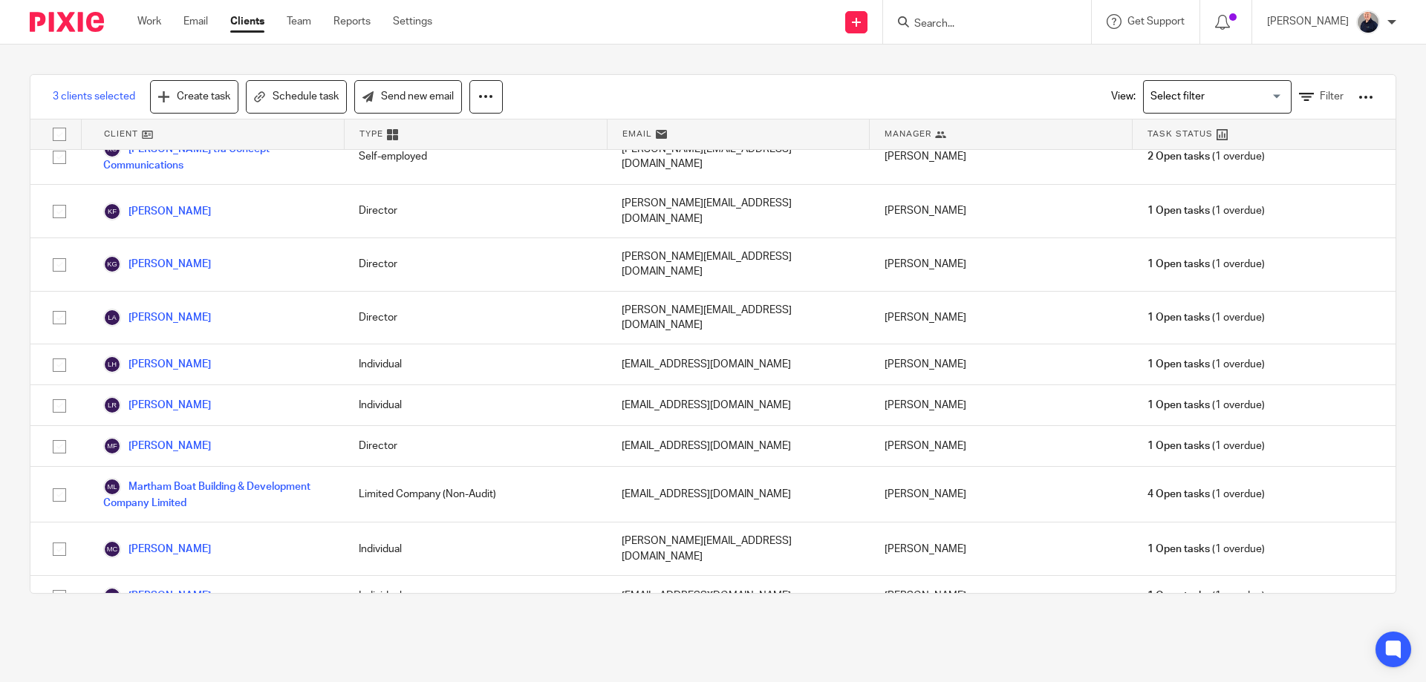
checkbox input "true"
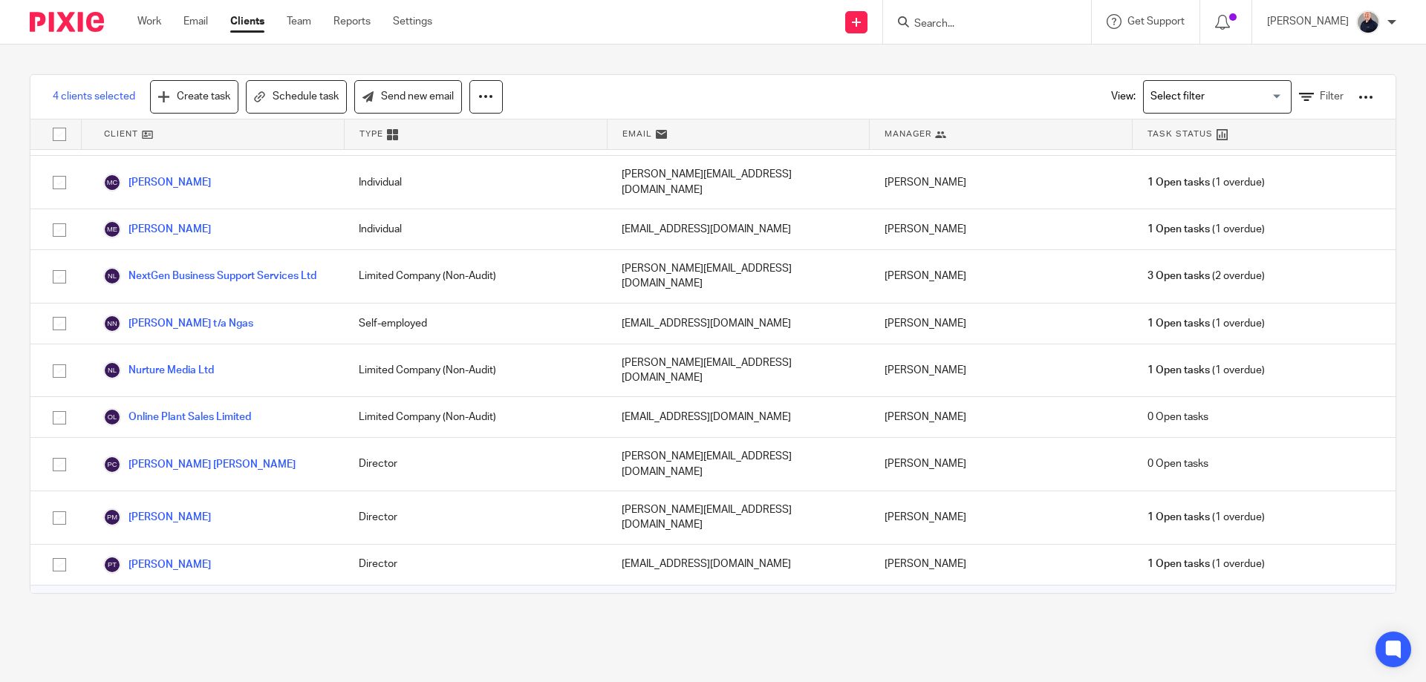
scroll to position [3366, 0]
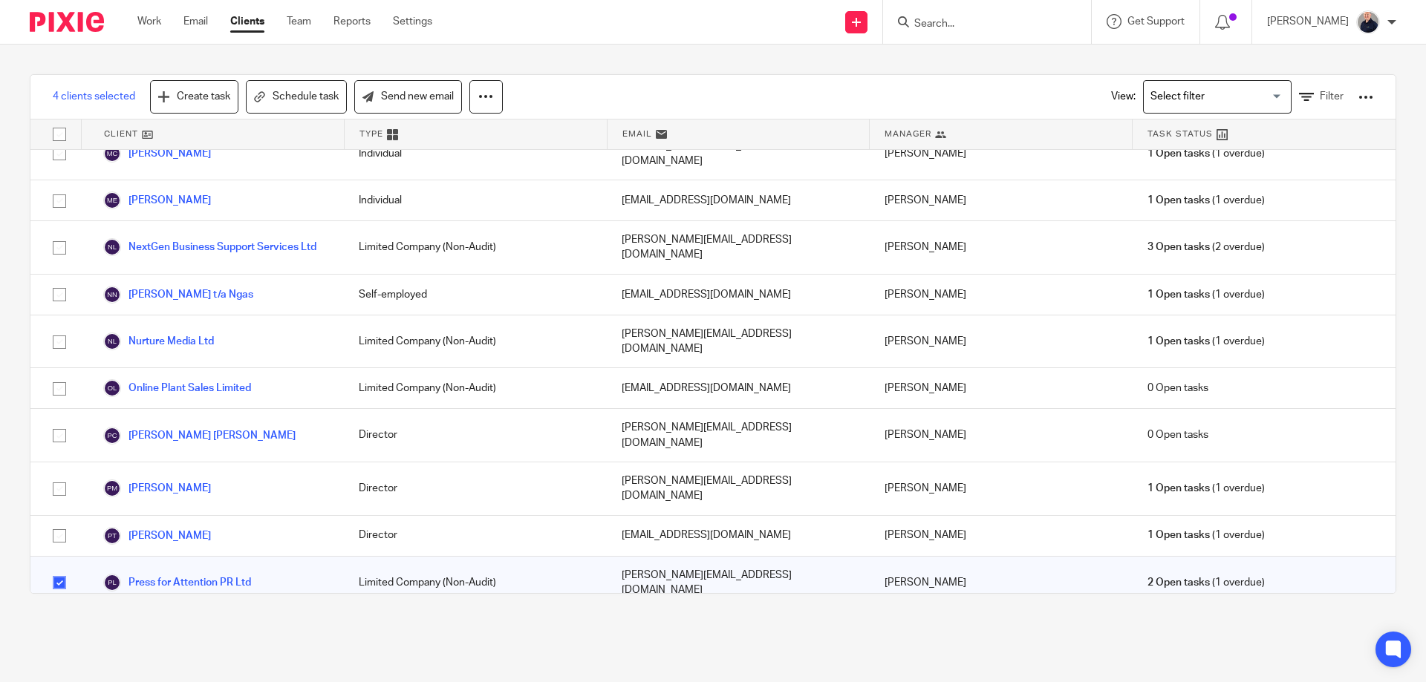
checkbox input "true"
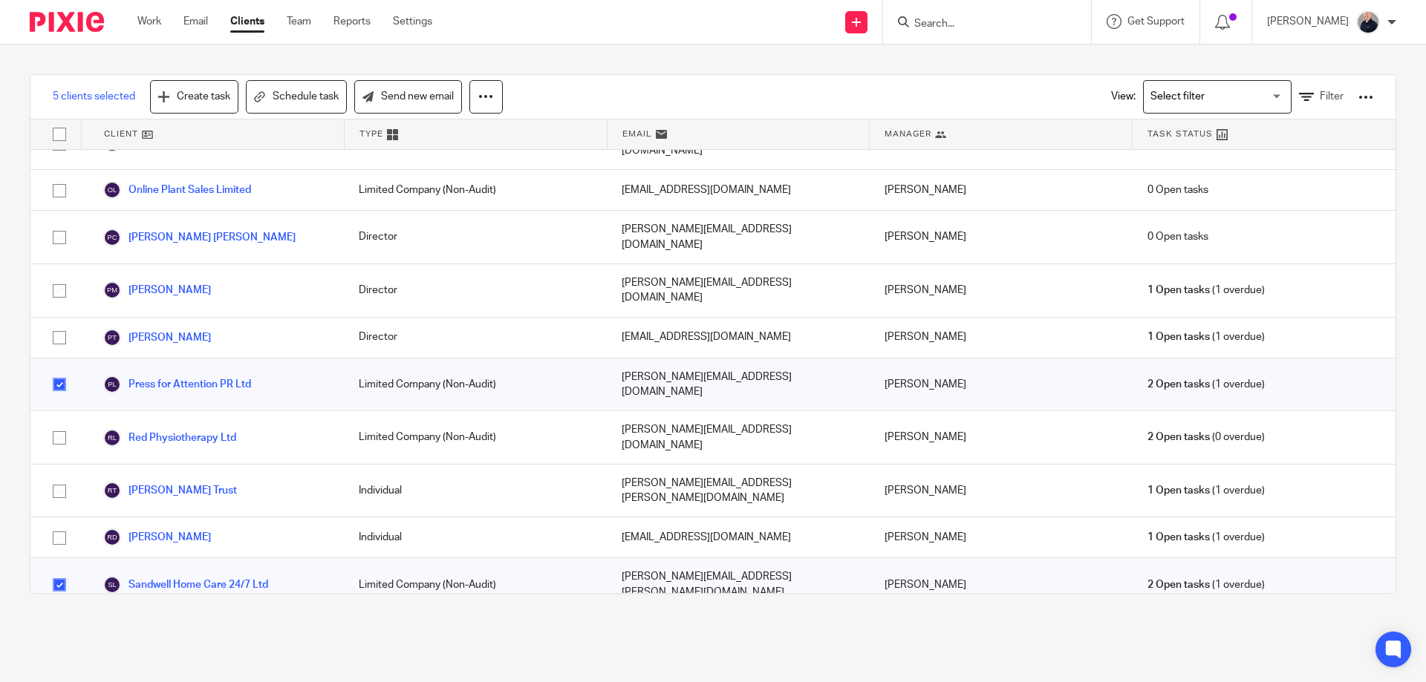
scroll to position [3762, 0]
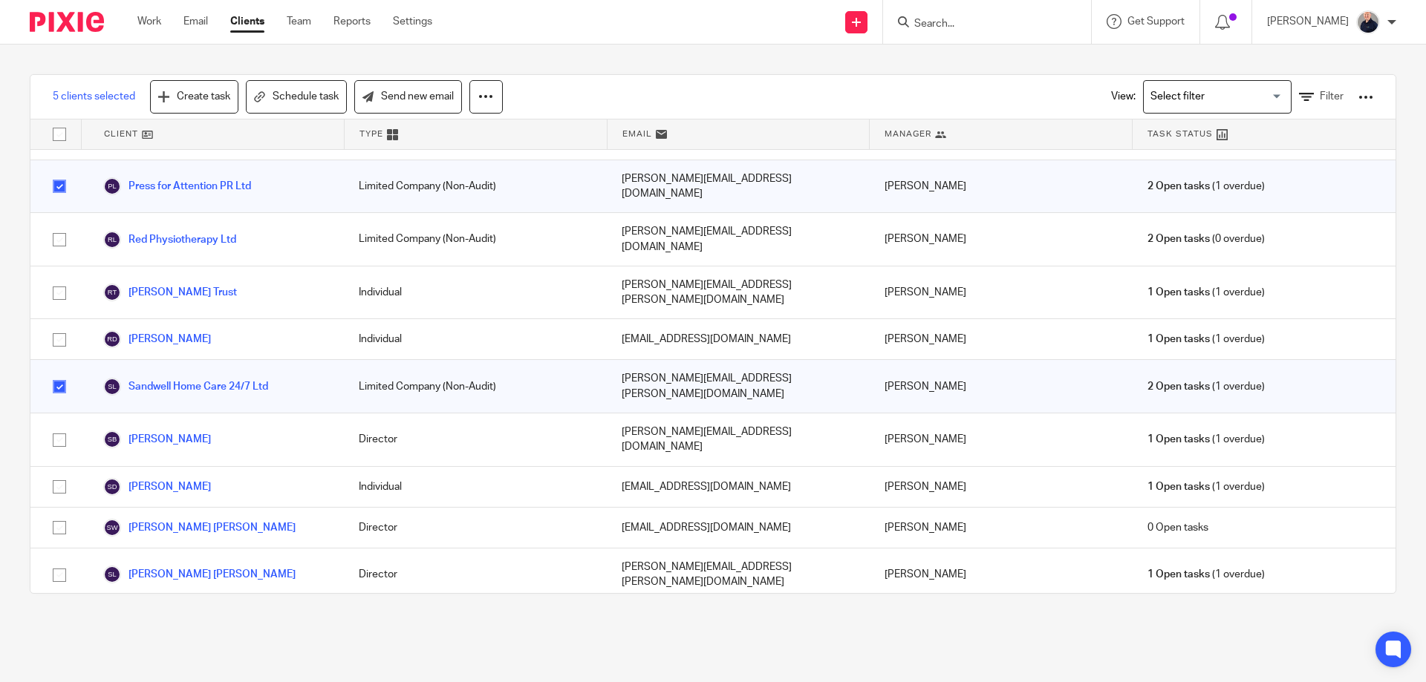
checkbox input "true"
click at [196, 96] on link "Create task" at bounding box center [194, 96] width 88 height 33
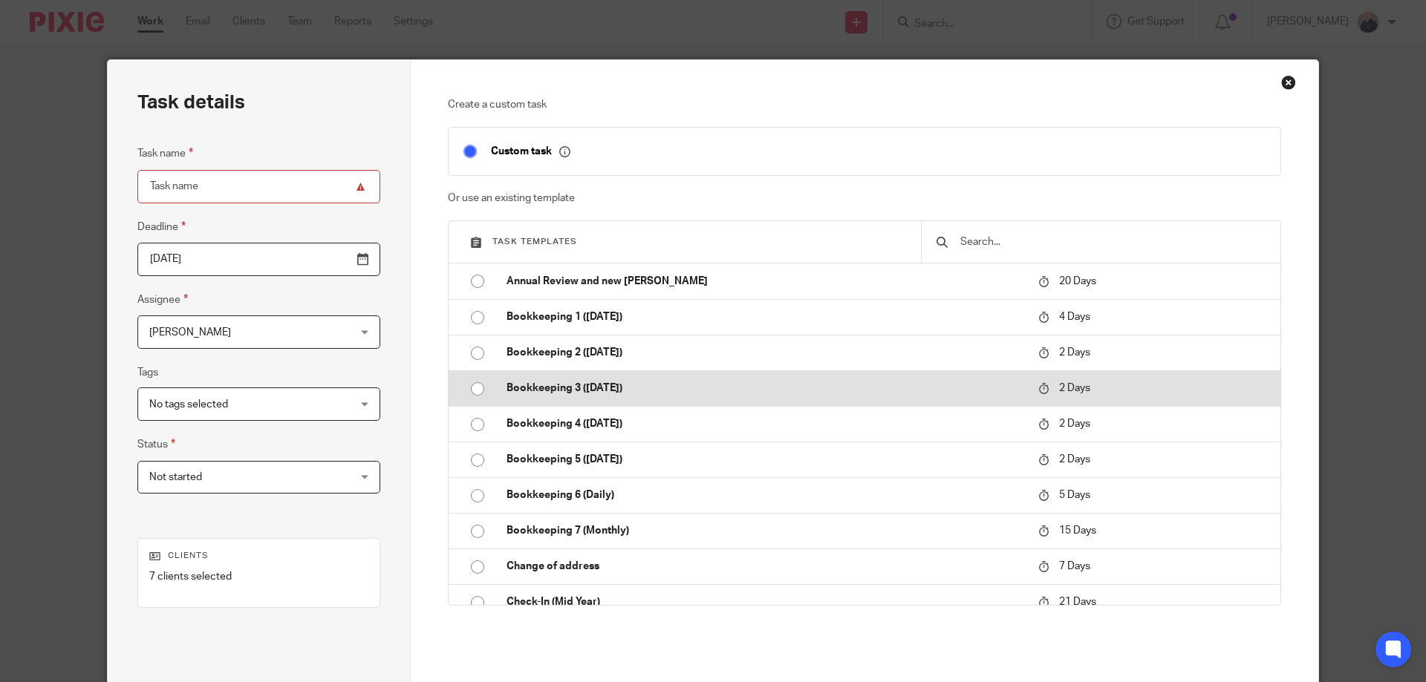
click at [471, 390] on input "radio" at bounding box center [477, 389] width 28 height 28
type input "[DATE]"
type input "Bookkeeping 3 ([DATE])"
checkbox input "false"
radio input "false"
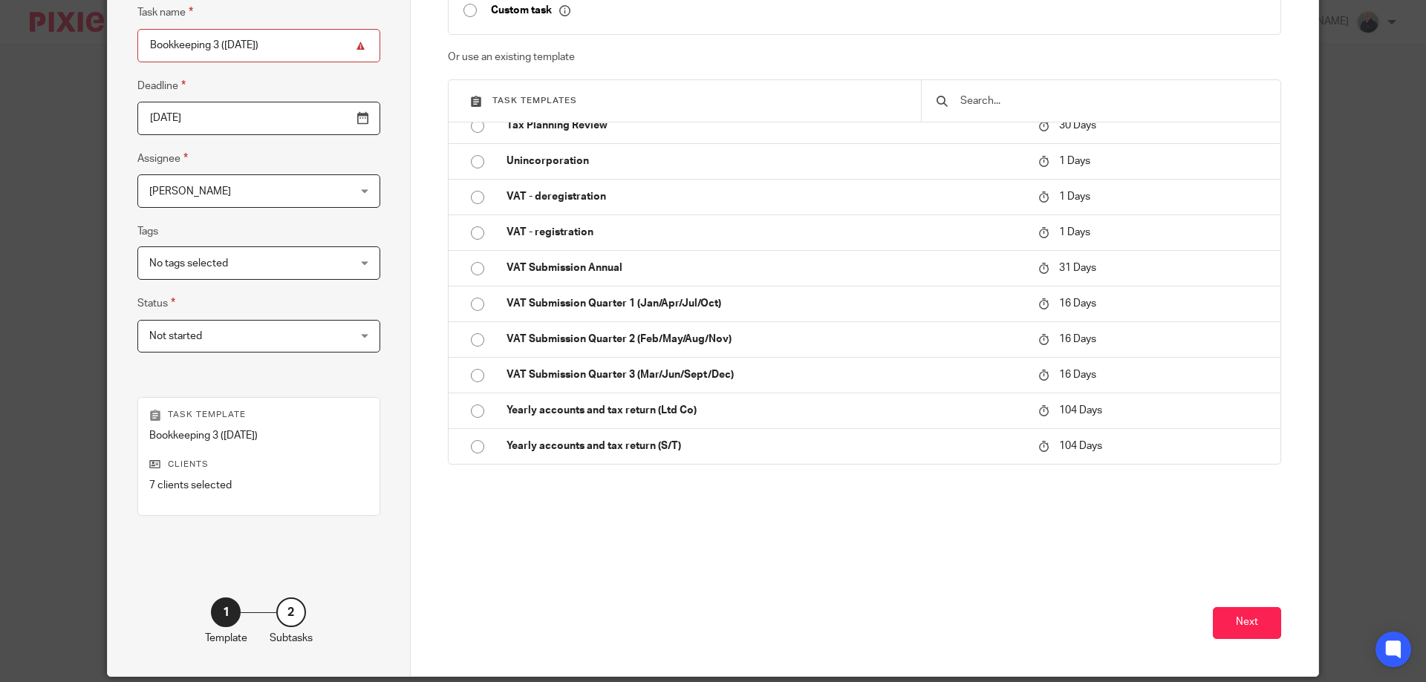
scroll to position [195, 0]
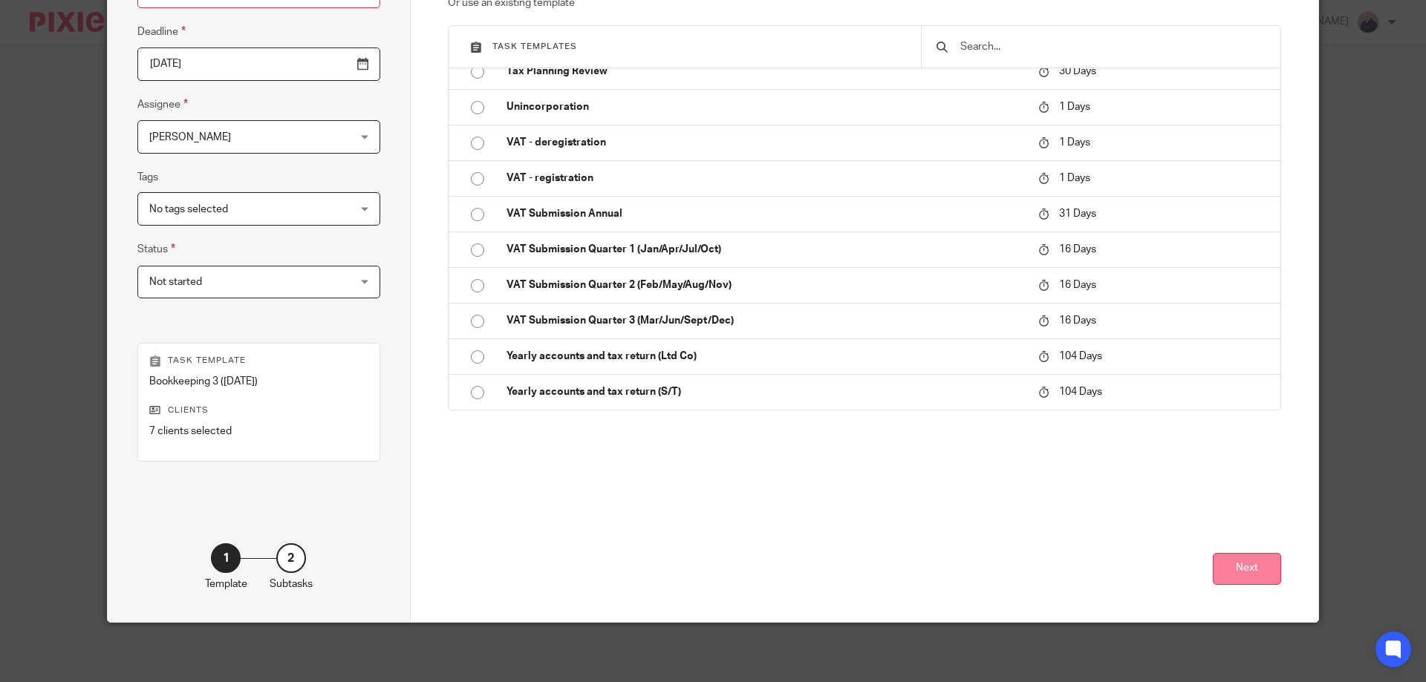
click at [1235, 570] on button "Next" at bounding box center [1246, 569] width 68 height 32
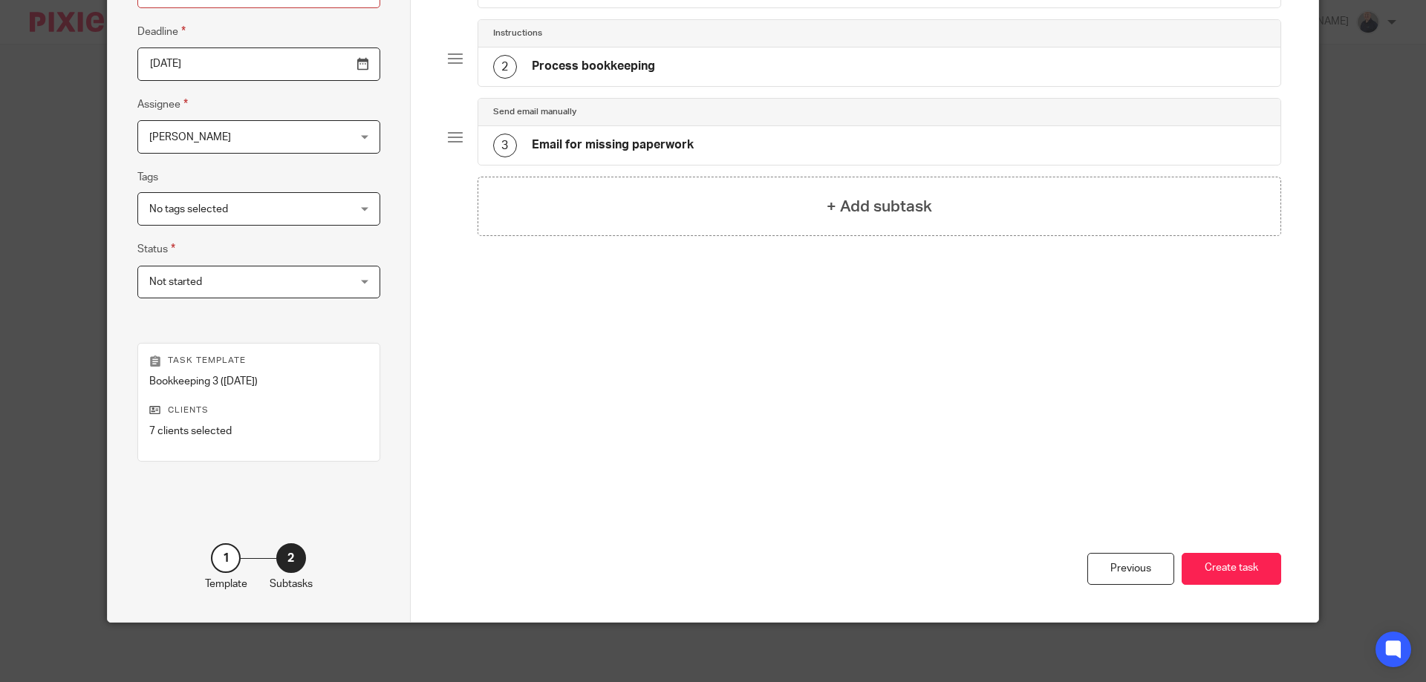
scroll to position [0, 0]
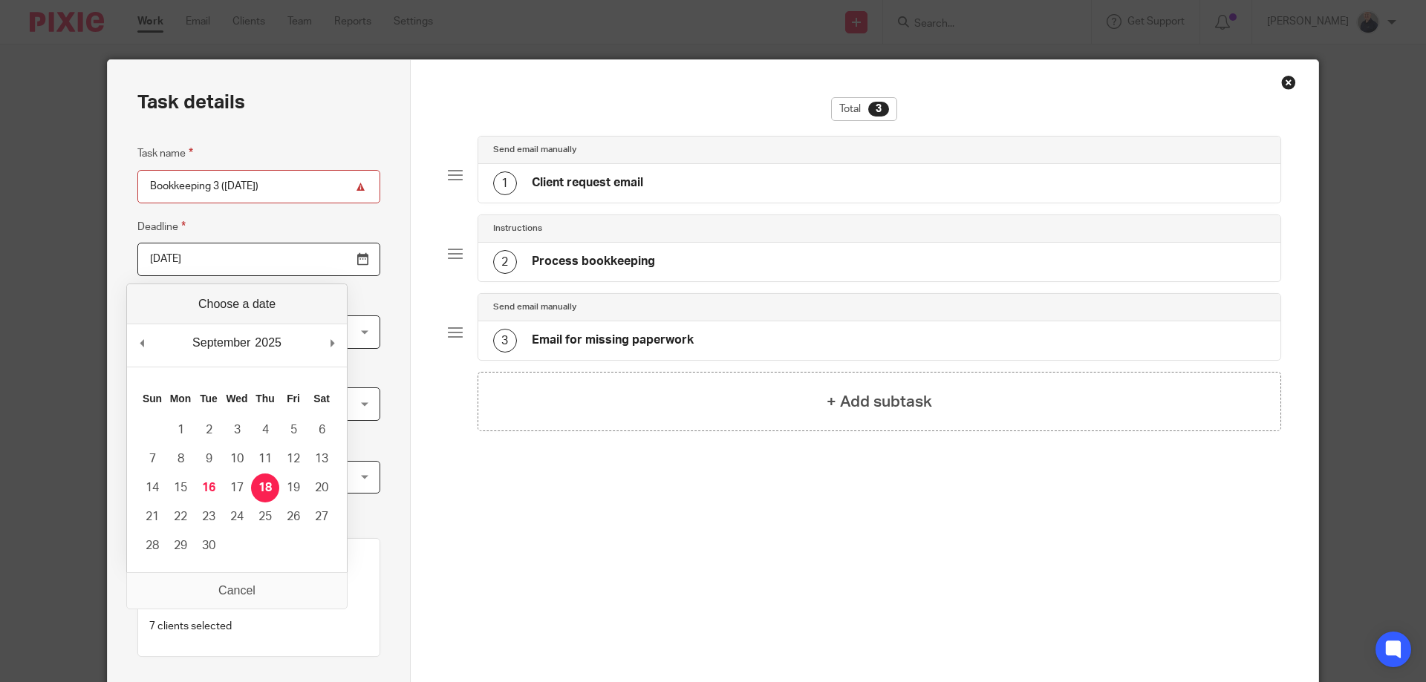
click at [229, 257] on input "[DATE]" at bounding box center [258, 259] width 243 height 33
type input "2025-09-17"
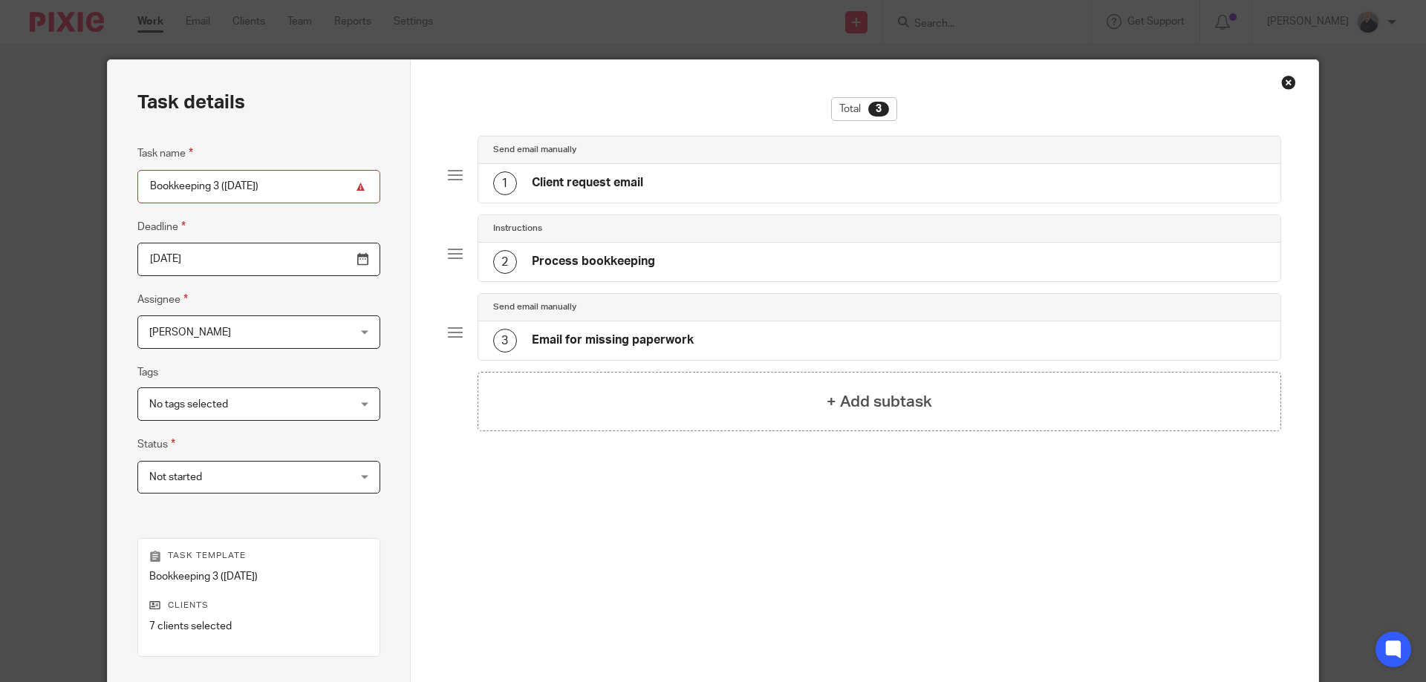
click at [255, 335] on span "[PERSON_NAME]" at bounding box center [241, 331] width 184 height 31
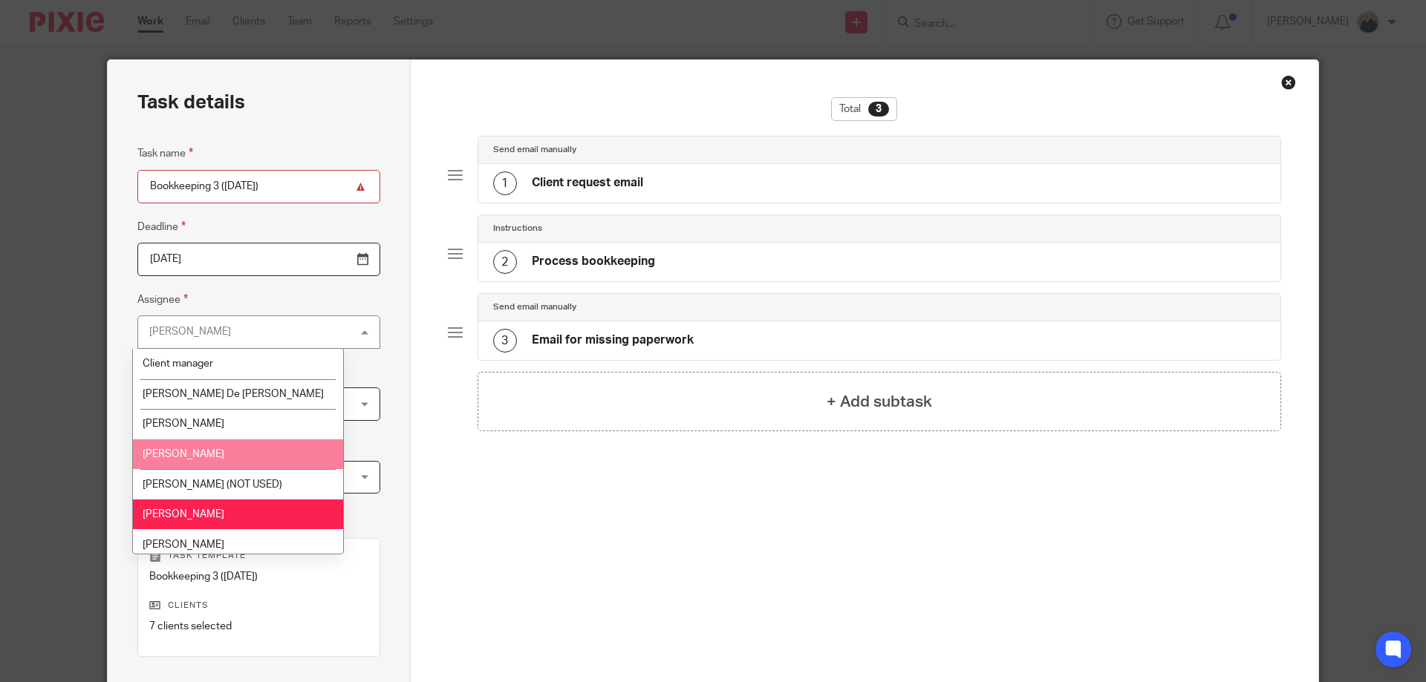
click at [181, 462] on li "[PERSON_NAME]" at bounding box center [238, 455] width 210 height 30
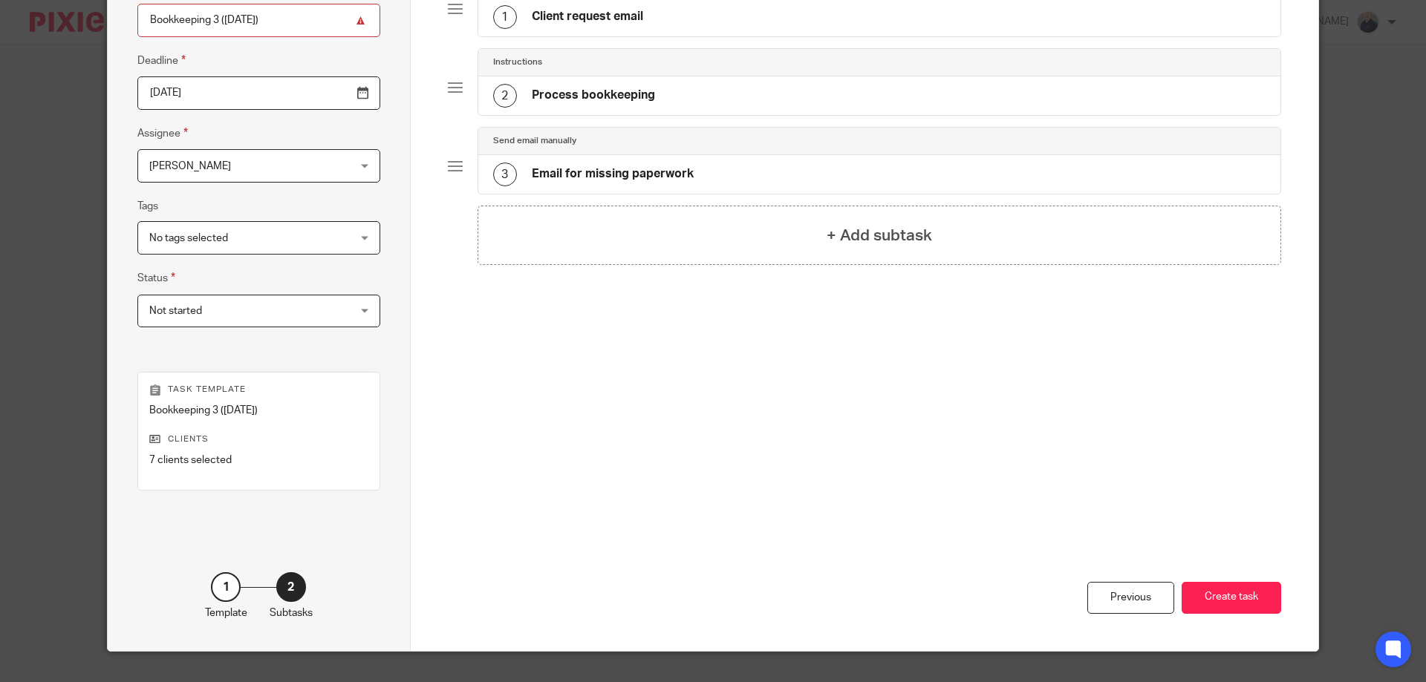
scroll to position [195, 0]
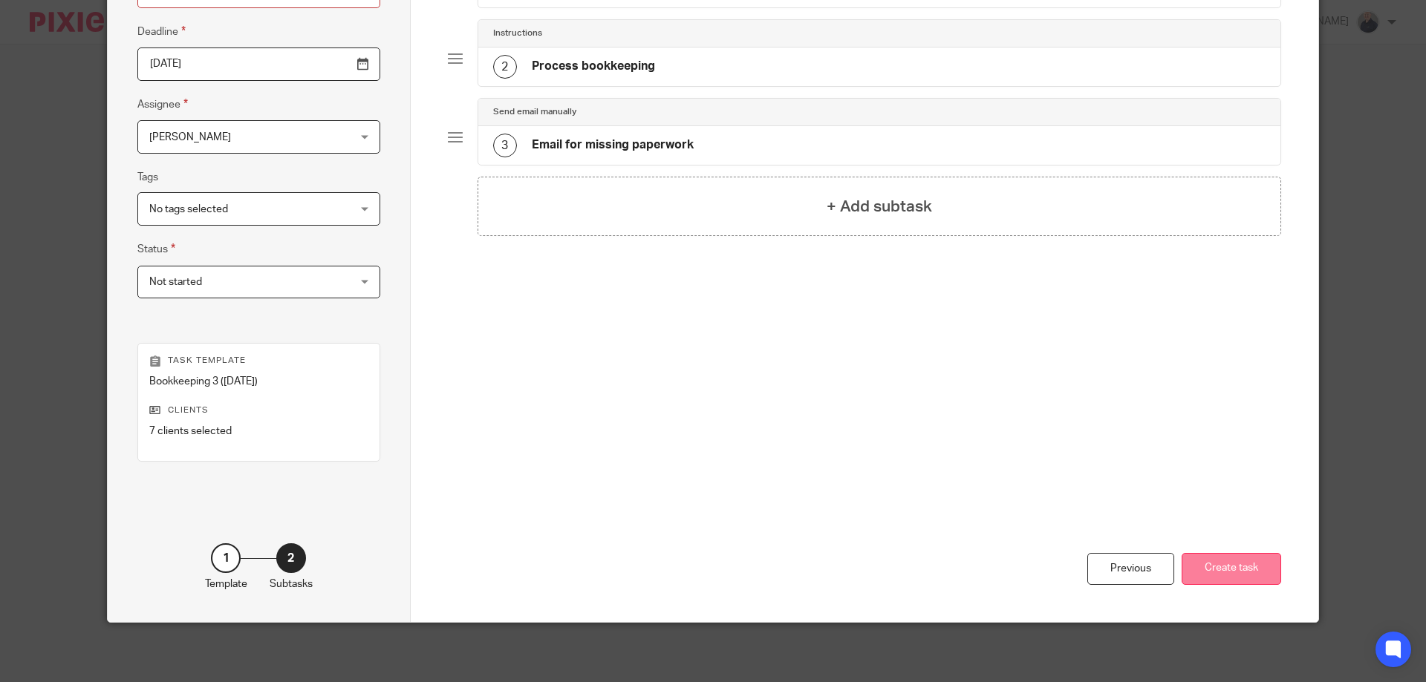
click at [1215, 574] on button "Create task" at bounding box center [1230, 569] width 99 height 32
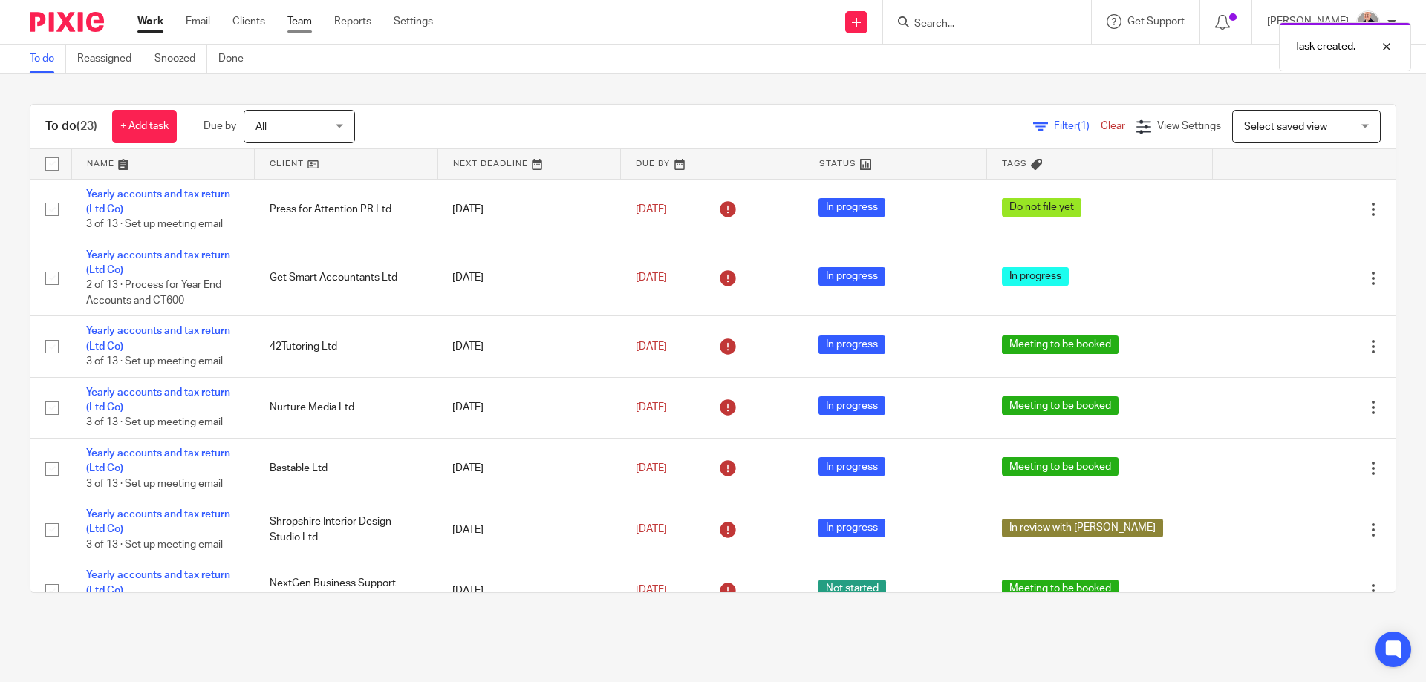
click at [303, 26] on link "Team" at bounding box center [299, 21] width 25 height 15
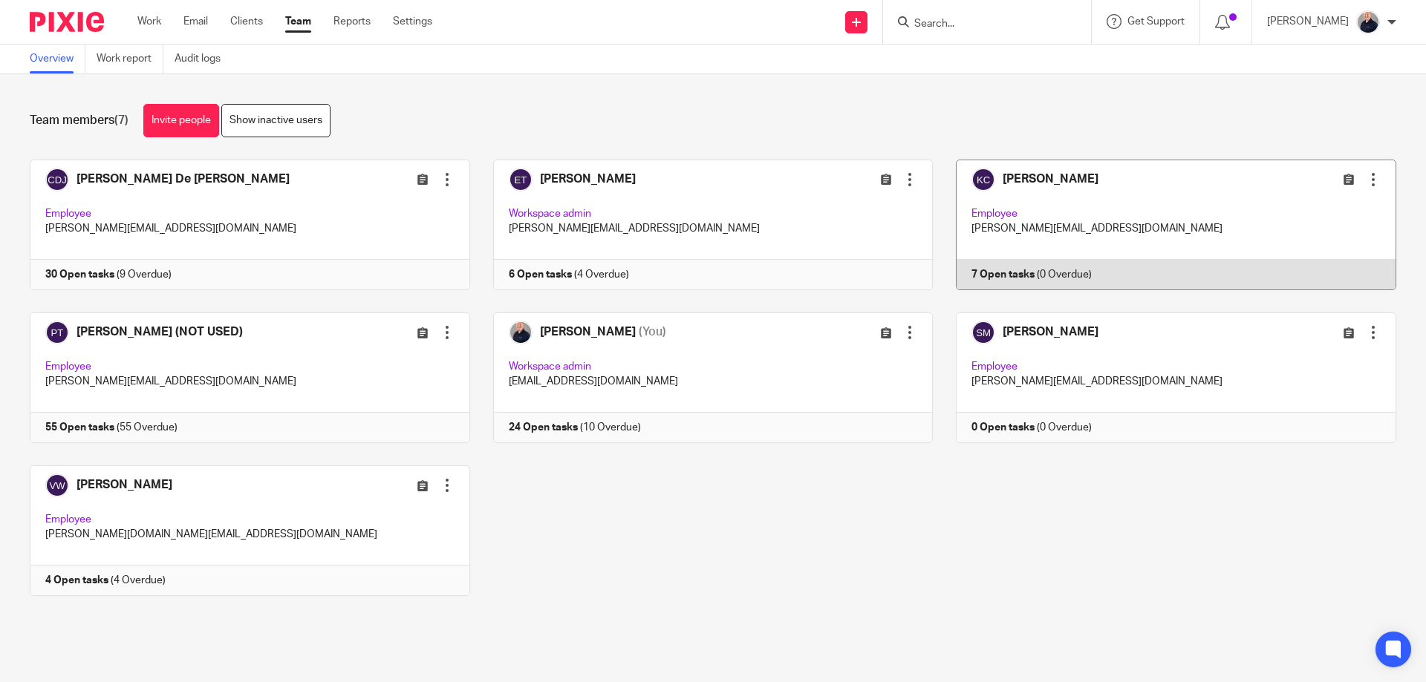
click at [1096, 237] on link at bounding box center [1164, 225] width 463 height 131
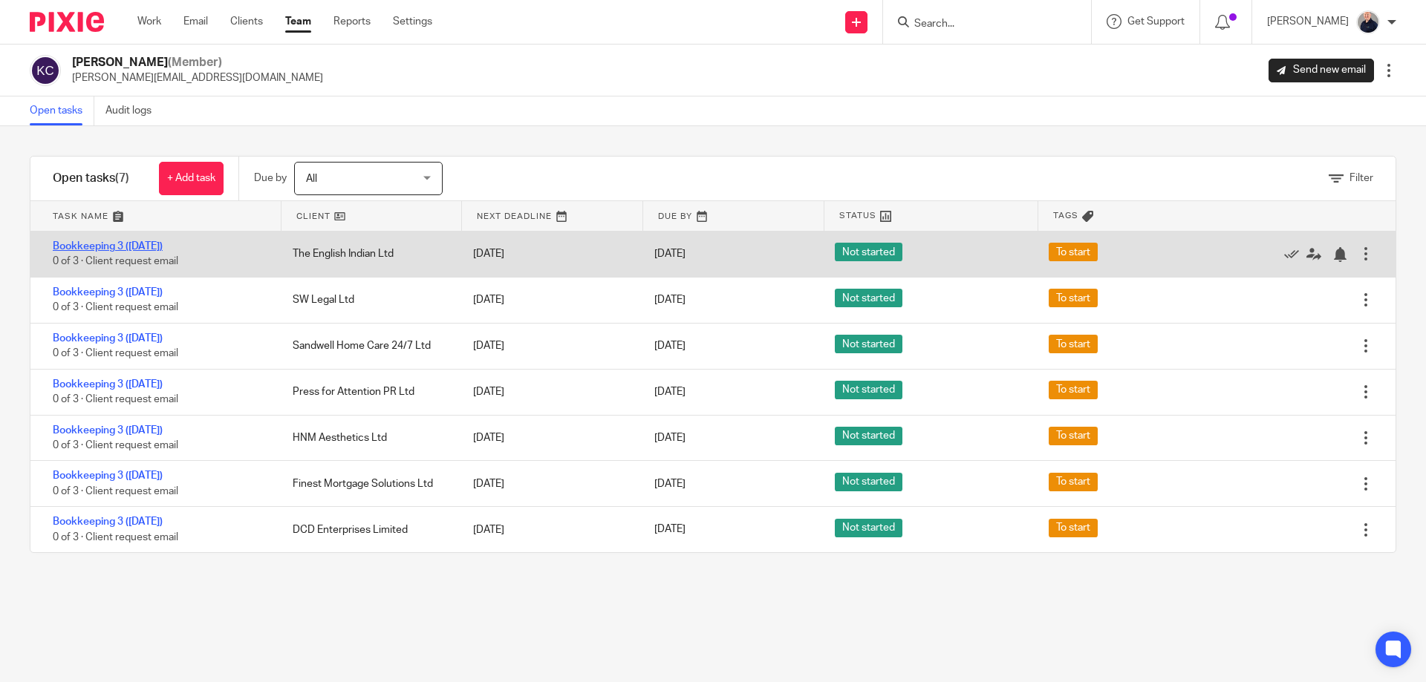
click at [123, 242] on link "Bookkeeping 3 ([DATE])" at bounding box center [108, 246] width 110 height 10
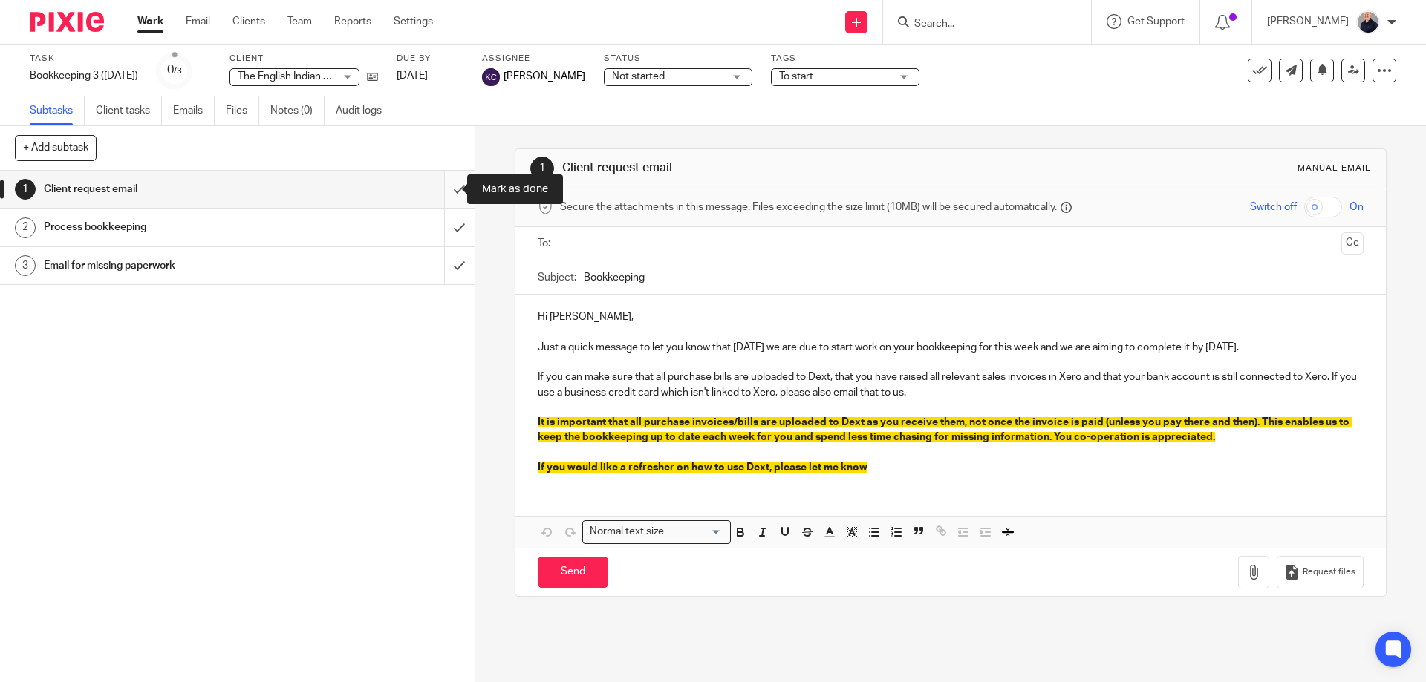
click at [450, 189] on input "submit" at bounding box center [237, 189] width 474 height 37
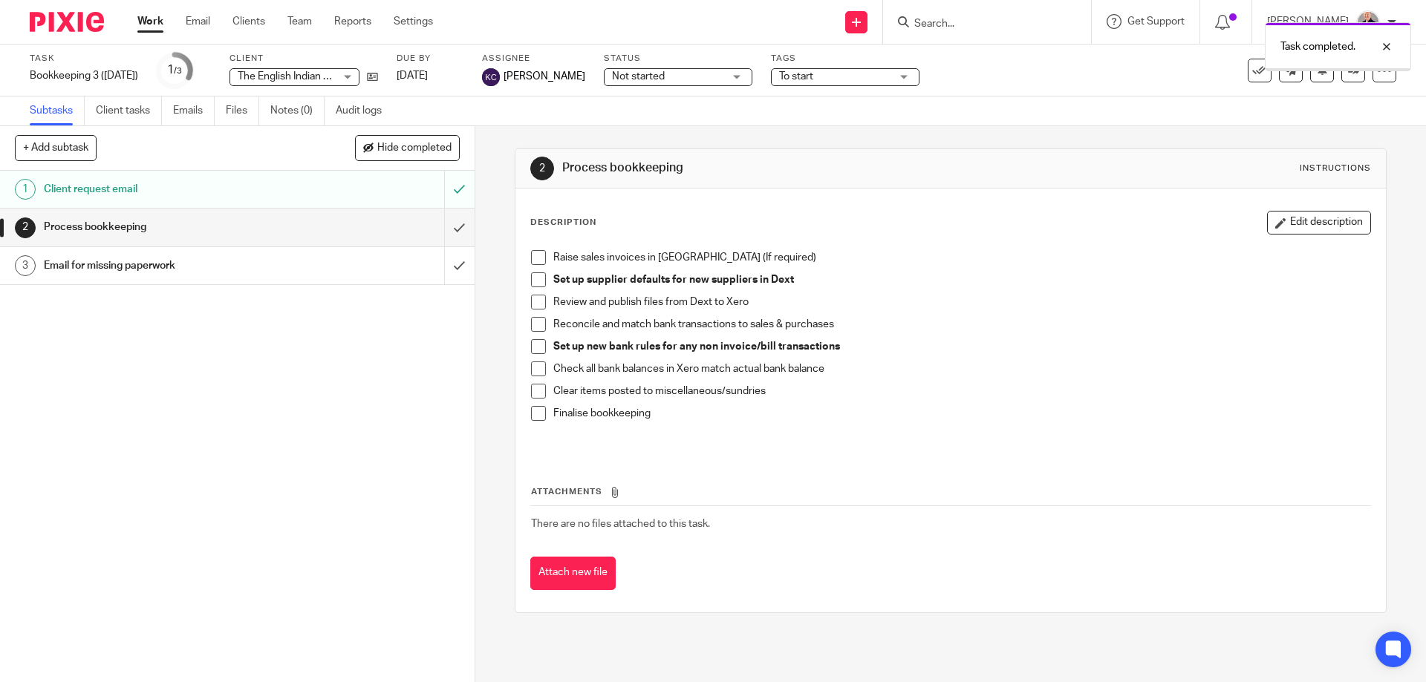
drag, startPoint x: 630, startPoint y: 82, endPoint x: 630, endPoint y: 93, distance: 10.4
click at [630, 82] on span "Not started" at bounding box center [667, 77] width 111 height 16
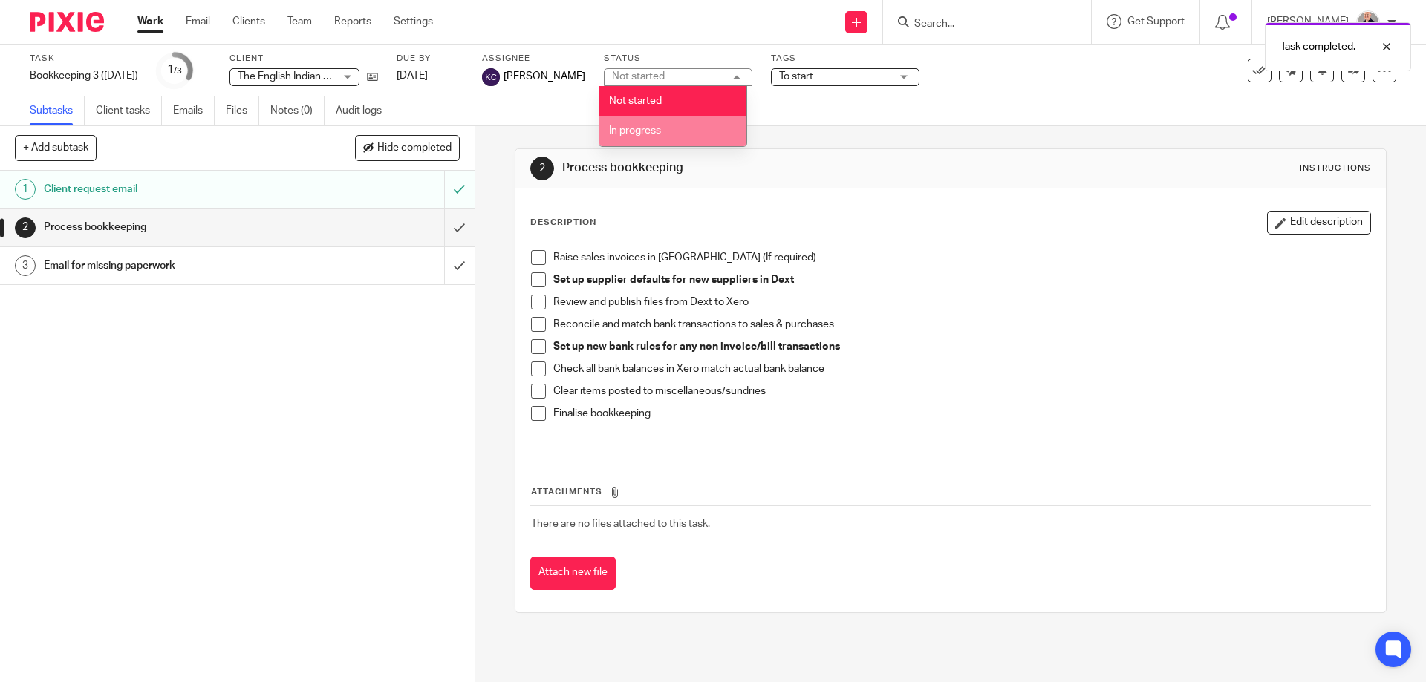
click at [626, 131] on span "In progress" at bounding box center [635, 130] width 52 height 10
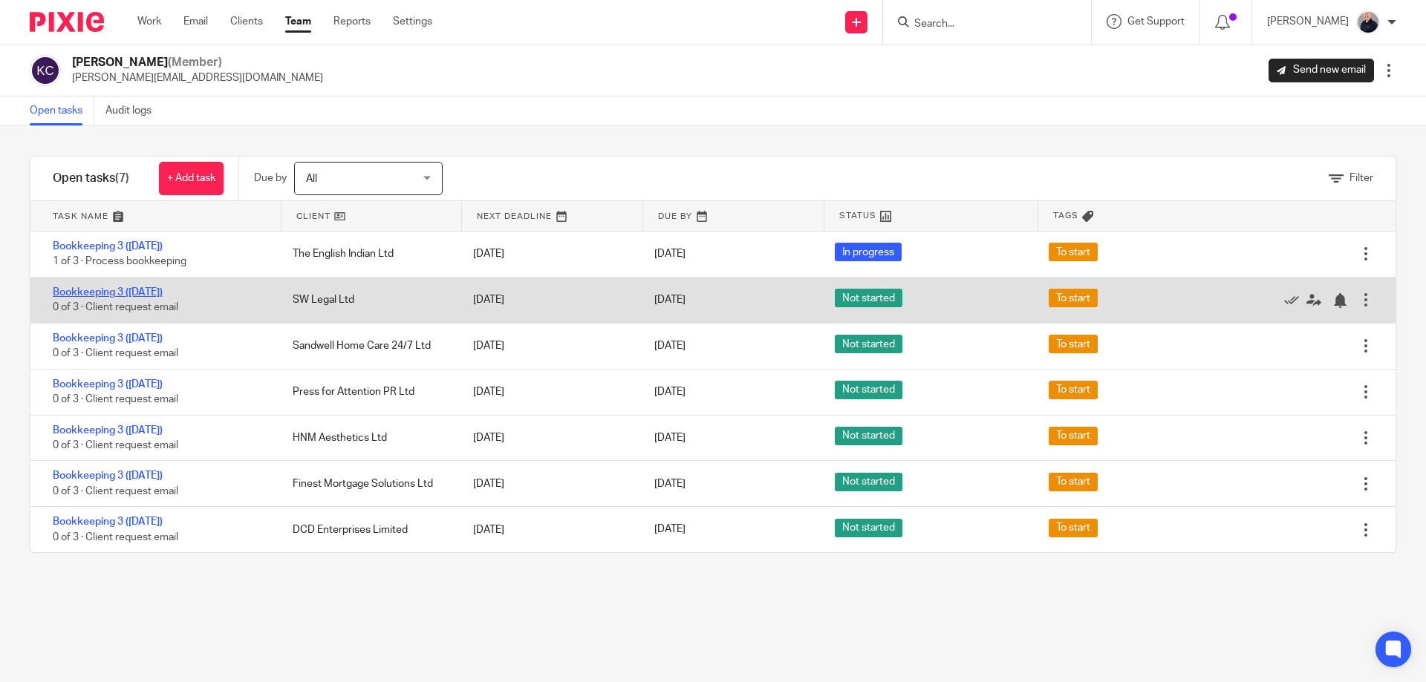
click at [140, 295] on link "Bookkeeping 3 ([DATE])" at bounding box center [108, 292] width 110 height 10
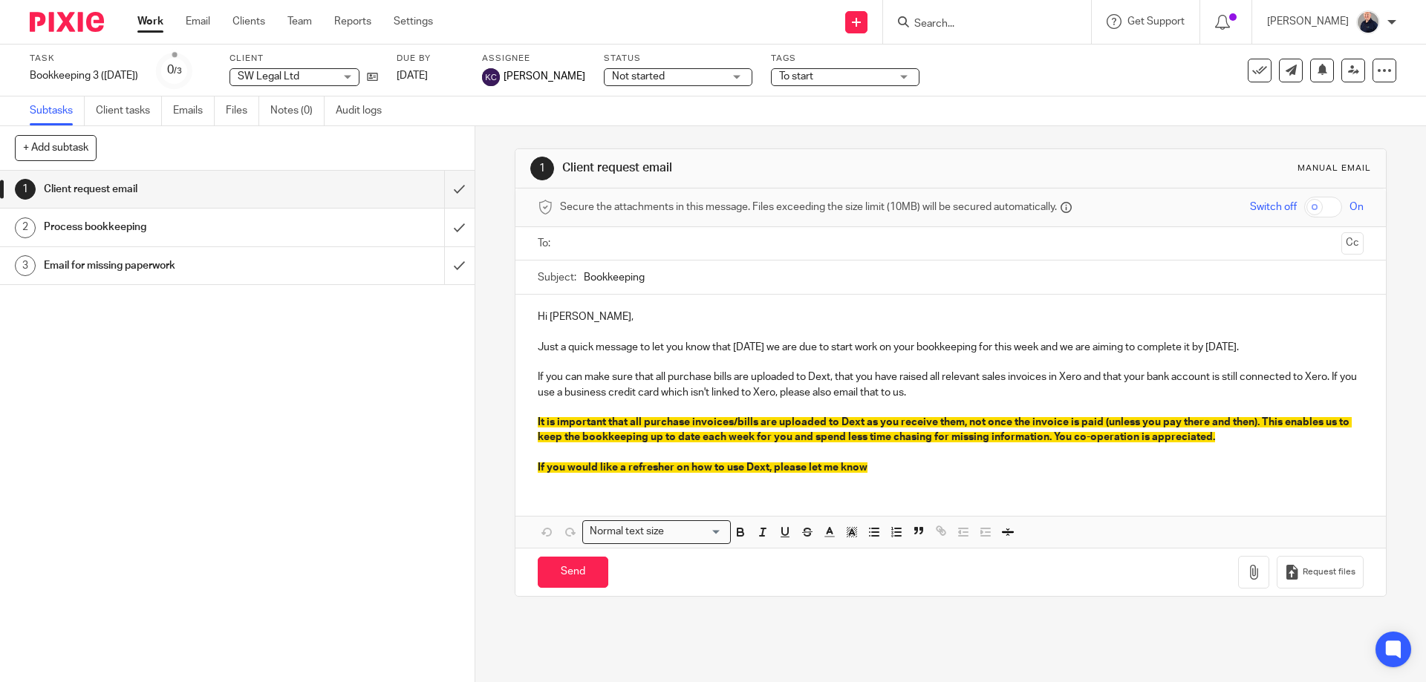
click at [654, 79] on span "Not started" at bounding box center [638, 76] width 53 height 10
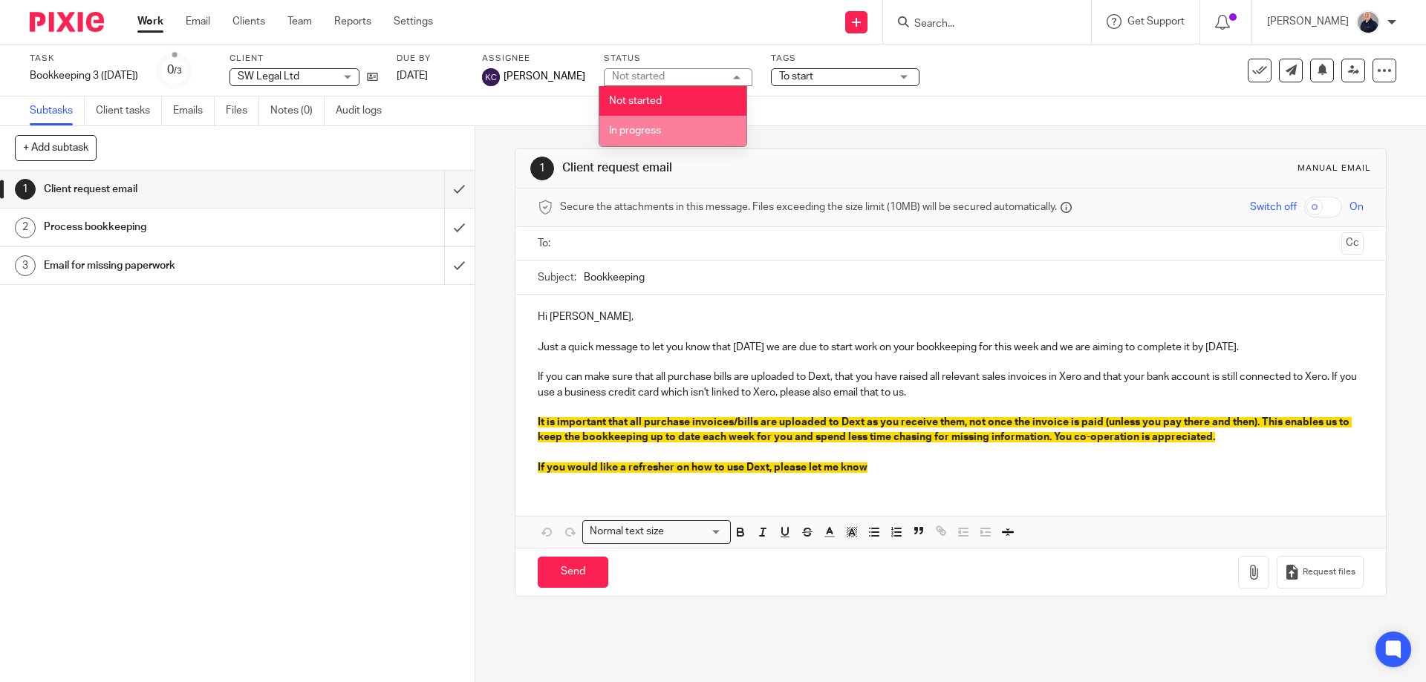
click at [639, 136] on li "In progress" at bounding box center [672, 131] width 147 height 30
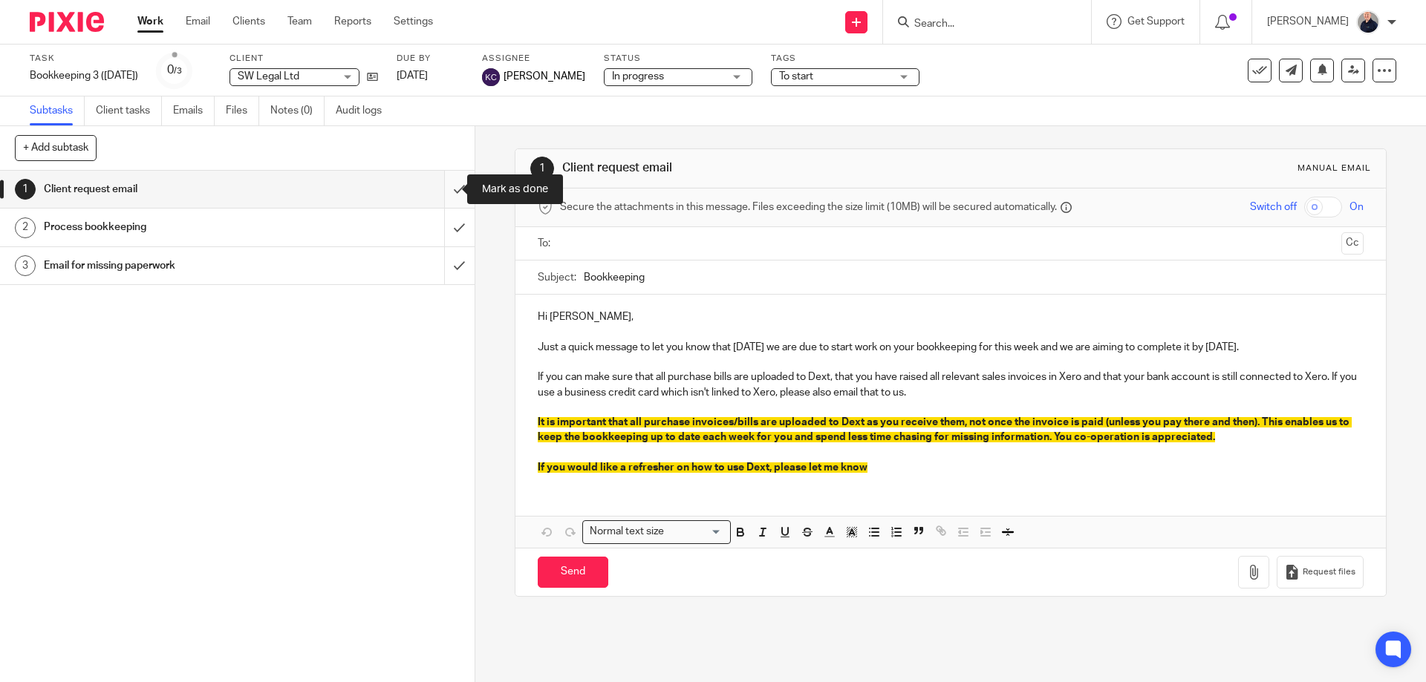
click at [441, 189] on input "submit" at bounding box center [237, 189] width 474 height 37
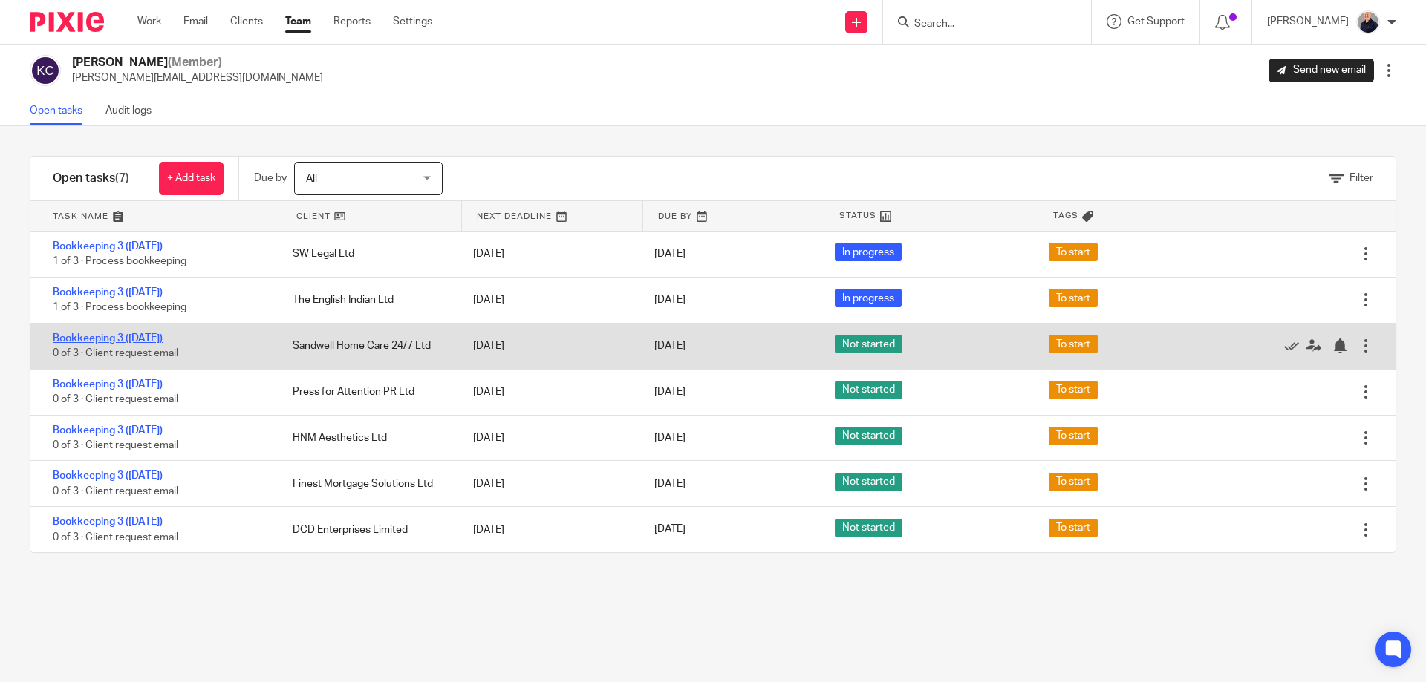
click at [146, 336] on link "Bookkeeping 3 ([DATE])" at bounding box center [108, 338] width 110 height 10
click at [139, 336] on link "Bookkeeping 3 ([DATE])" at bounding box center [108, 338] width 110 height 10
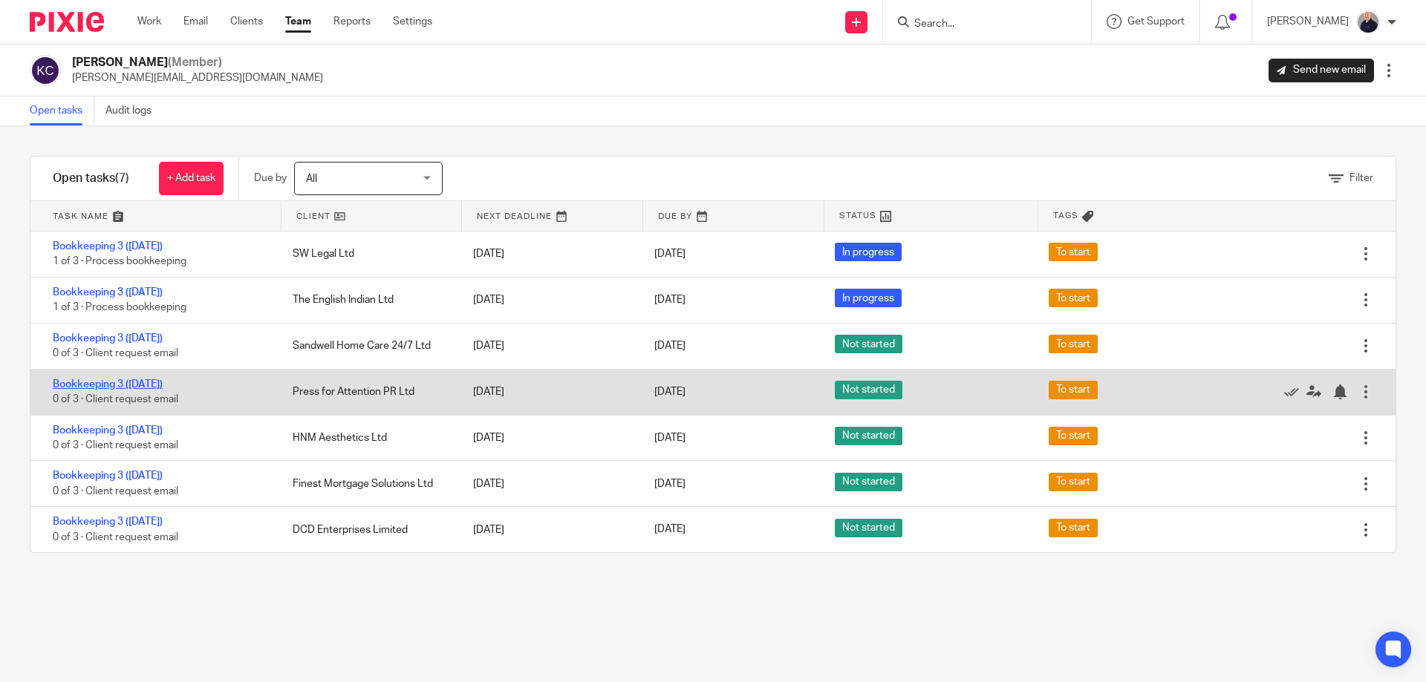
click at [133, 382] on link "Bookkeeping 3 ([DATE])" at bounding box center [108, 384] width 110 height 10
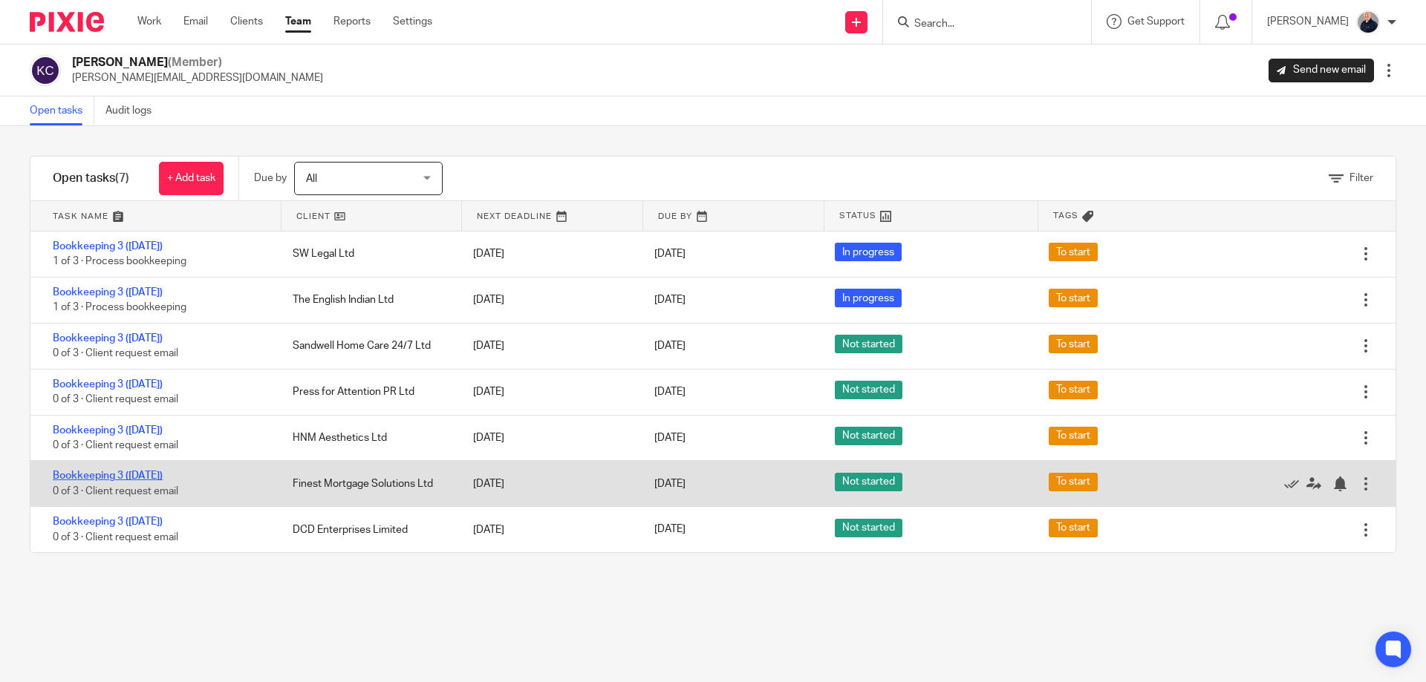
click at [135, 473] on link "Bookkeeping 3 ([DATE])" at bounding box center [108, 476] width 110 height 10
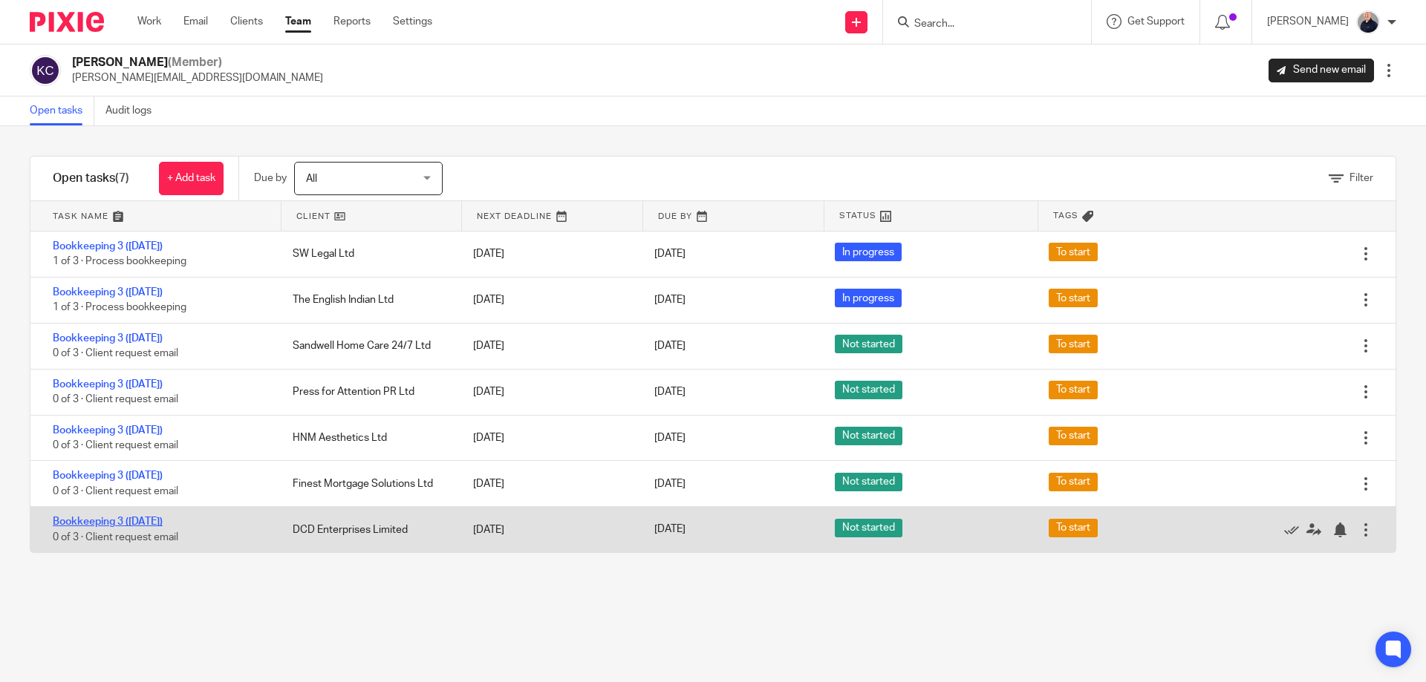
click at [138, 523] on link "Bookkeeping 3 ([DATE])" at bounding box center [108, 522] width 110 height 10
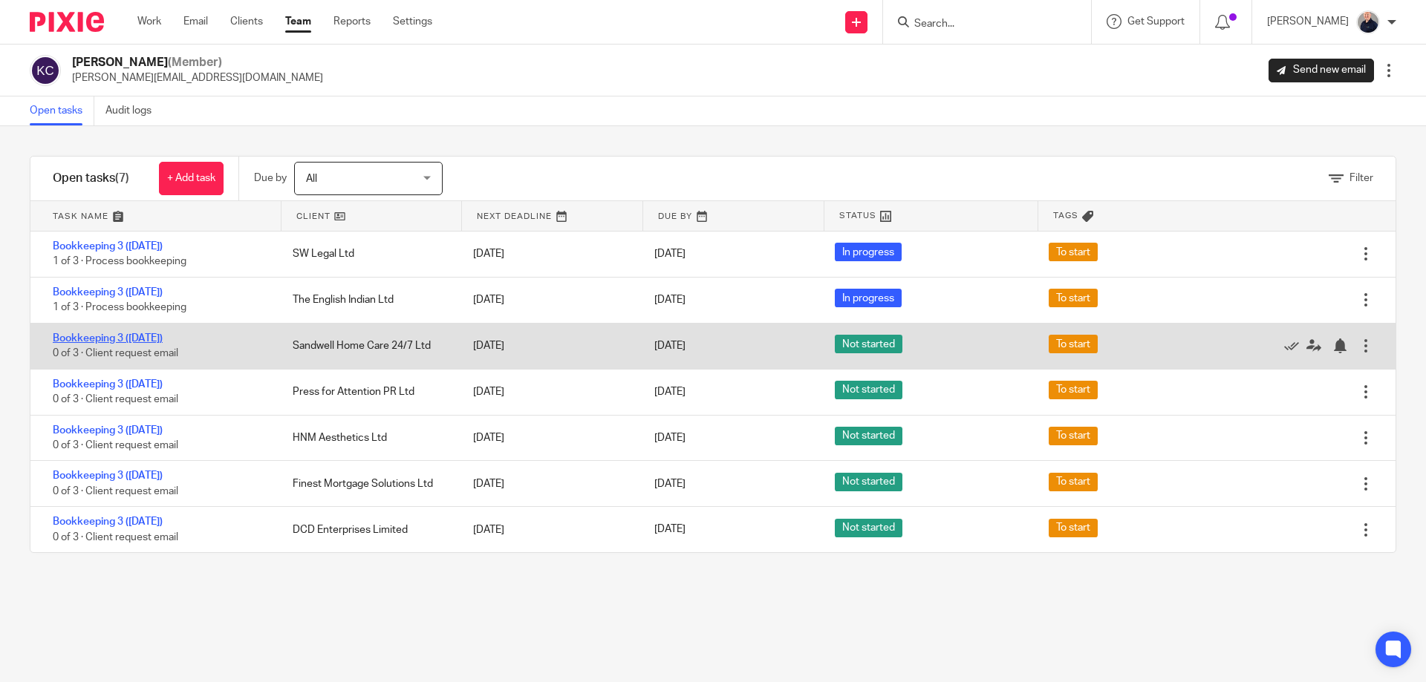
click at [134, 337] on link "Bookkeeping 3 ([DATE])" at bounding box center [108, 338] width 110 height 10
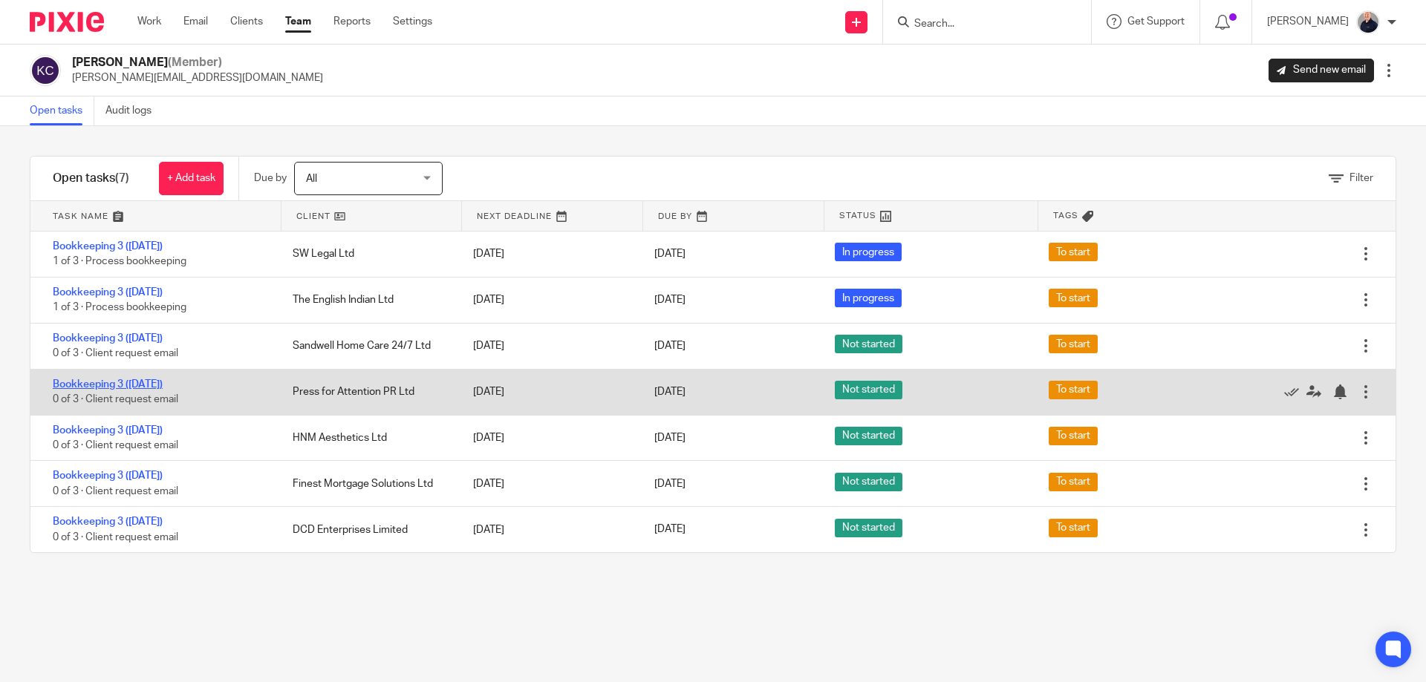
click at [116, 385] on link "Bookkeeping 3 ([DATE])" at bounding box center [108, 384] width 110 height 10
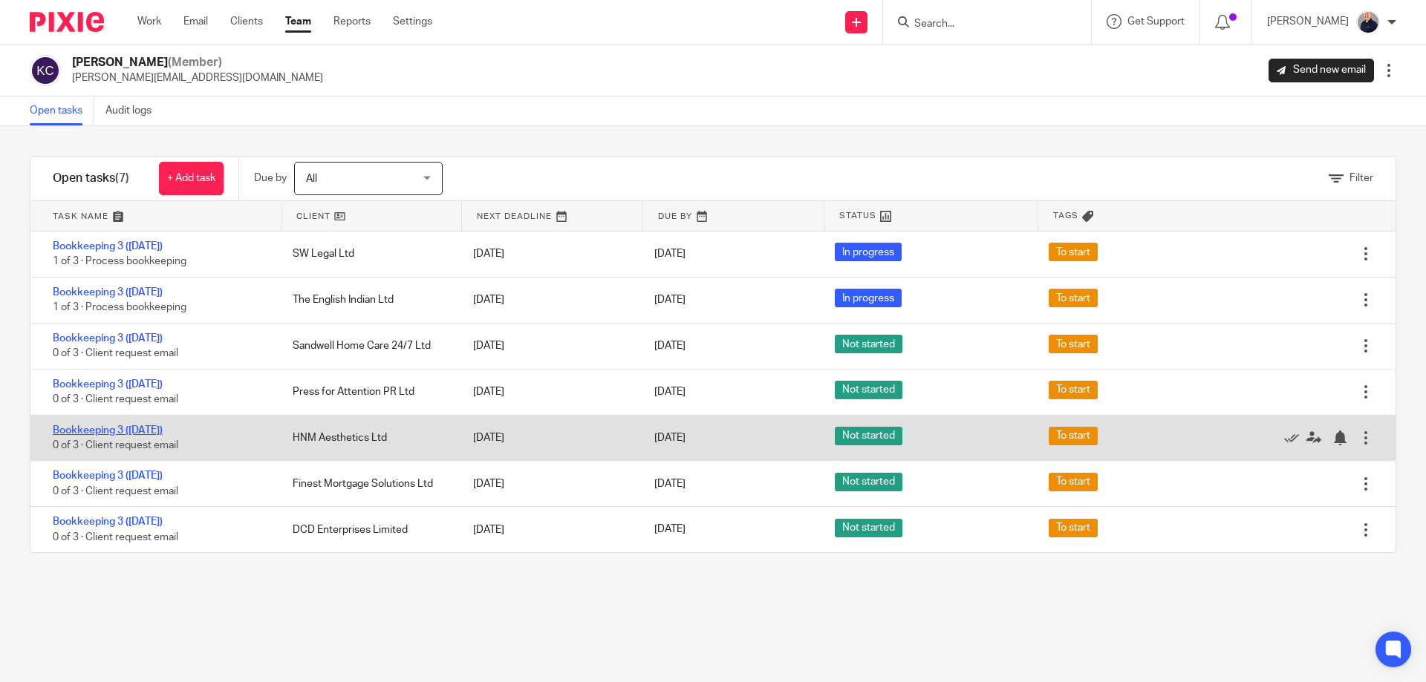
click at [114, 431] on link "Bookkeeping 3 ([DATE])" at bounding box center [108, 430] width 110 height 10
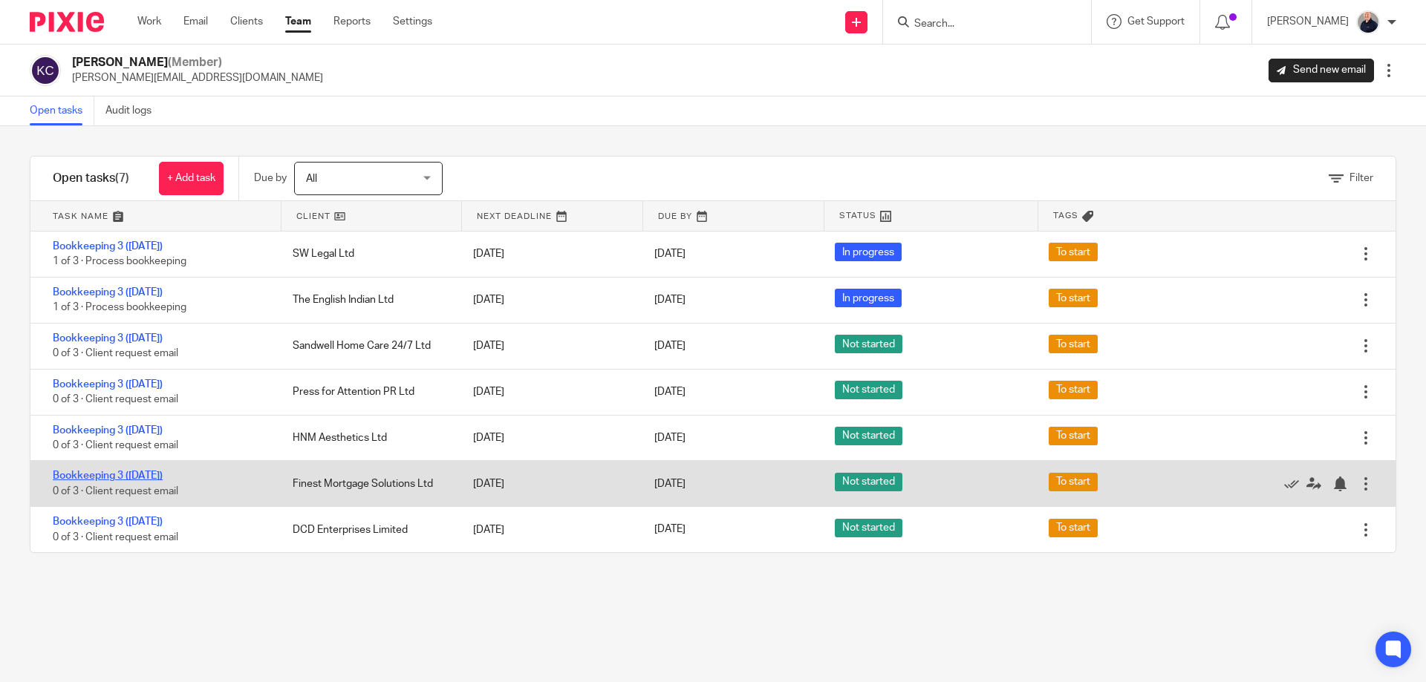
click at [116, 477] on link "Bookkeeping 3 ([DATE])" at bounding box center [108, 476] width 110 height 10
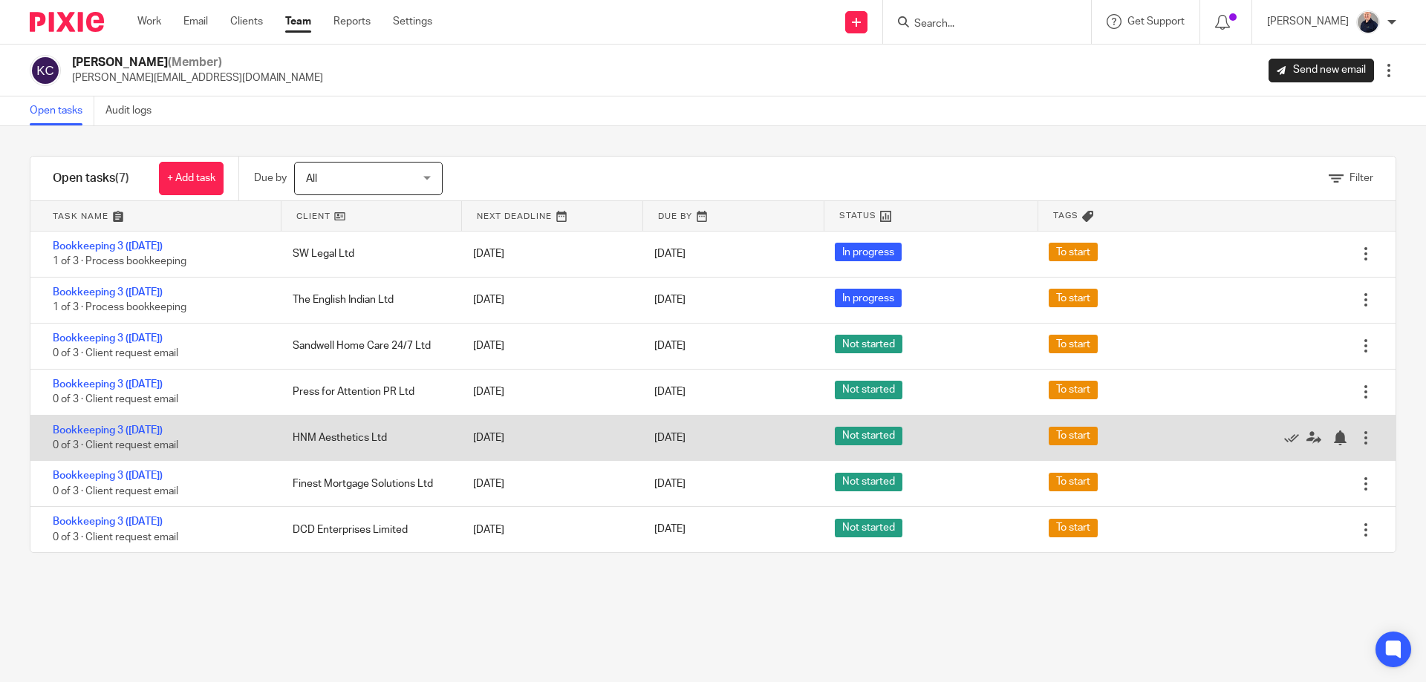
drag, startPoint x: 120, startPoint y: 523, endPoint x: 164, endPoint y: 460, distance: 77.2
click at [120, 523] on link "Bookkeeping 3 ([DATE])" at bounding box center [108, 522] width 110 height 10
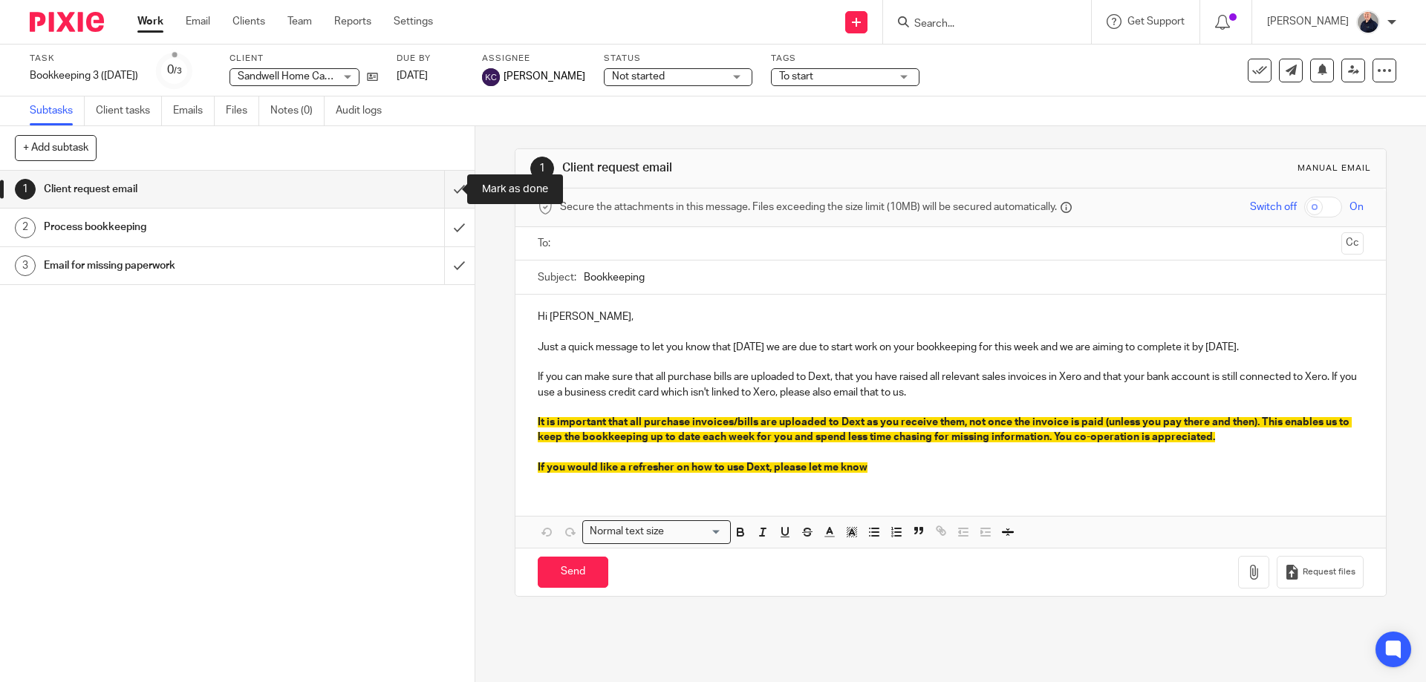
drag, startPoint x: 441, startPoint y: 189, endPoint x: 460, endPoint y: 174, distance: 23.3
click at [443, 186] on input "submit" at bounding box center [237, 189] width 474 height 37
drag, startPoint x: 440, startPoint y: 195, endPoint x: 492, endPoint y: 160, distance: 62.2
click at [441, 193] on input "submit" at bounding box center [237, 189] width 474 height 37
click at [604, 72] on div "Not started Not started" at bounding box center [678, 77] width 148 height 18
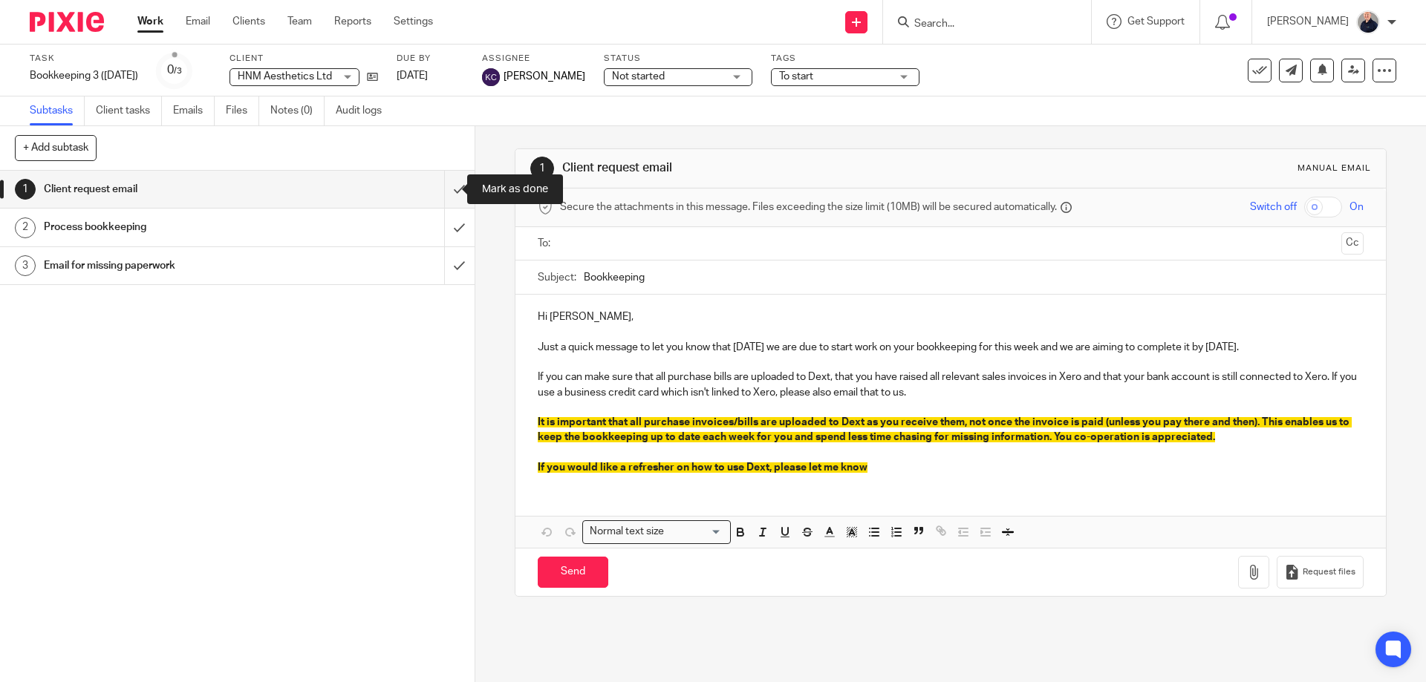
drag, startPoint x: 442, startPoint y: 190, endPoint x: 467, endPoint y: 177, distance: 28.6
click at [445, 189] on input "submit" at bounding box center [237, 189] width 474 height 37
click at [615, 82] on span "Not started" at bounding box center [667, 77] width 111 height 16
click at [443, 191] on input "submit" at bounding box center [237, 189] width 474 height 37
click at [644, 69] on span "Not started" at bounding box center [667, 77] width 111 height 16
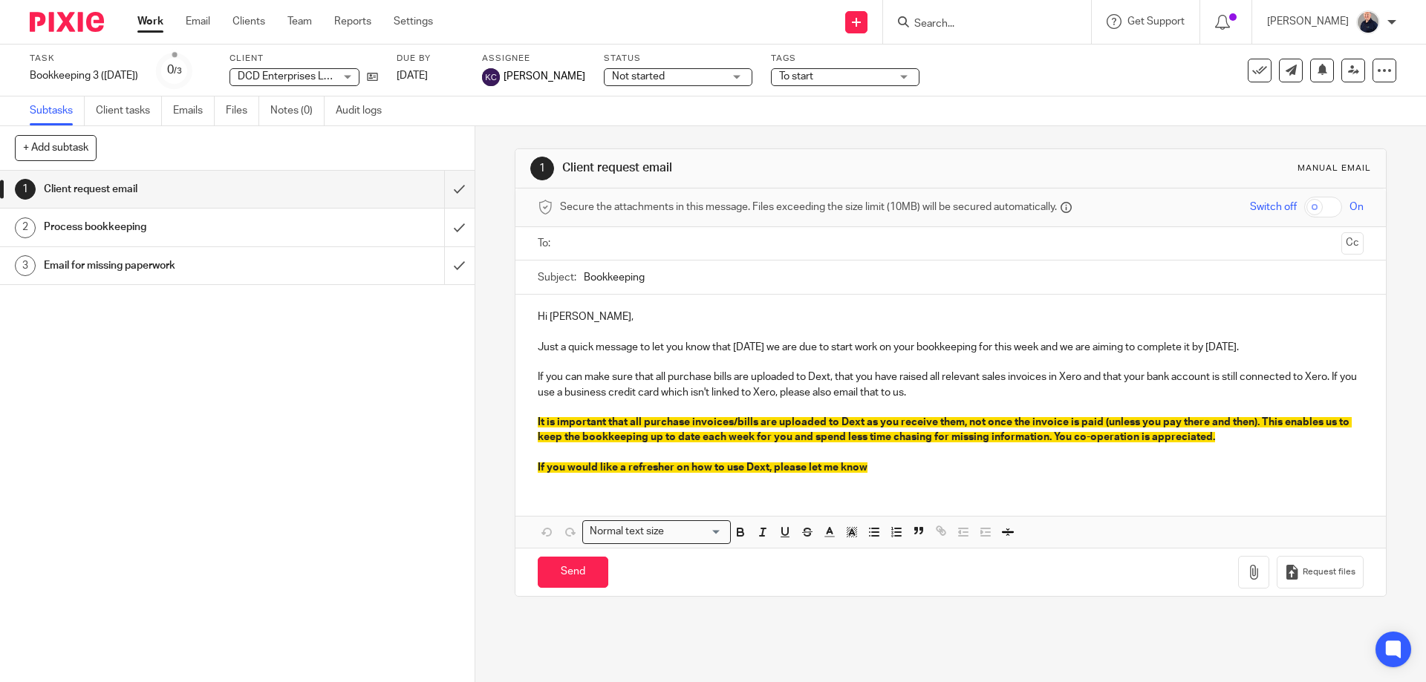
click at [620, 79] on span "Not started" at bounding box center [638, 76] width 53 height 10
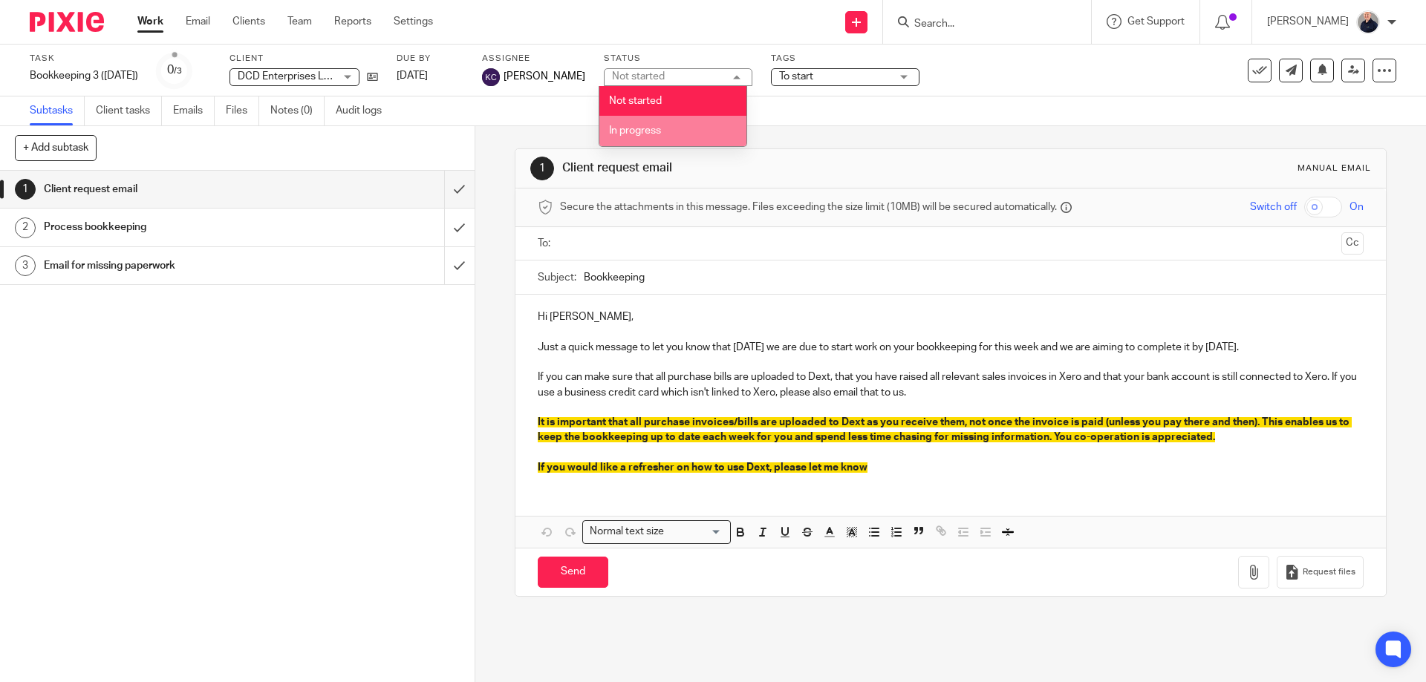
drag, startPoint x: 619, startPoint y: 126, endPoint x: 516, endPoint y: 192, distance: 122.5
click at [618, 128] on span "In progress" at bounding box center [635, 130] width 52 height 10
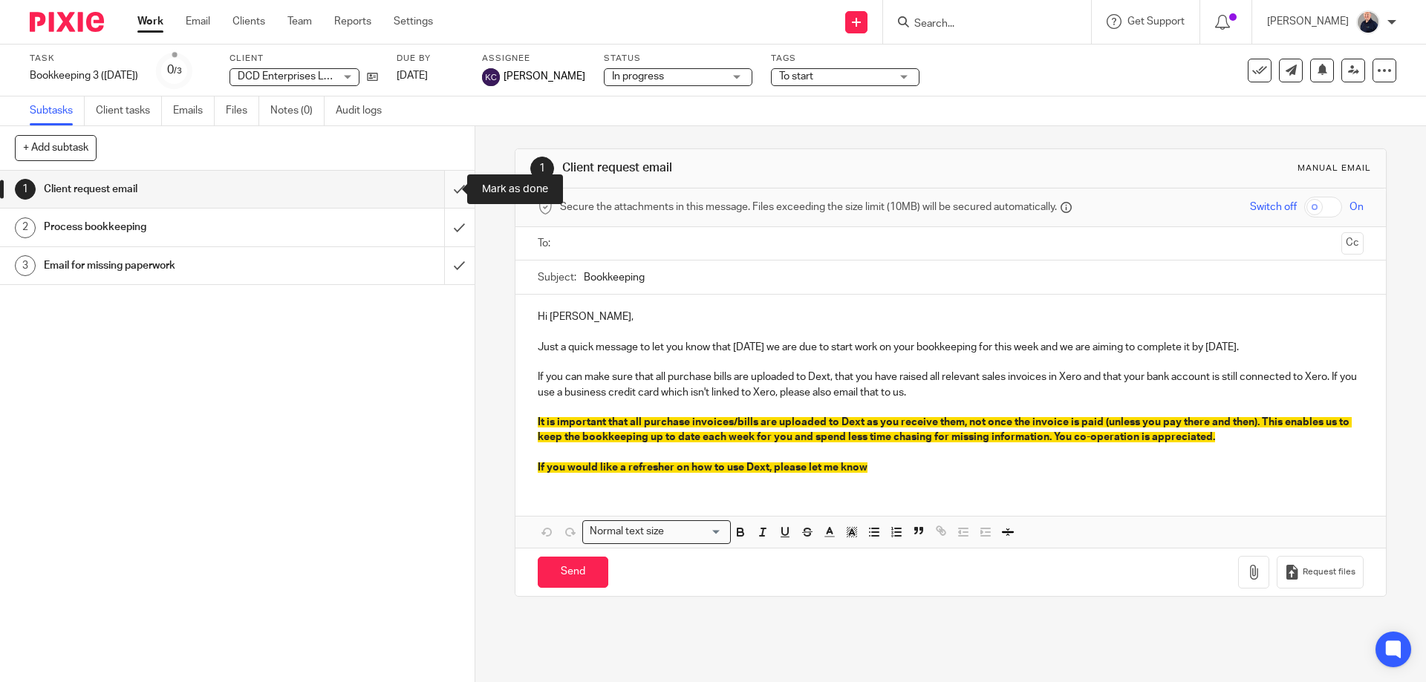
click at [443, 192] on input "submit" at bounding box center [237, 189] width 474 height 37
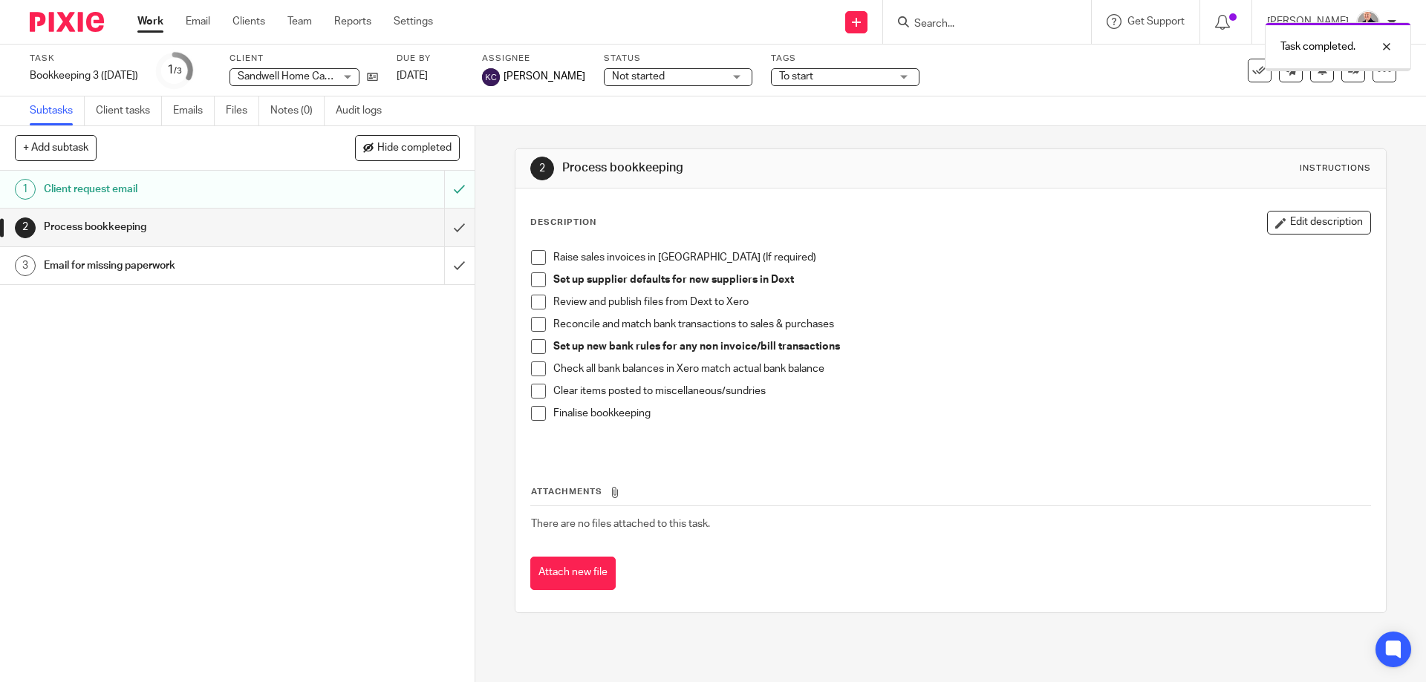
click at [641, 83] on span "Not started" at bounding box center [667, 77] width 111 height 16
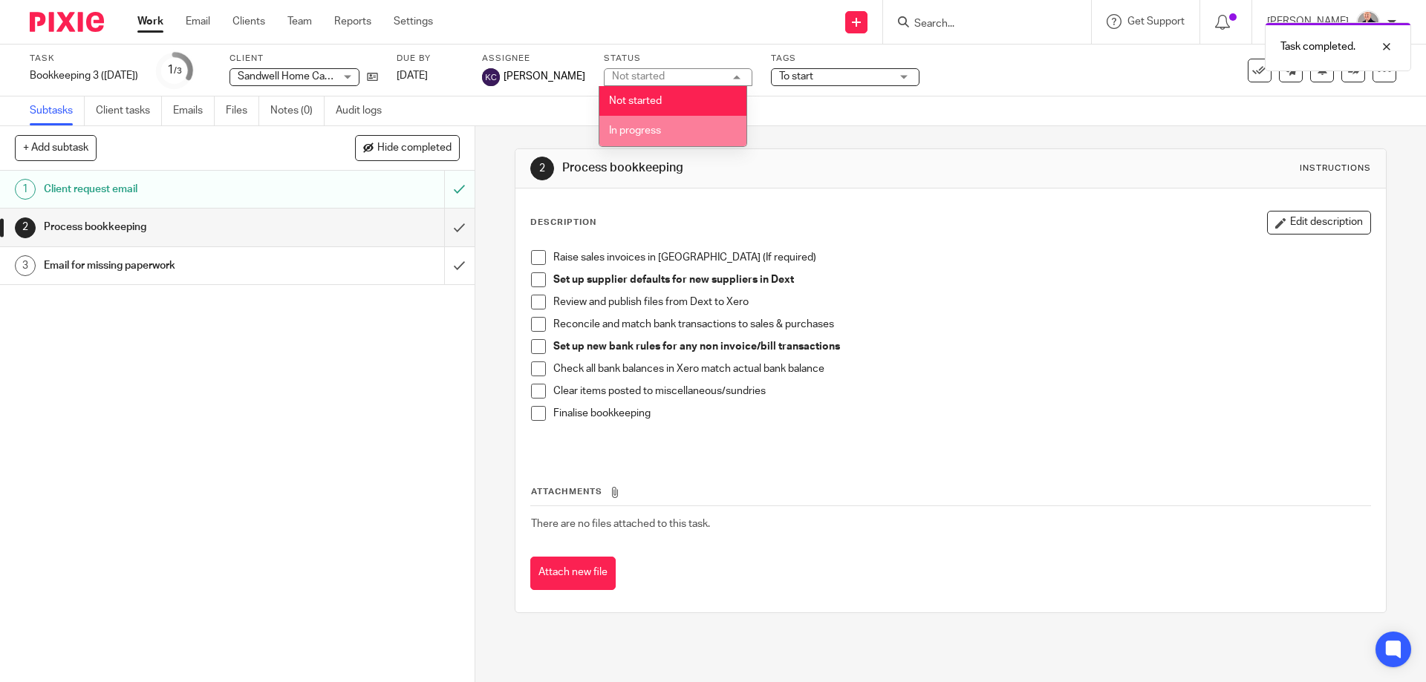
drag, startPoint x: 630, startPoint y: 134, endPoint x: 606, endPoint y: 2, distance: 133.5
click at [630, 128] on span "In progress" at bounding box center [635, 130] width 52 height 10
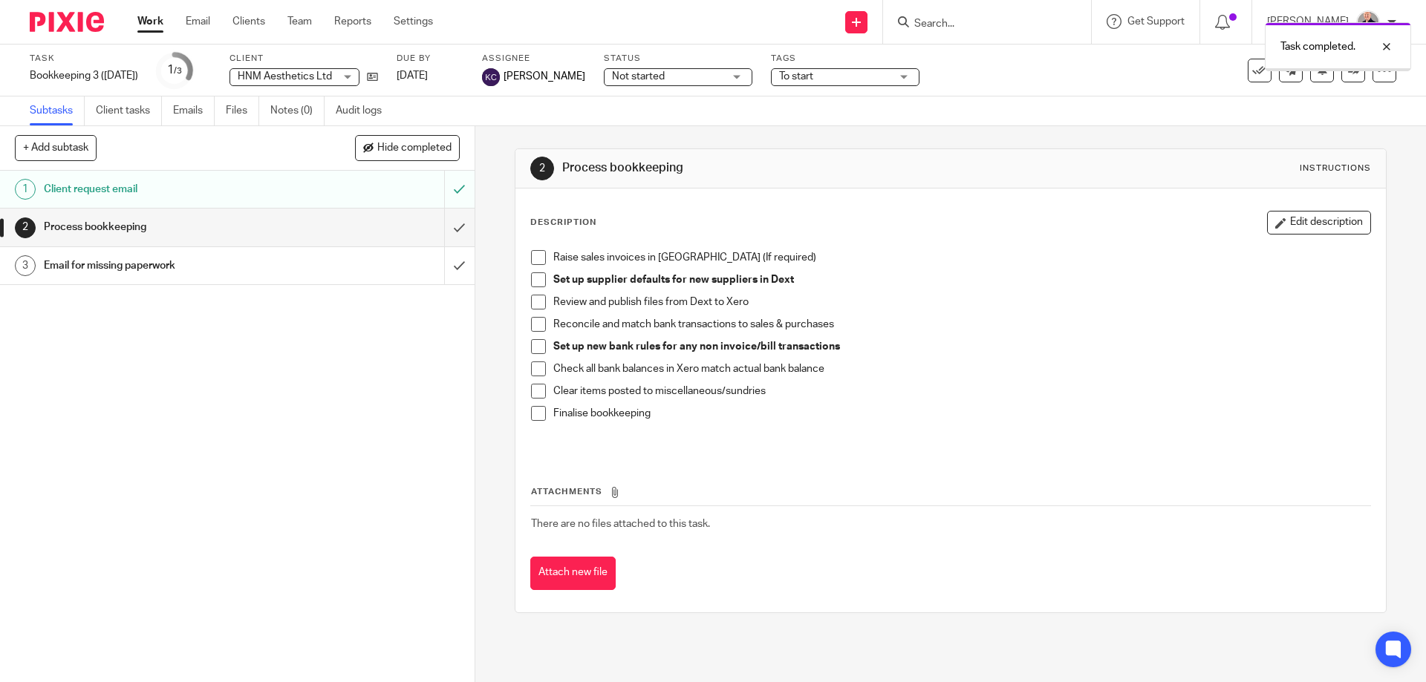
click at [642, 78] on span "Not started" at bounding box center [638, 76] width 53 height 10
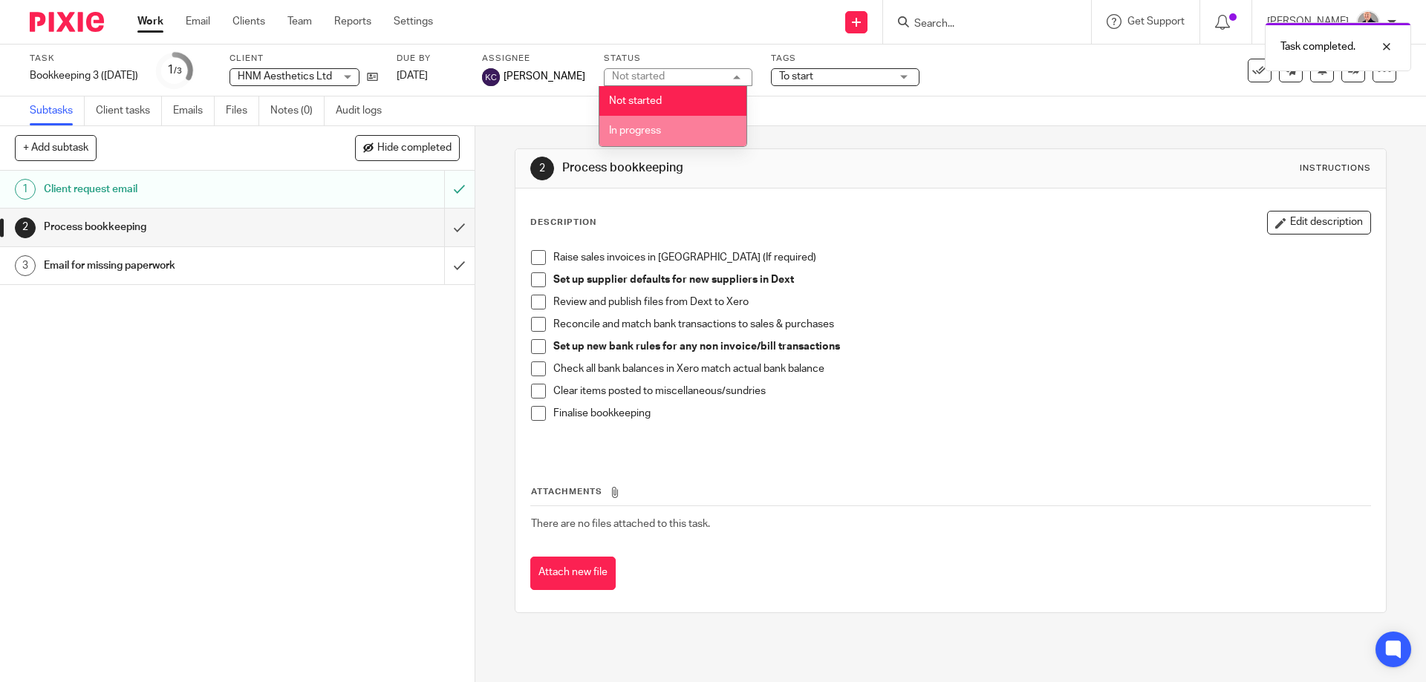
drag, startPoint x: 633, startPoint y: 125, endPoint x: 739, endPoint y: 14, distance: 153.9
click at [639, 125] on li "In progress" at bounding box center [672, 131] width 147 height 30
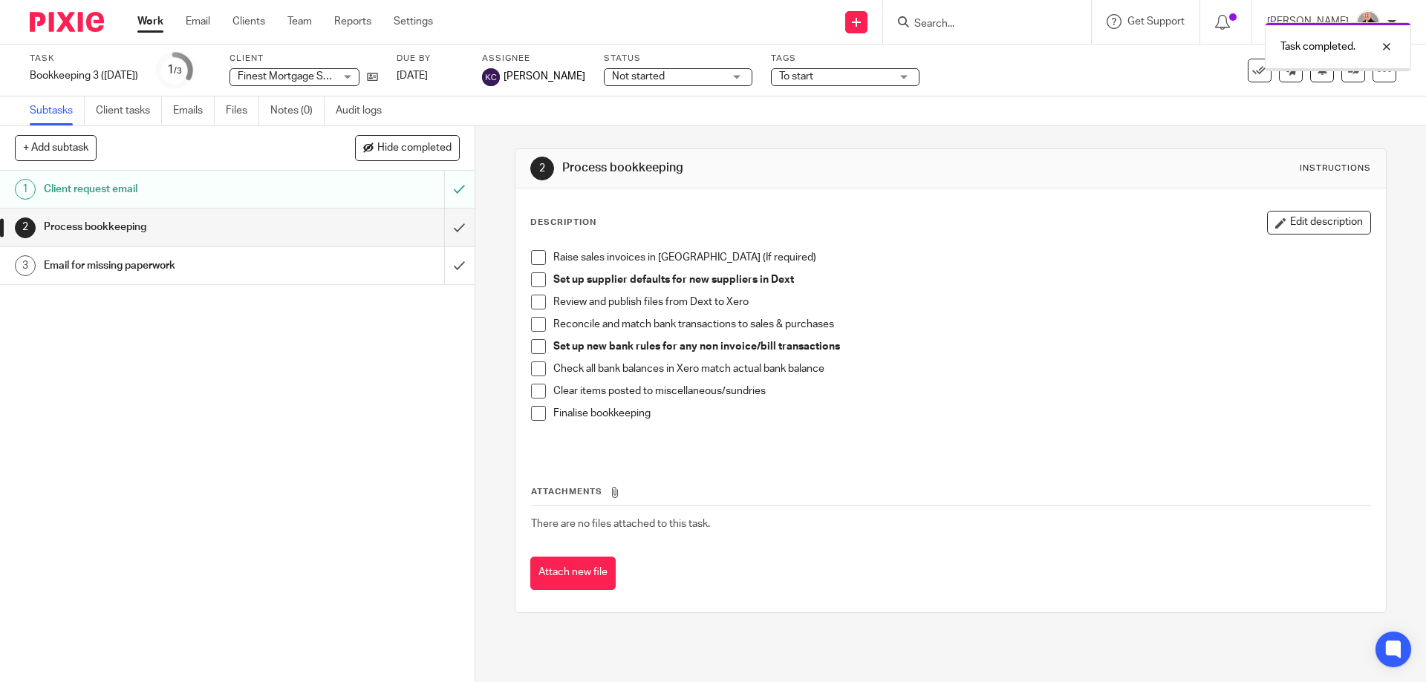
click at [647, 85] on div "Status Not started Not started Not started In progress 1" at bounding box center [678, 71] width 148 height 36
click at [647, 80] on span "Not started" at bounding box center [638, 76] width 53 height 10
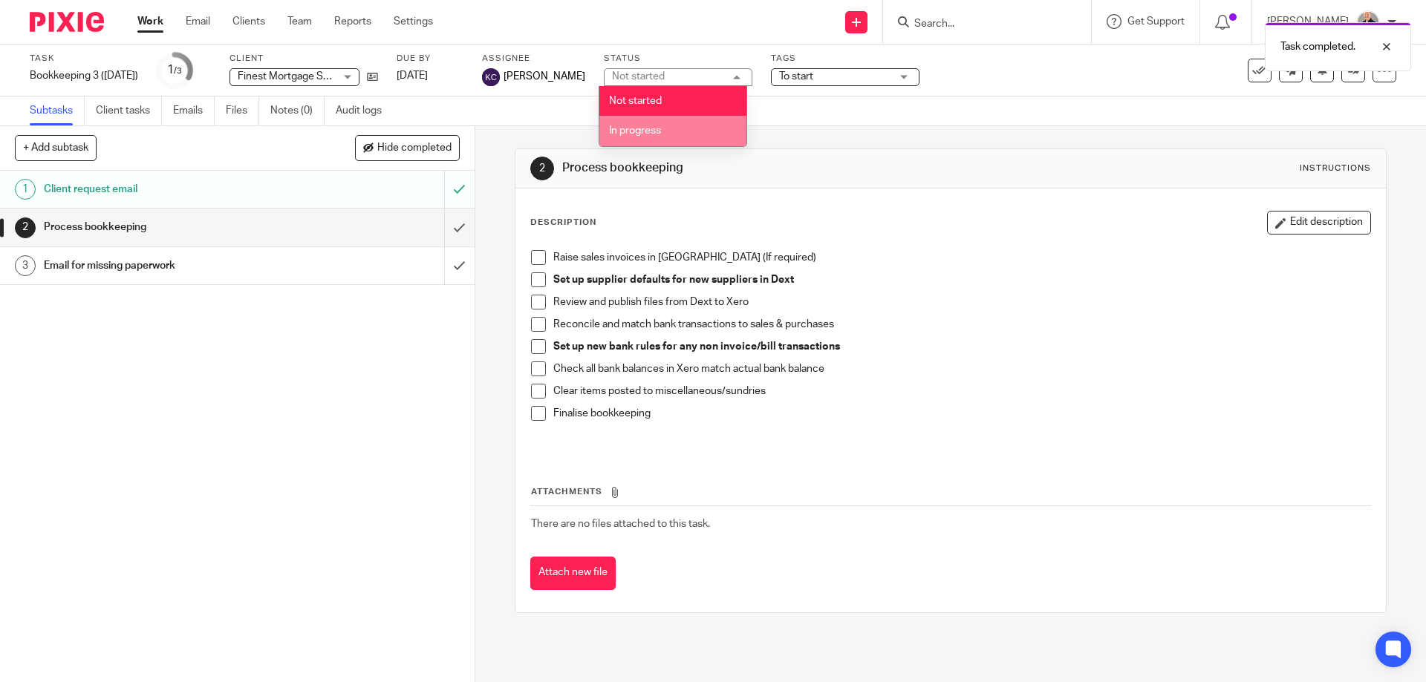
drag, startPoint x: 629, startPoint y: 134, endPoint x: 707, endPoint y: 68, distance: 102.2
click at [638, 129] on span "In progress" at bounding box center [635, 130] width 52 height 10
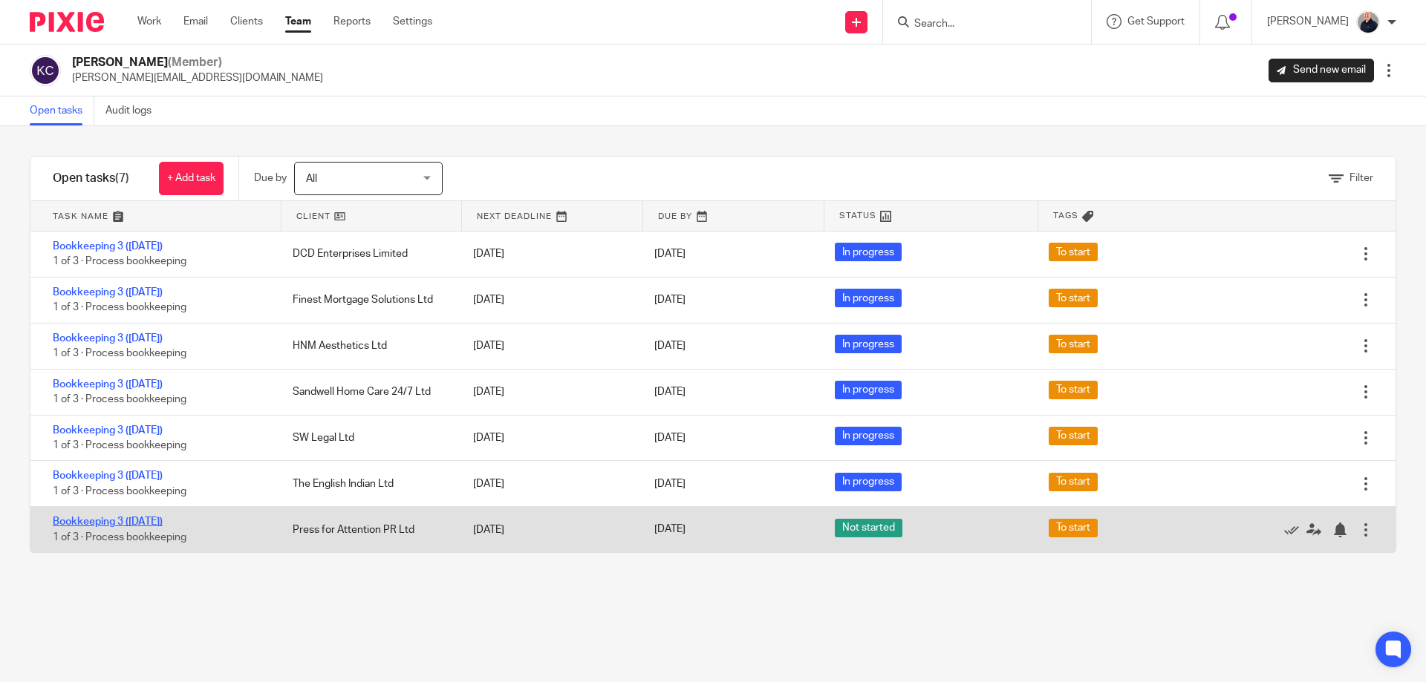
click at [118, 525] on link "Bookkeeping 3 ([DATE])" at bounding box center [108, 522] width 110 height 10
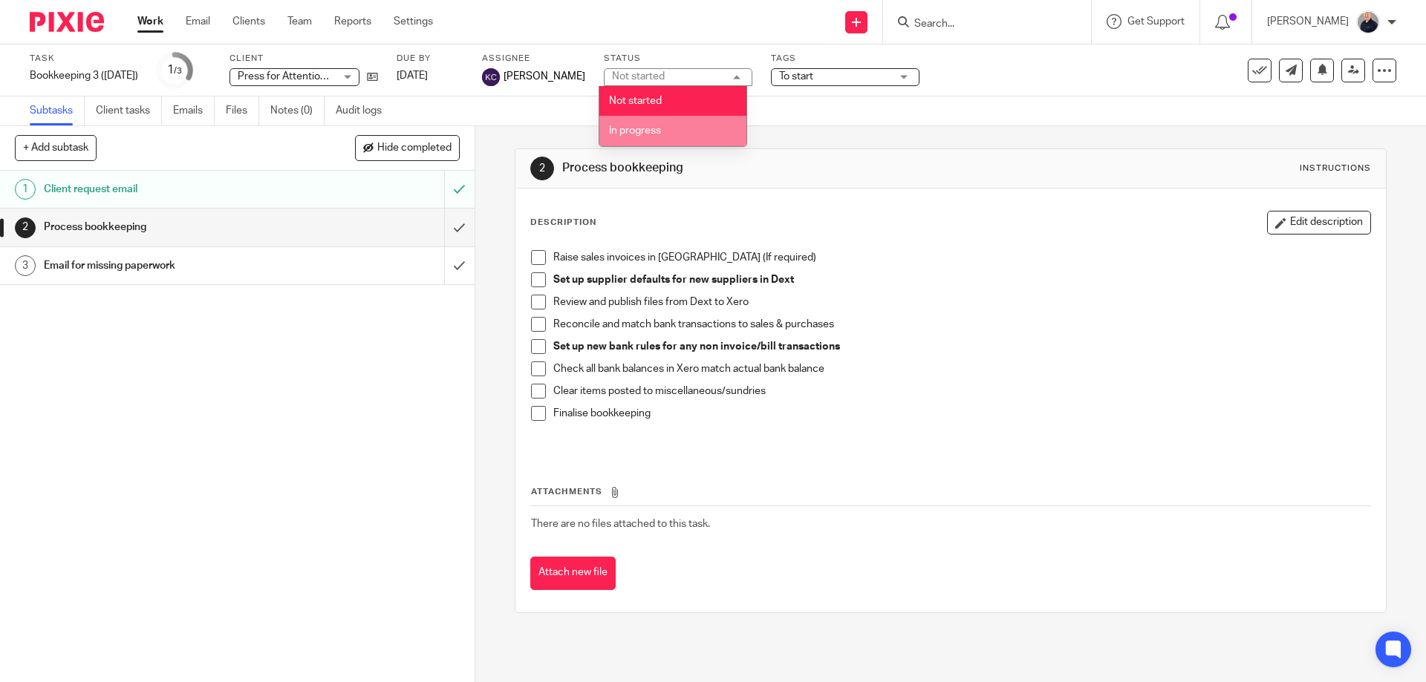
click at [638, 129] on span "In progress" at bounding box center [635, 130] width 52 height 10
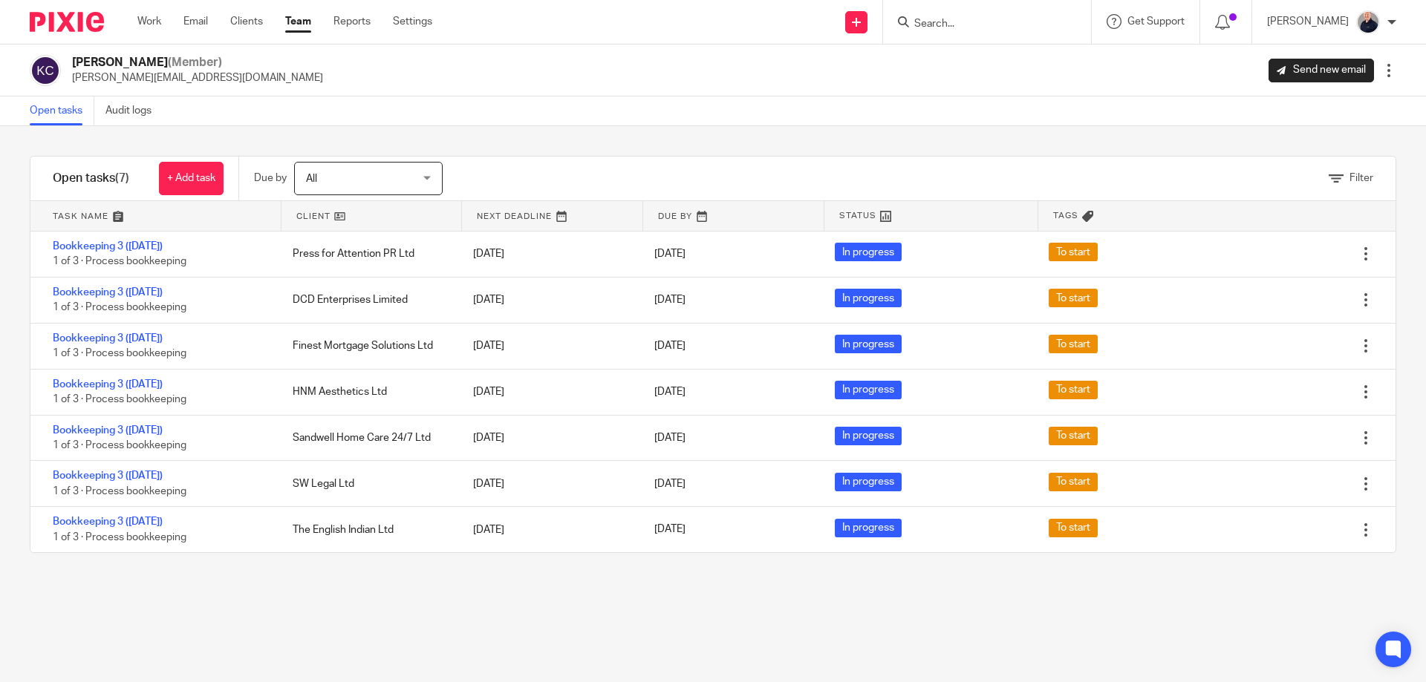
click at [269, 608] on div "Filter tasks Only show tasks matching all of these conditions 1 Client name Is …" at bounding box center [713, 404] width 1426 height 556
click at [406, 25] on link "Settings" at bounding box center [412, 21] width 39 height 15
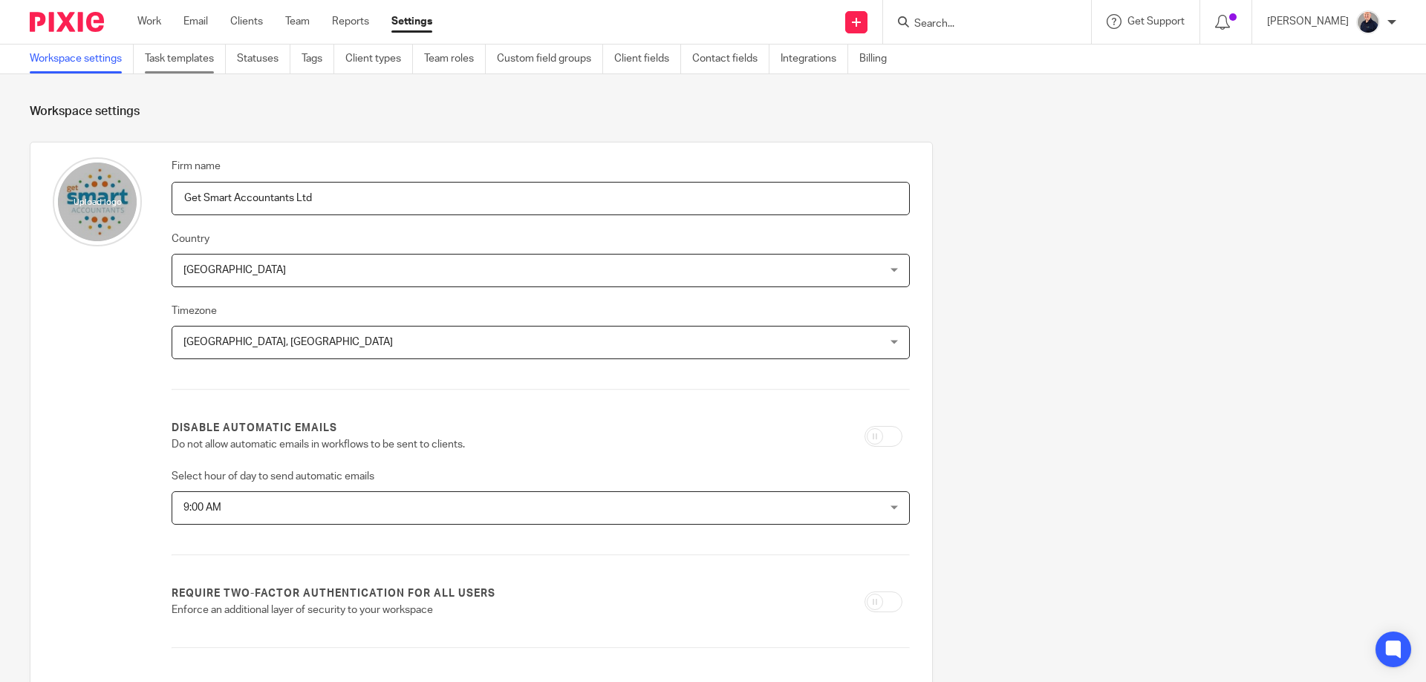
click at [188, 61] on link "Task templates" at bounding box center [185, 59] width 81 height 29
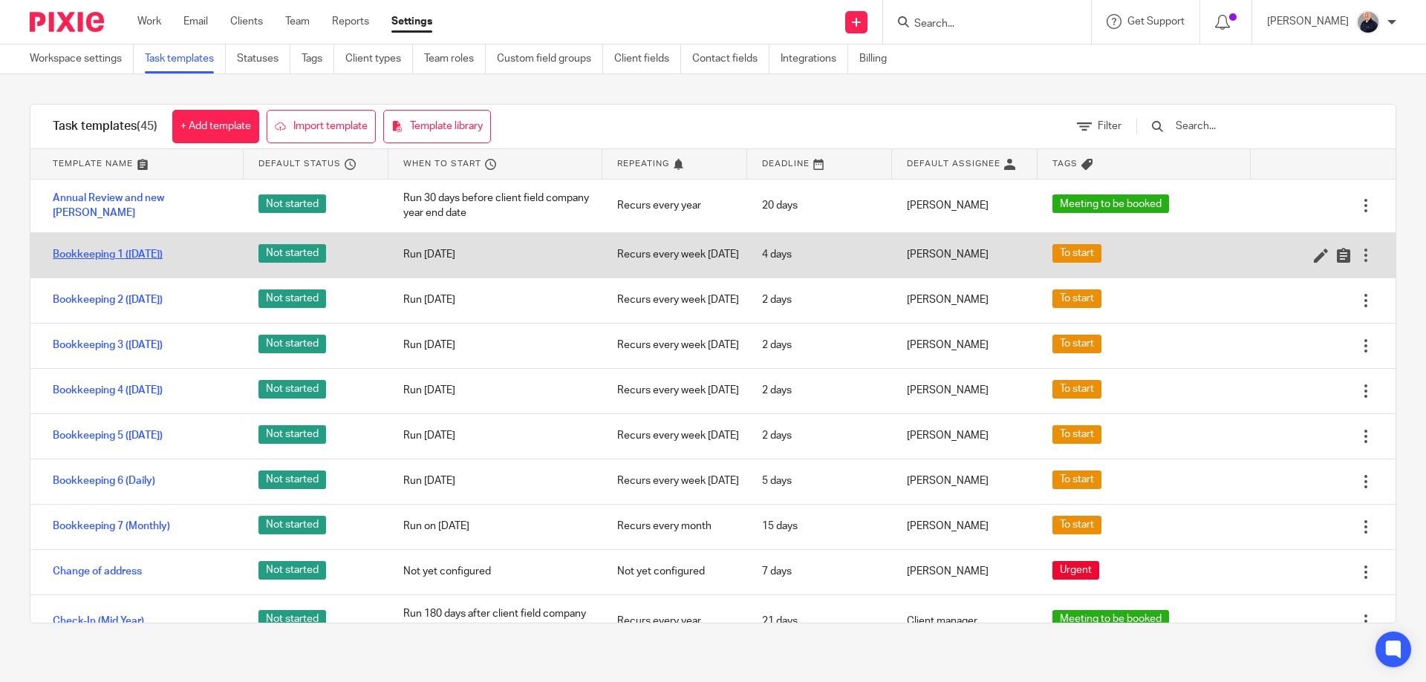
click at [105, 260] on link "Bookkeeping 1 ([DATE])" at bounding box center [108, 254] width 110 height 15
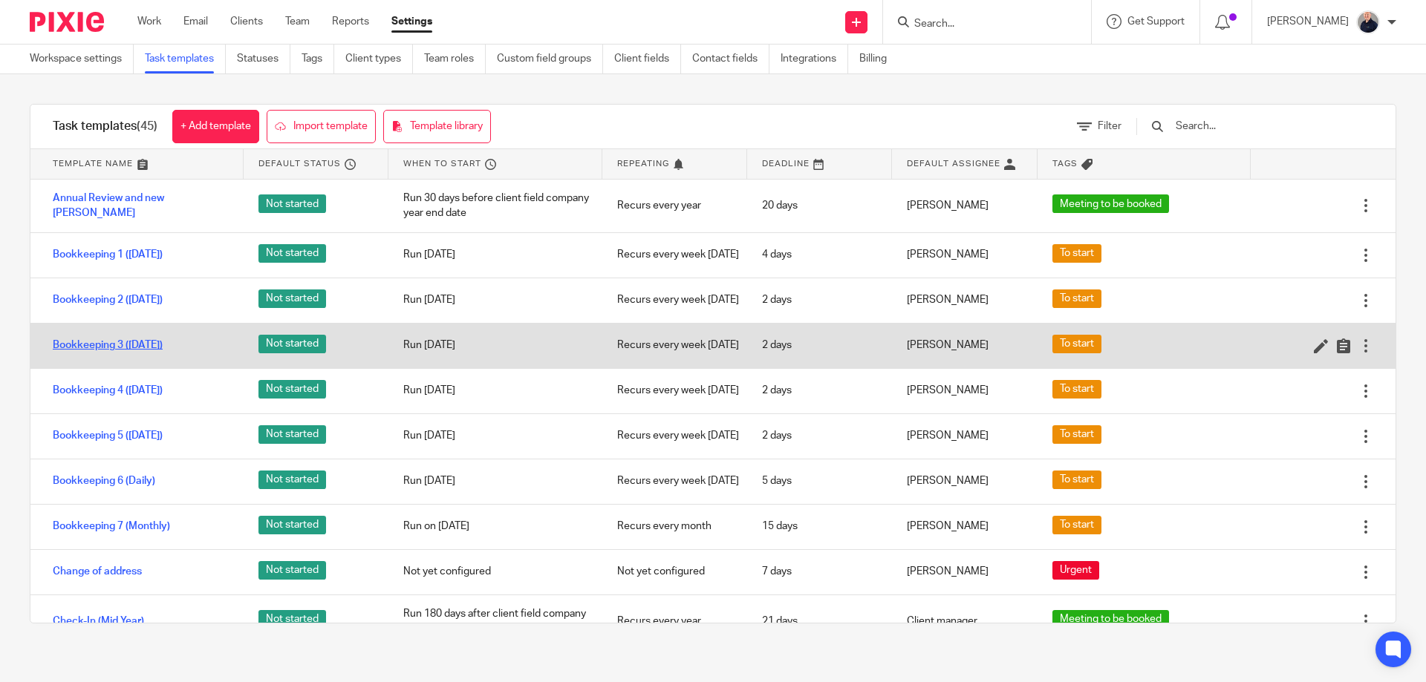
click at [126, 353] on link "Bookkeeping 3 ([DATE])" at bounding box center [108, 345] width 110 height 15
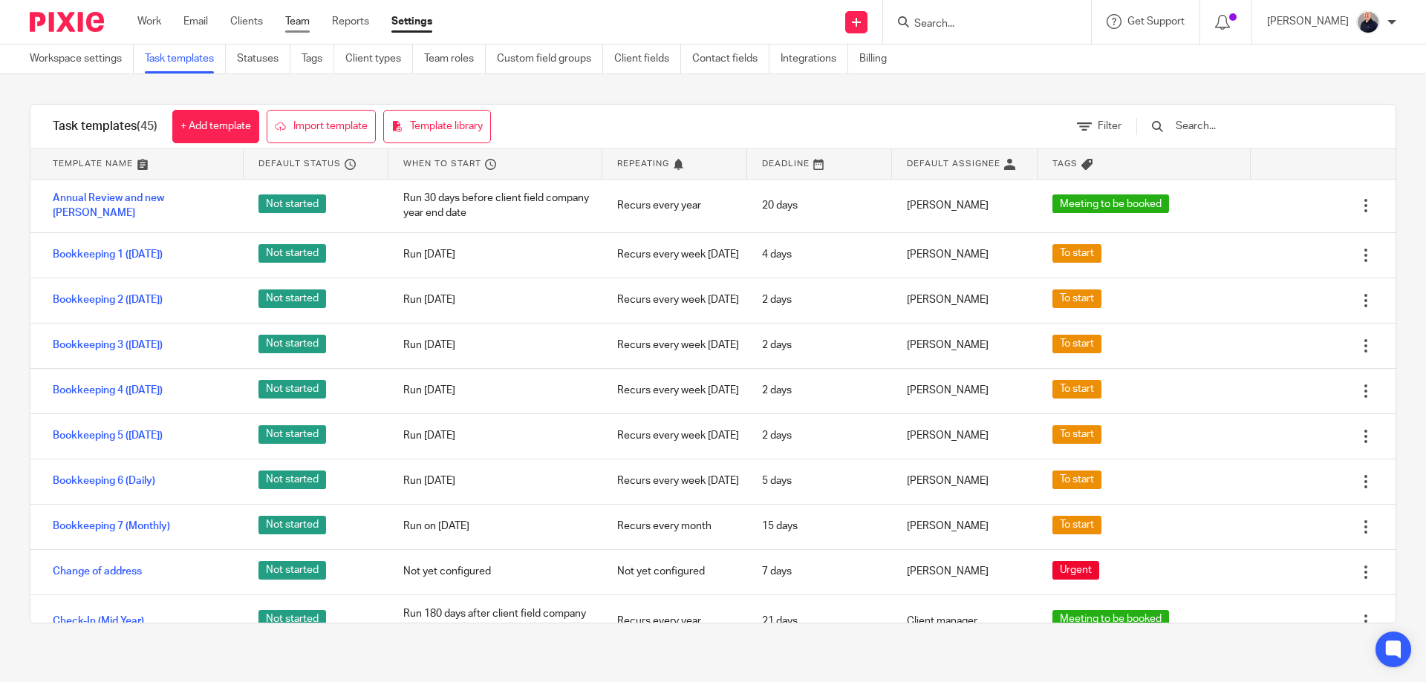
click at [290, 21] on link "Team" at bounding box center [297, 21] width 25 height 15
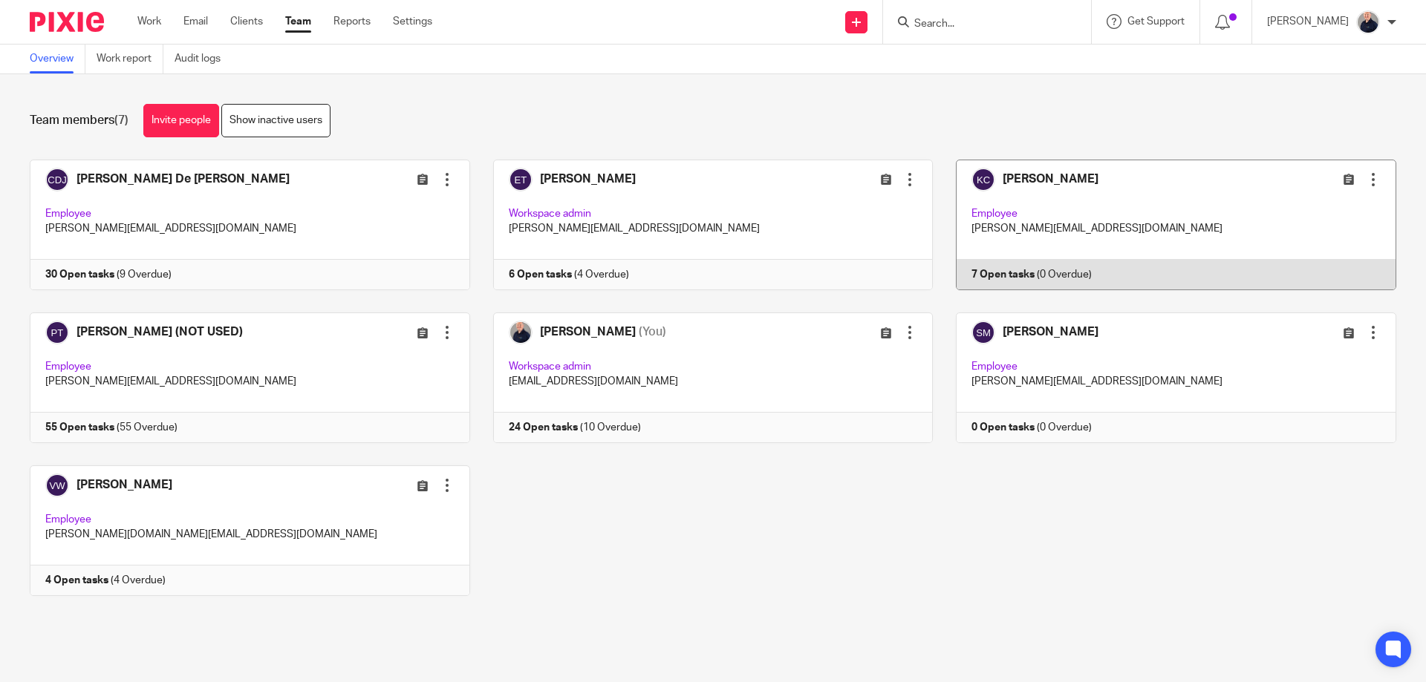
click at [1105, 220] on link at bounding box center [1164, 225] width 463 height 131
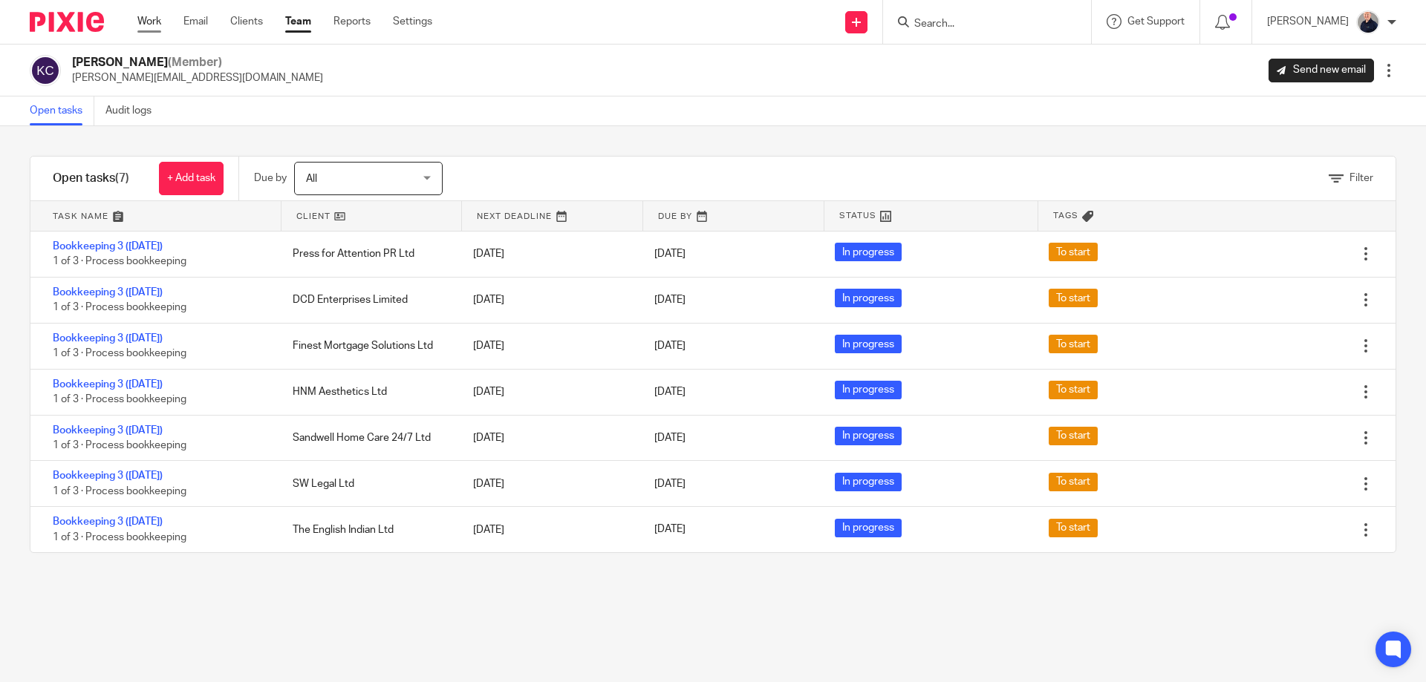
click at [145, 28] on link "Work" at bounding box center [149, 21] width 24 height 15
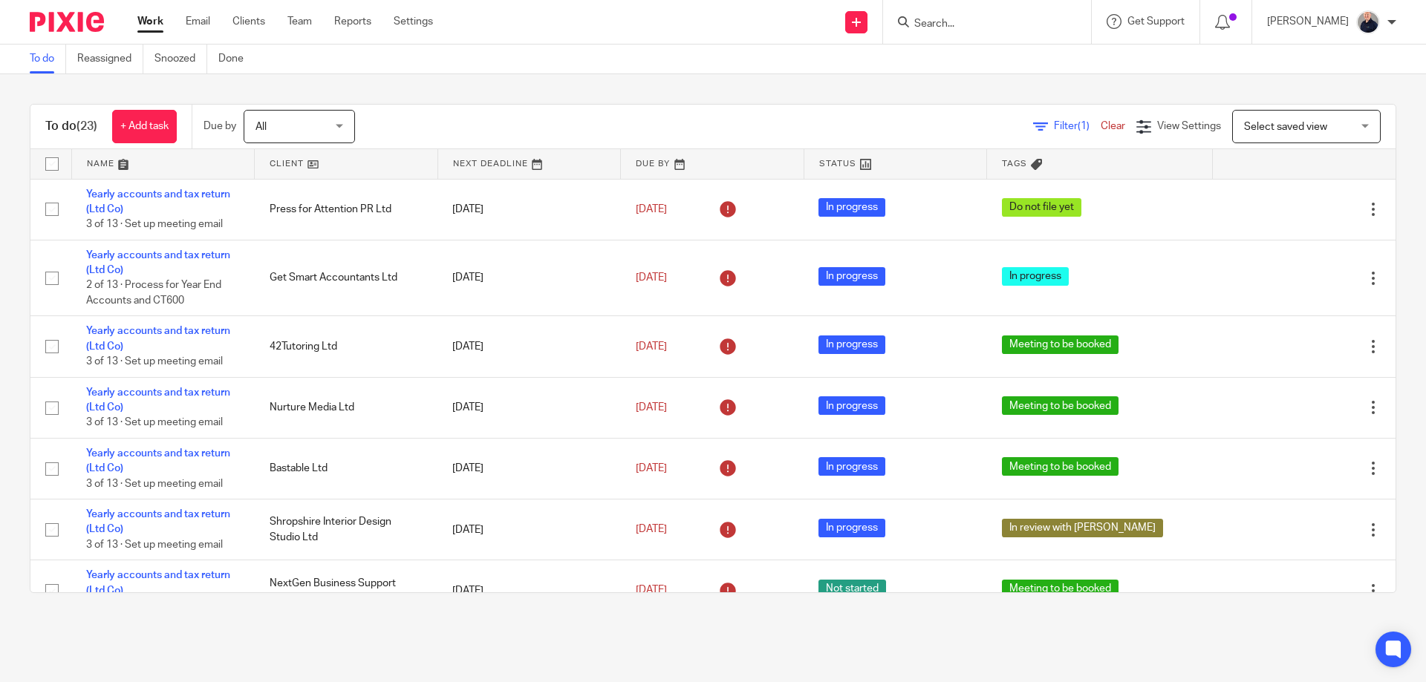
click at [91, 163] on link at bounding box center [163, 164] width 183 height 30
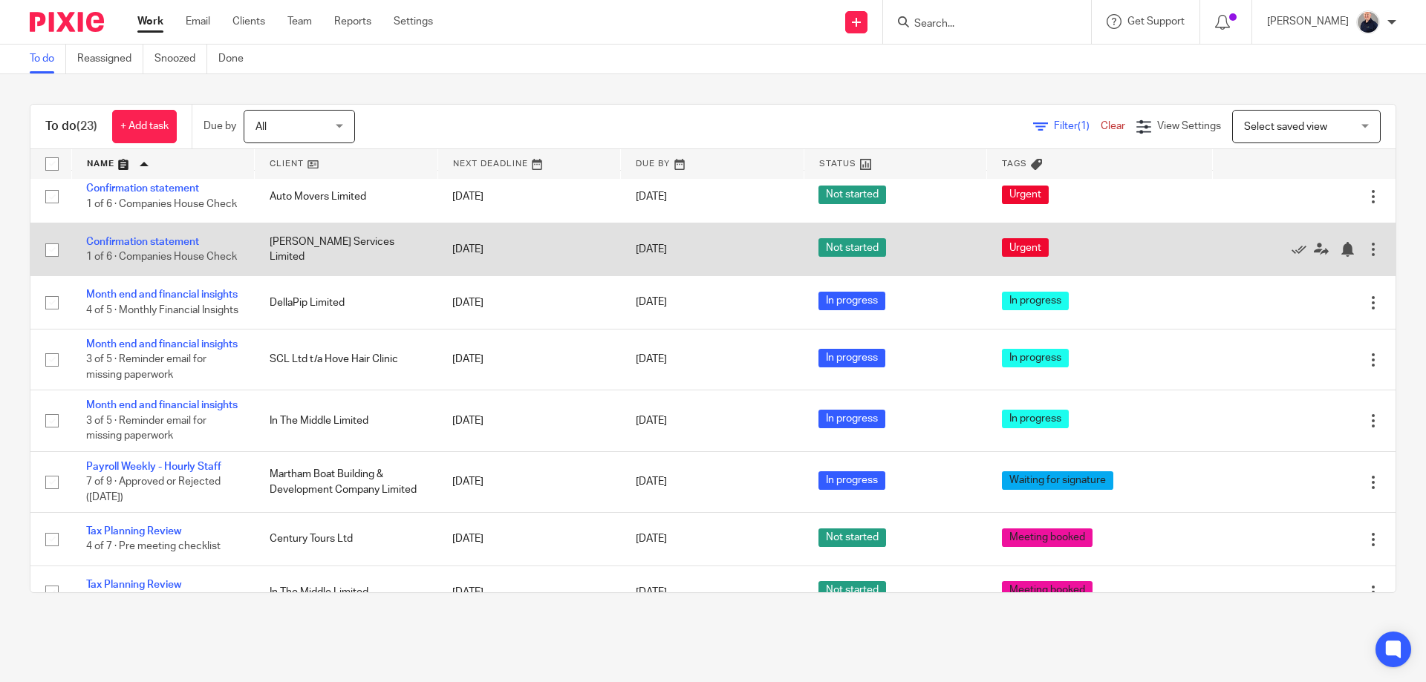
scroll to position [396, 0]
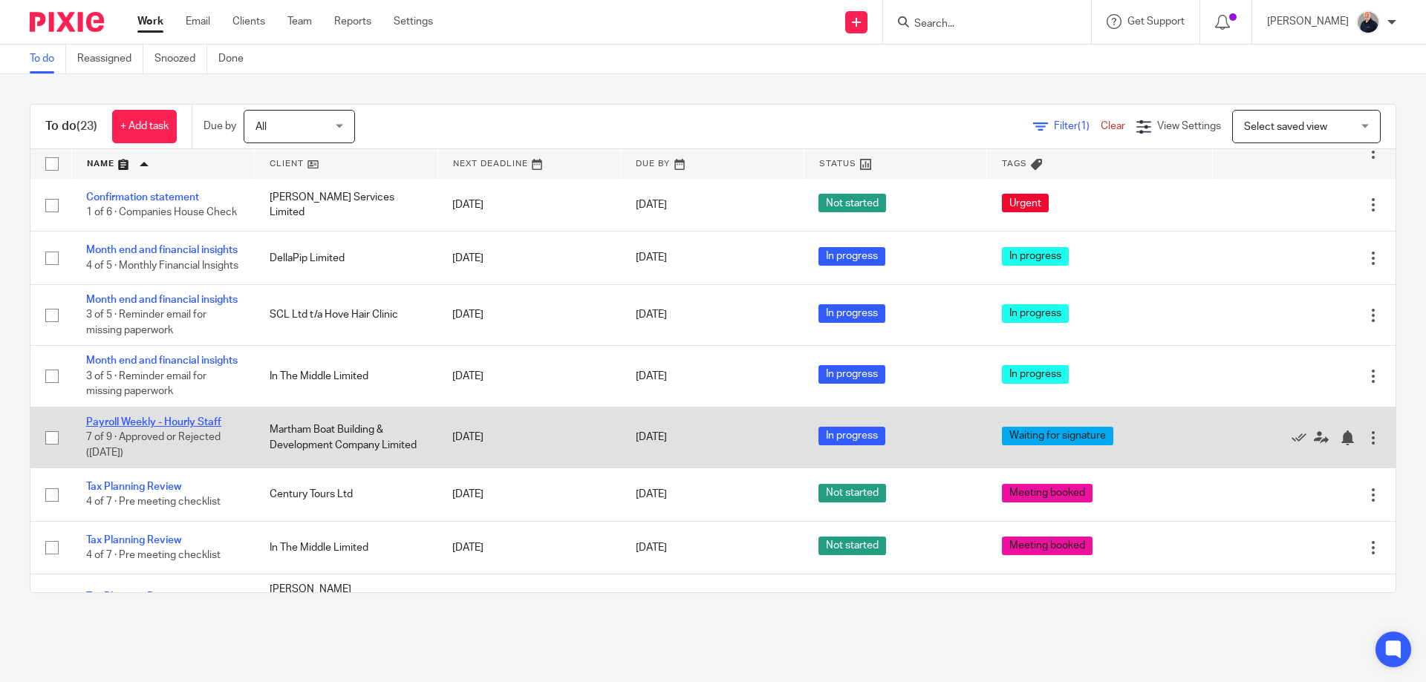
click at [170, 428] on link "Payroll Weekly - Hourly Staff" at bounding box center [153, 422] width 135 height 10
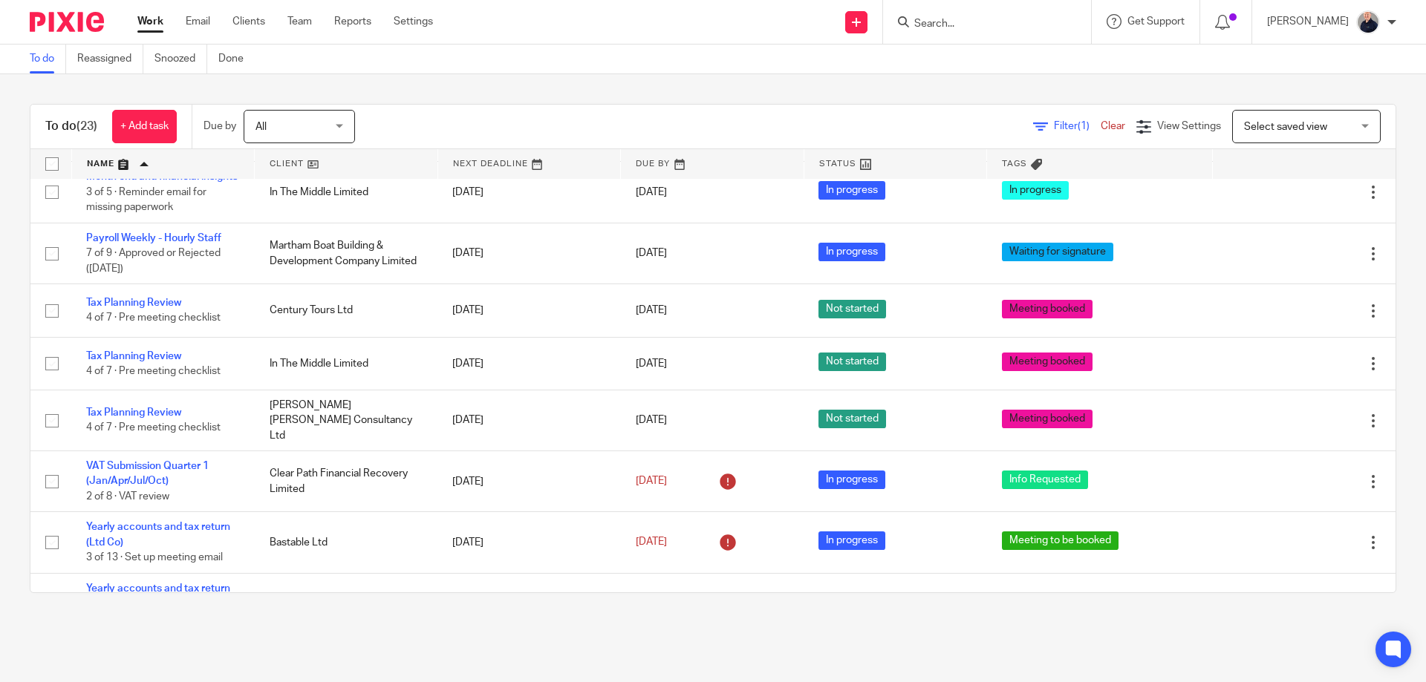
scroll to position [0, 0]
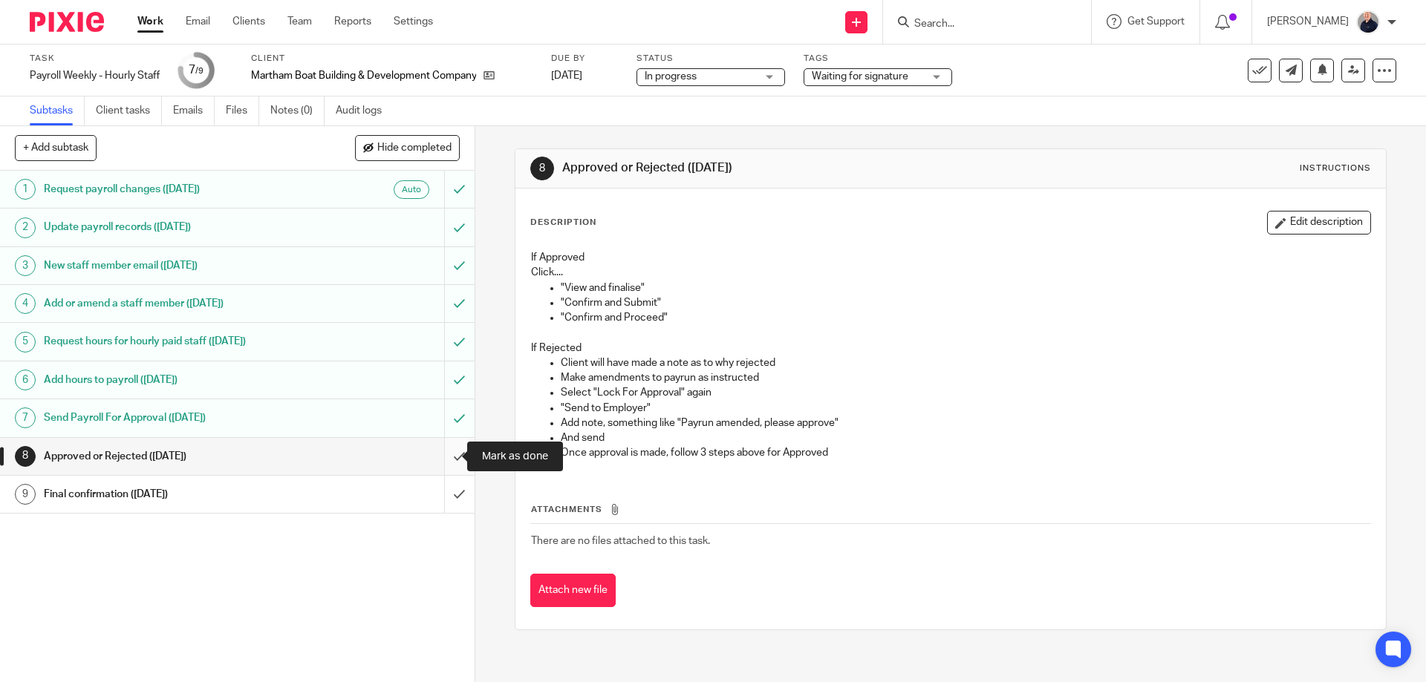
click at [442, 455] on input "submit" at bounding box center [237, 456] width 474 height 37
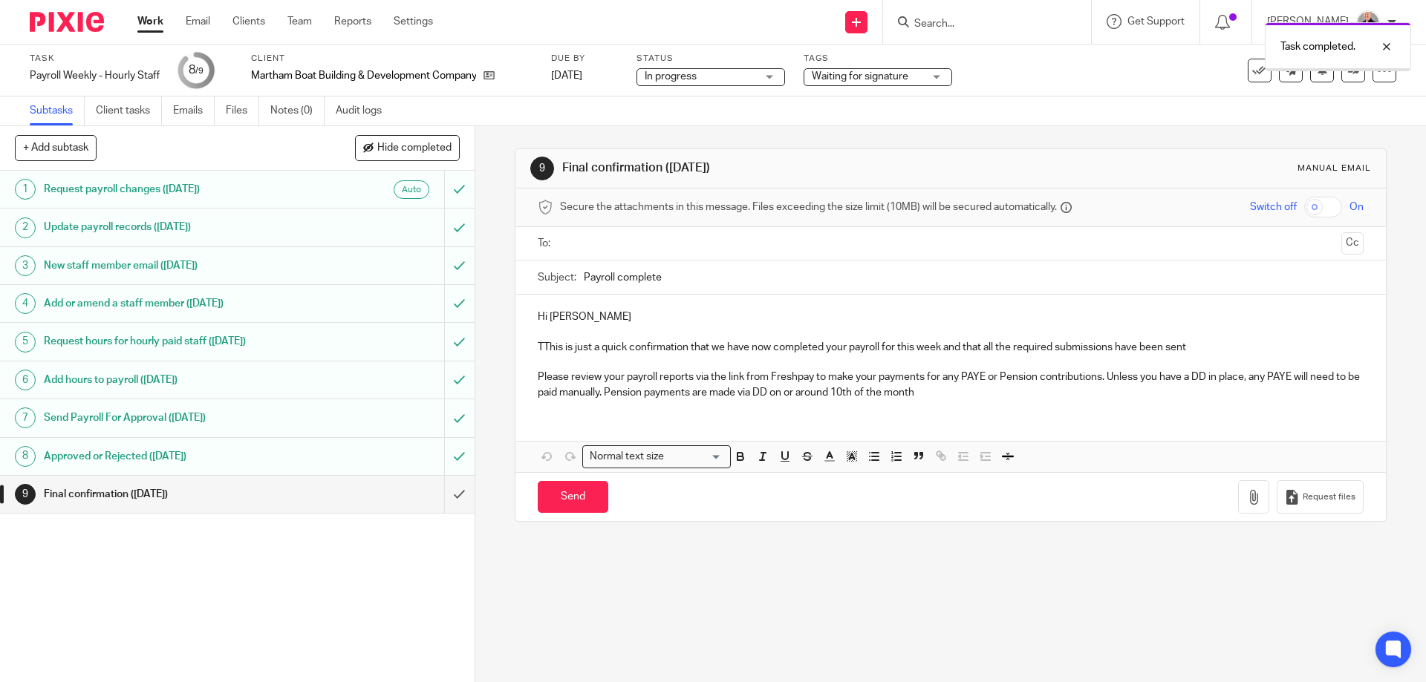
click at [865, 75] on span "Waiting for signature" at bounding box center [860, 76] width 97 height 10
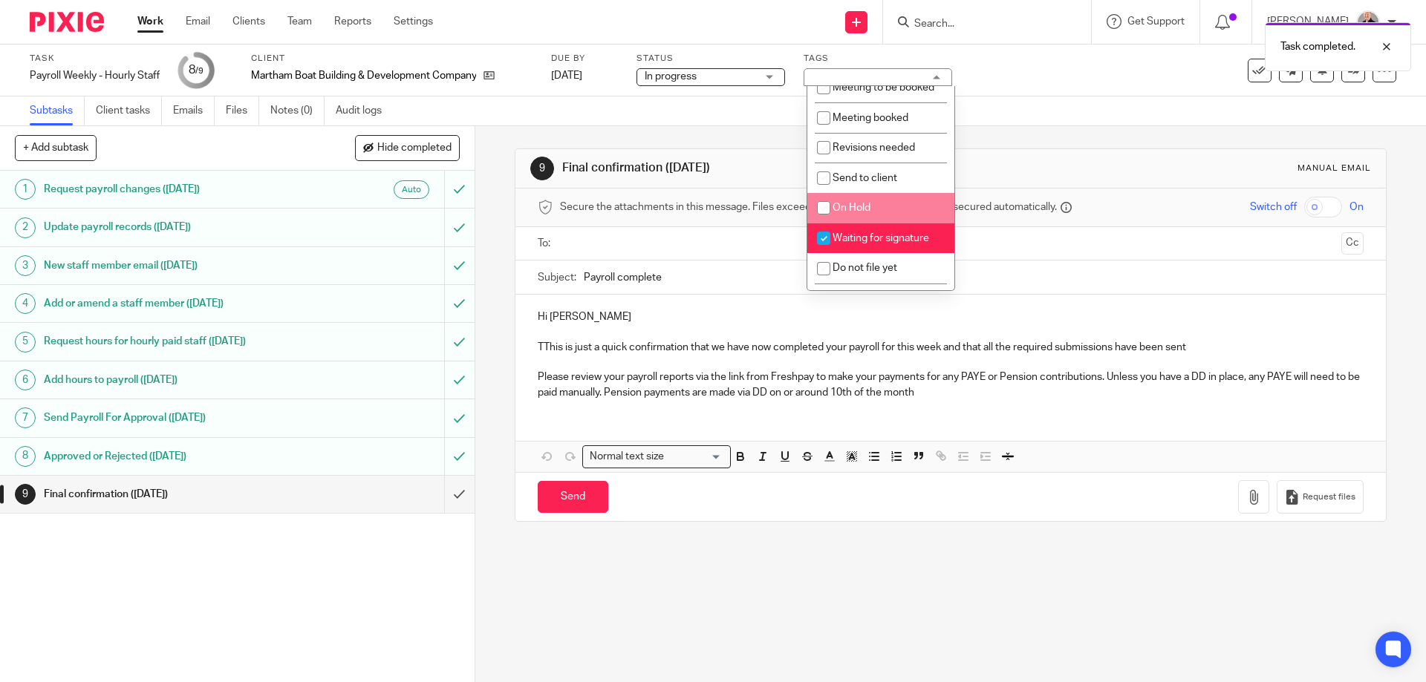
scroll to position [262, 0]
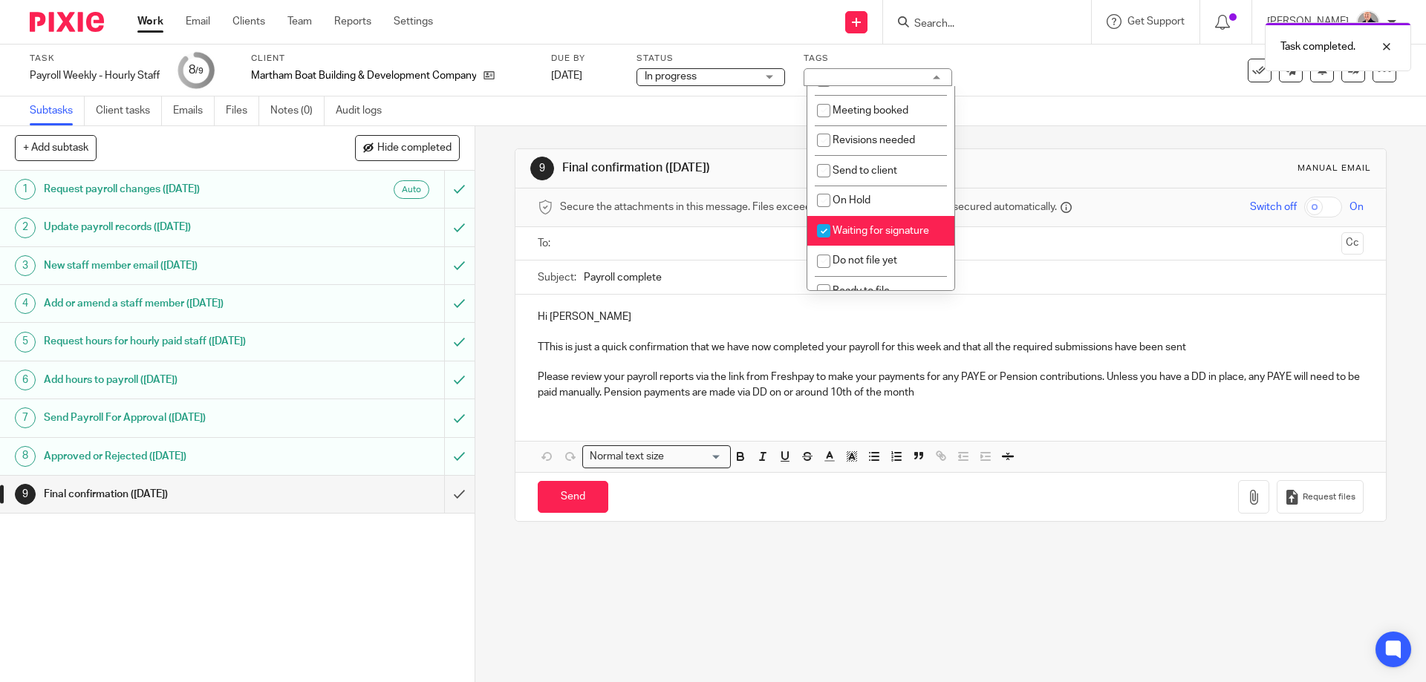
click at [861, 226] on span "Waiting for signature" at bounding box center [880, 231] width 97 height 10
checkbox input "false"
click at [861, 286] on span "Ready to file" at bounding box center [860, 291] width 57 height 10
checkbox input "true"
click at [584, 578] on div "9 Final confirmation (Friday) Manual email Secure the attachments in this messa…" at bounding box center [950, 404] width 950 height 556
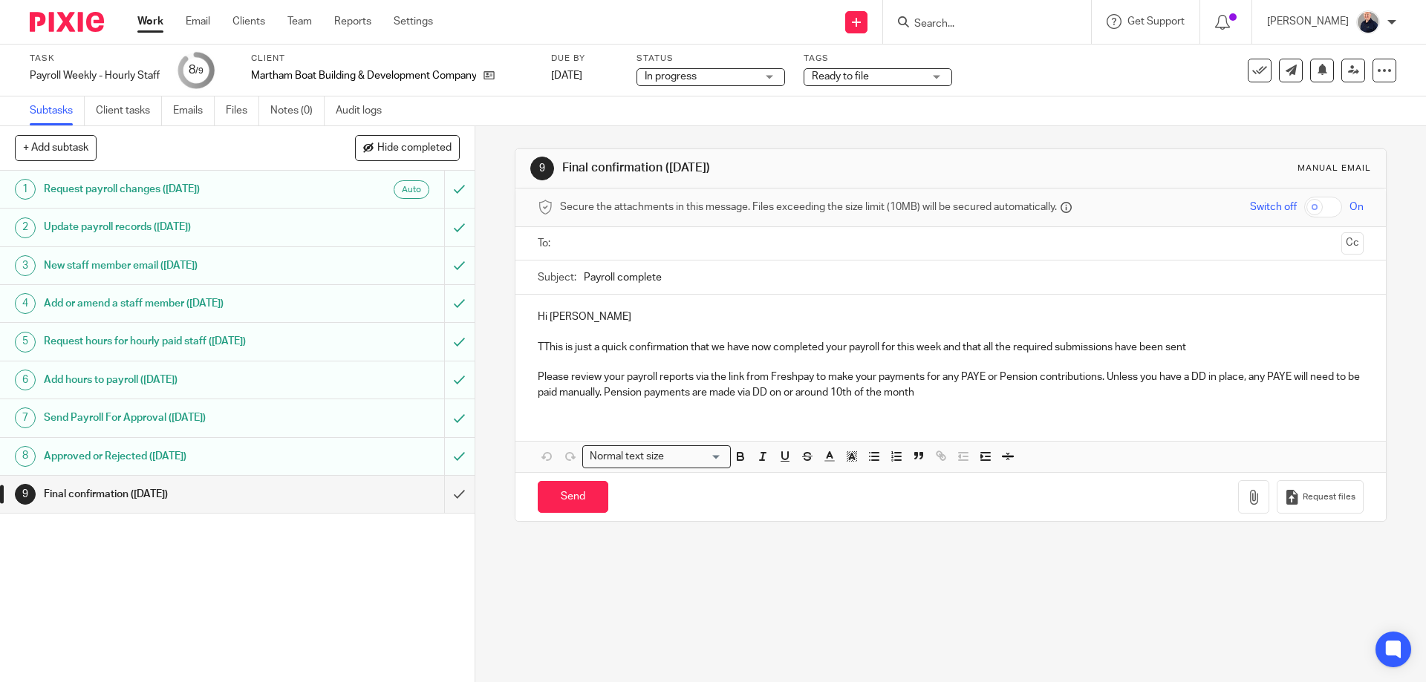
click at [547, 342] on p "TThis is just a quick confirmation that we have now completed your payroll for …" at bounding box center [950, 347] width 825 height 15
click at [428, 22] on link "Settings" at bounding box center [413, 21] width 39 height 15
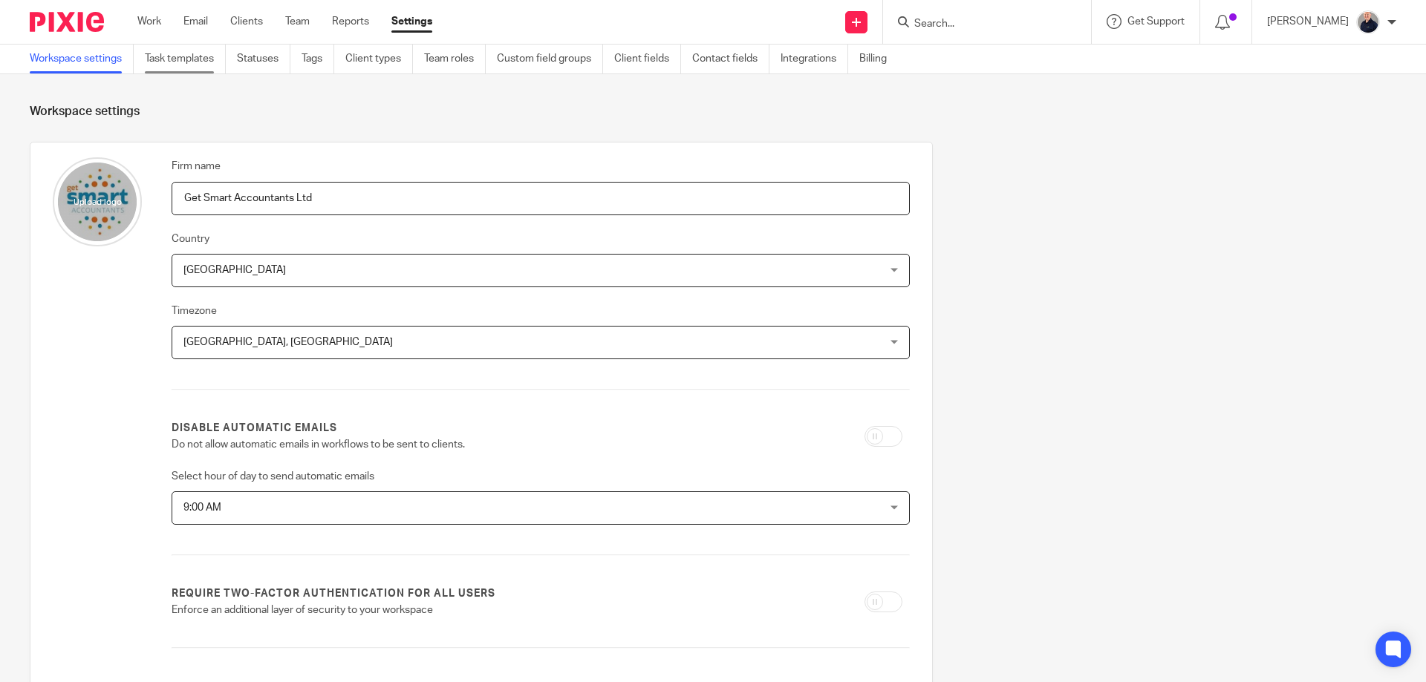
click at [195, 59] on link "Task templates" at bounding box center [185, 59] width 81 height 29
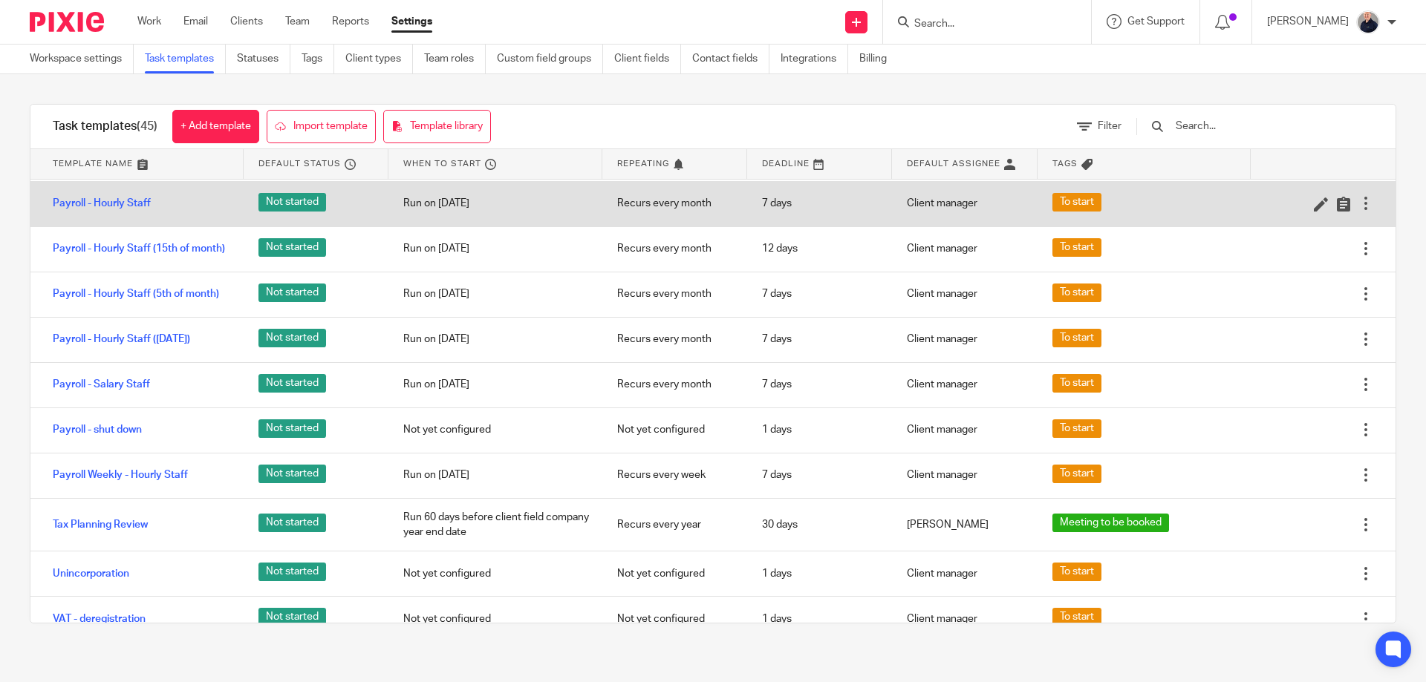
scroll to position [1386, 0]
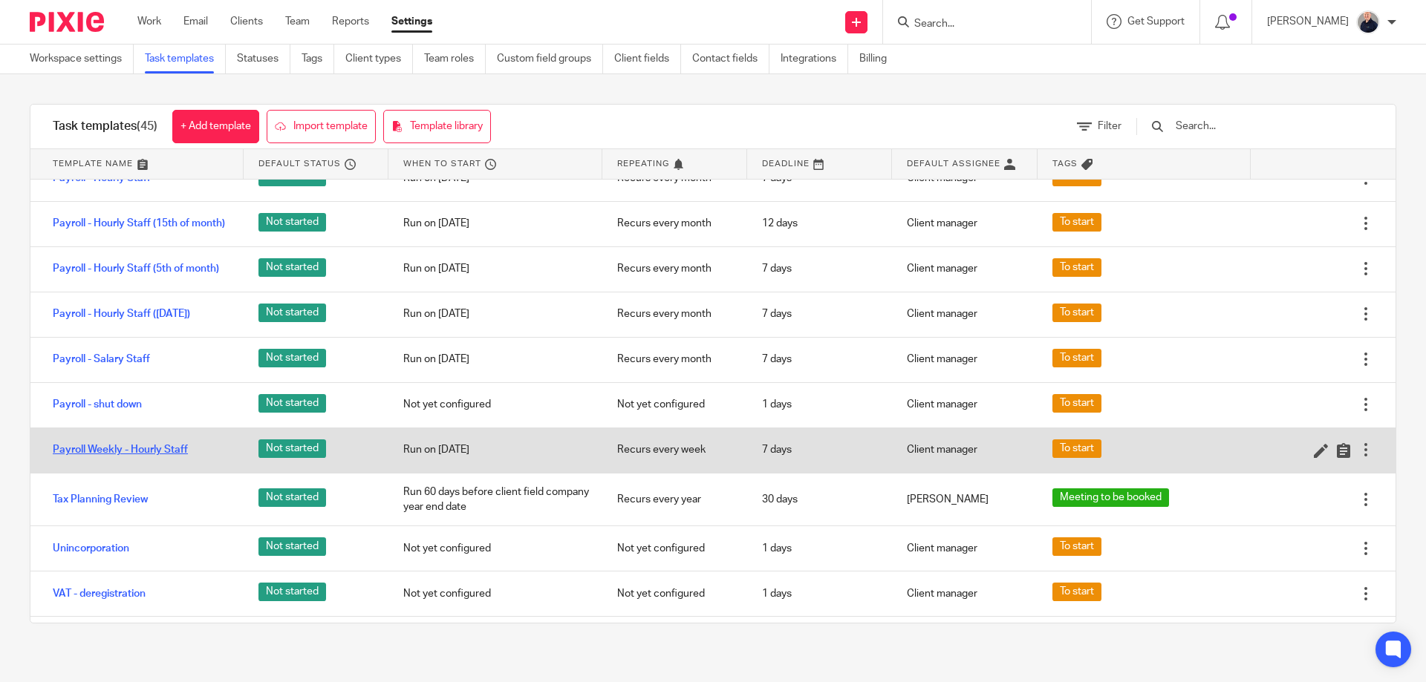
click at [139, 457] on link "Payroll Weekly - Hourly Staff" at bounding box center [120, 450] width 135 height 15
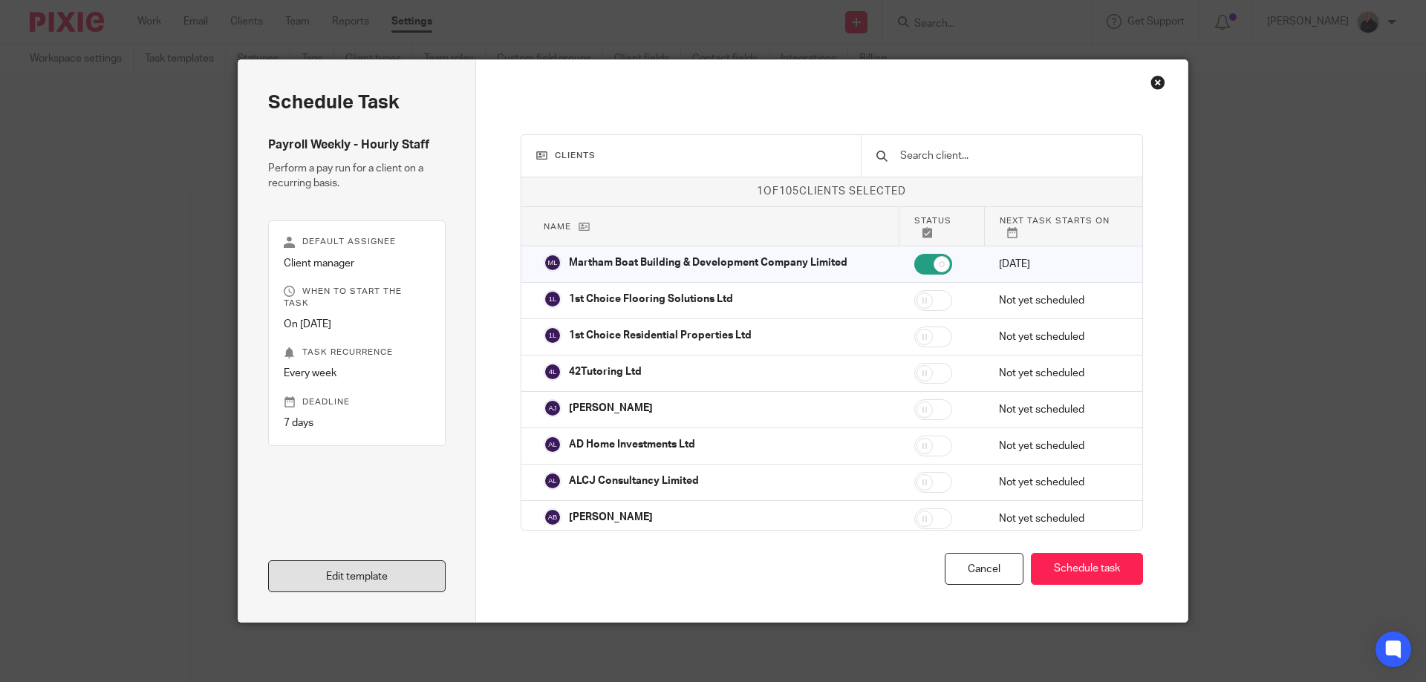
click at [392, 570] on link "Edit template" at bounding box center [356, 577] width 177 height 32
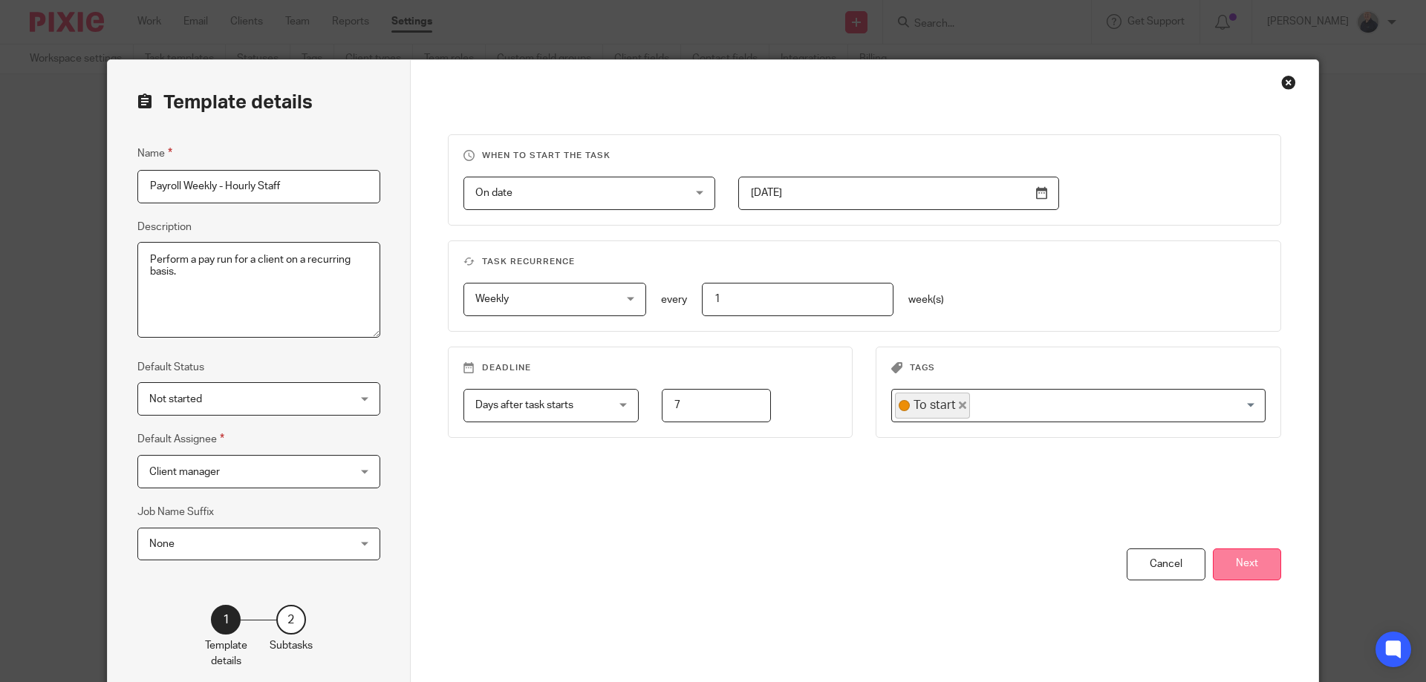
click at [1247, 564] on button "Next" at bounding box center [1246, 565] width 68 height 32
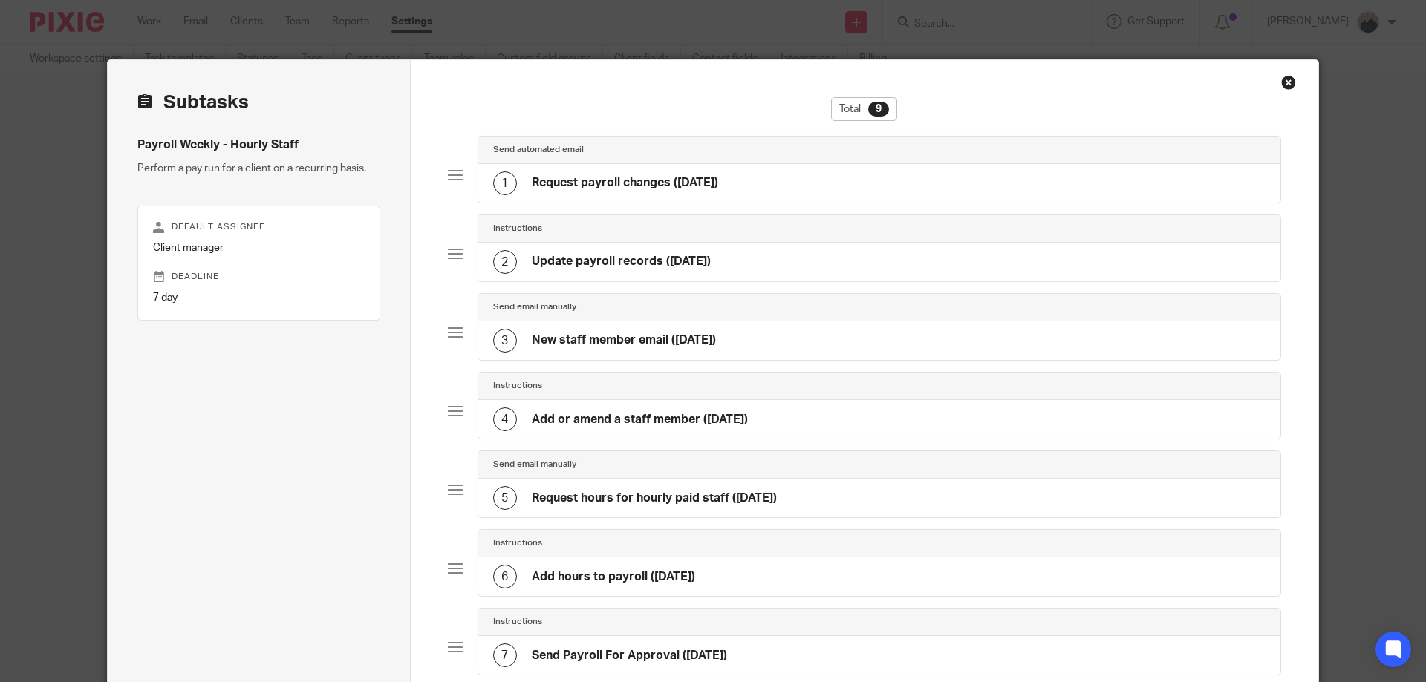
scroll to position [388, 0]
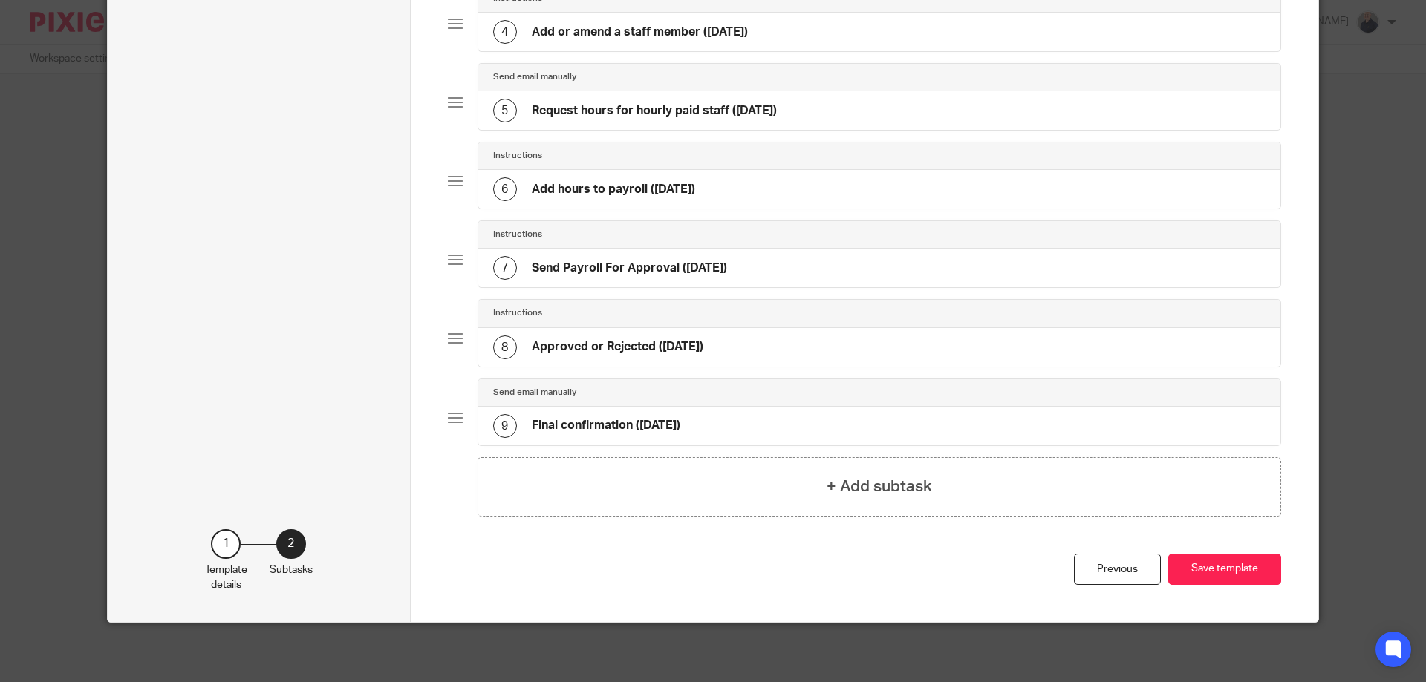
click at [644, 440] on div "9 Final confirmation (Friday)" at bounding box center [879, 426] width 803 height 39
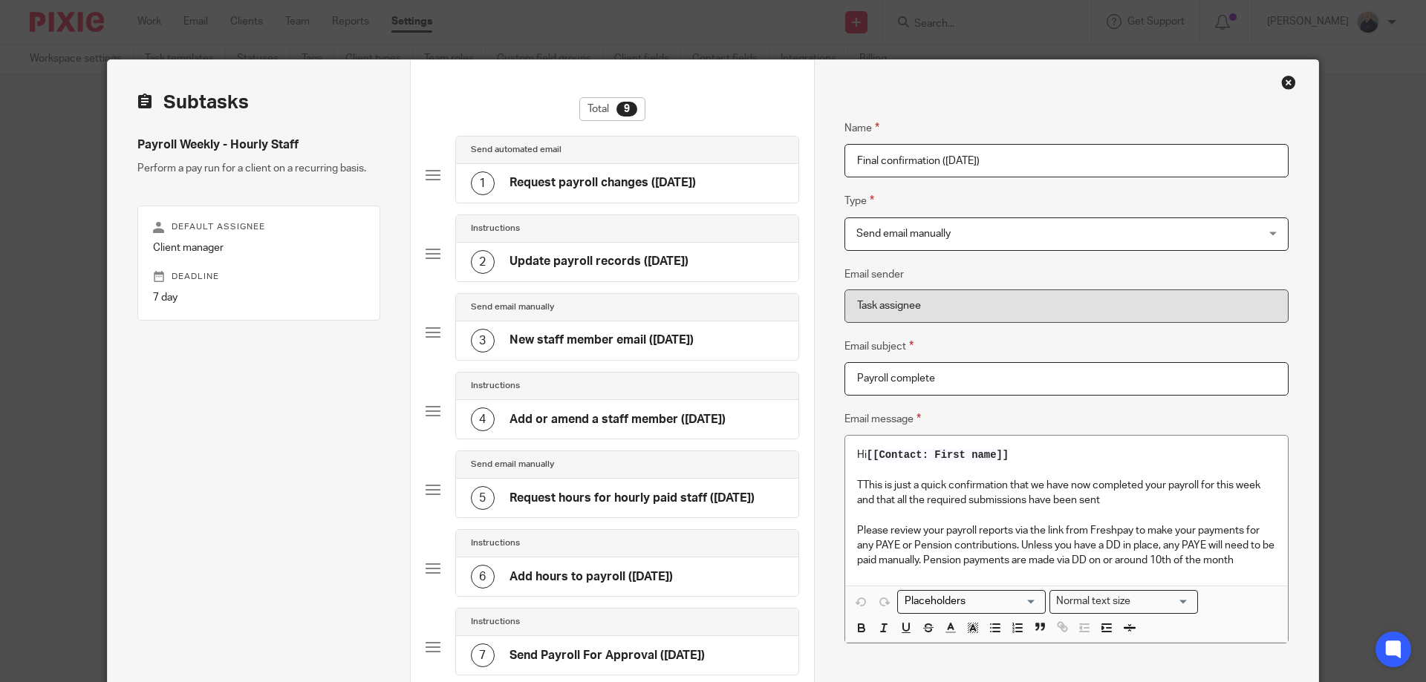
click at [858, 479] on p "TThis is just a quick confirmation that we have now completed your payroll for …" at bounding box center [1066, 493] width 419 height 30
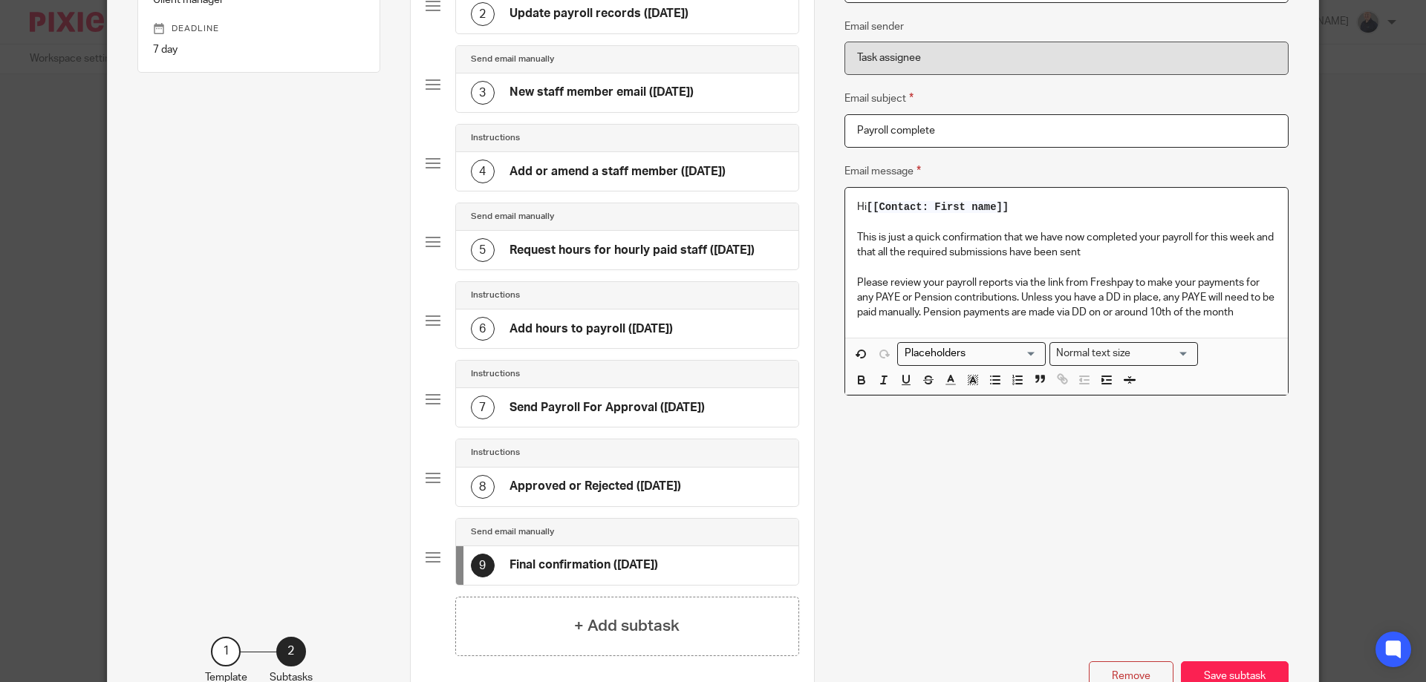
scroll to position [356, 0]
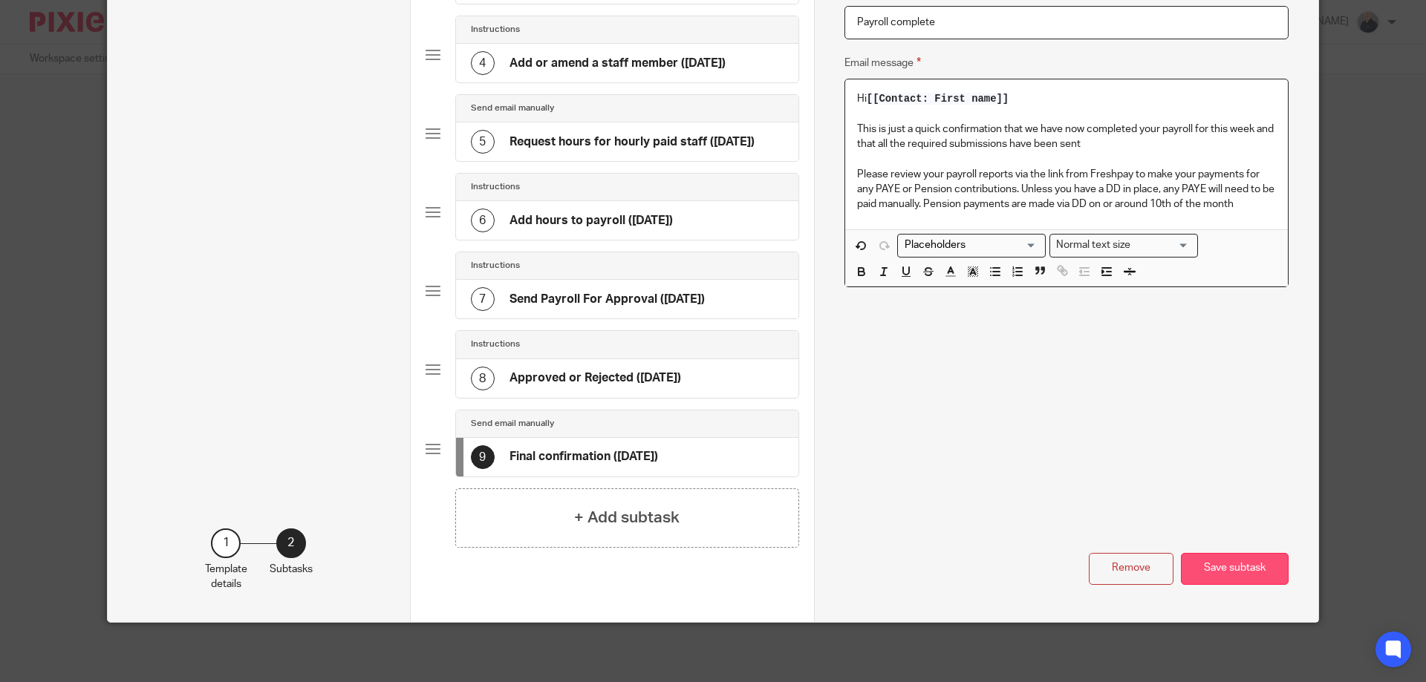
click at [1224, 567] on button "Save subtask" at bounding box center [1235, 569] width 108 height 32
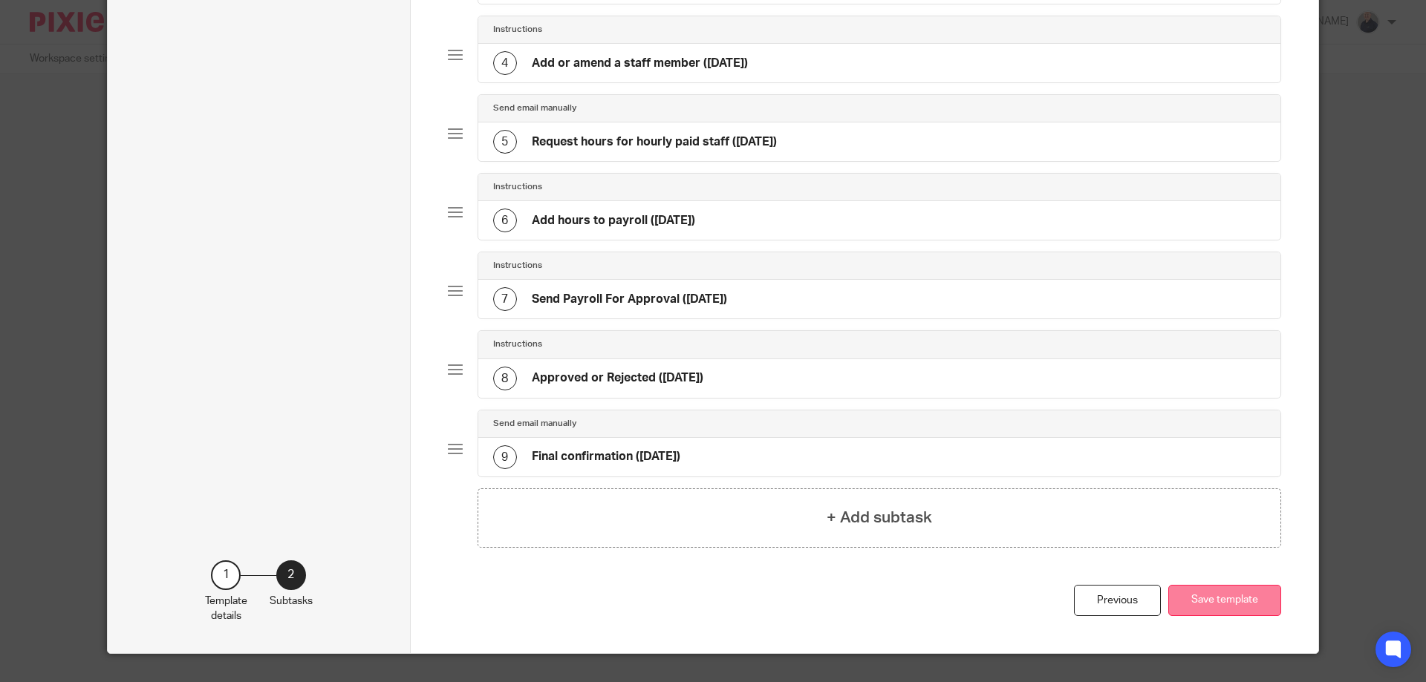
click at [1190, 594] on button "Save template" at bounding box center [1224, 601] width 113 height 32
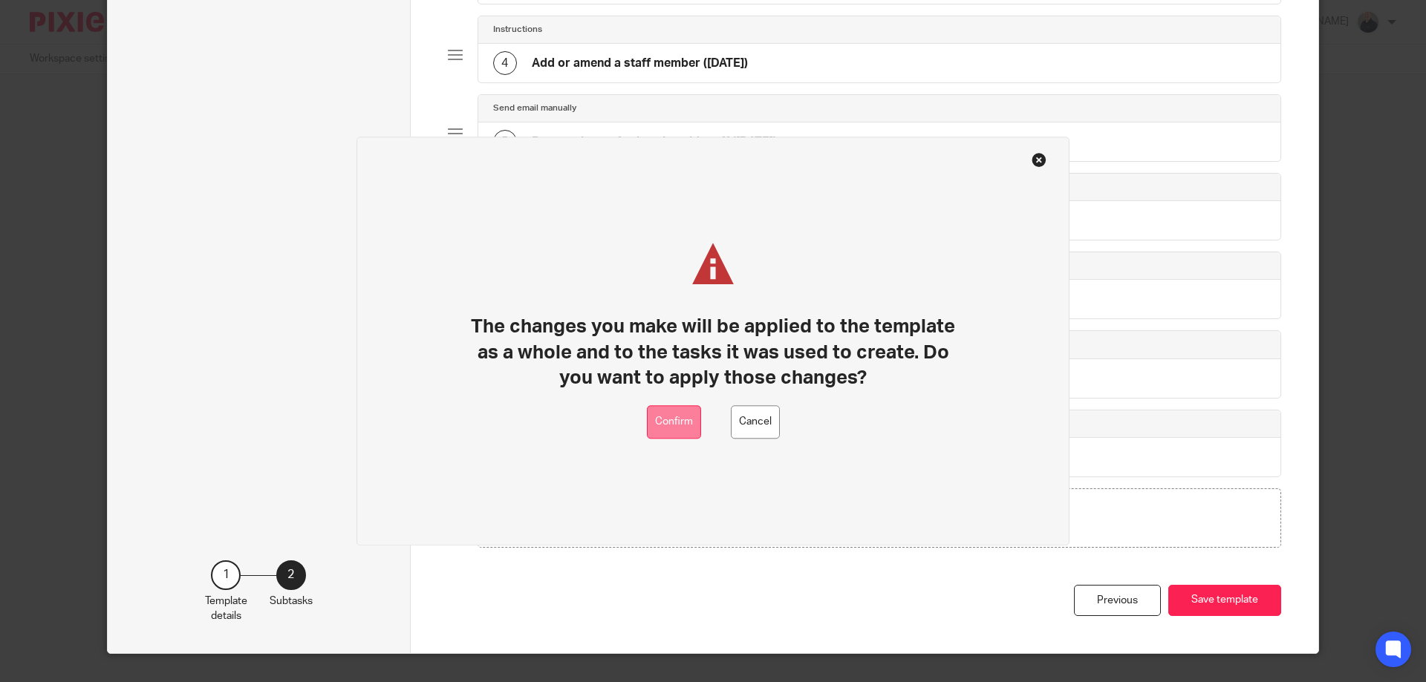
click at [666, 420] on button "Confirm" at bounding box center [674, 421] width 54 height 33
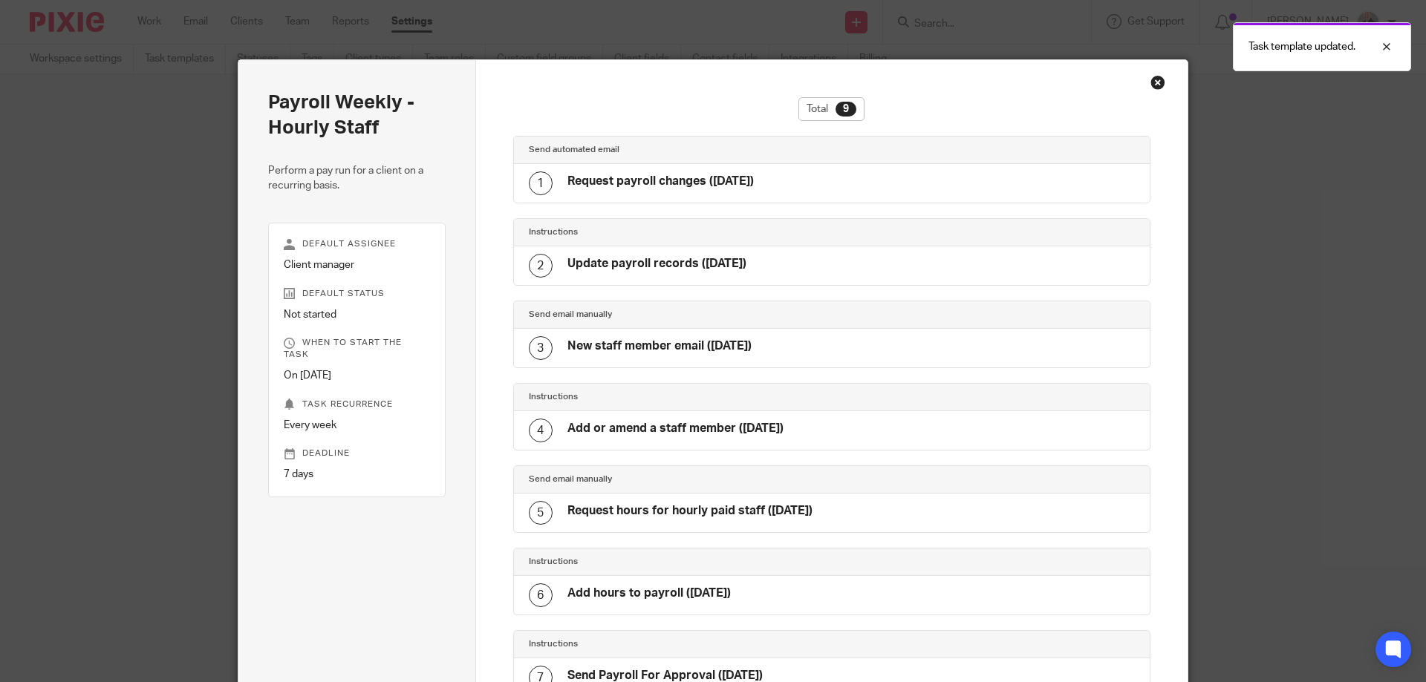
click at [1150, 81] on div "Close this dialog window" at bounding box center [1157, 82] width 15 height 15
